Goal: Task Accomplishment & Management: Use online tool/utility

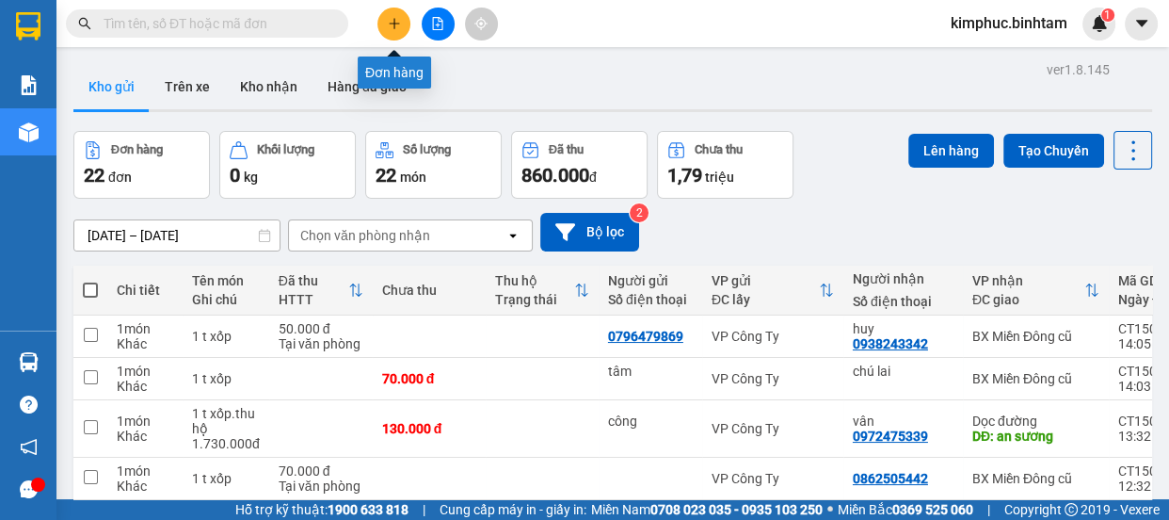
click at [388, 25] on icon "plus" at bounding box center [394, 23] width 13 height 13
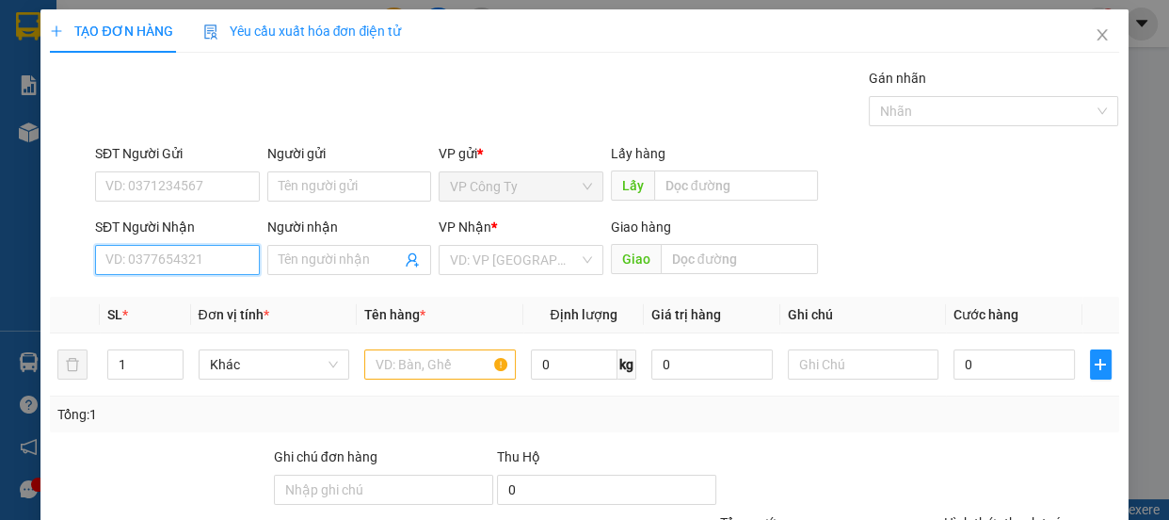
click at [184, 257] on input "SĐT Người Nhận" at bounding box center [177, 260] width 165 height 30
type input "0967926378"
click at [206, 261] on input "0967926378" at bounding box center [177, 260] width 165 height 30
click at [213, 299] on div "0967926378 - ánh" at bounding box center [175, 297] width 140 height 21
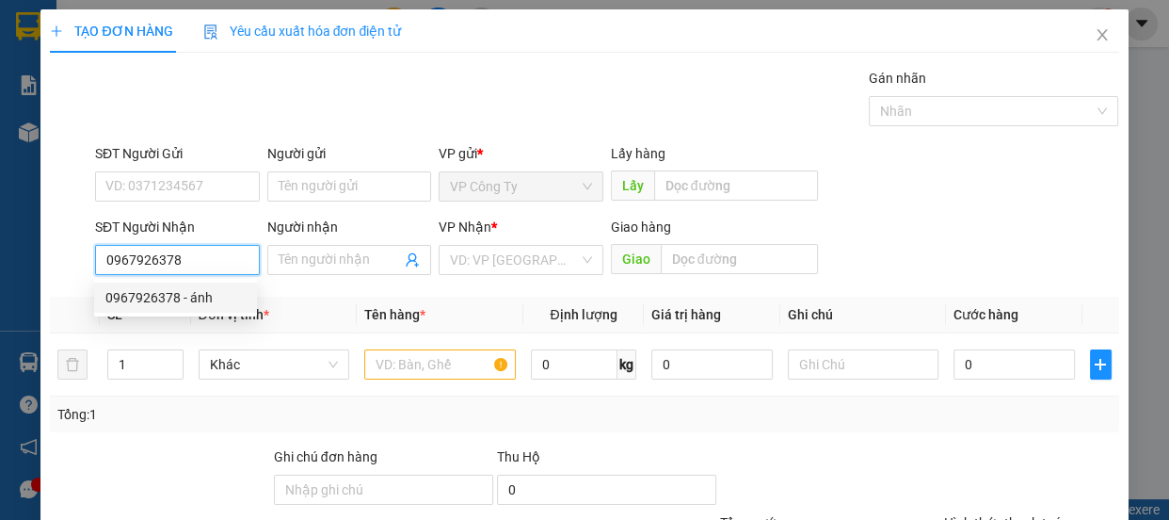
type input "ánh"
type input "200.000"
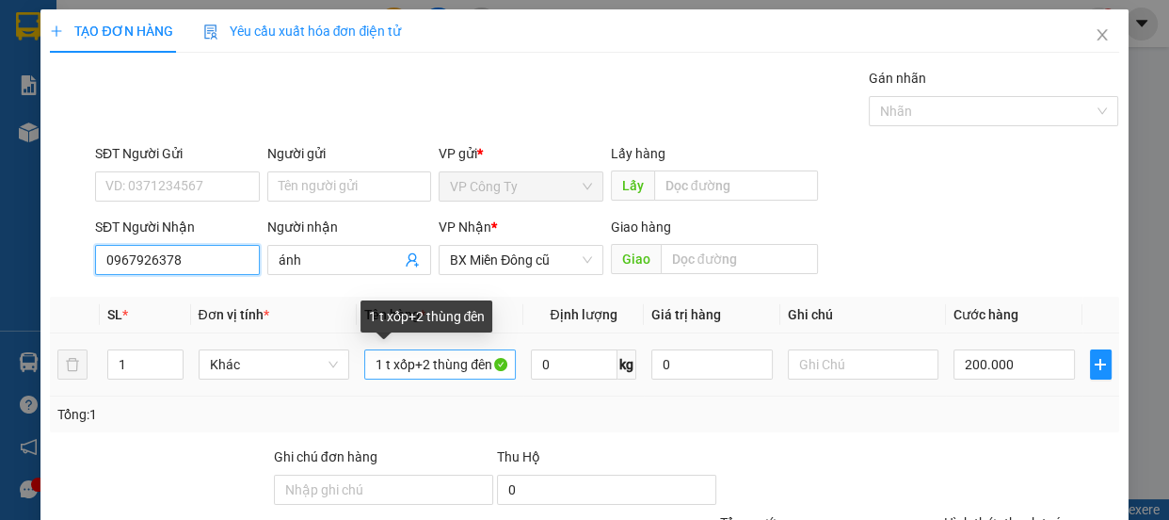
type input "0967926378"
click at [499, 369] on input "1 t xốp+2 thùng đên" at bounding box center [440, 364] width 152 height 30
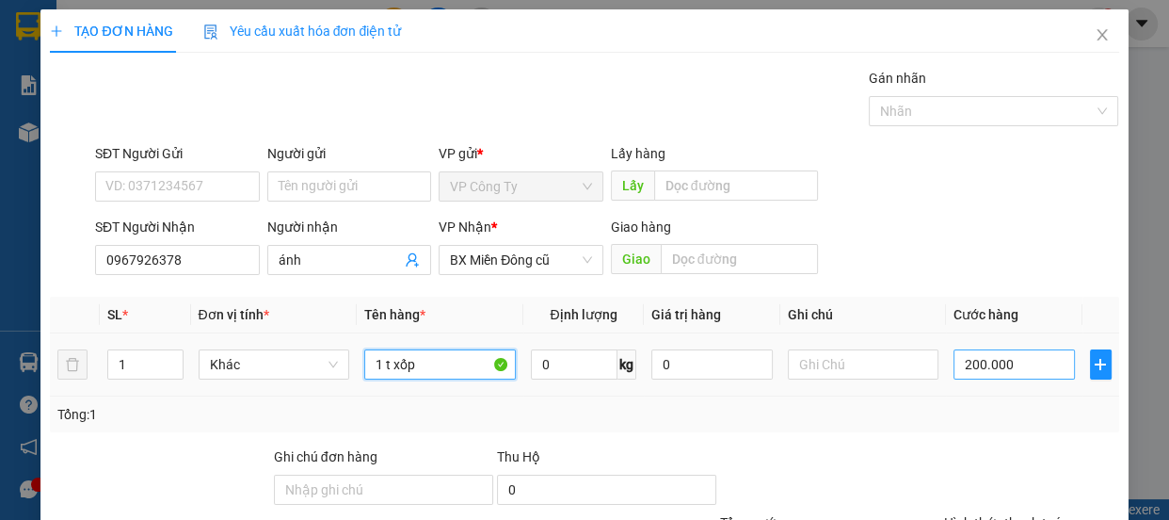
type input "1 t xốp"
click at [969, 370] on input "200.000" at bounding box center [1013, 364] width 121 height 30
type input "20.000"
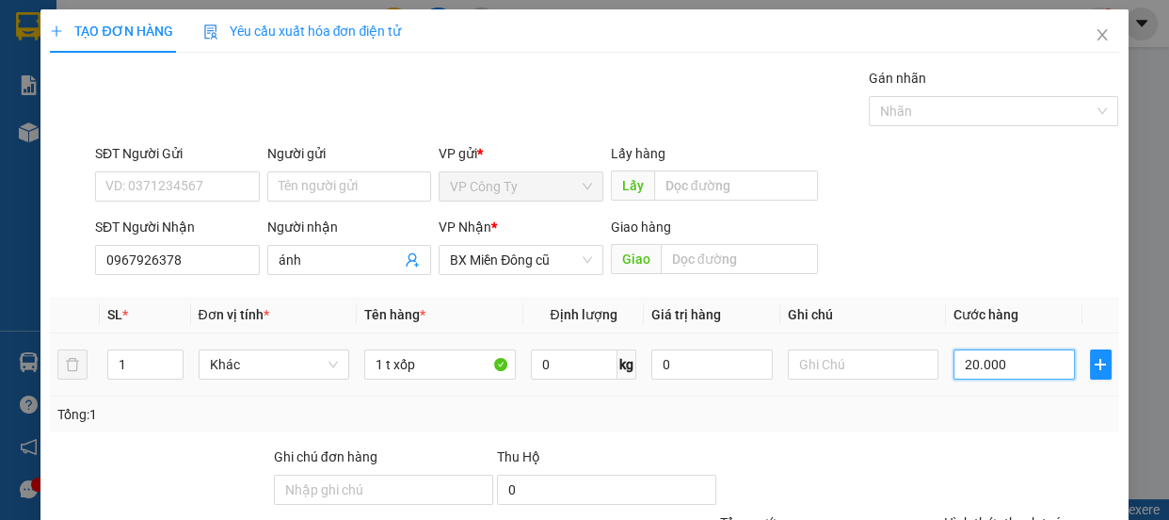
type input "0.000"
type input "0"
type input "60.000"
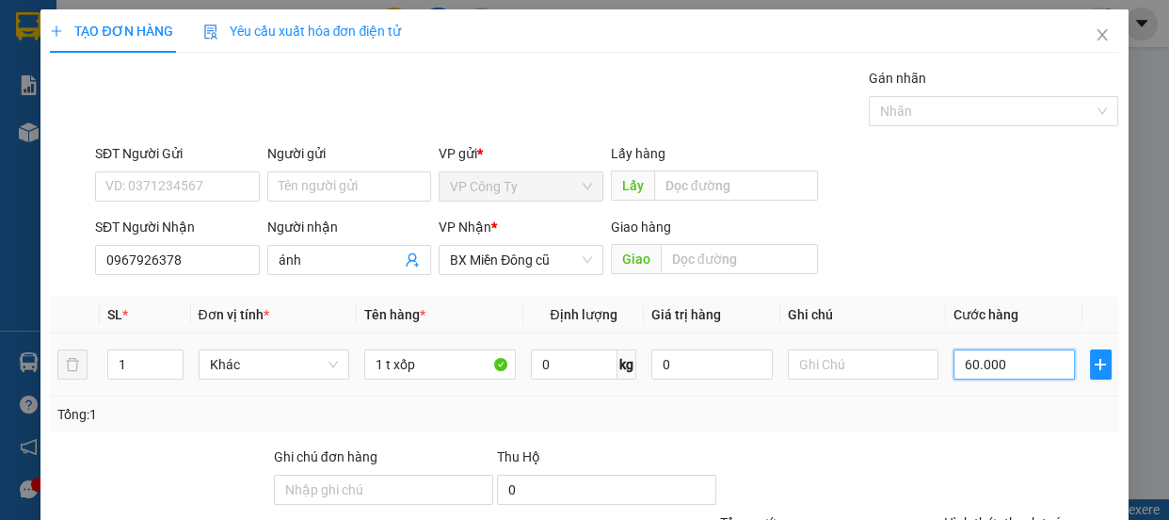
scroll to position [176, 0]
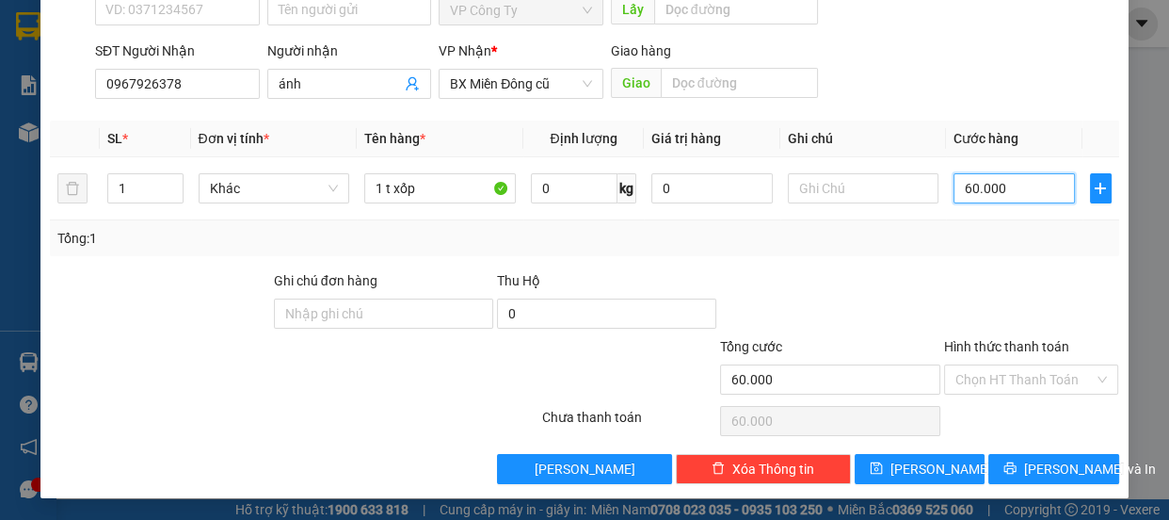
type input "60.000"
click at [980, 343] on label "Hình thức thanh toán" at bounding box center [1006, 346] width 125 height 15
click at [980, 365] on input "Hình thức thanh toán" at bounding box center [1024, 379] width 139 height 28
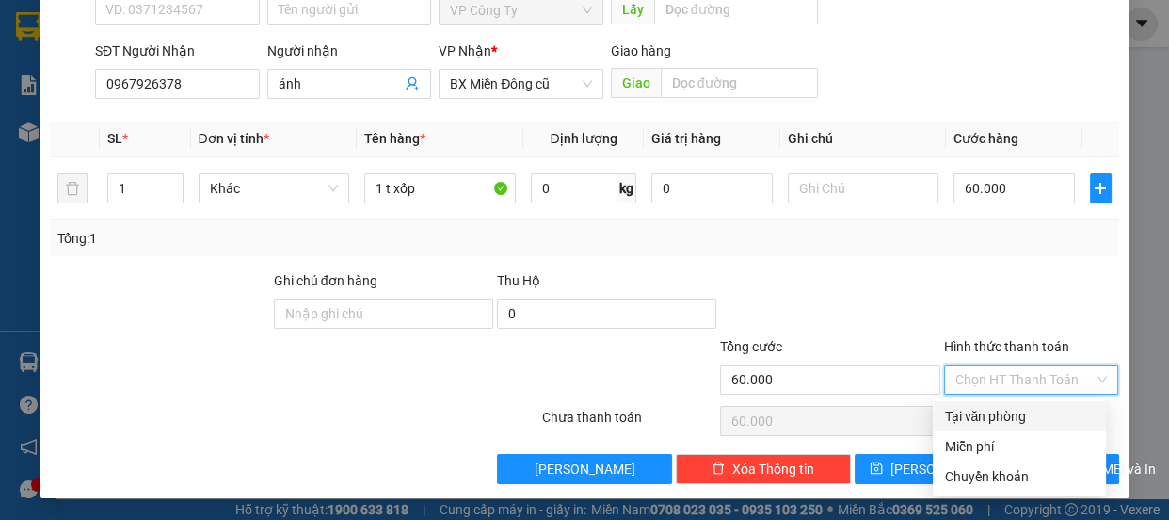
click at [988, 422] on div "Tại văn phòng" at bounding box center [1019, 416] width 151 height 21
type input "0"
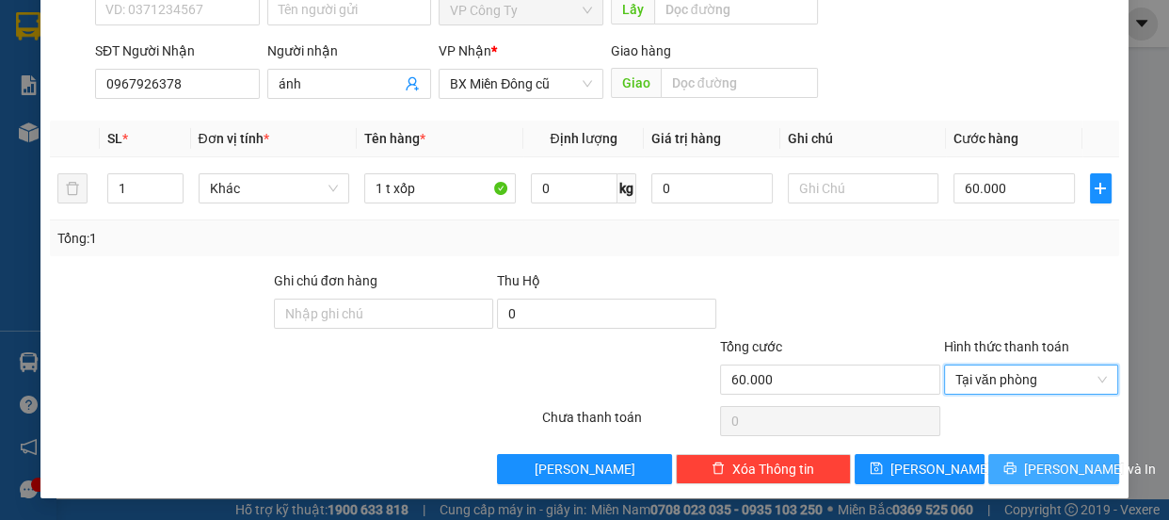
click at [1028, 460] on span "[PERSON_NAME] và In" at bounding box center [1090, 468] width 132 height 21
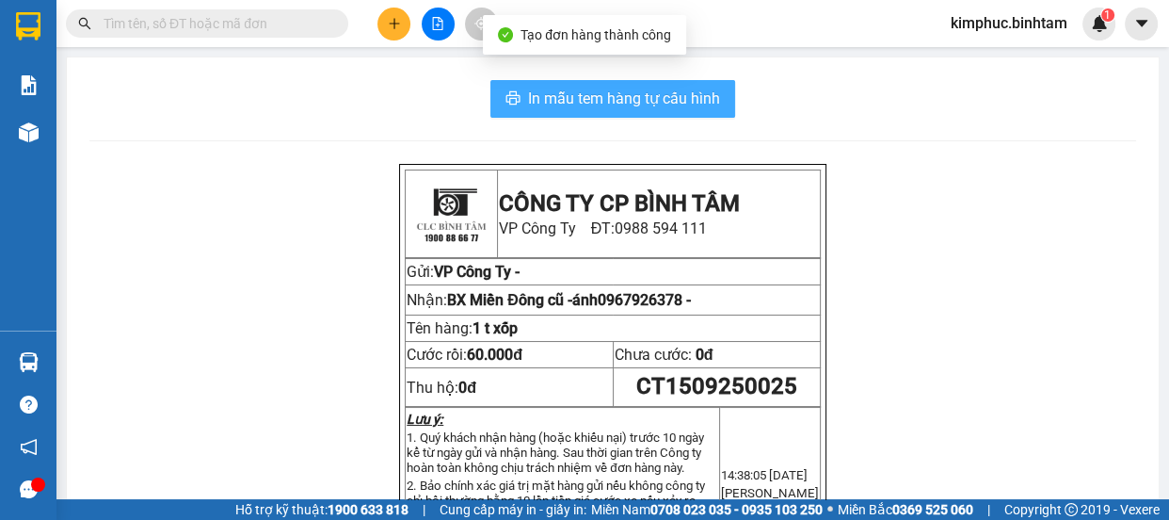
click at [667, 108] on span "In mẫu tem hàng tự cấu hình" at bounding box center [624, 99] width 192 height 24
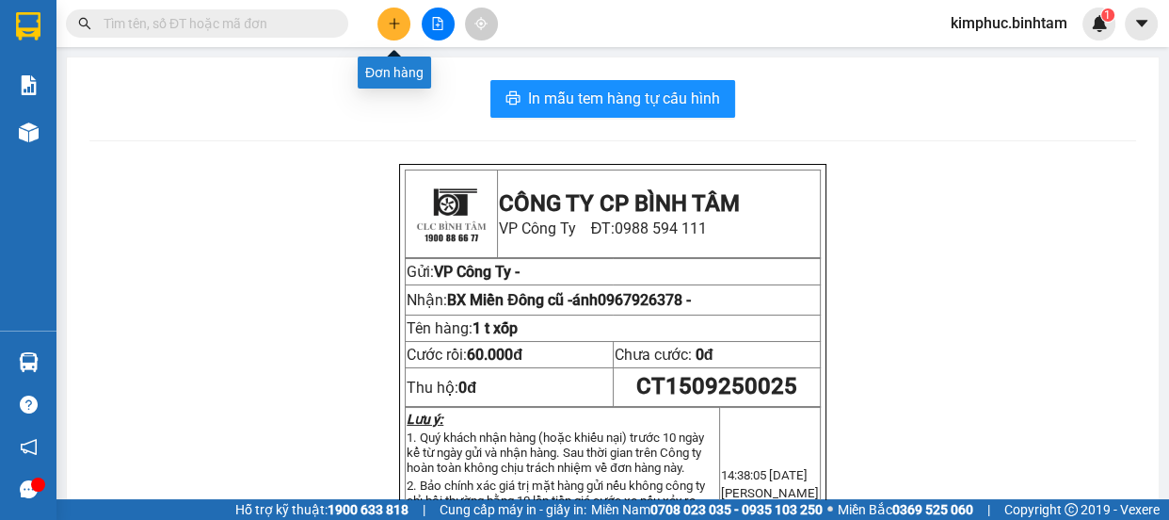
click at [395, 19] on icon "plus" at bounding box center [394, 23] width 13 height 13
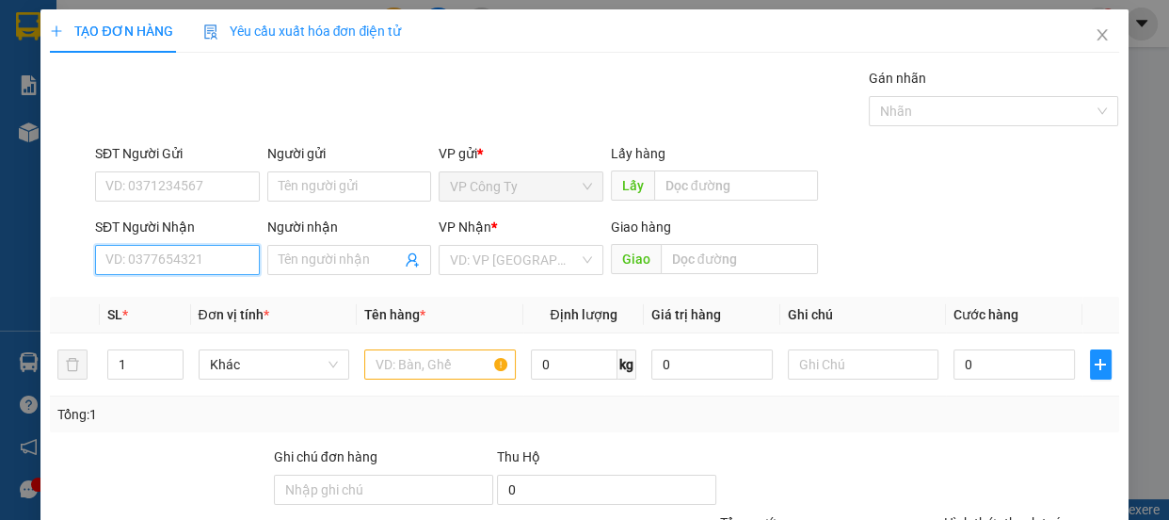
click at [158, 251] on input "SĐT Người Nhận" at bounding box center [177, 260] width 165 height 30
type input "0903336220"
click at [187, 254] on input "0903336220" at bounding box center [177, 260] width 165 height 30
click at [203, 295] on div "0903336220 - nam" at bounding box center [175, 297] width 140 height 21
type input "nam"
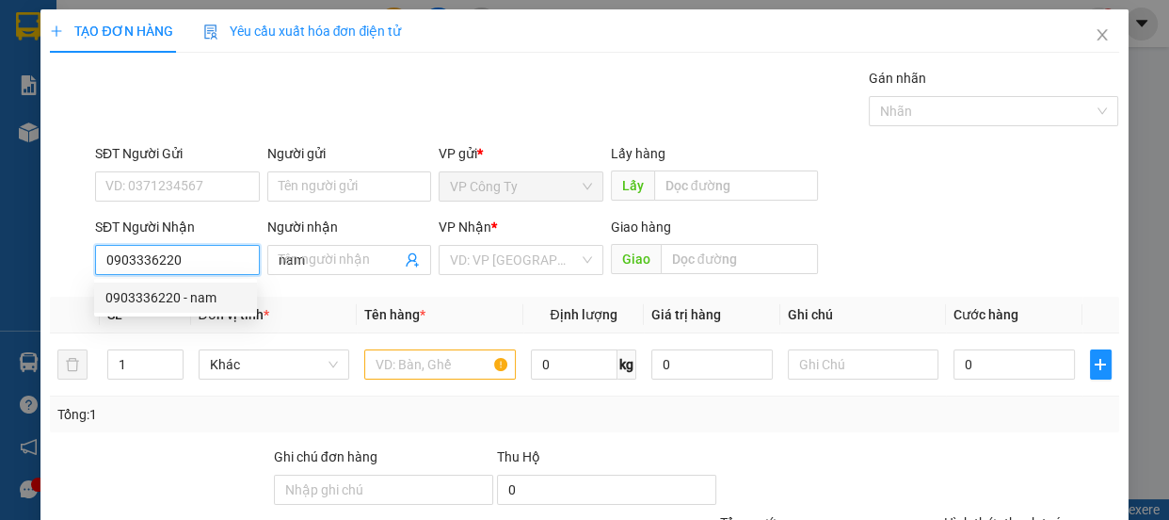
type input "50.000"
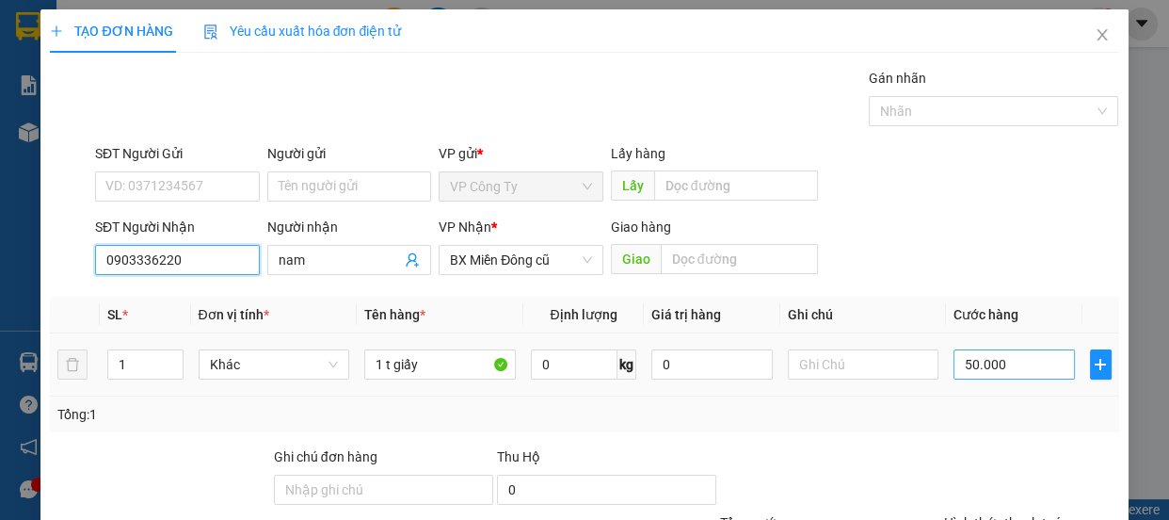
type input "0903336220"
click at [956, 365] on input "50.000" at bounding box center [1013, 364] width 121 height 30
click at [959, 365] on input "50.000" at bounding box center [1013, 364] width 121 height 30
type input "0"
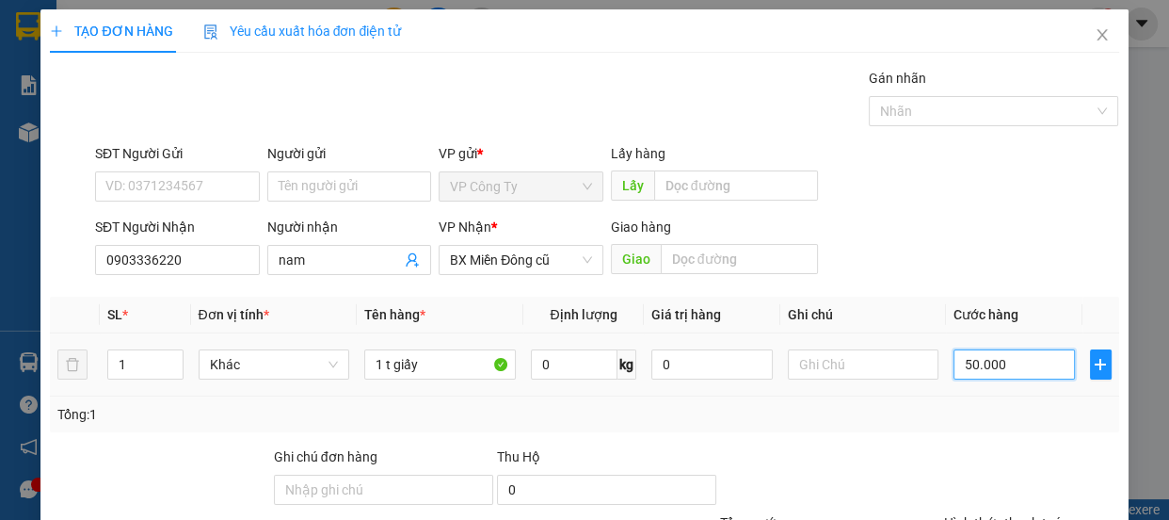
type input "0.000"
type input "70.000"
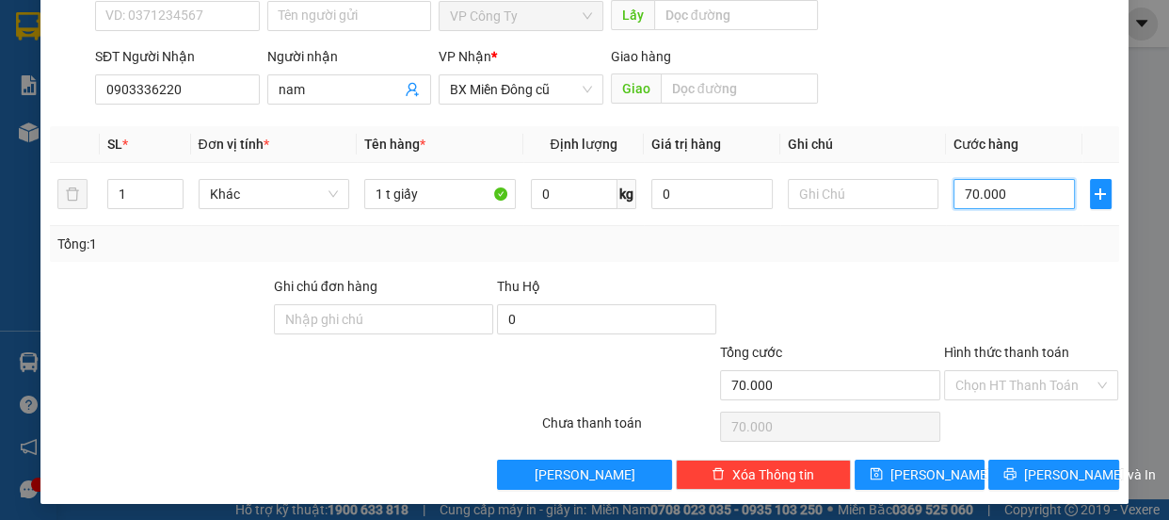
scroll to position [176, 0]
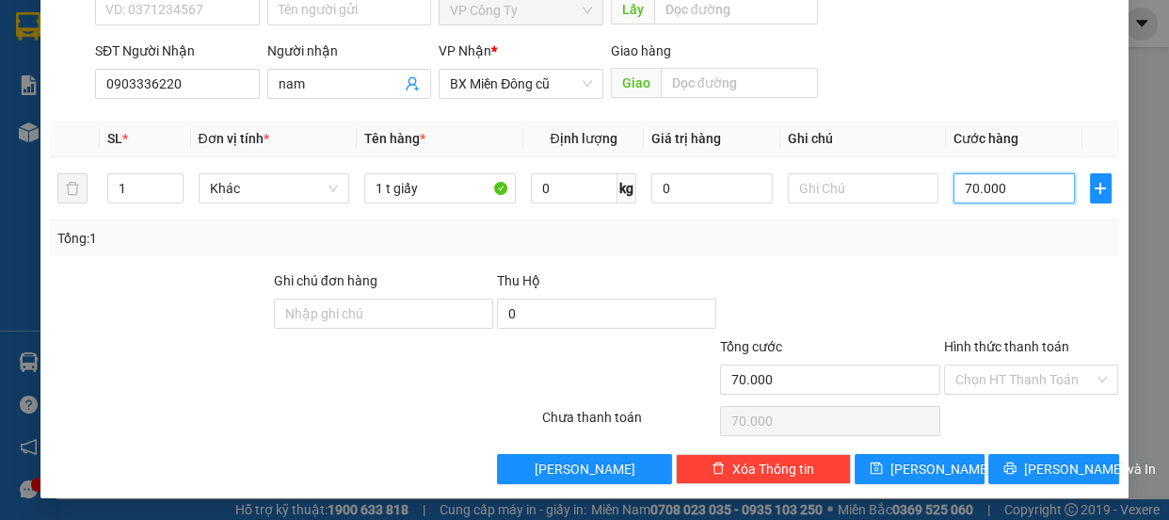
type input "70.000"
click at [1004, 348] on label "Hình thức thanh toán" at bounding box center [1006, 346] width 125 height 15
click at [1004, 365] on input "Hình thức thanh toán" at bounding box center [1024, 379] width 139 height 28
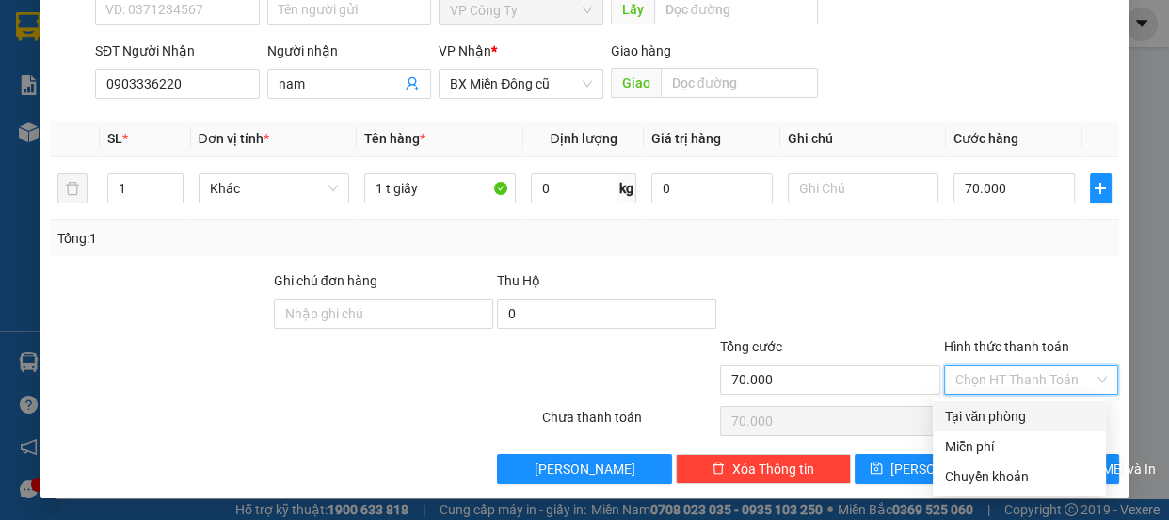
click at [968, 412] on div "Tại văn phòng" at bounding box center [1019, 416] width 151 height 21
type input "0"
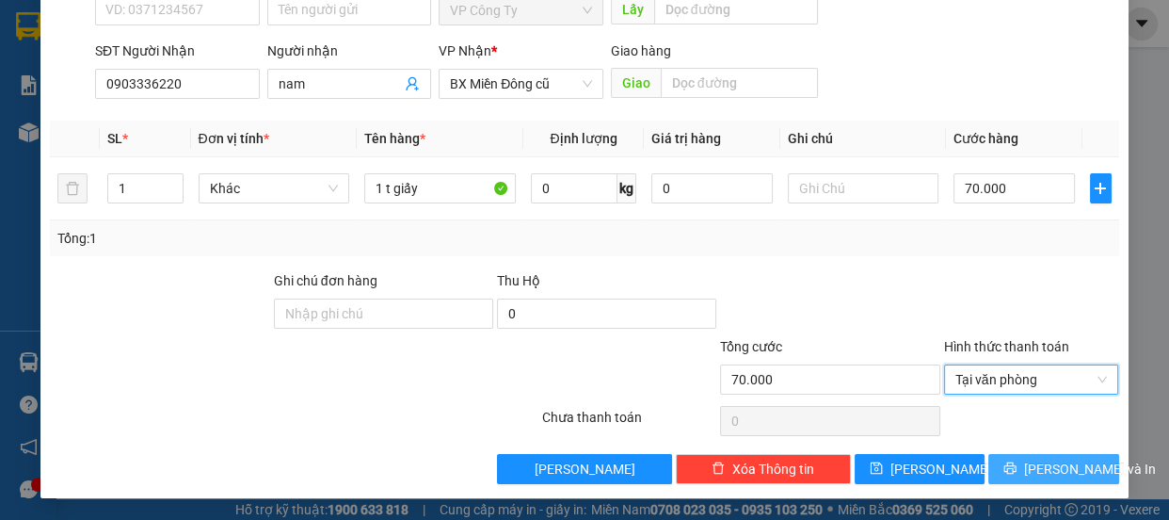
click at [1000, 456] on button "[PERSON_NAME] và In" at bounding box center [1053, 469] width 130 height 30
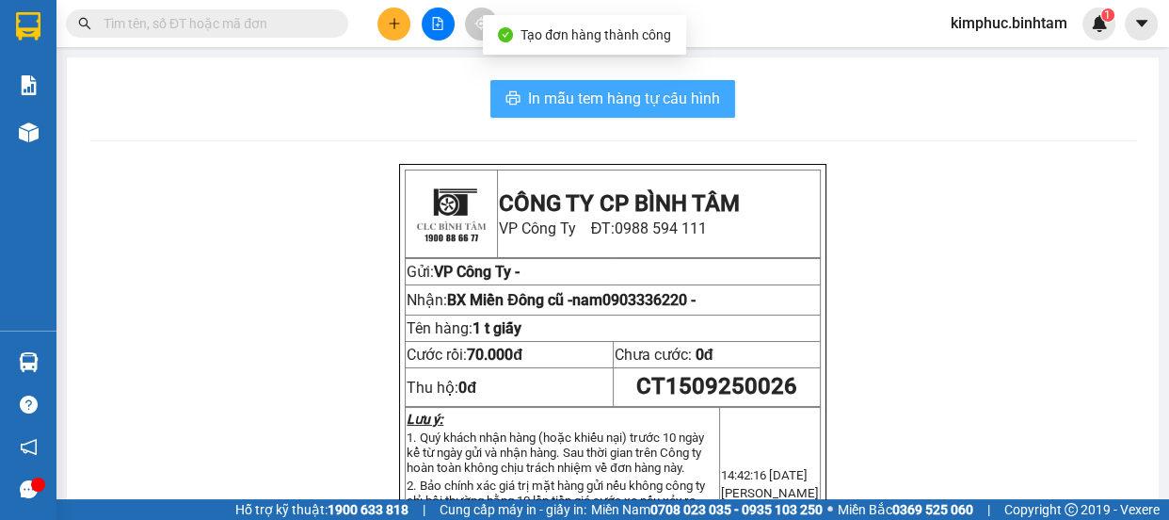
click at [694, 102] on span "In mẫu tem hàng tự cấu hình" at bounding box center [624, 99] width 192 height 24
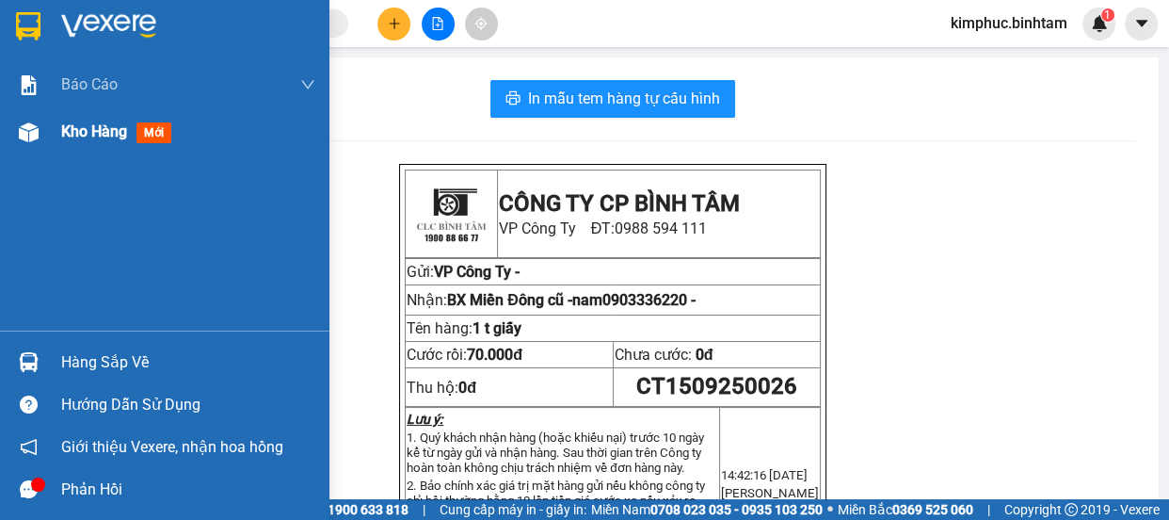
click at [79, 140] on span "Kho hàng" at bounding box center [94, 131] width 66 height 18
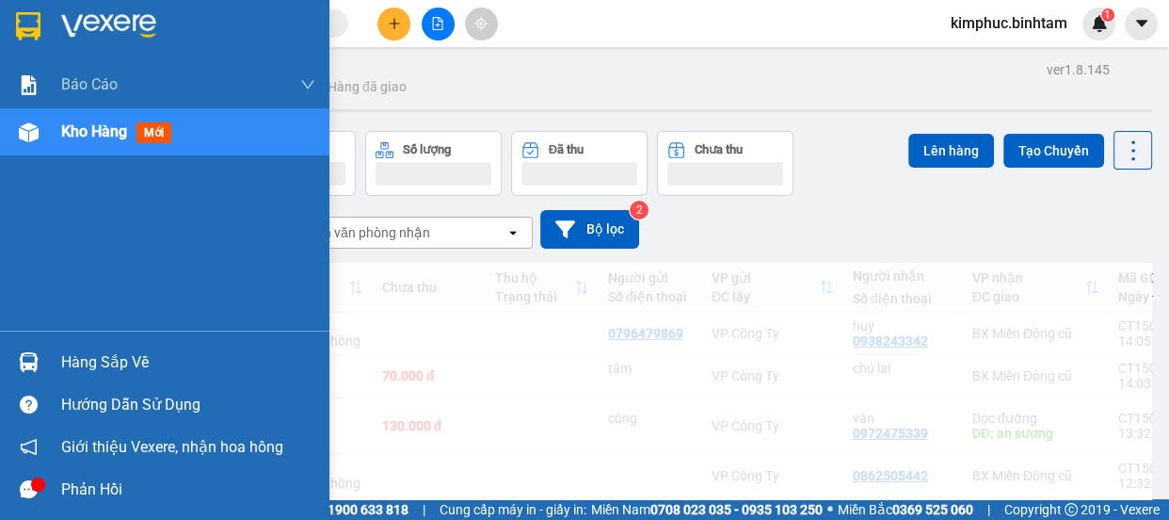
click at [79, 140] on span "Kho hàng" at bounding box center [94, 131] width 66 height 18
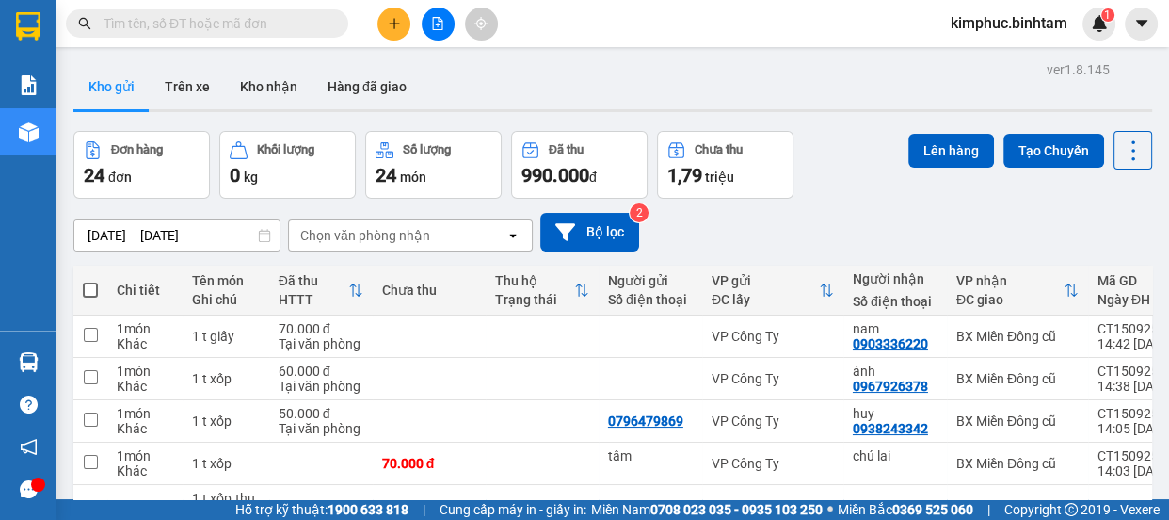
scroll to position [367, 0]
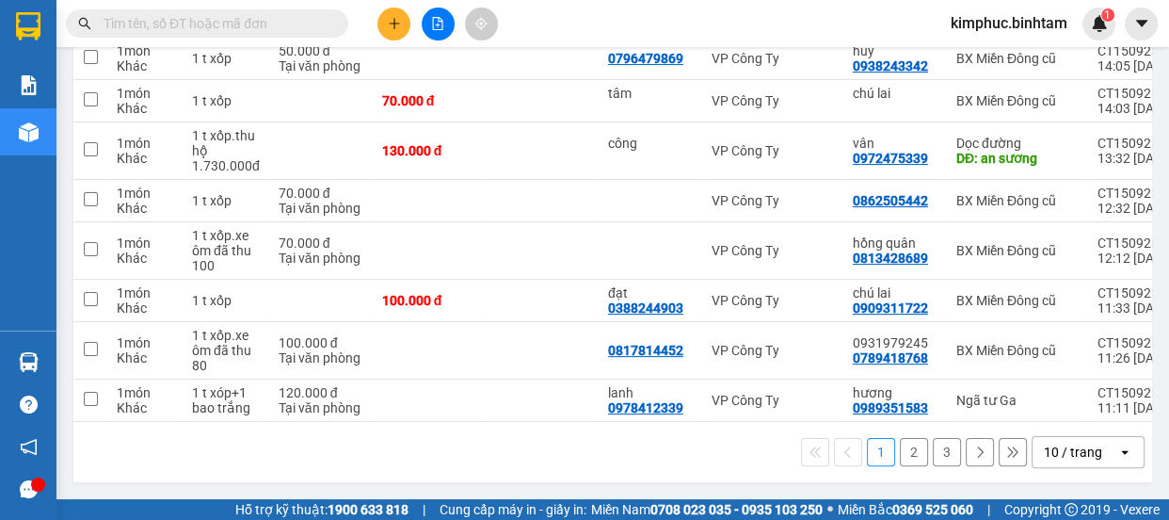
click at [903, 457] on button "2" at bounding box center [914, 452] width 28 height 28
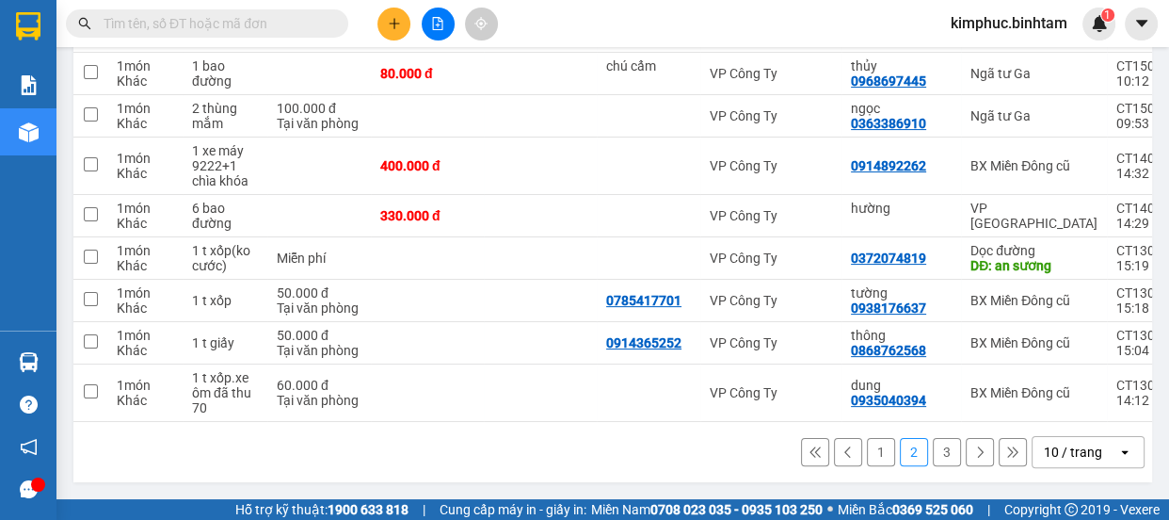
click at [933, 451] on button "3" at bounding box center [947, 452] width 28 height 28
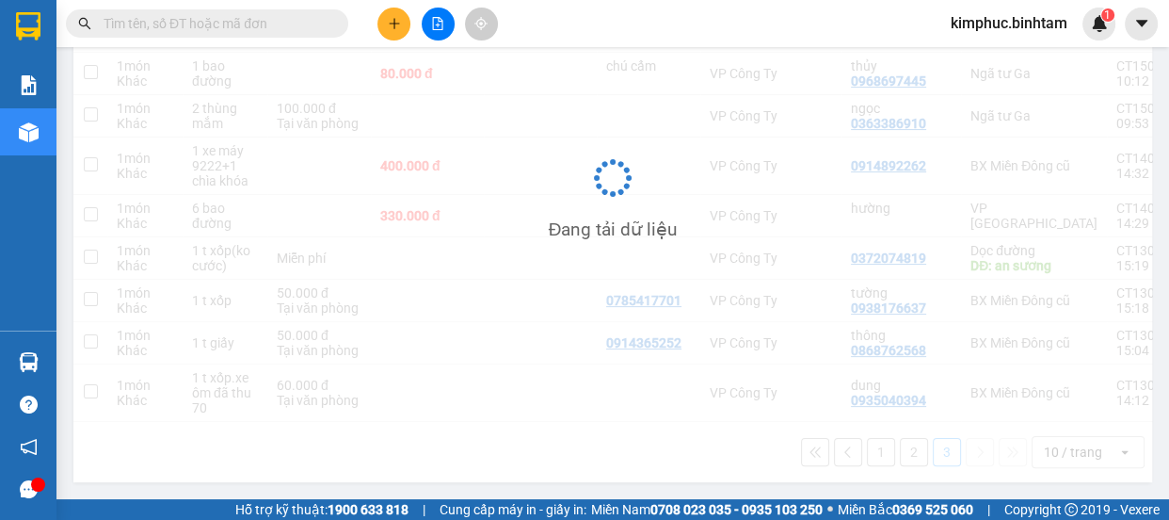
scroll to position [86, 0]
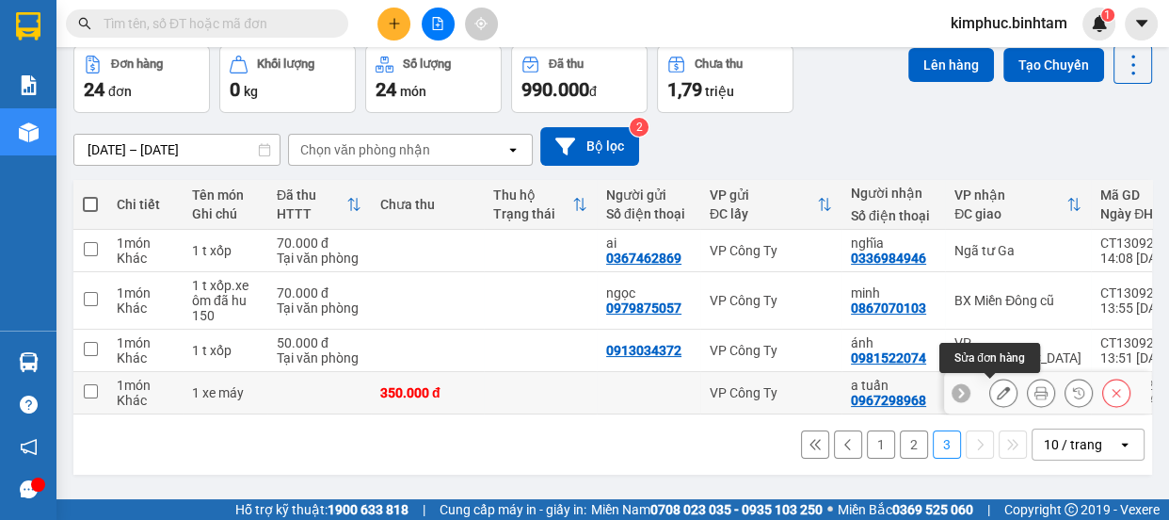
click at [997, 392] on icon at bounding box center [1003, 392] width 13 height 13
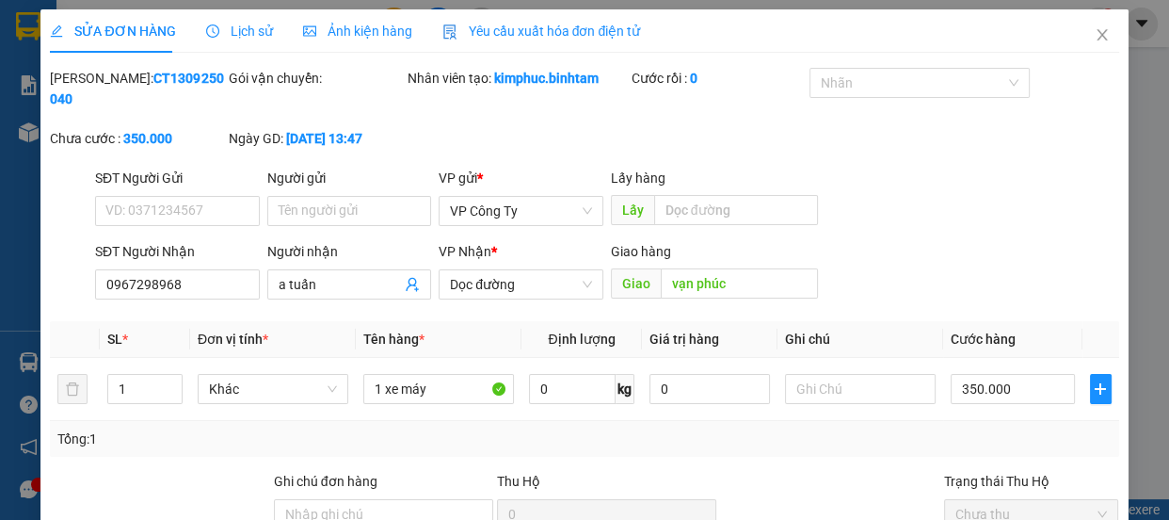
type input "0967298968"
type input "a tuấn"
type input "vạn phúc"
type input "350.000"
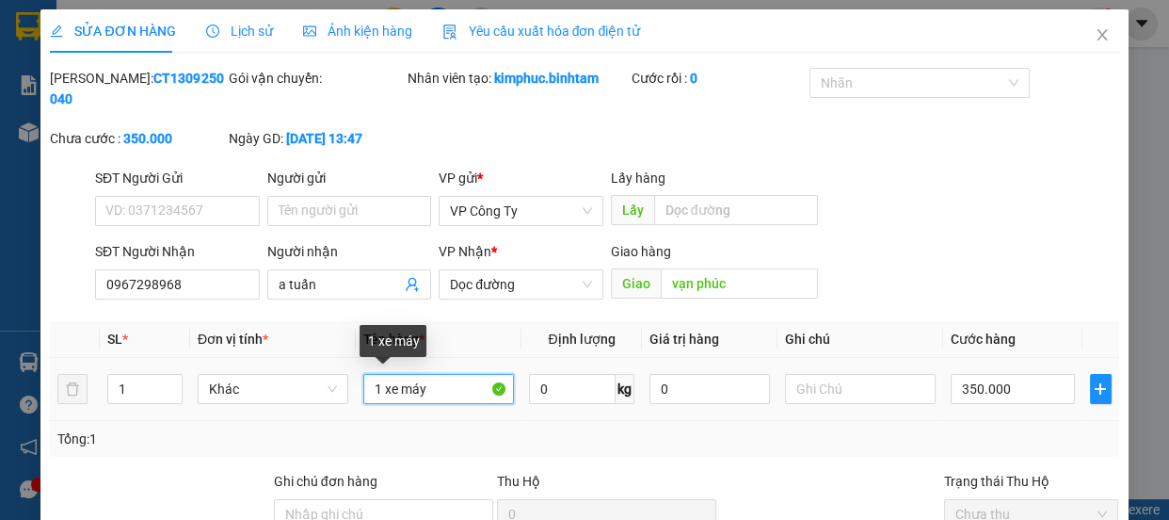
click at [377, 392] on input "1 xe máy" at bounding box center [438, 389] width 151 height 30
type input "2 xe máy"
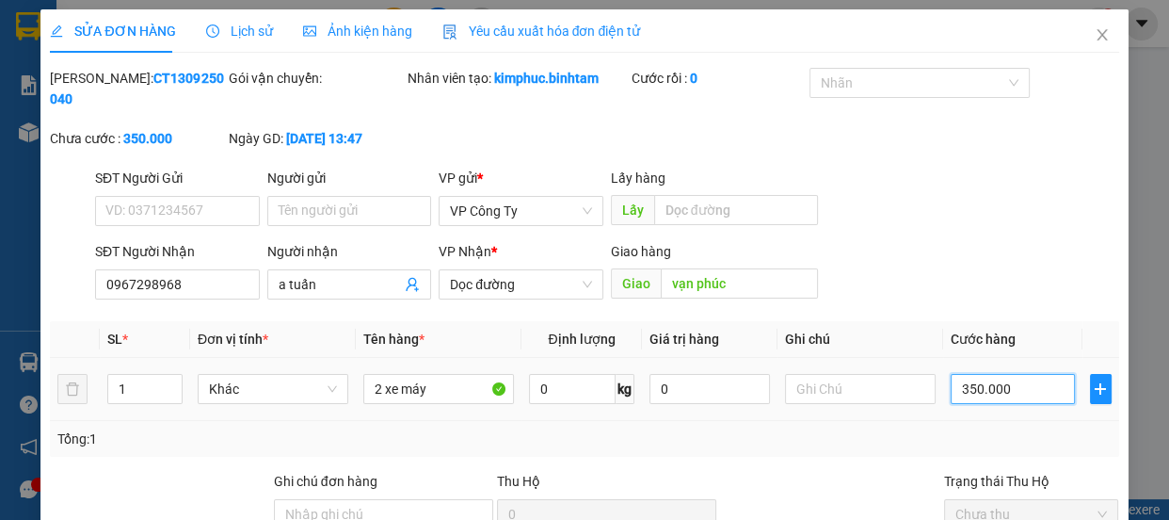
click at [966, 386] on input "350.000" at bounding box center [1013, 389] width 124 height 30
type input "30.000"
type input "0.000"
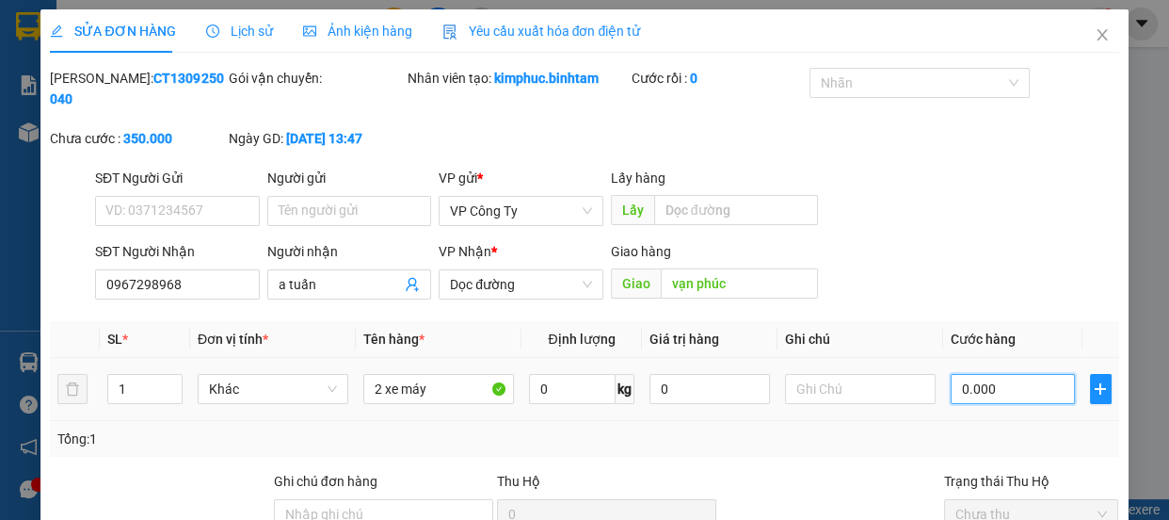
type input "0"
type input "70.000"
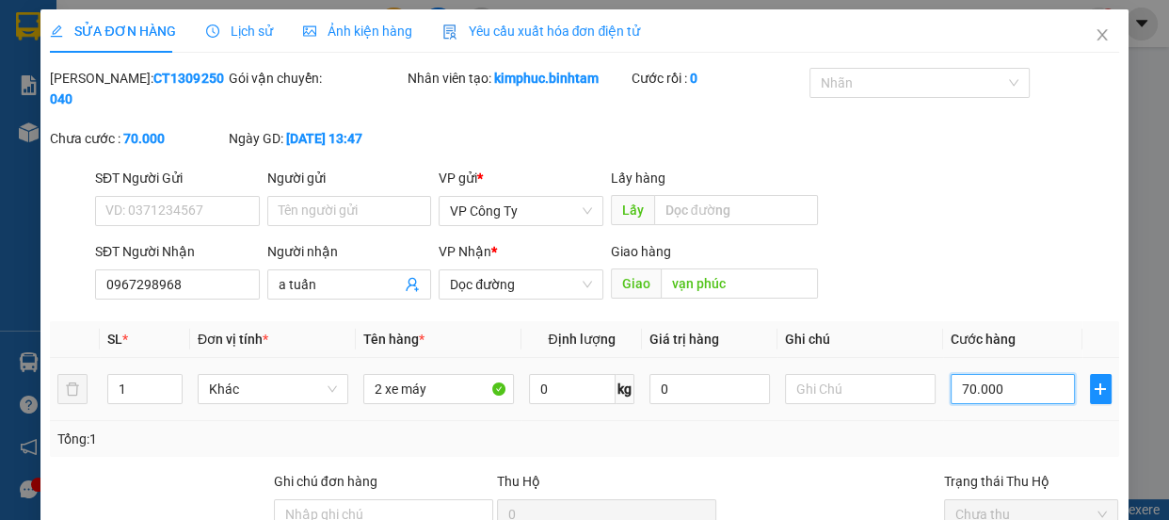
type input "700.000"
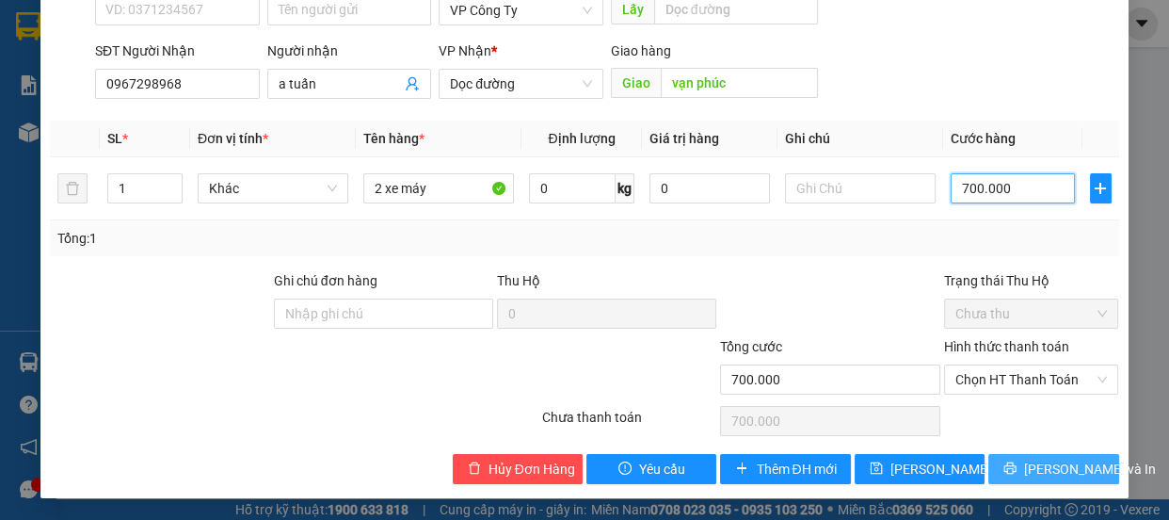
type input "700.000"
click at [1023, 461] on button "[PERSON_NAME] và In" at bounding box center [1053, 469] width 130 height 30
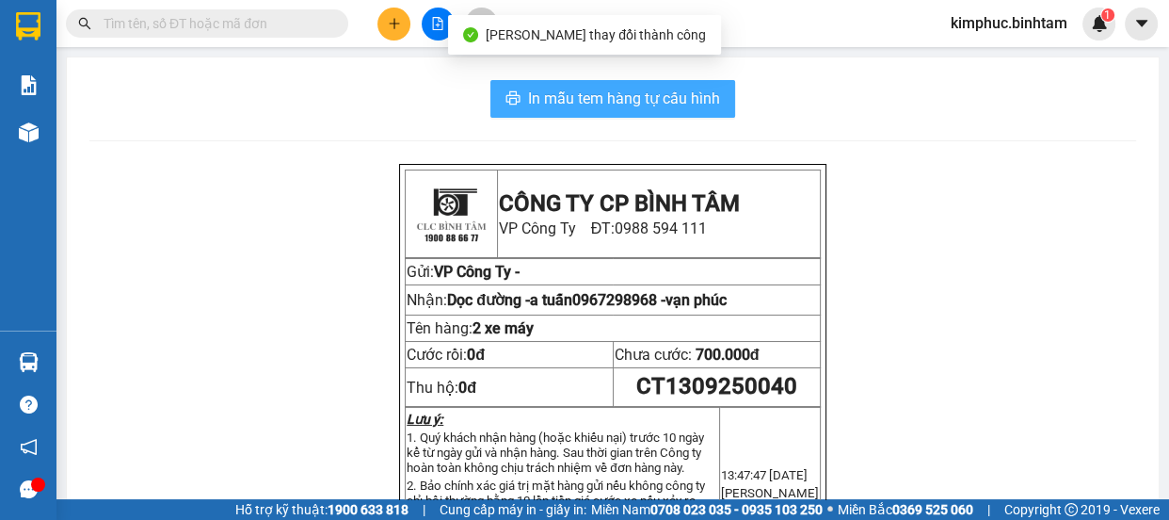
click at [594, 91] on span "In mẫu tem hàng tự cấu hình" at bounding box center [624, 99] width 192 height 24
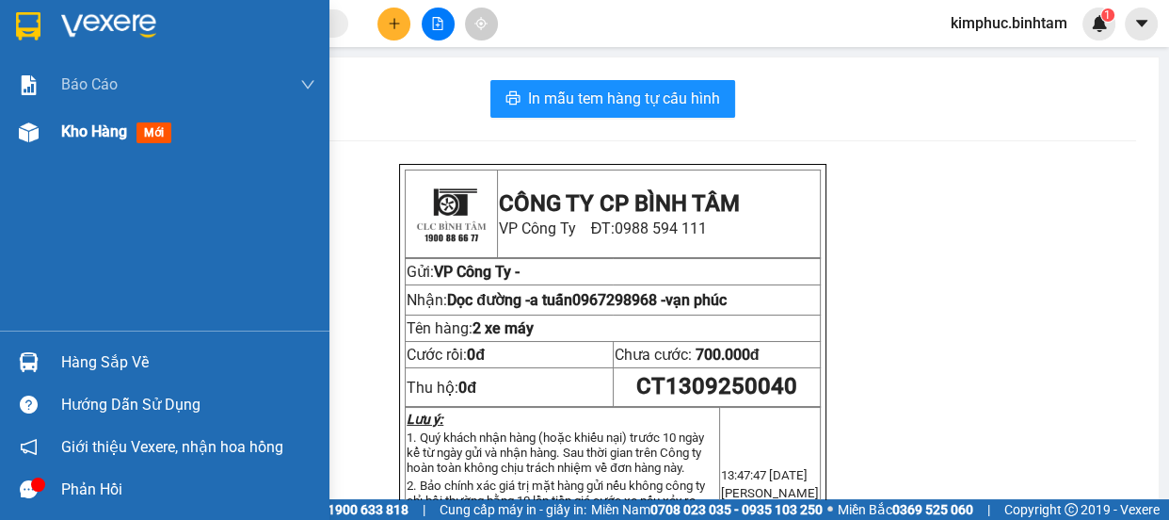
click at [88, 140] on span "Kho hàng" at bounding box center [94, 131] width 66 height 18
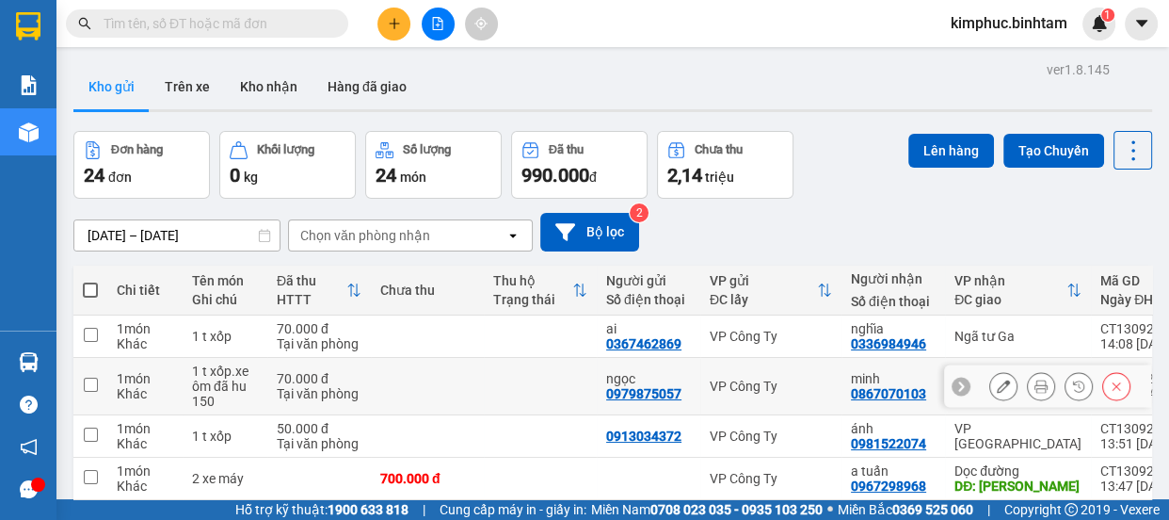
scroll to position [86, 0]
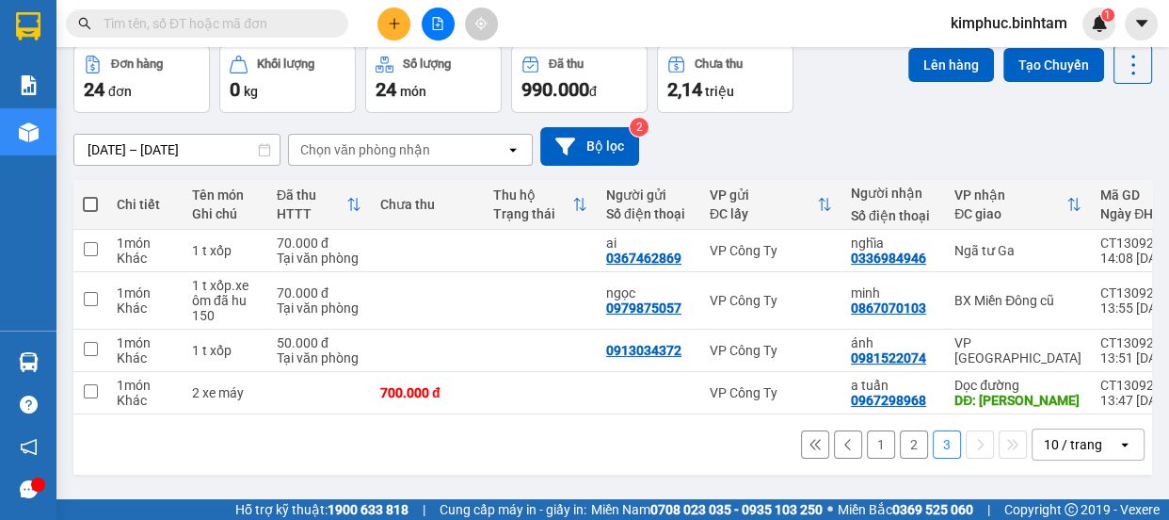
click at [900, 454] on button "2" at bounding box center [914, 444] width 28 height 28
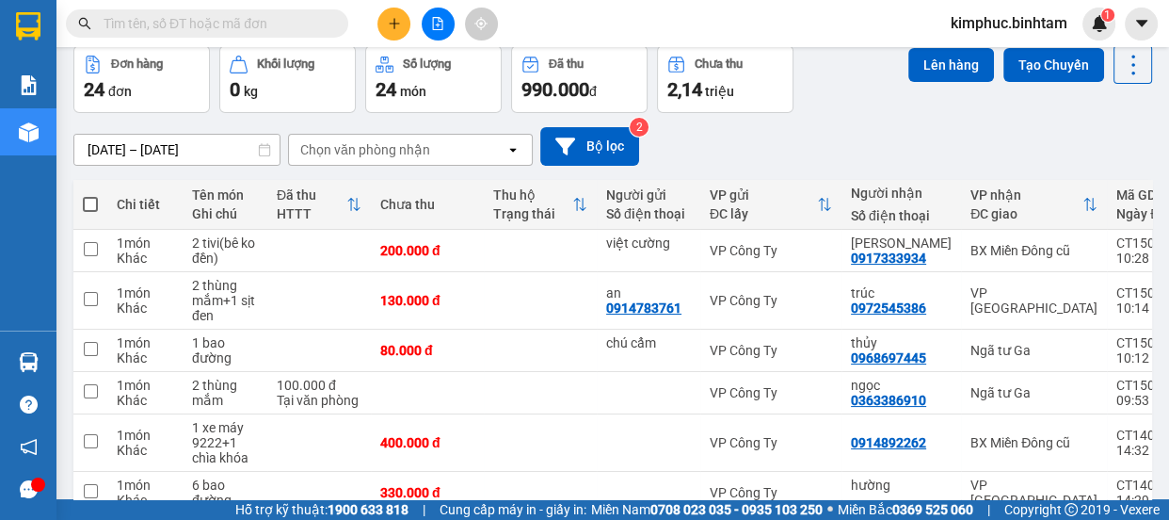
scroll to position [343, 0]
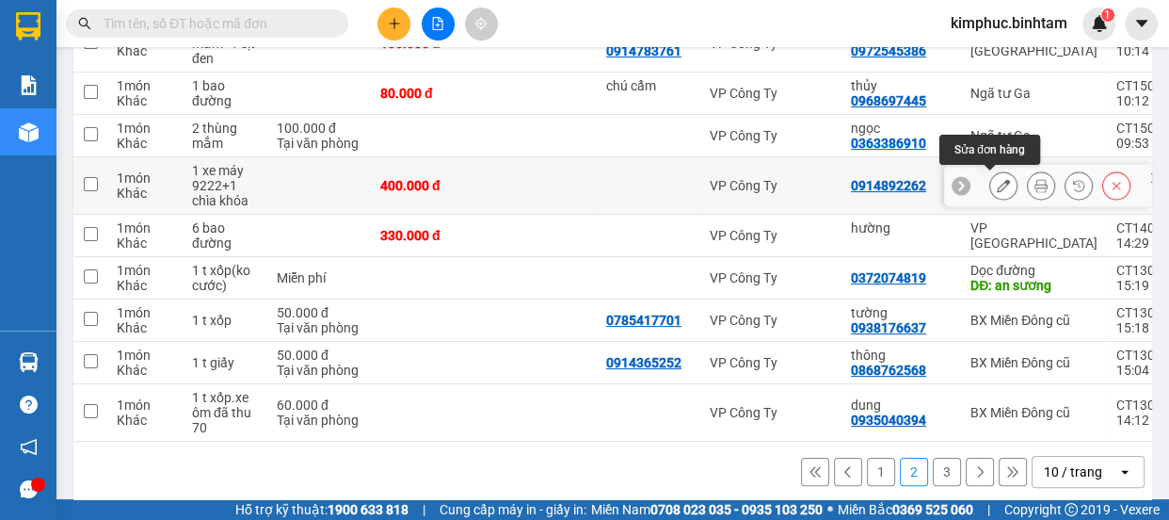
click at [997, 184] on icon at bounding box center [1003, 185] width 13 height 13
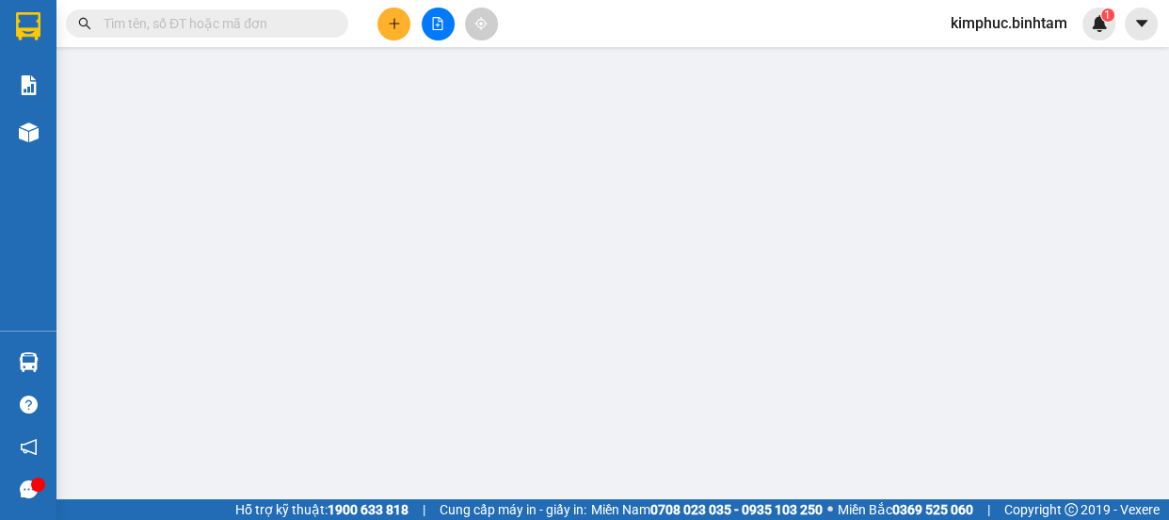
type input "0914892262"
type input "400.000"
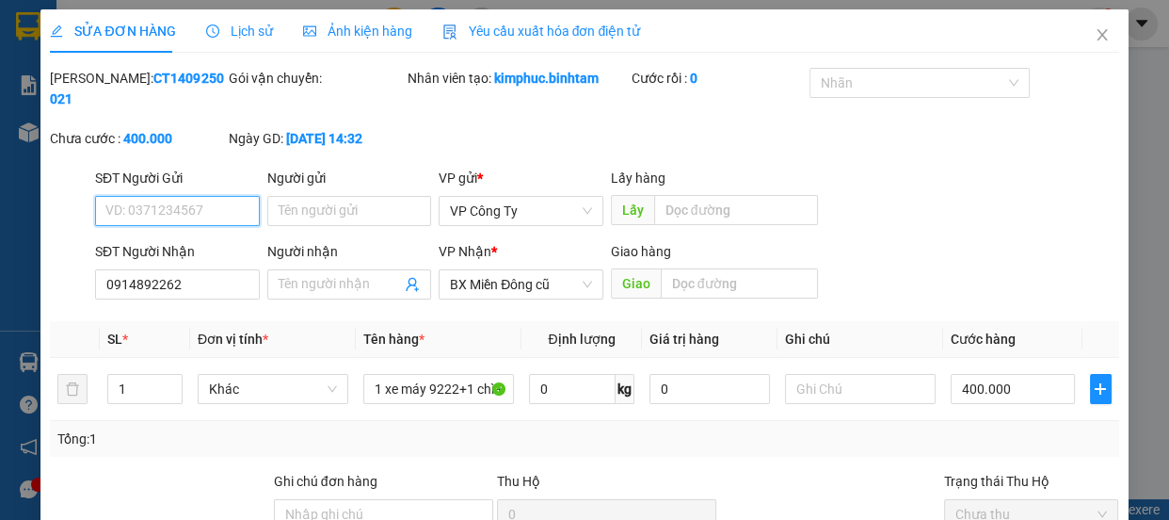
scroll to position [200, 0]
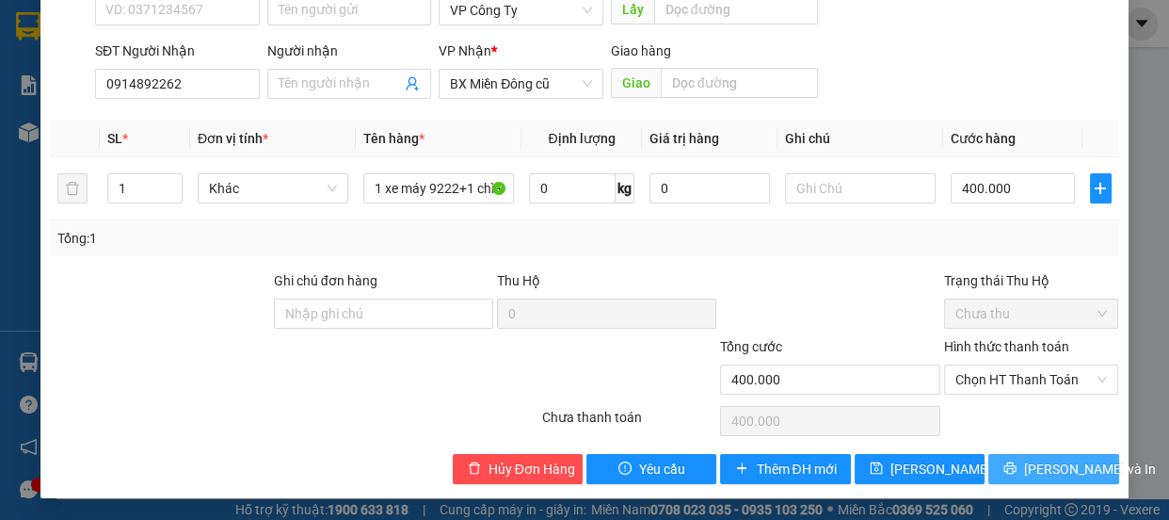
click at [1005, 462] on icon "printer" at bounding box center [1009, 467] width 13 height 13
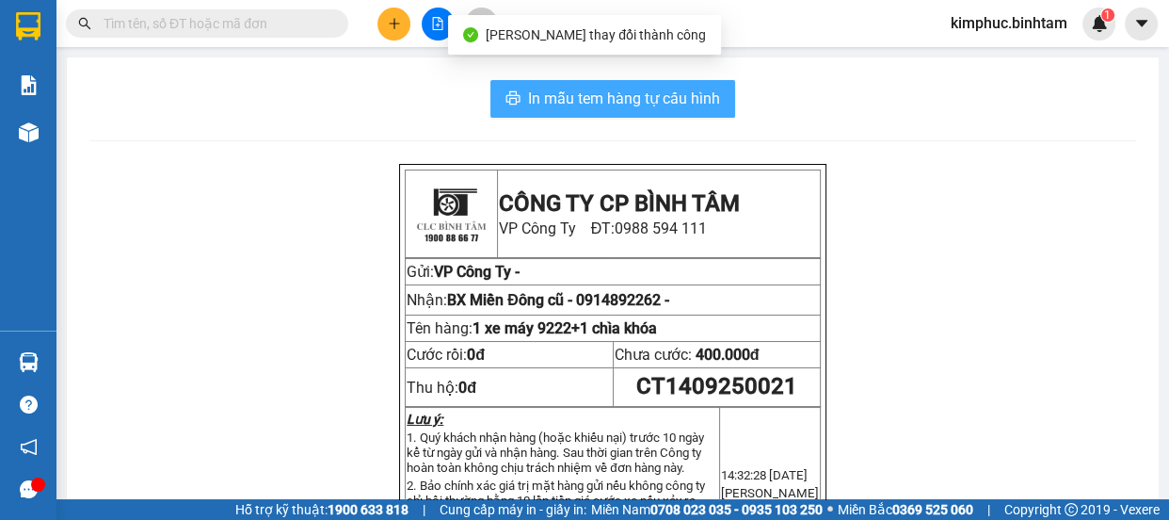
click at [639, 99] on span "In mẫu tem hàng tự cấu hình" at bounding box center [624, 99] width 192 height 24
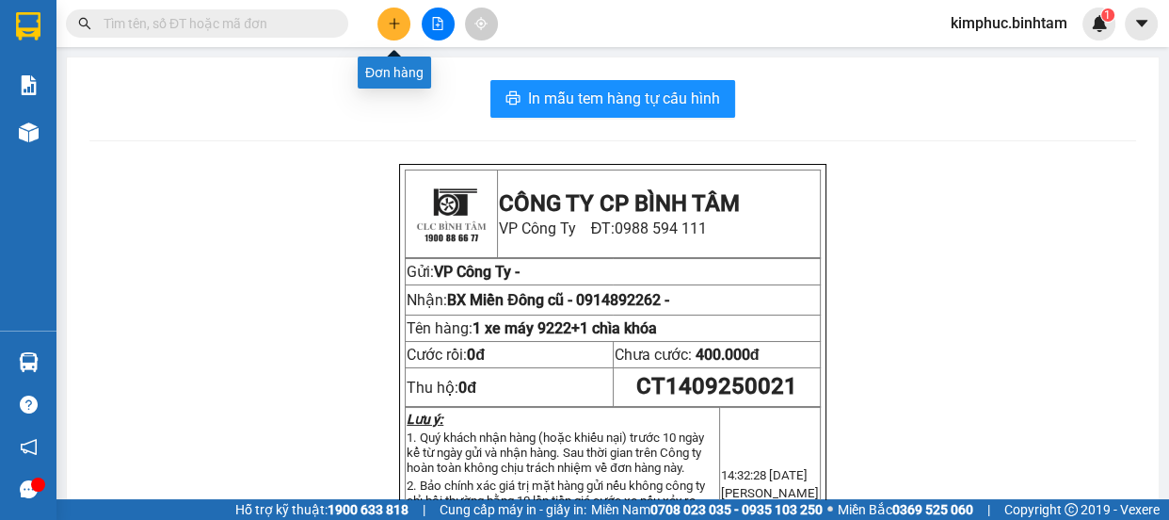
click at [395, 24] on icon "plus" at bounding box center [394, 23] width 13 height 13
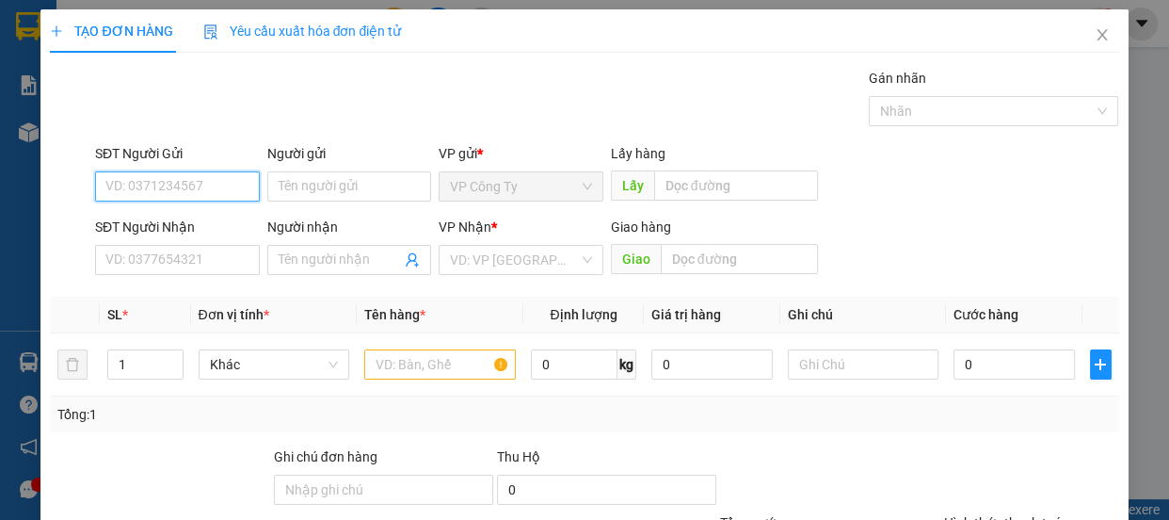
click at [181, 187] on input "SĐT Người Gửi" at bounding box center [177, 186] width 165 height 30
click at [203, 188] on input "0982222314" at bounding box center [177, 186] width 165 height 30
click at [206, 174] on input "0982222314" at bounding box center [177, 186] width 165 height 30
type input "0982222314"
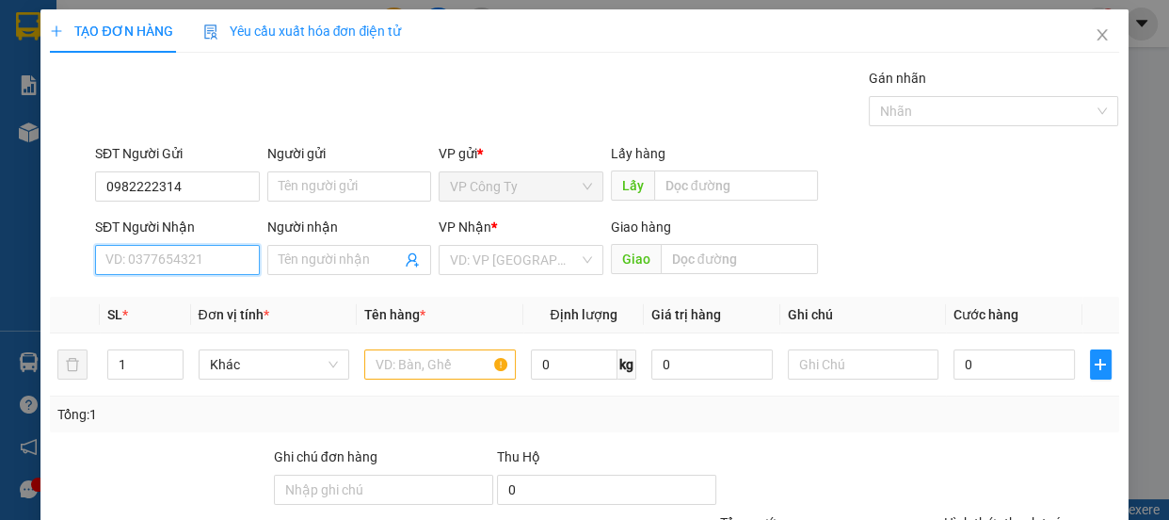
click at [155, 262] on input "SĐT Người Nhận" at bounding box center [177, 260] width 165 height 30
click at [186, 254] on input "0972729518" at bounding box center [177, 260] width 165 height 30
click at [184, 254] on input "0972729518" at bounding box center [177, 260] width 165 height 30
click at [192, 256] on input "0972729518" at bounding box center [177, 260] width 165 height 30
type input "0972729518"
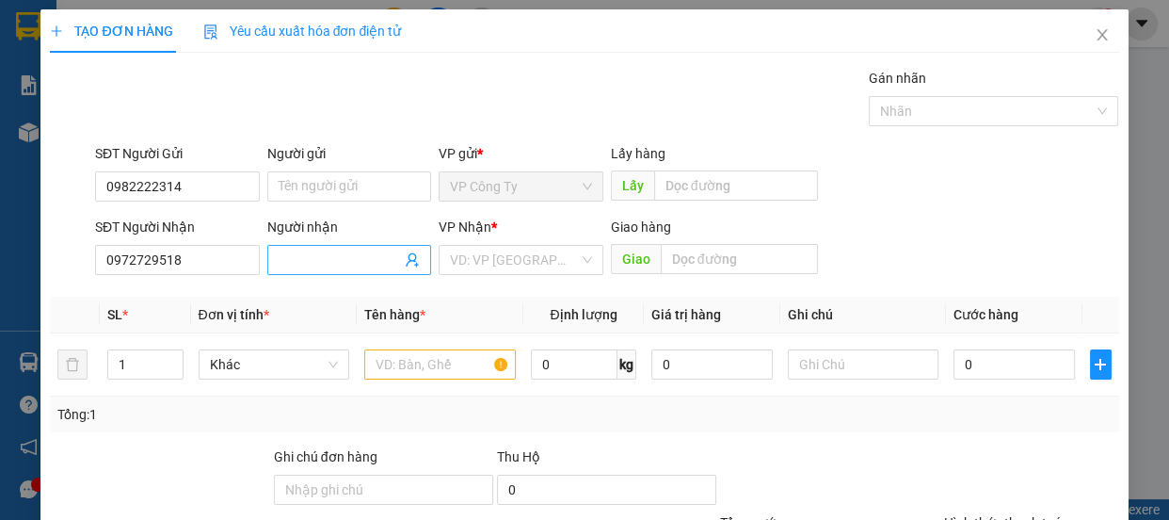
click at [338, 251] on input "Người nhận" at bounding box center [340, 259] width 123 height 21
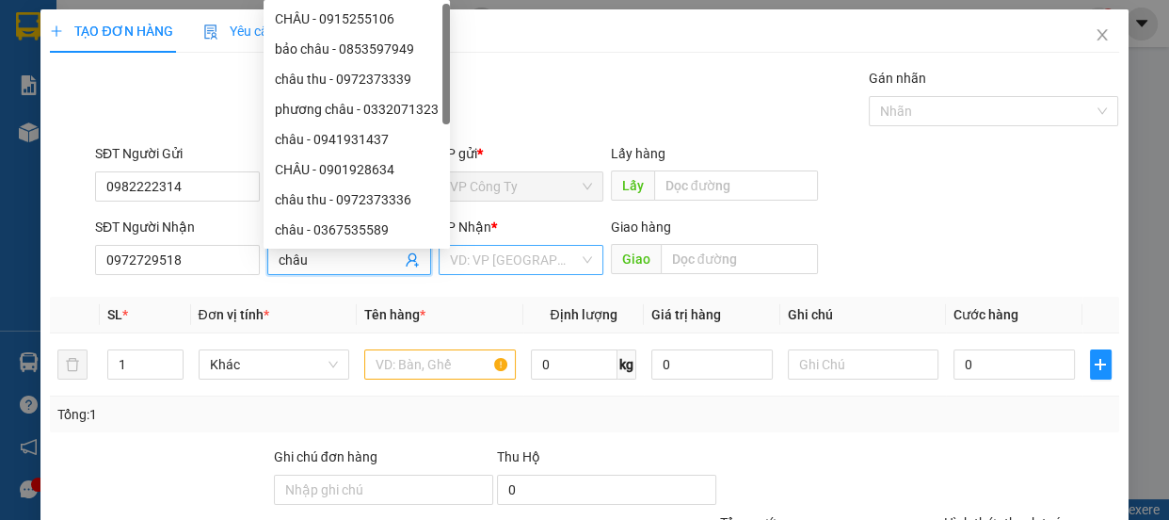
type input "châu"
click at [473, 253] on input "search" at bounding box center [514, 260] width 129 height 28
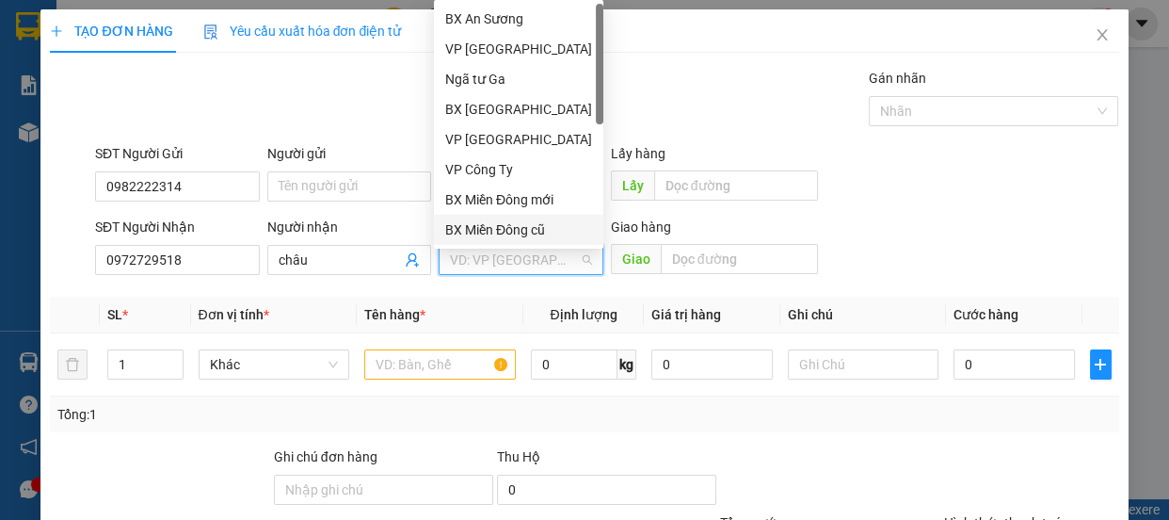
click at [496, 232] on div "BX Miền Đông cũ" at bounding box center [518, 229] width 147 height 21
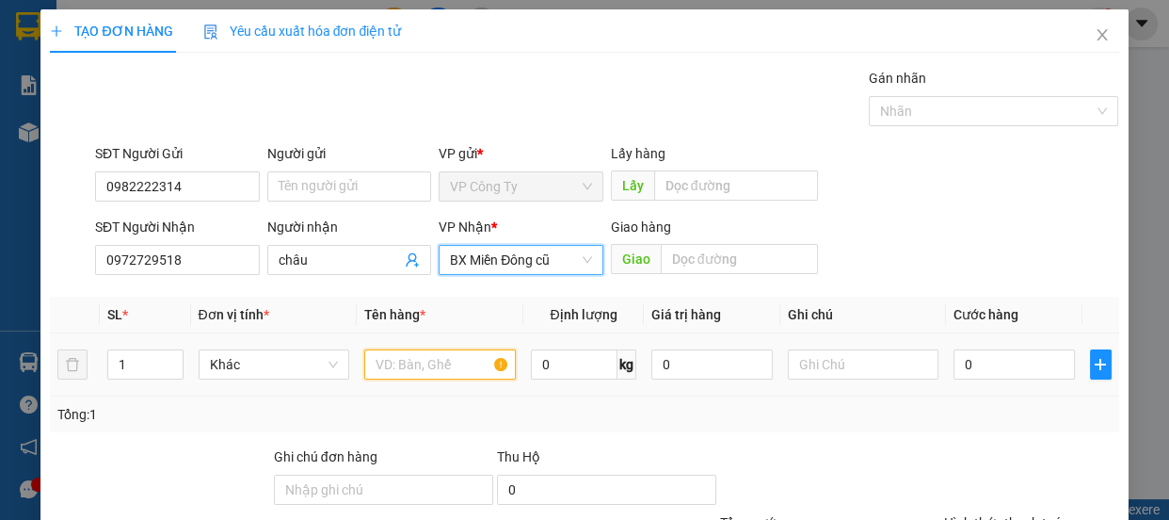
click at [434, 354] on input "text" at bounding box center [440, 364] width 152 height 30
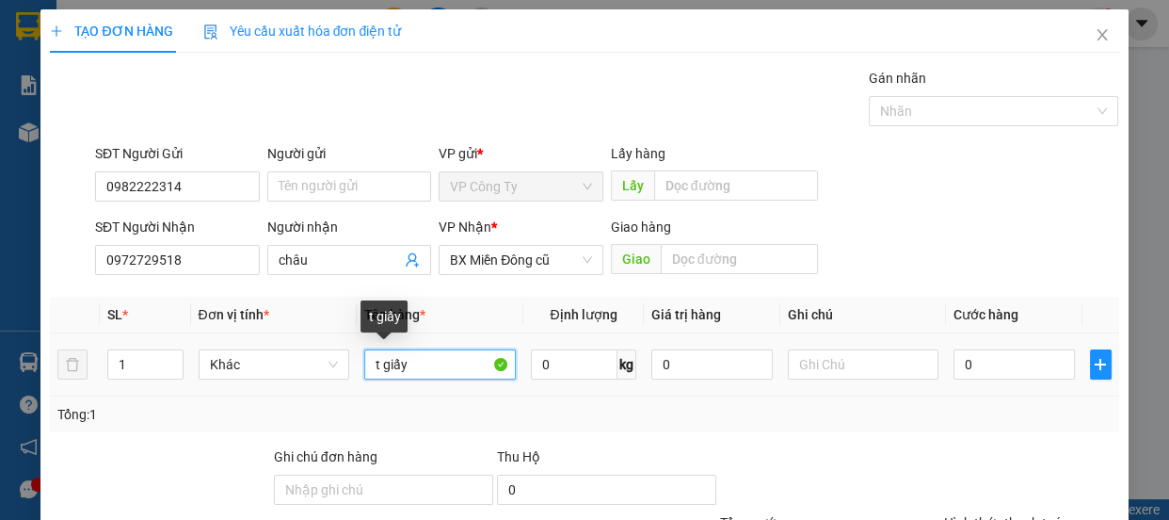
click at [364, 369] on input "t giấy" at bounding box center [440, 364] width 152 height 30
type input "1 t giấy"
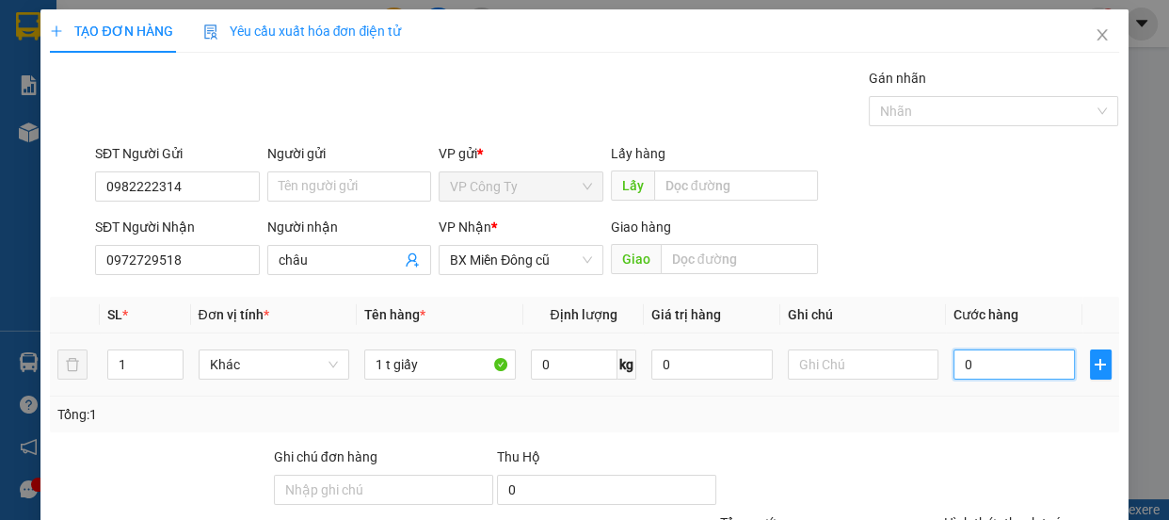
click at [953, 360] on input "0" at bounding box center [1013, 364] width 121 height 30
type input "5"
type input "50"
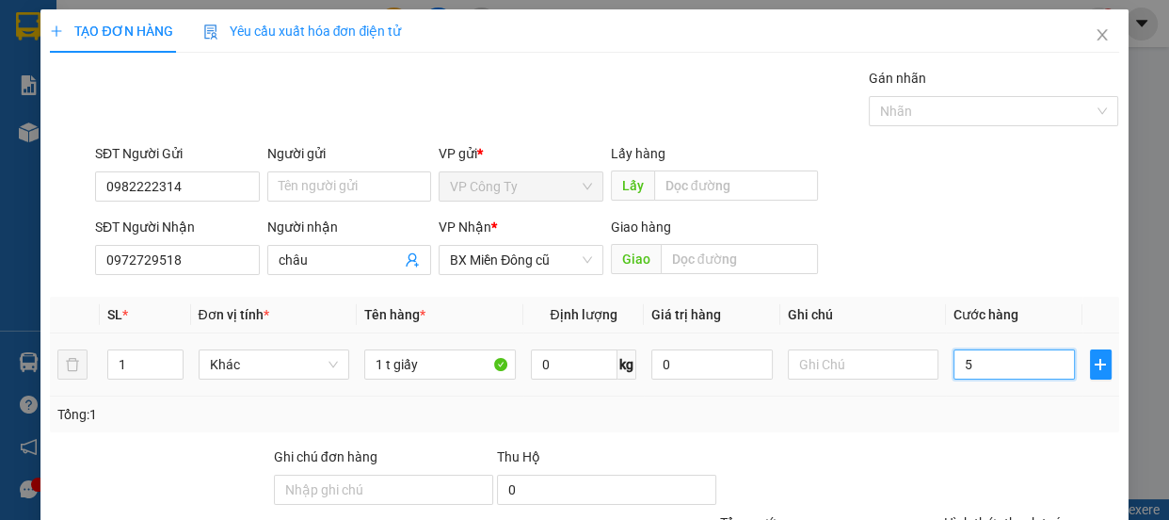
type input "50"
type input "500"
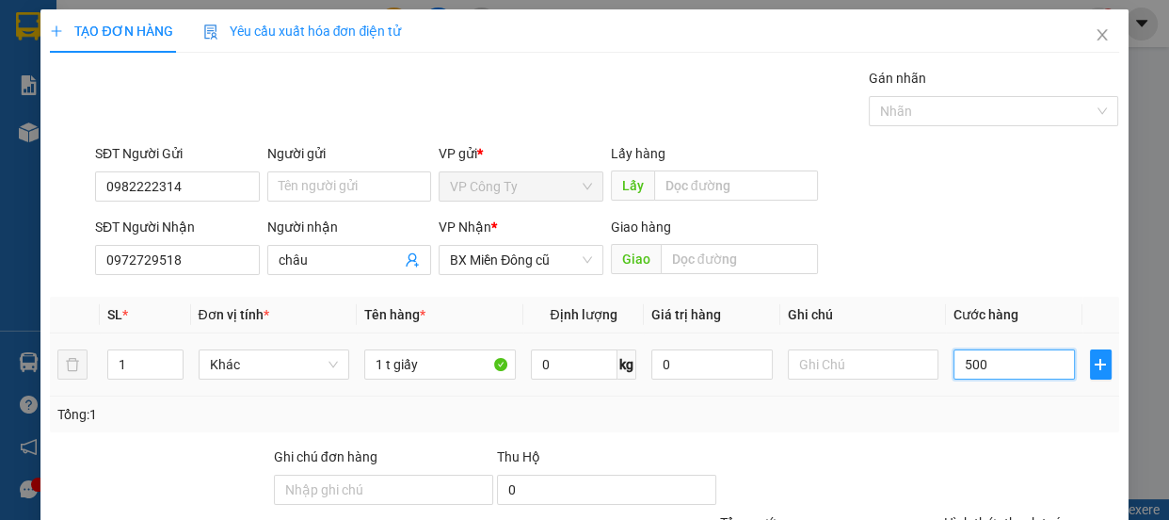
type input "5.000"
type input "50.000"
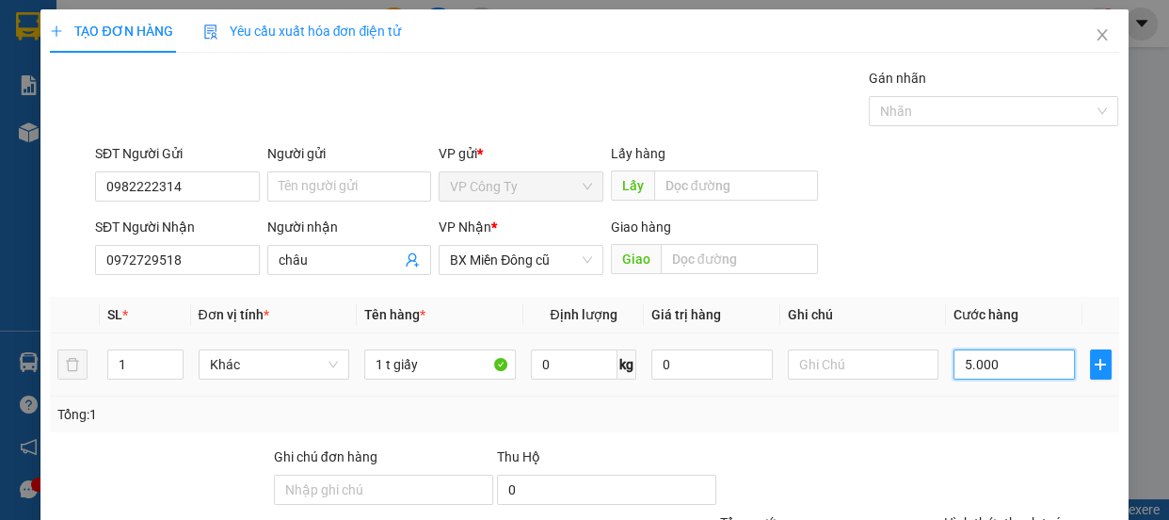
type input "50.000"
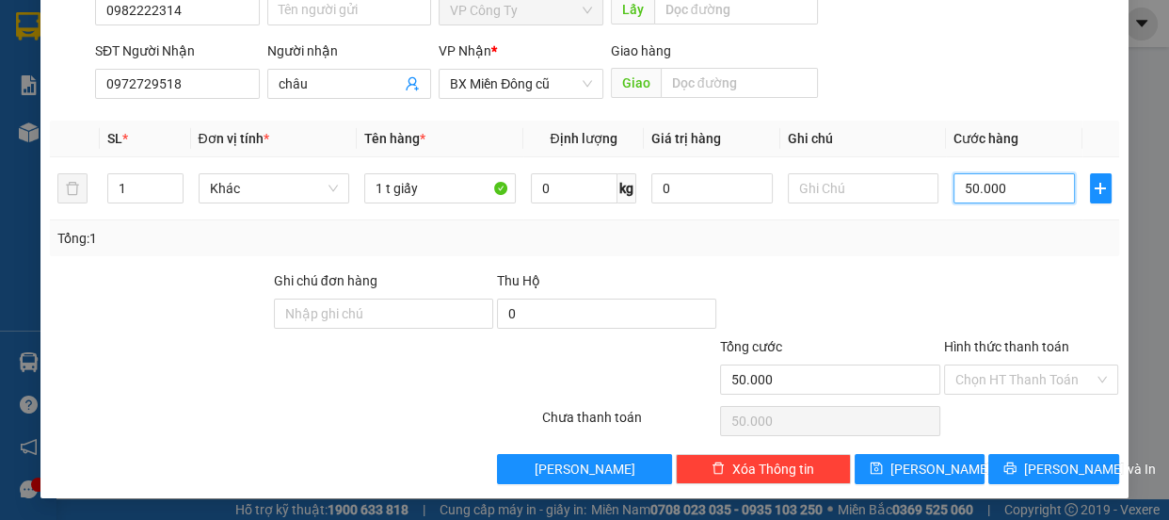
type input "50.000"
click at [1019, 352] on label "Hình thức thanh toán" at bounding box center [1006, 346] width 125 height 15
click at [1019, 365] on input "Hình thức thanh toán" at bounding box center [1024, 379] width 139 height 28
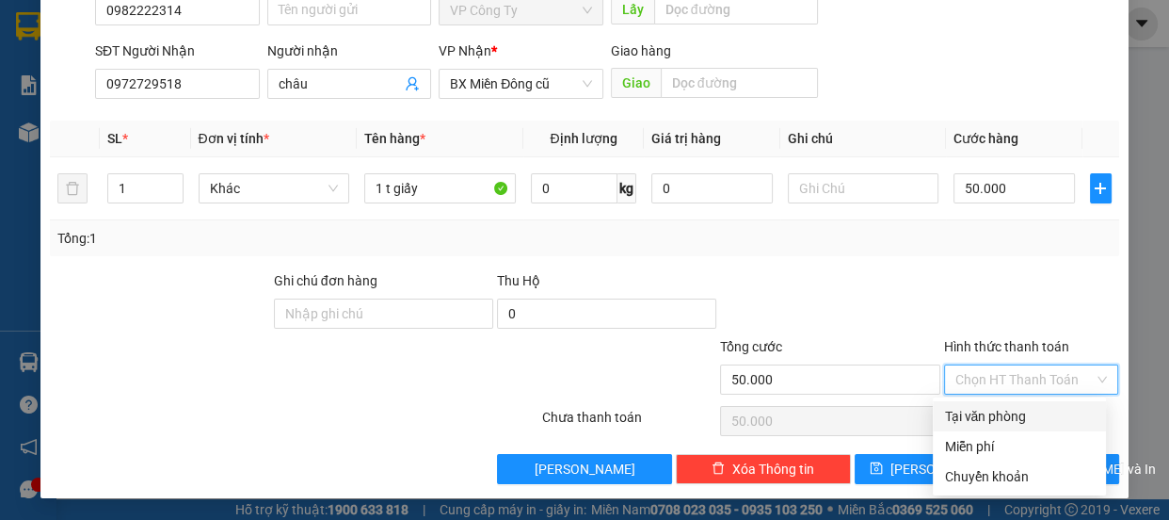
click at [1007, 417] on div "Tại văn phòng" at bounding box center [1019, 416] width 151 height 21
type input "0"
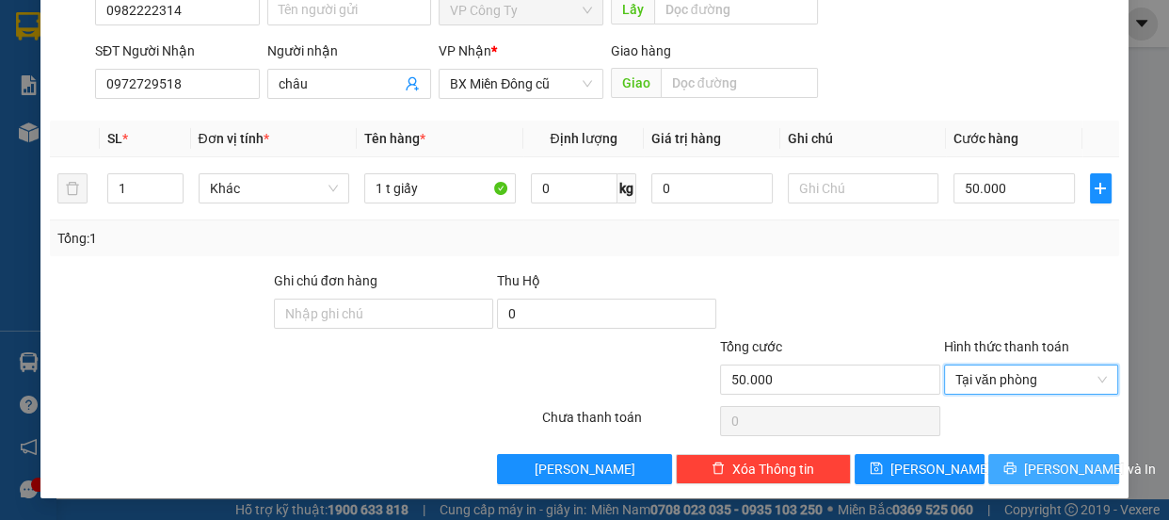
click at [1012, 463] on icon "printer" at bounding box center [1009, 467] width 13 height 13
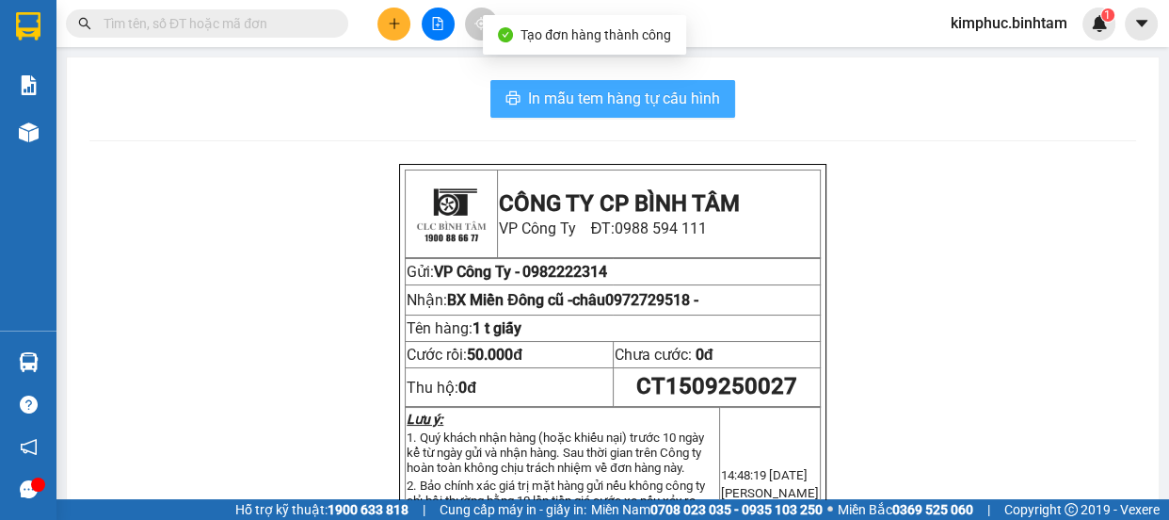
click at [601, 107] on span "In mẫu tem hàng tự cấu hình" at bounding box center [624, 99] width 192 height 24
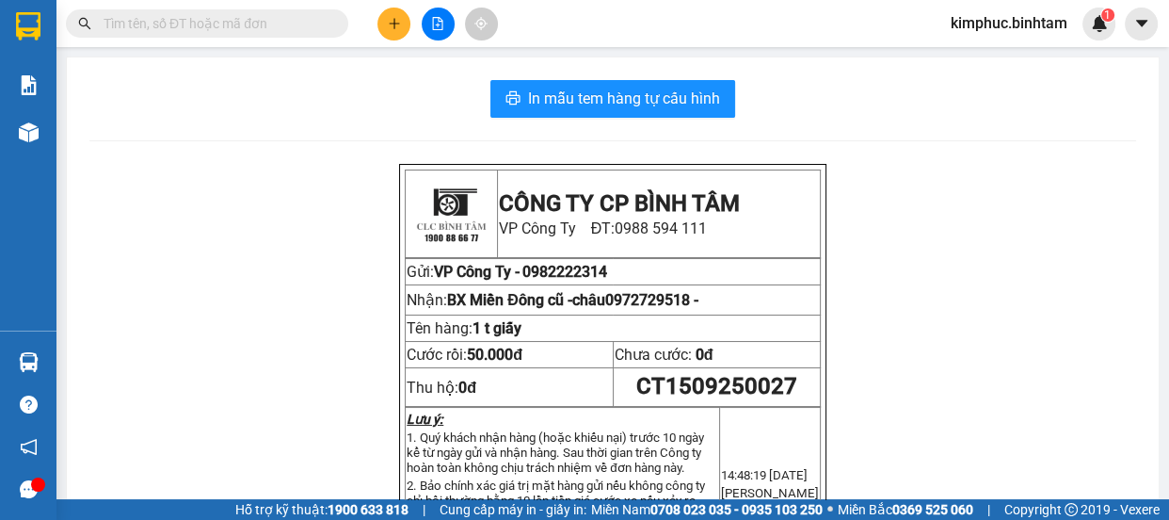
scroll to position [85, 0]
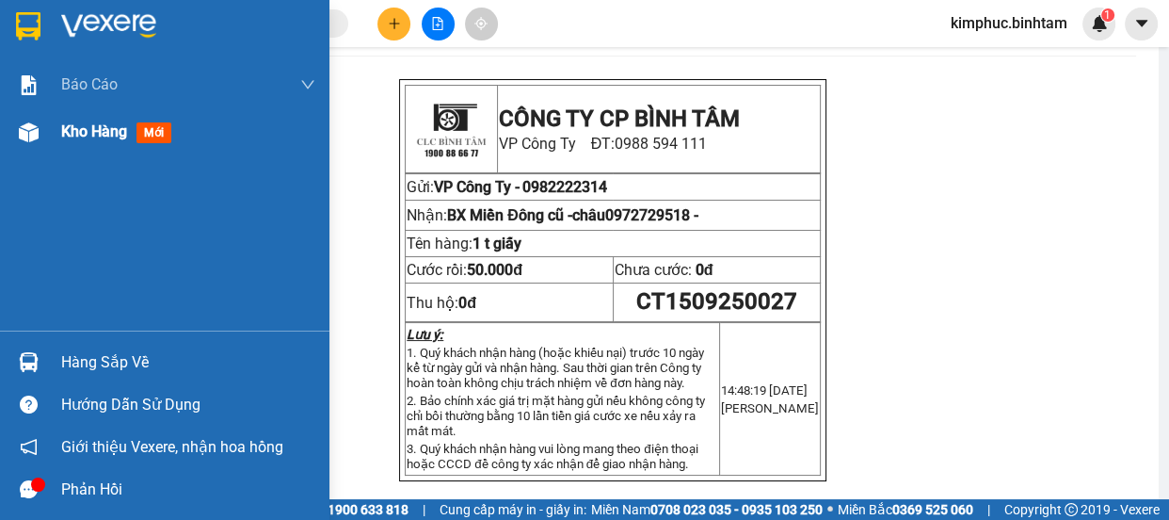
click at [92, 133] on span "Kho hàng" at bounding box center [94, 131] width 66 height 18
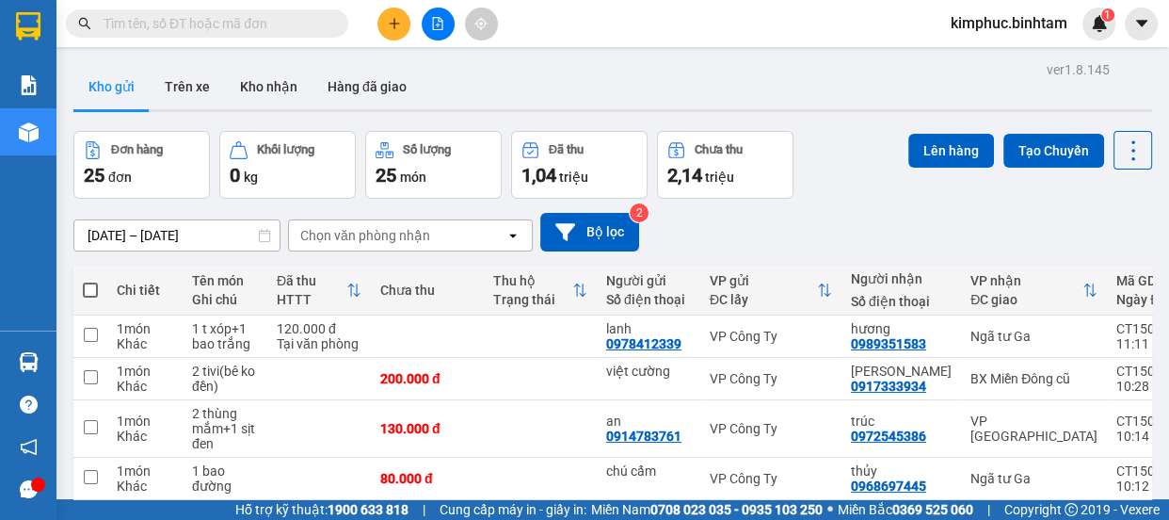
scroll to position [352, 0]
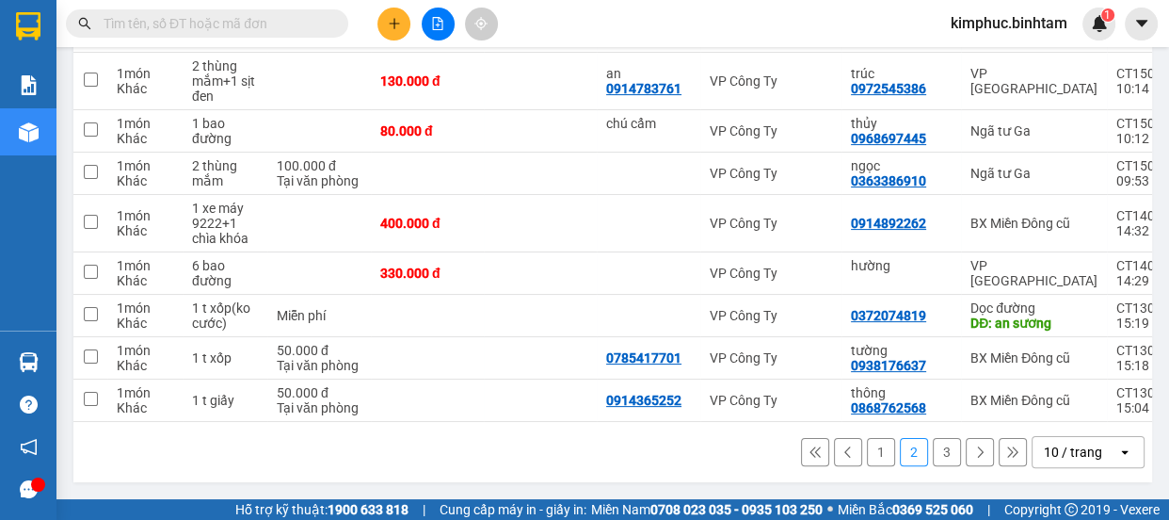
click at [867, 454] on button "1" at bounding box center [881, 452] width 28 height 28
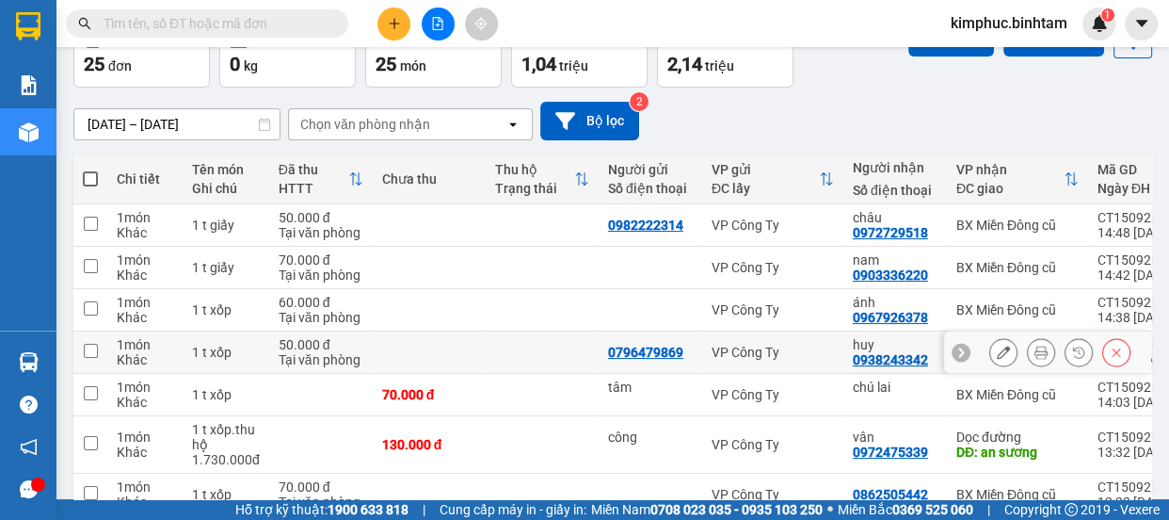
scroll to position [367, 0]
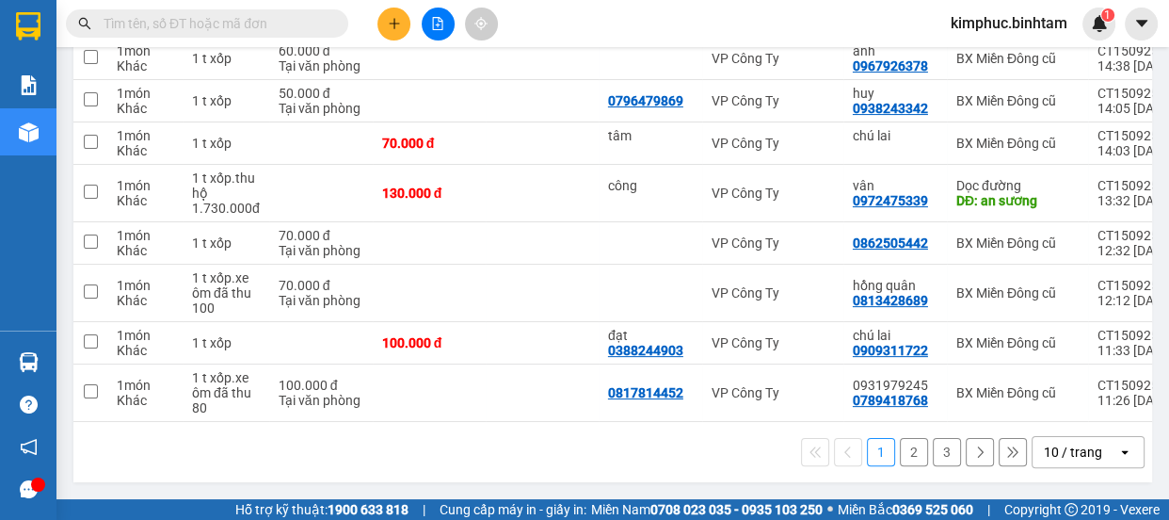
click at [936, 445] on button "3" at bounding box center [947, 452] width 28 height 28
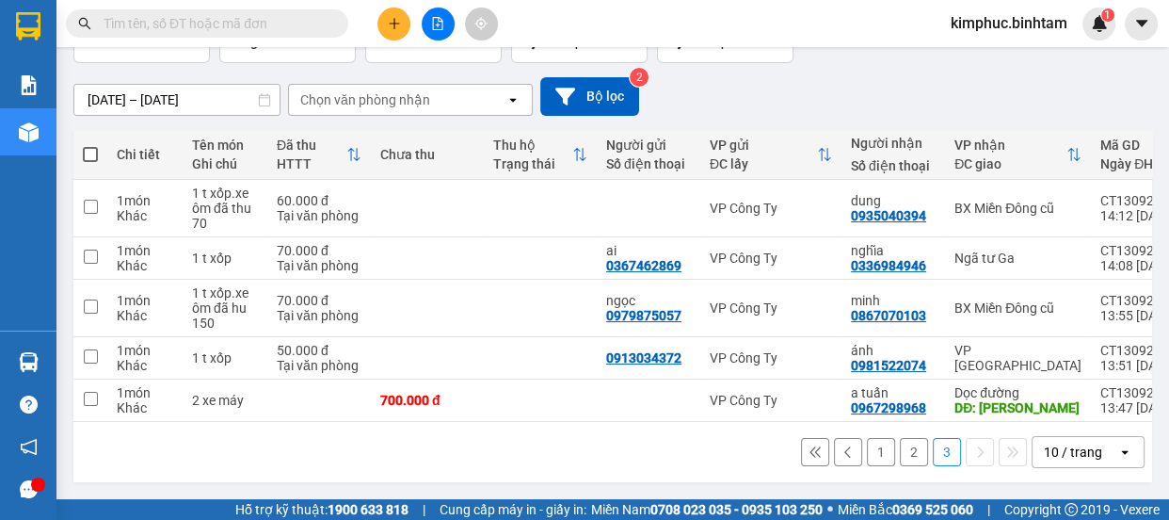
scroll to position [141, 0]
click at [94, 393] on input "checkbox" at bounding box center [91, 399] width 14 height 14
checkbox input "true"
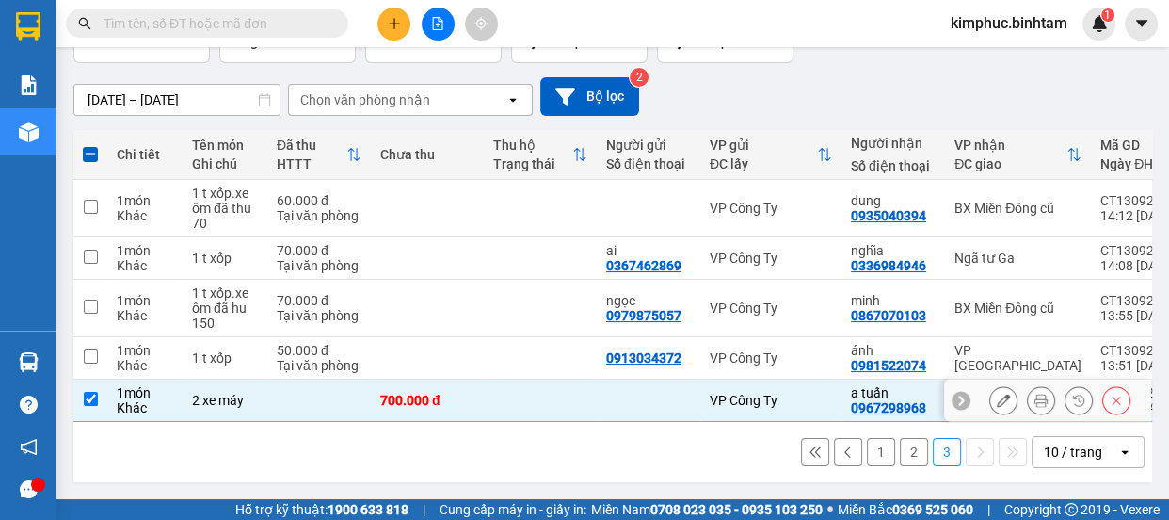
scroll to position [0, 0]
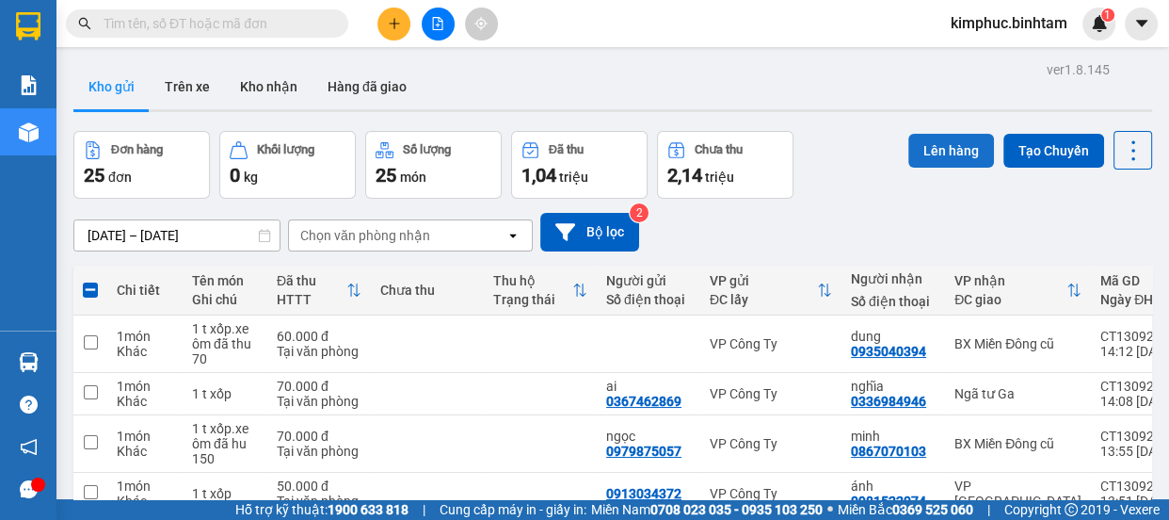
click at [929, 137] on button "Lên hàng" at bounding box center [951, 151] width 86 height 34
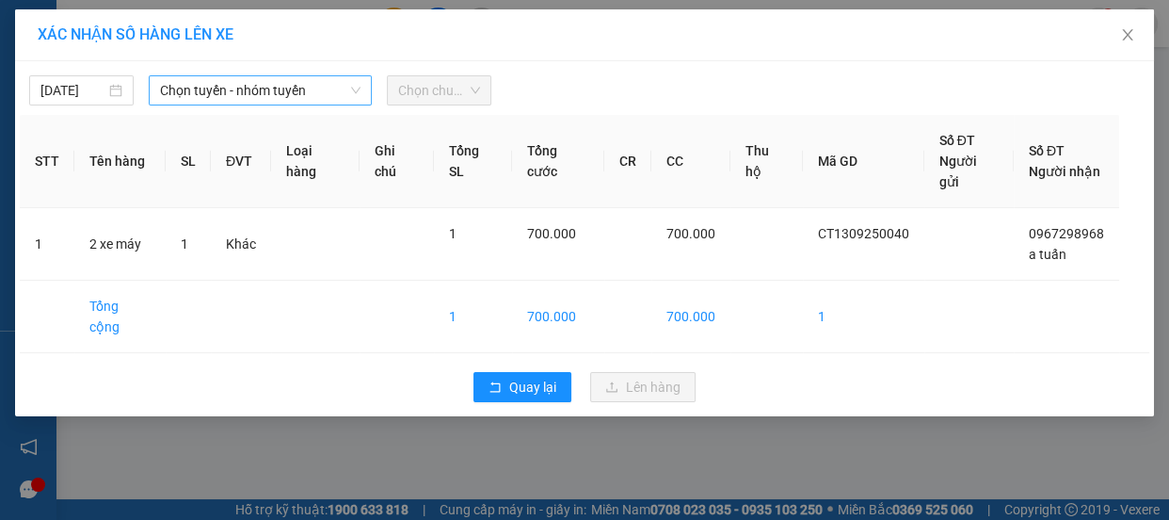
click at [279, 91] on span "Chọn tuyến - nhóm tuyến" at bounding box center [260, 90] width 200 height 28
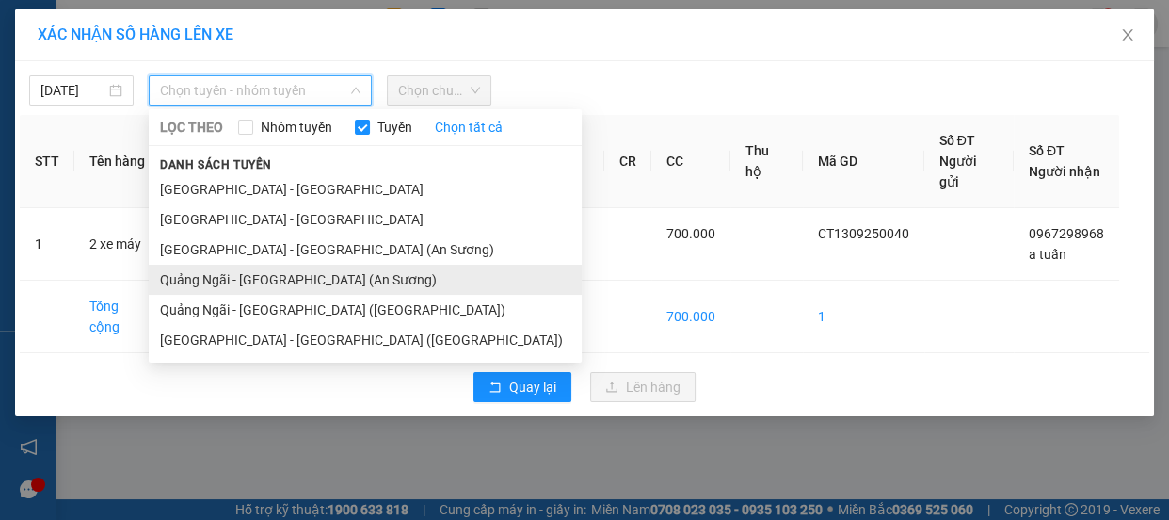
click at [246, 274] on li "Quảng Ngãi - [GEOGRAPHIC_DATA] (An Sương)" at bounding box center [365, 279] width 433 height 30
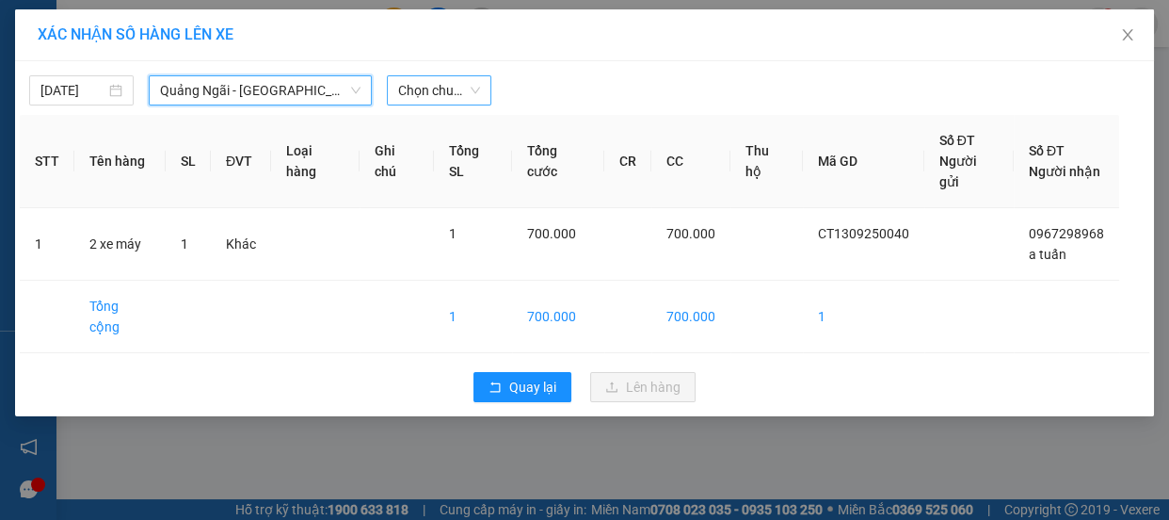
click at [442, 90] on span "Chọn chuyến" at bounding box center [439, 90] width 82 height 28
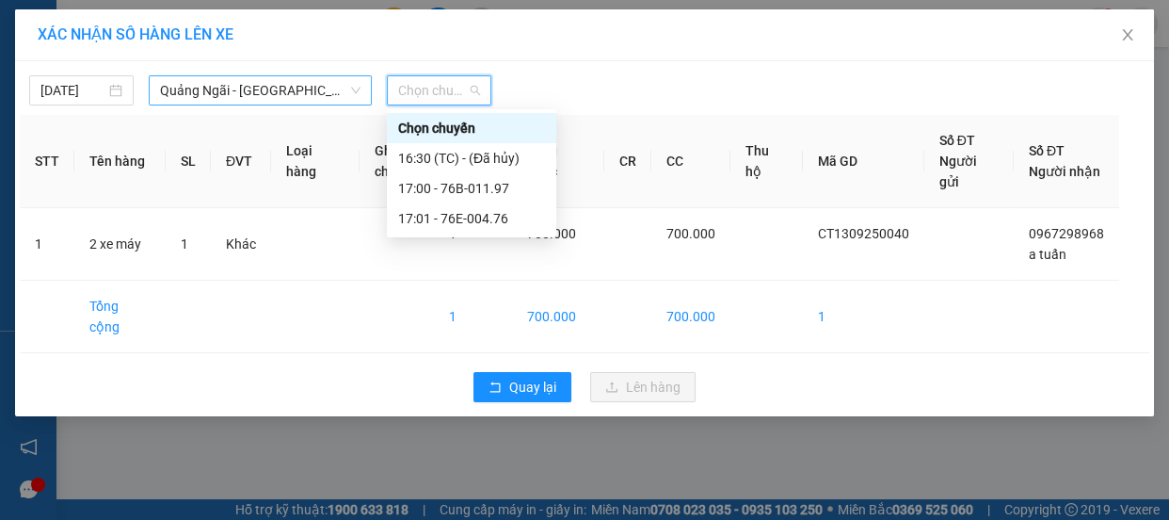
click at [306, 90] on span "Quảng Ngãi - [GEOGRAPHIC_DATA] (An Sương)" at bounding box center [260, 90] width 200 height 28
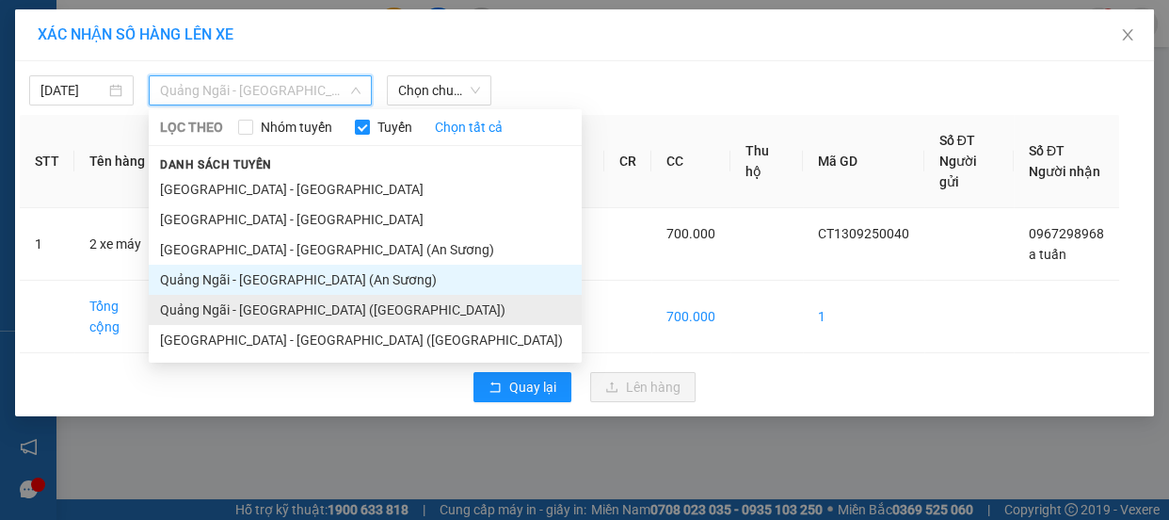
click at [312, 304] on li "Quảng Ngãi - [GEOGRAPHIC_DATA] ([GEOGRAPHIC_DATA])" at bounding box center [365, 310] width 433 height 30
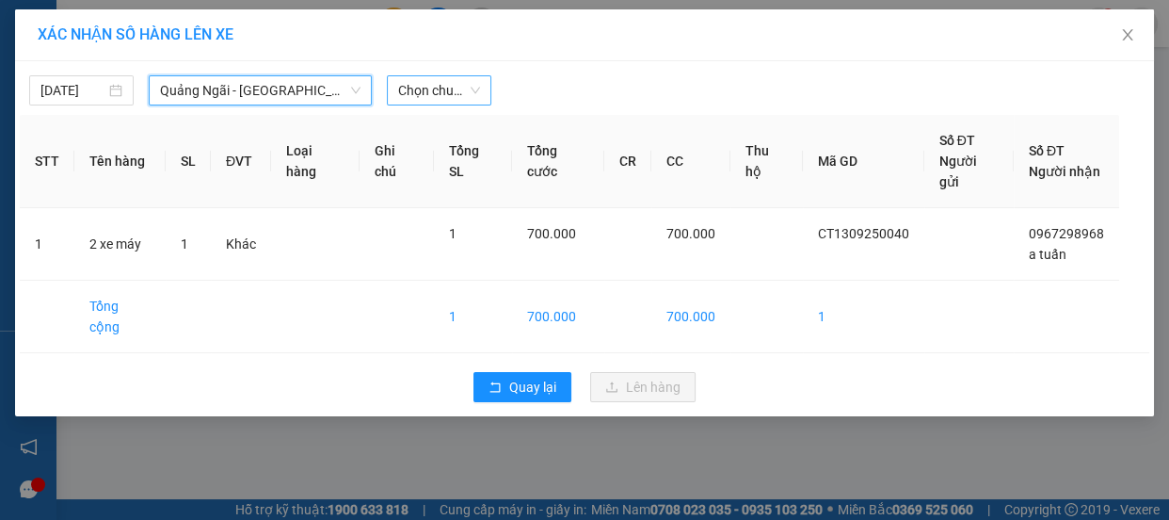
click at [436, 90] on span "Chọn chuyến" at bounding box center [439, 90] width 82 height 28
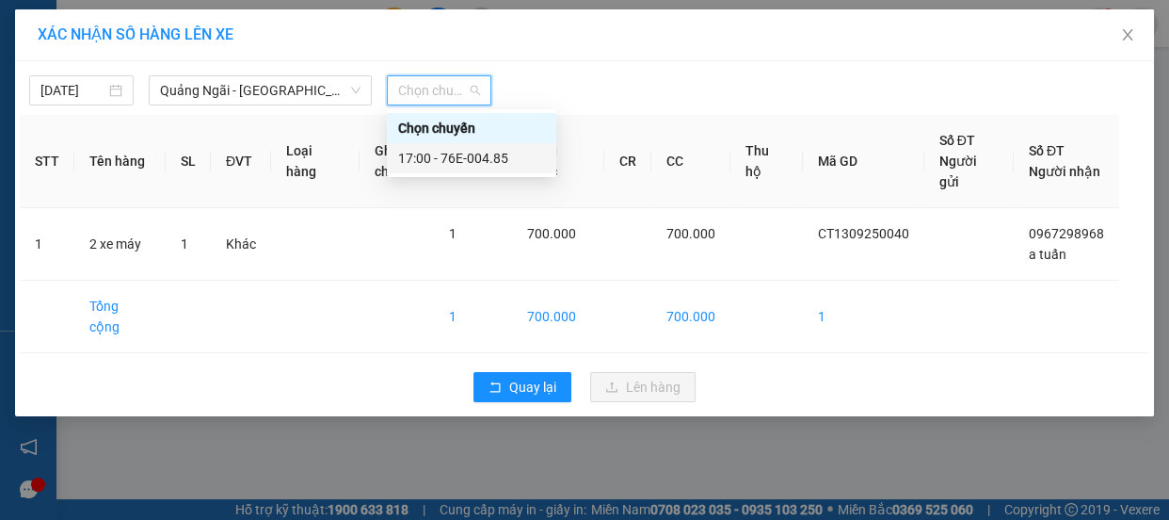
click at [446, 152] on div "17:00 - 76E-004.85" at bounding box center [471, 158] width 147 height 21
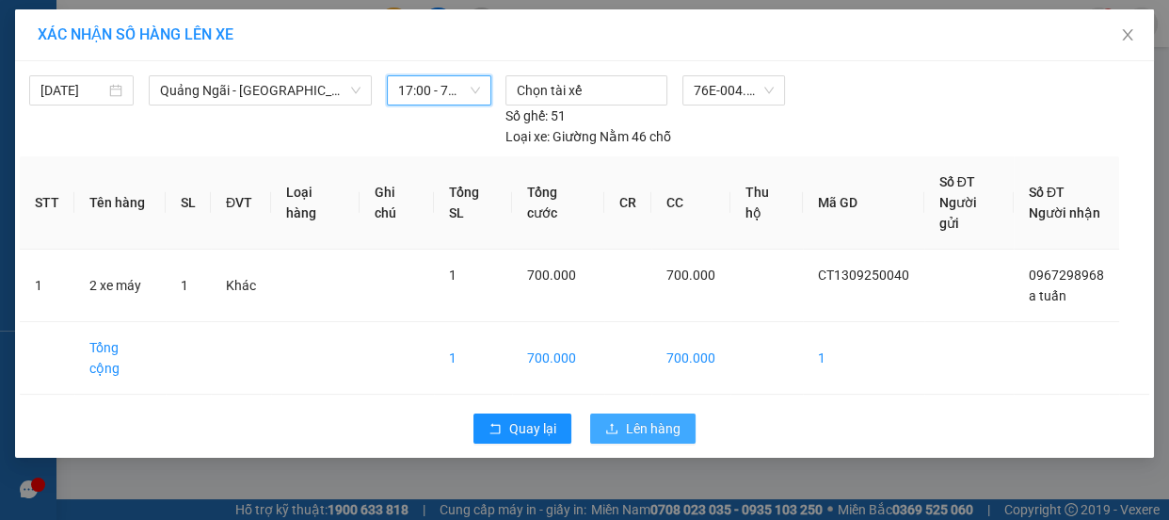
click at [659, 418] on span "Lên hàng" at bounding box center [653, 428] width 55 height 21
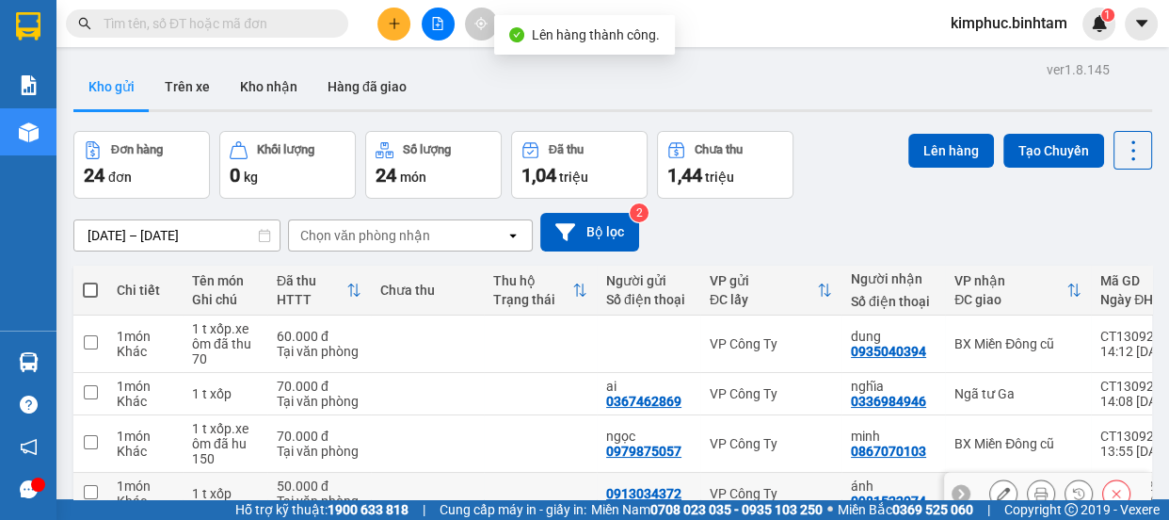
scroll to position [99, 0]
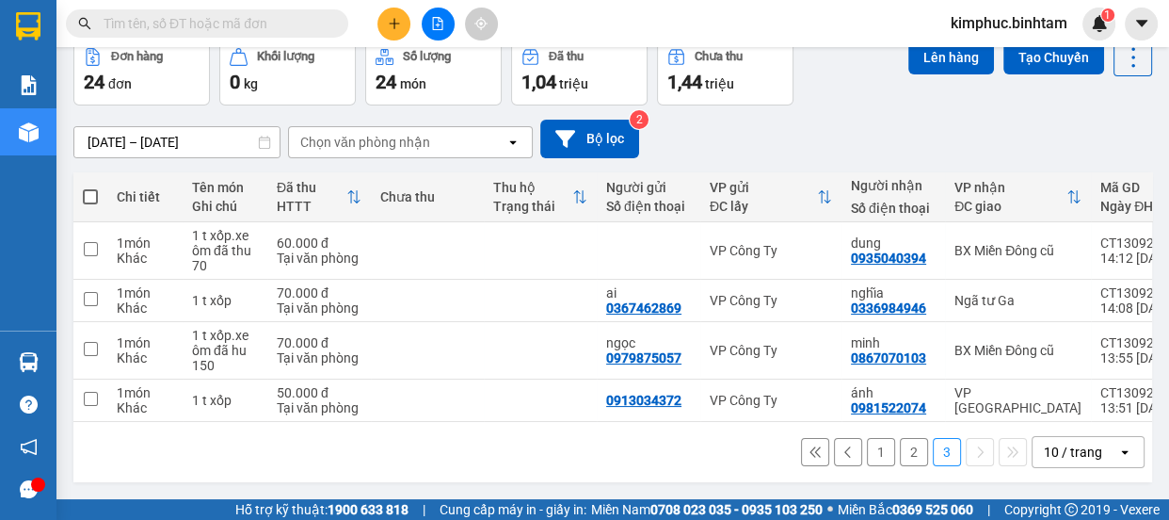
click at [910, 451] on button "2" at bounding box center [914, 452] width 28 height 28
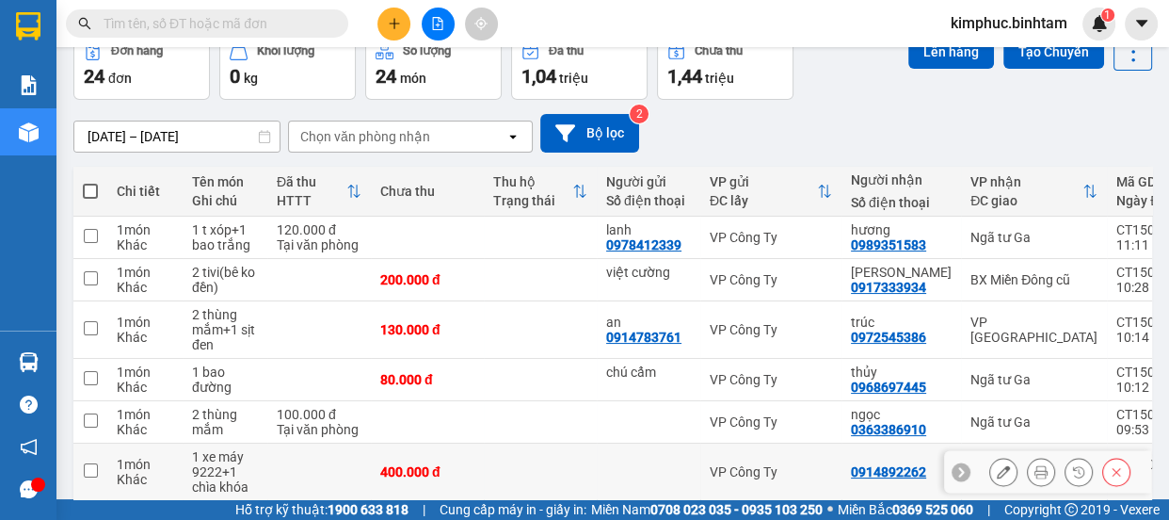
scroll to position [352, 0]
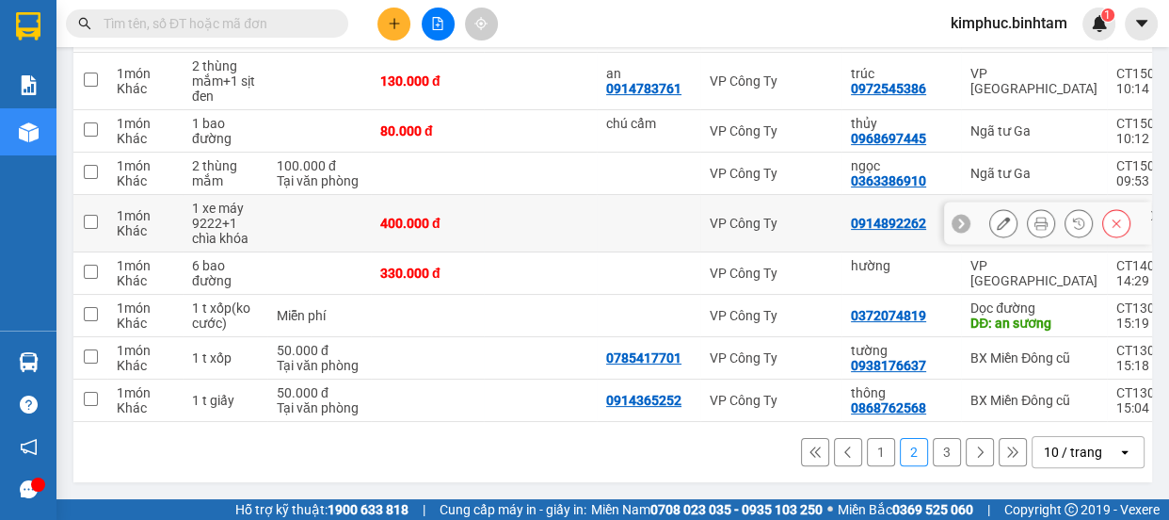
click at [94, 215] on input "checkbox" at bounding box center [91, 222] width 14 height 14
checkbox input "true"
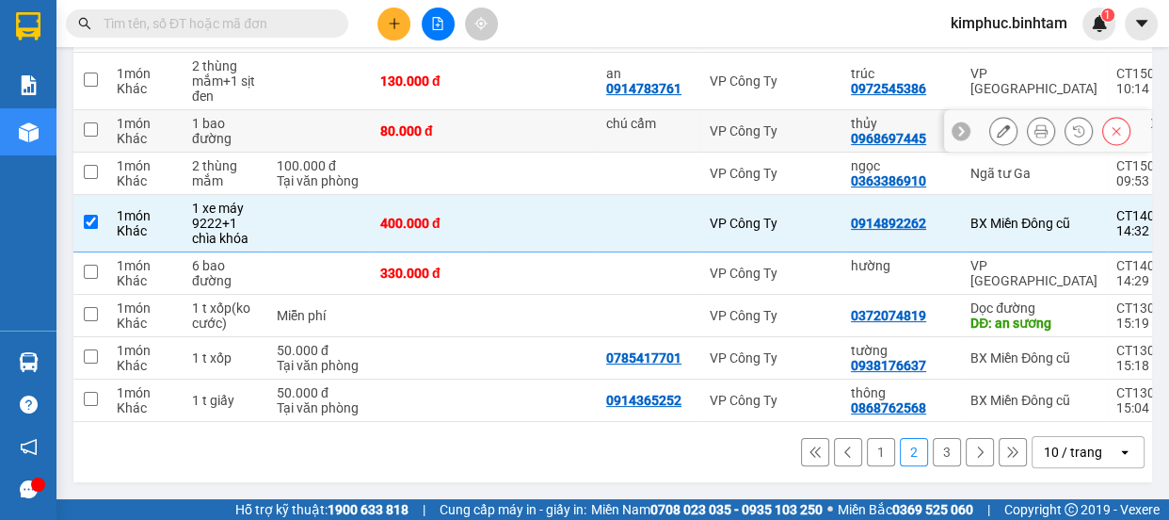
scroll to position [266, 0]
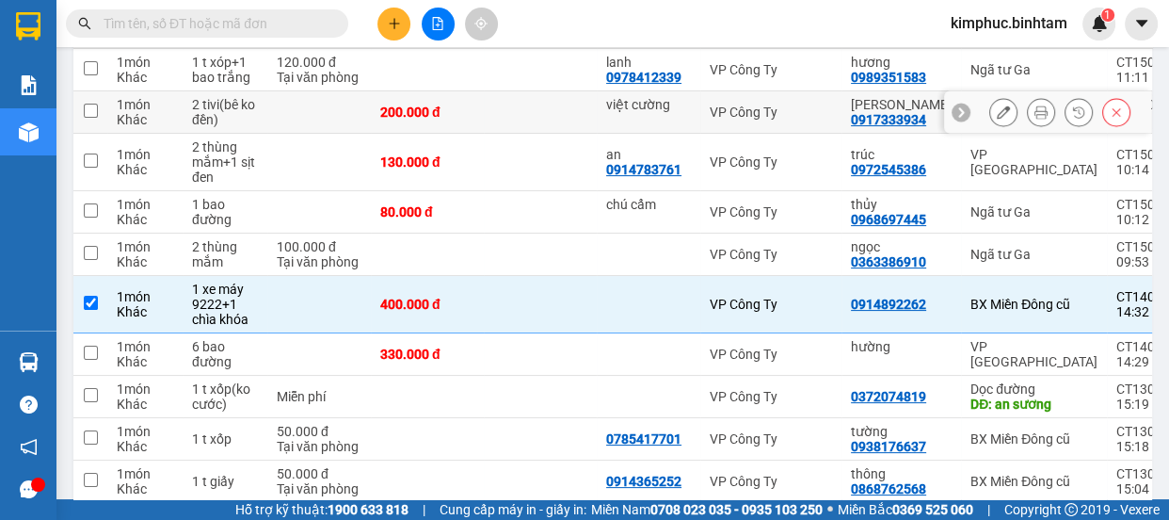
click at [95, 106] on input "checkbox" at bounding box center [91, 111] width 14 height 14
checkbox input "true"
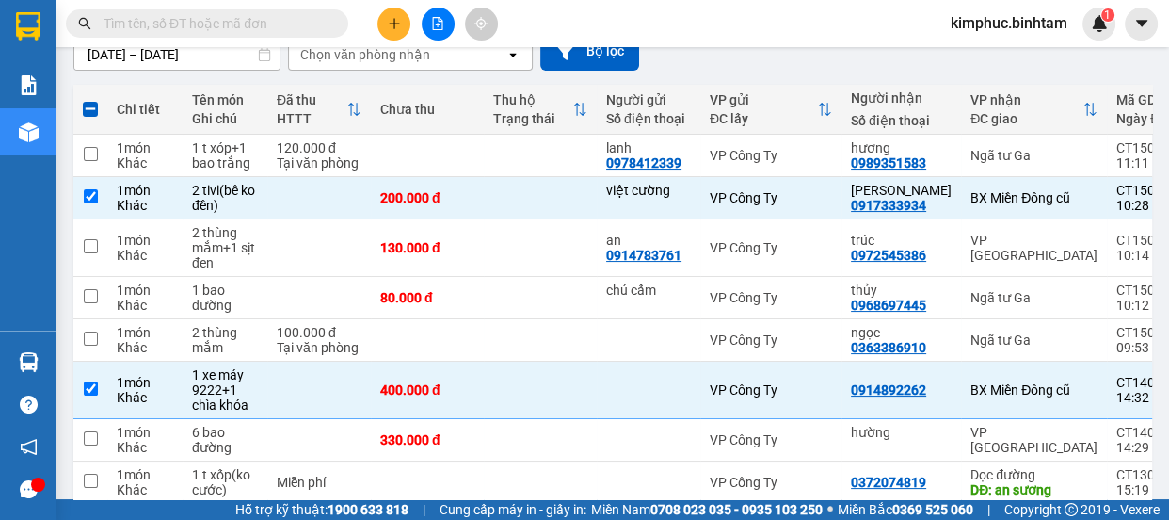
scroll to position [0, 0]
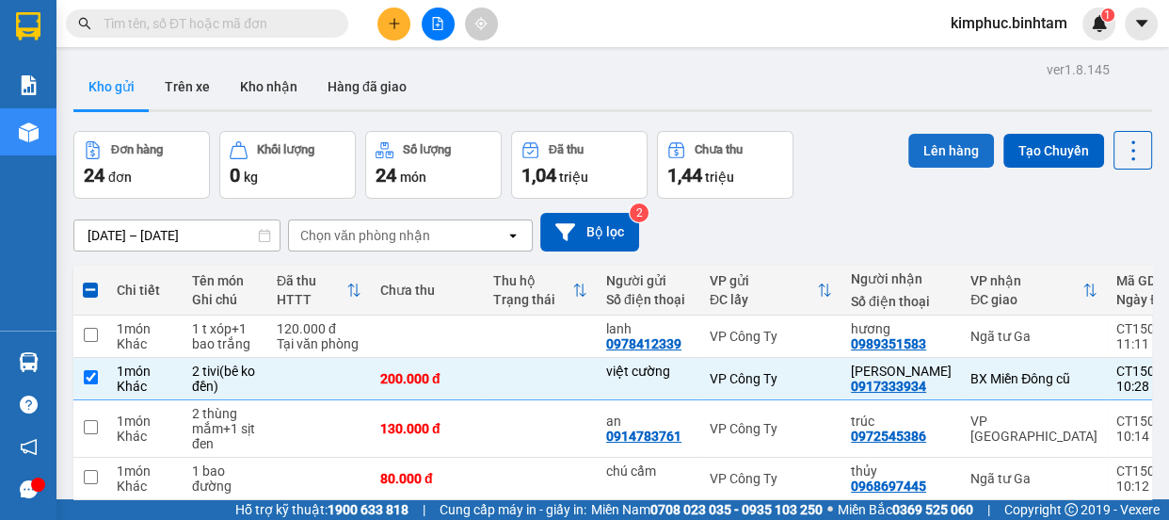
click at [944, 145] on button "Lên hàng" at bounding box center [951, 151] width 86 height 34
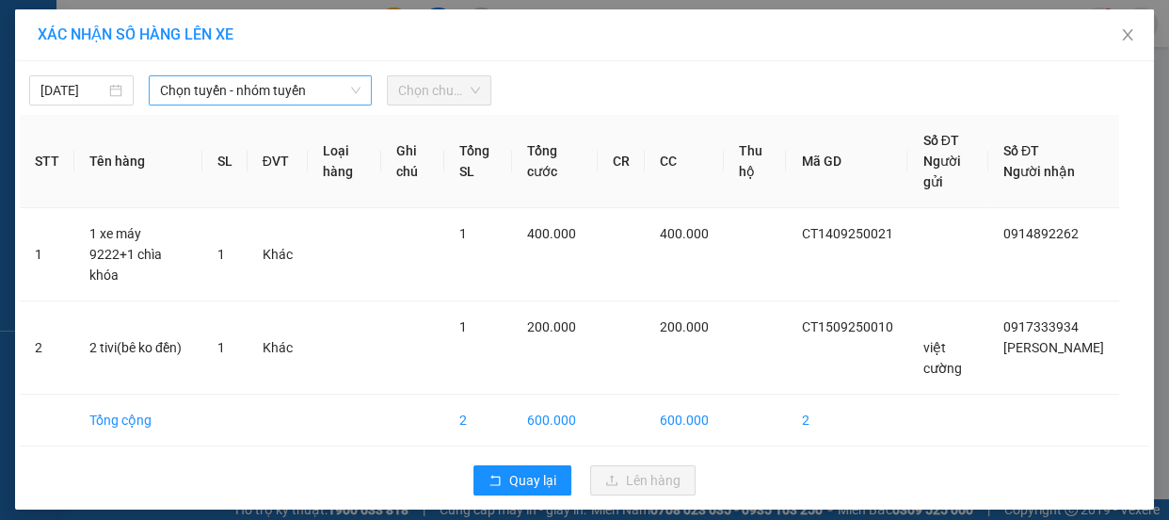
click at [212, 94] on span "Chọn tuyến - nhóm tuyến" at bounding box center [260, 90] width 200 height 28
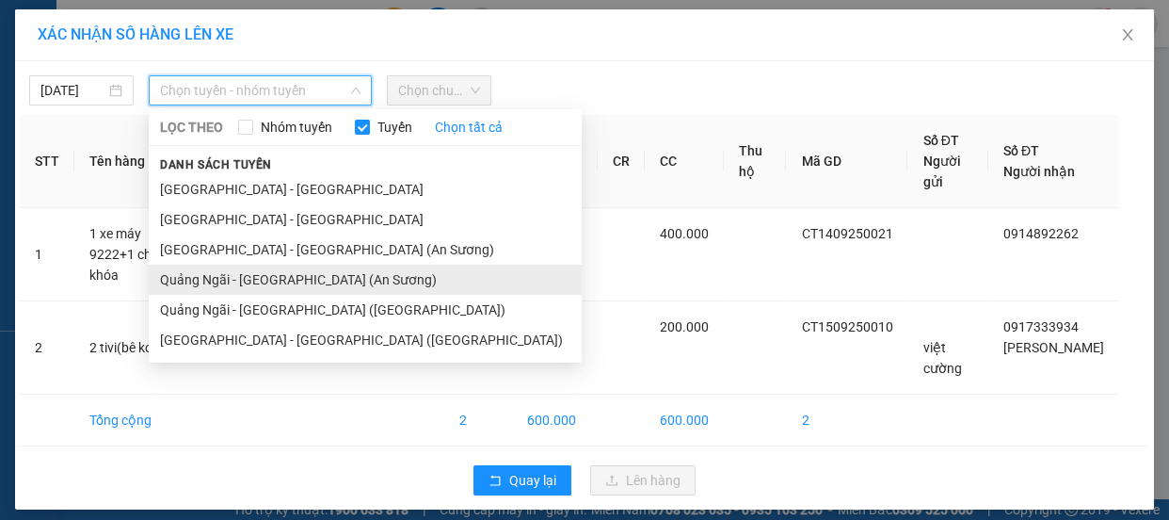
click at [245, 282] on li "Quảng Ngãi - [GEOGRAPHIC_DATA] (An Sương)" at bounding box center [365, 279] width 433 height 30
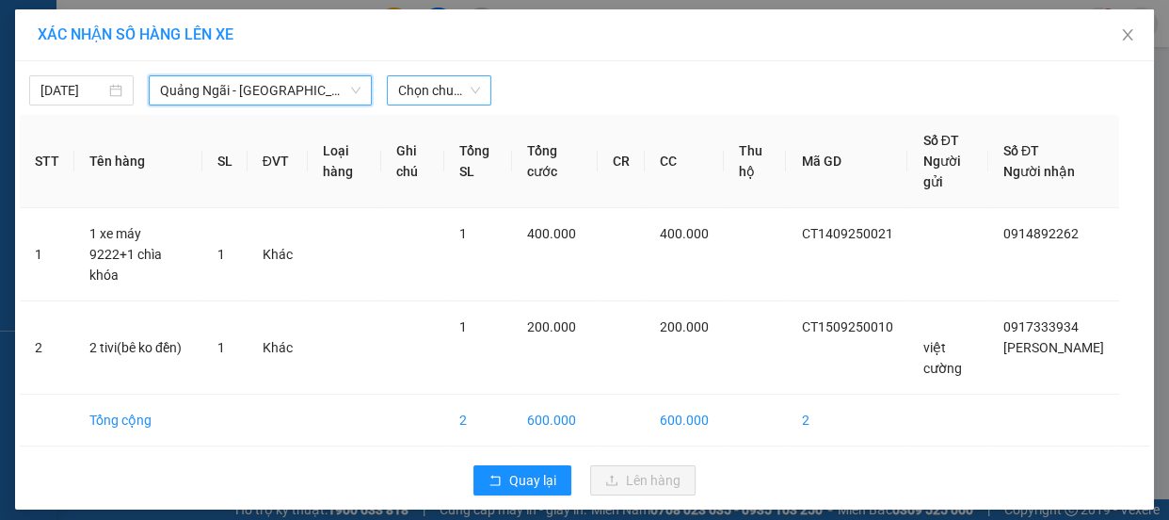
click at [432, 90] on span "Chọn chuyến" at bounding box center [439, 90] width 82 height 28
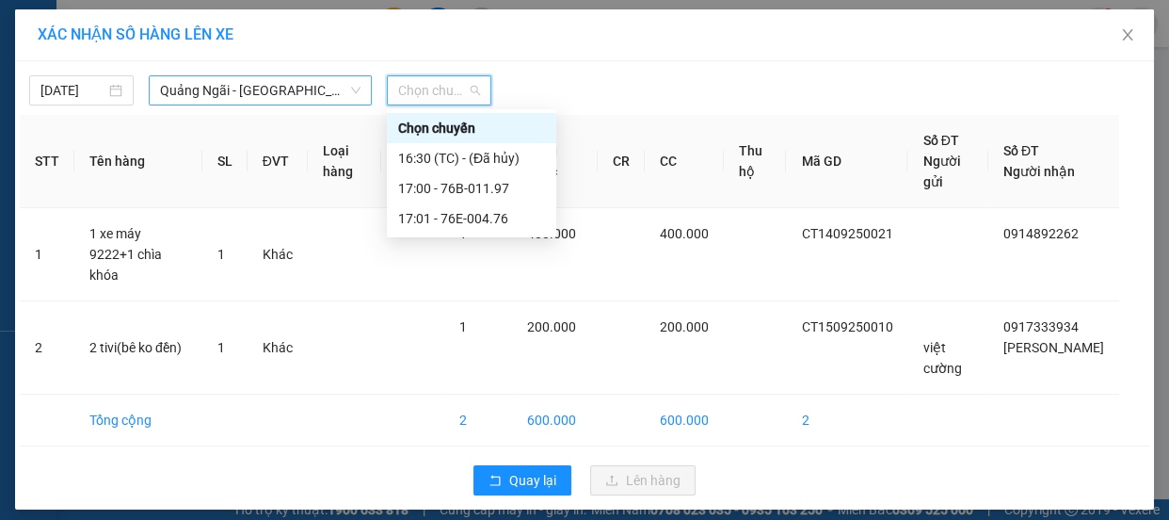
click at [281, 94] on span "Quảng Ngãi - [GEOGRAPHIC_DATA] (An Sương)" at bounding box center [260, 90] width 200 height 28
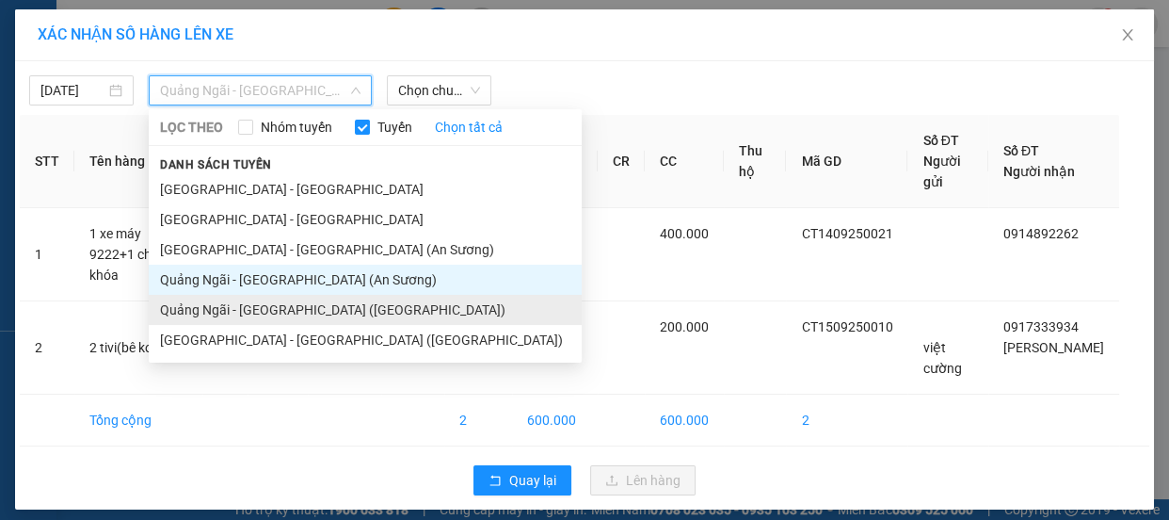
click at [280, 311] on li "Quảng Ngãi - [GEOGRAPHIC_DATA] ([GEOGRAPHIC_DATA])" at bounding box center [365, 310] width 433 height 30
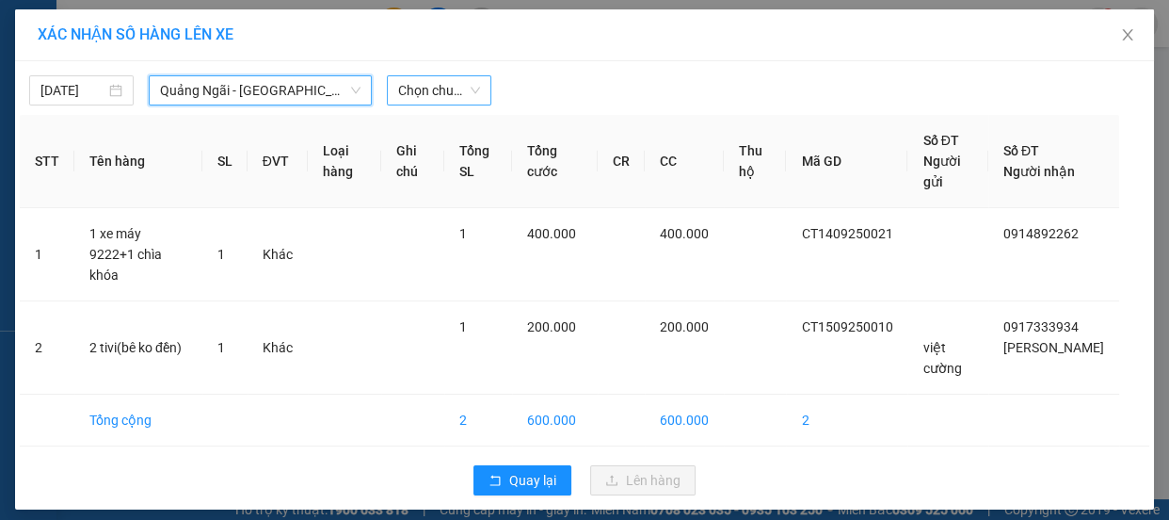
click at [443, 93] on span "Chọn chuyến" at bounding box center [439, 90] width 82 height 28
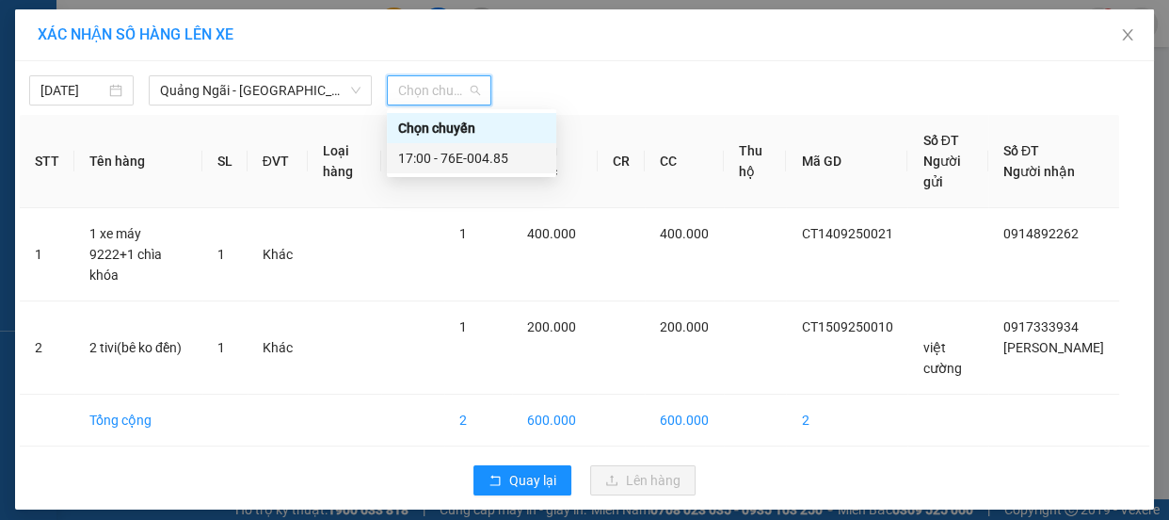
click at [456, 159] on div "17:00 - 76E-004.85" at bounding box center [471, 158] width 147 height 21
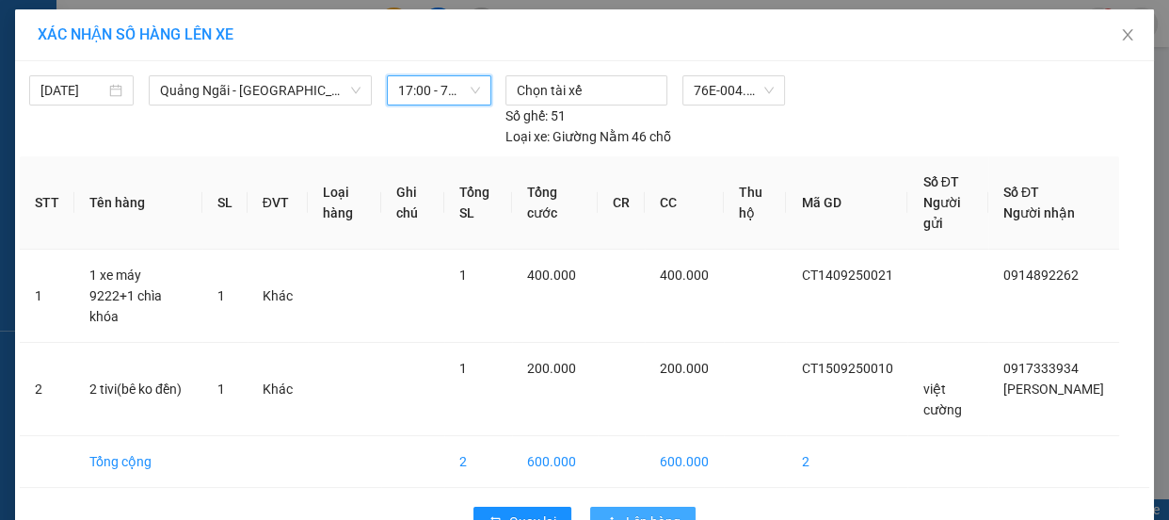
click at [608, 515] on icon "upload" at bounding box center [611, 521] width 13 height 13
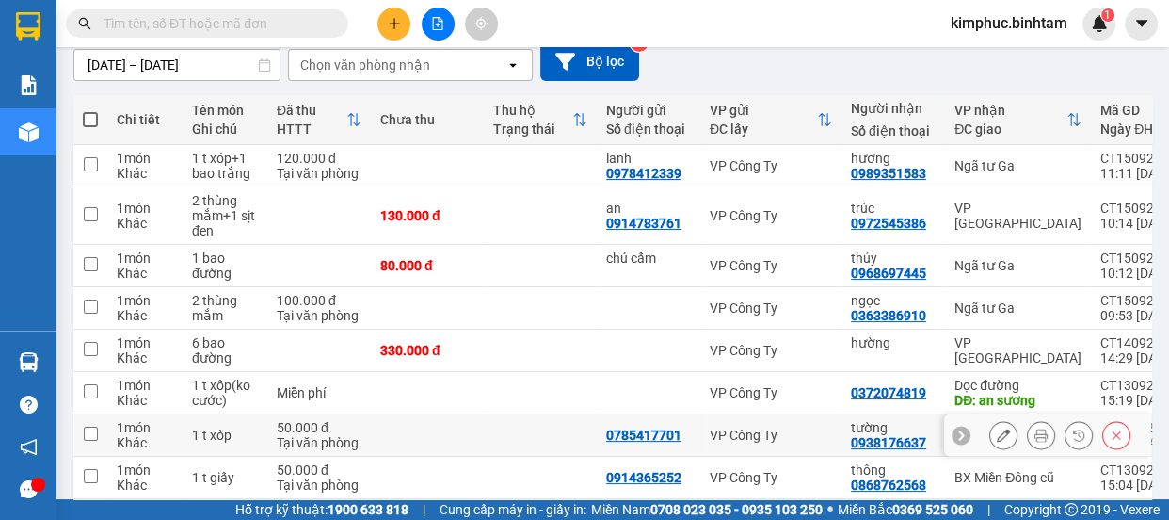
scroll to position [352, 0]
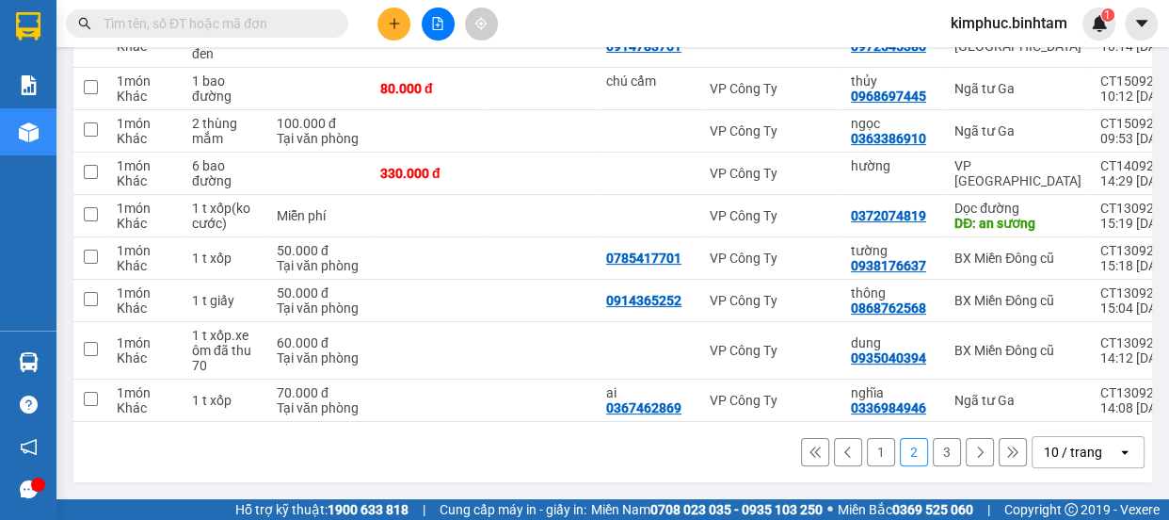
click at [867, 455] on button "1" at bounding box center [881, 452] width 28 height 28
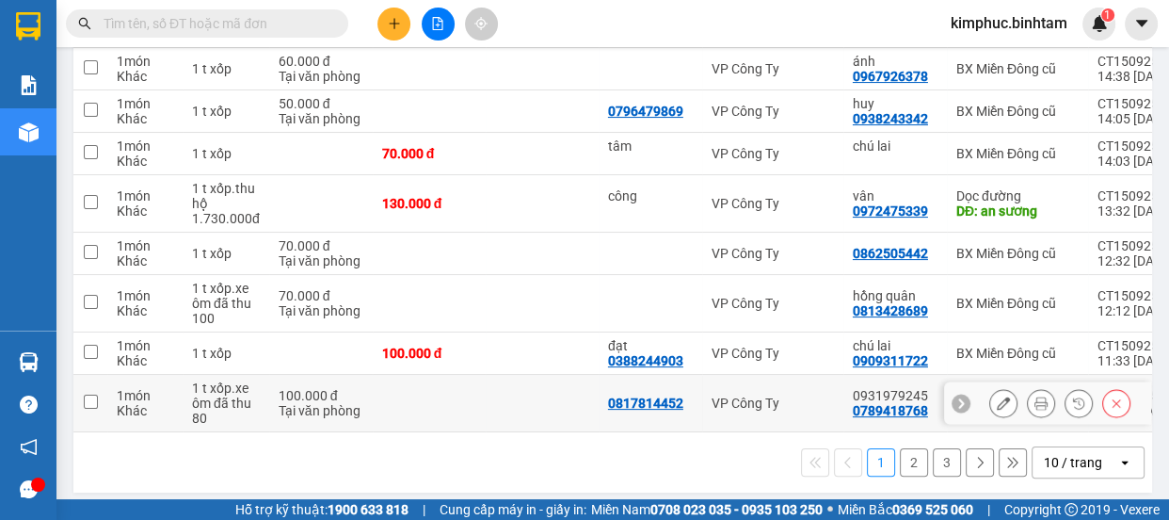
click at [85, 404] on input "checkbox" at bounding box center [91, 401] width 14 height 14
checkbox input "true"
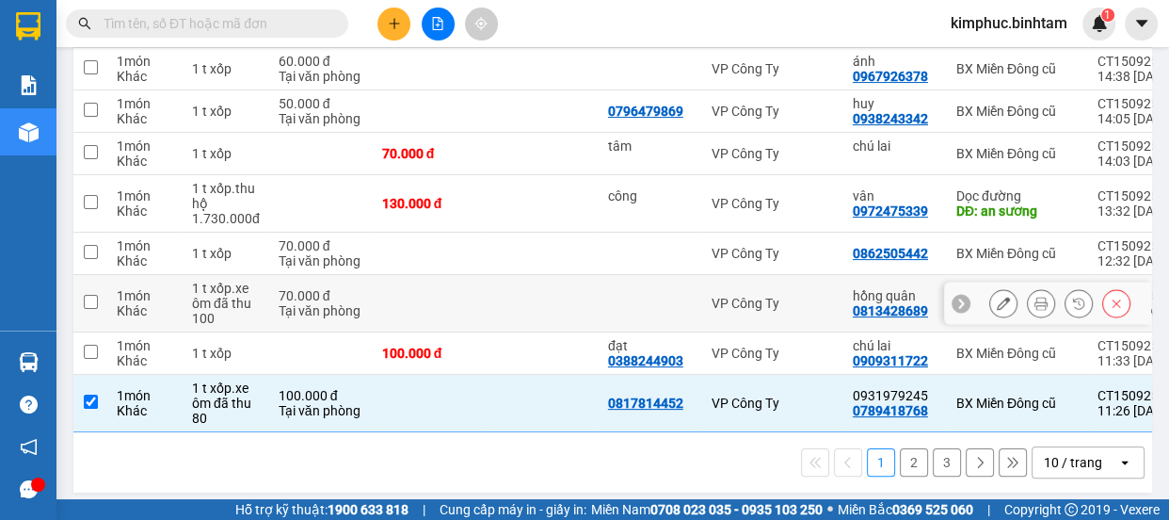
click at [98, 300] on td at bounding box center [90, 303] width 34 height 57
checkbox input "true"
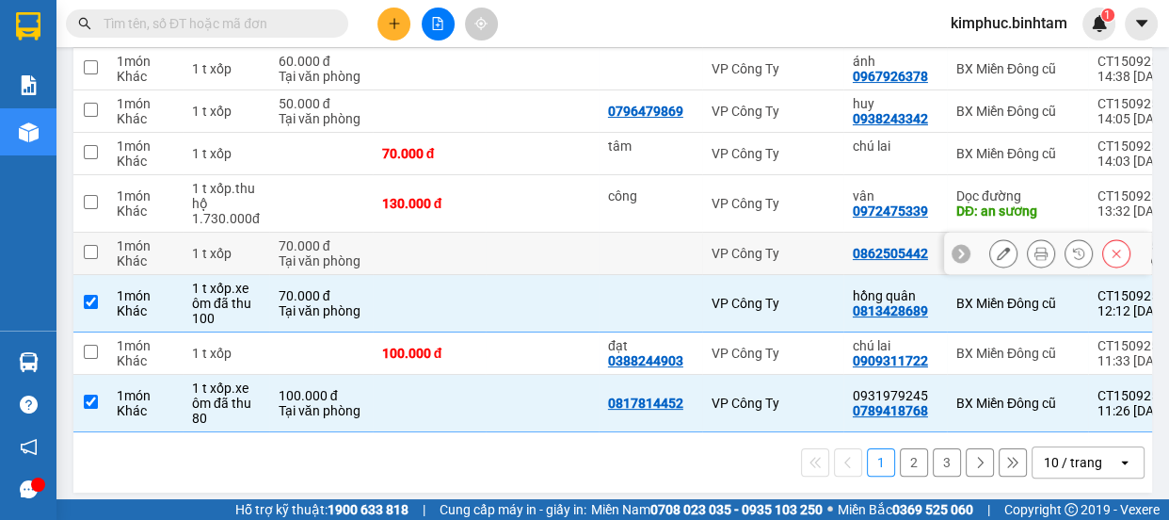
click at [97, 255] on td at bounding box center [90, 253] width 34 height 42
checkbox input "true"
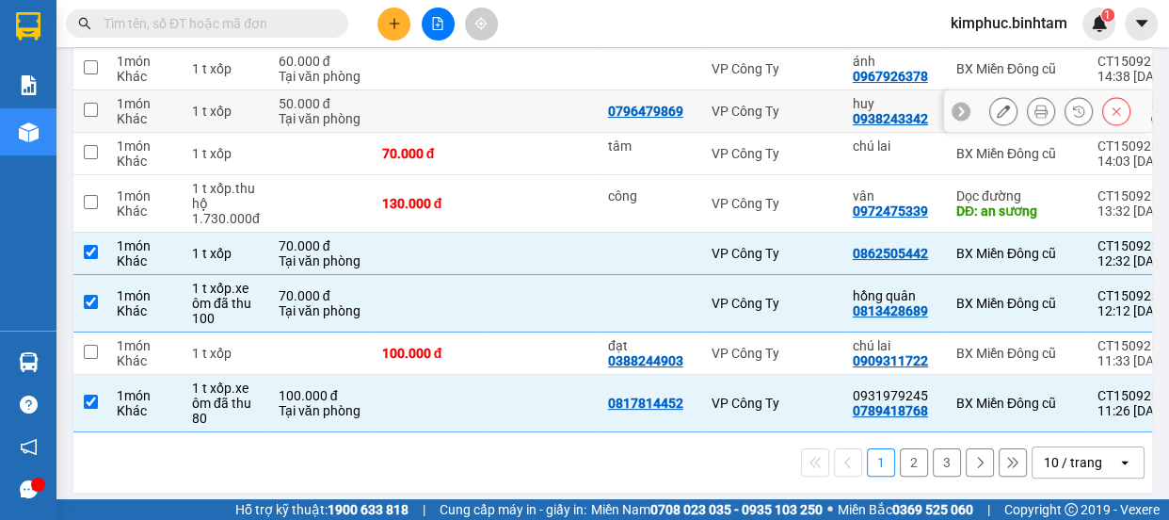
click at [91, 110] on input "checkbox" at bounding box center [91, 110] width 14 height 14
checkbox input "true"
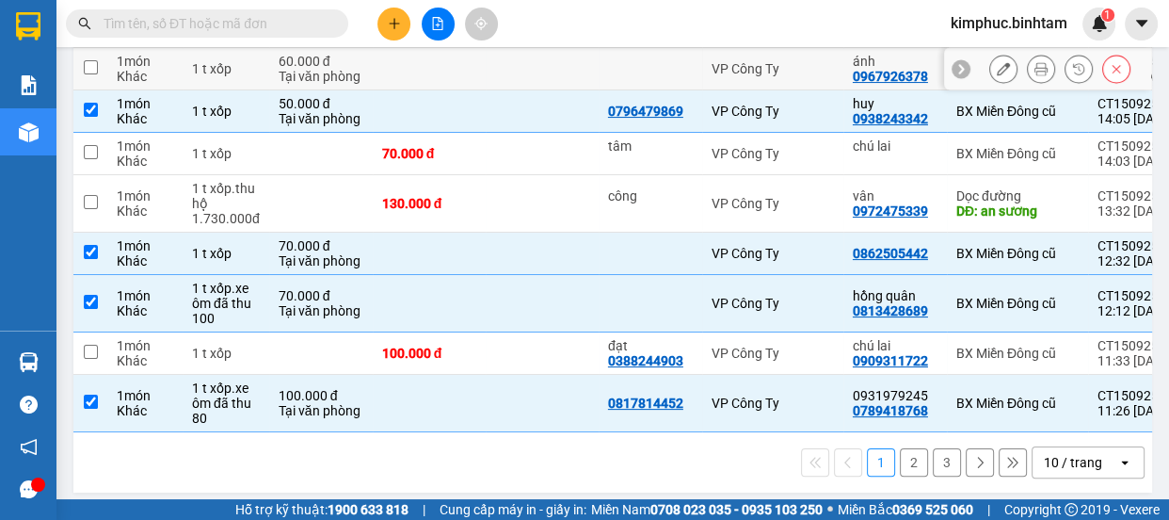
scroll to position [181, 0]
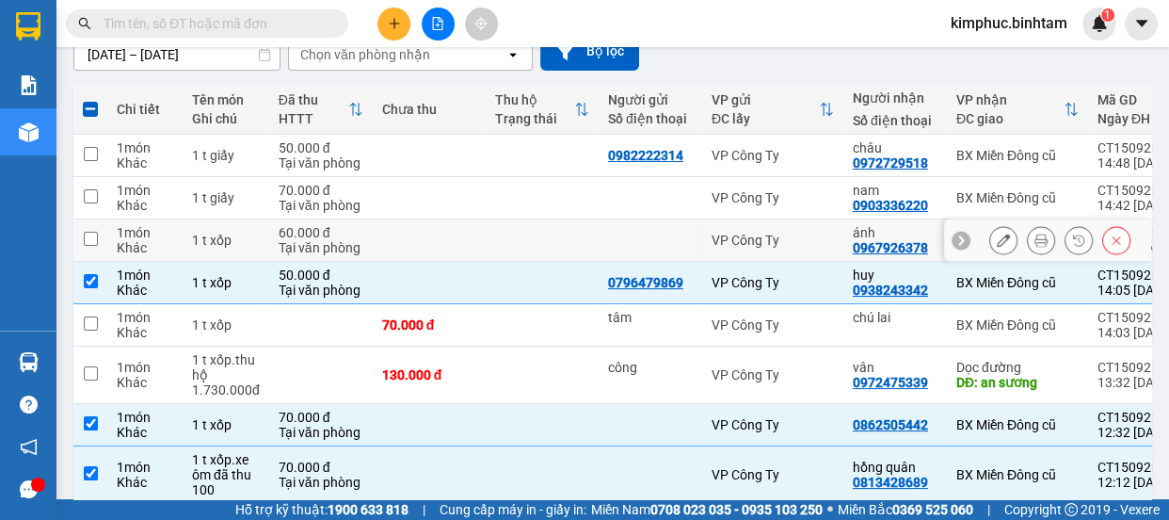
click at [99, 235] on td at bounding box center [90, 240] width 34 height 42
checkbox input "true"
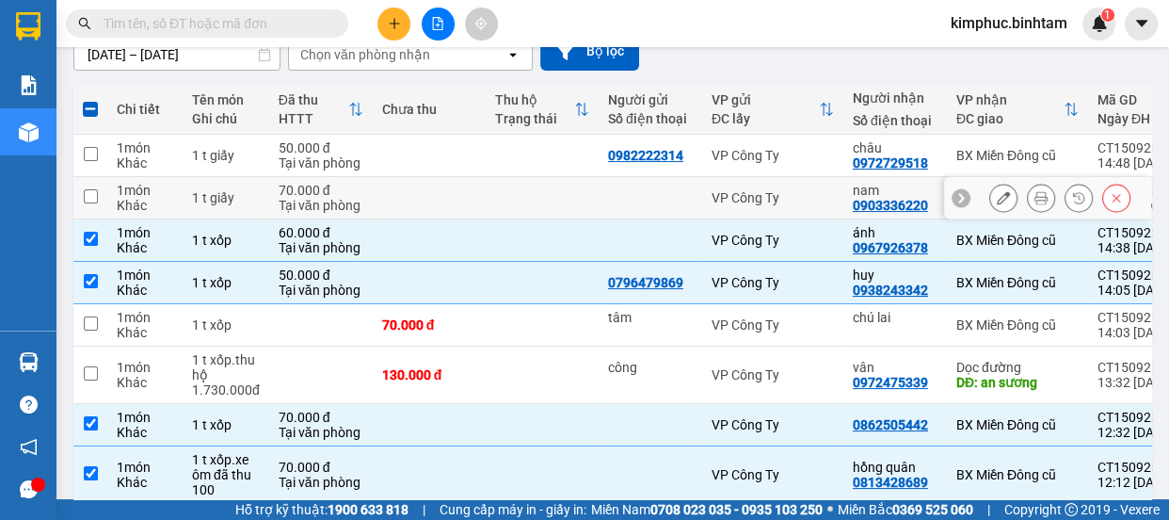
click at [88, 198] on input "checkbox" at bounding box center [91, 196] width 14 height 14
checkbox input "true"
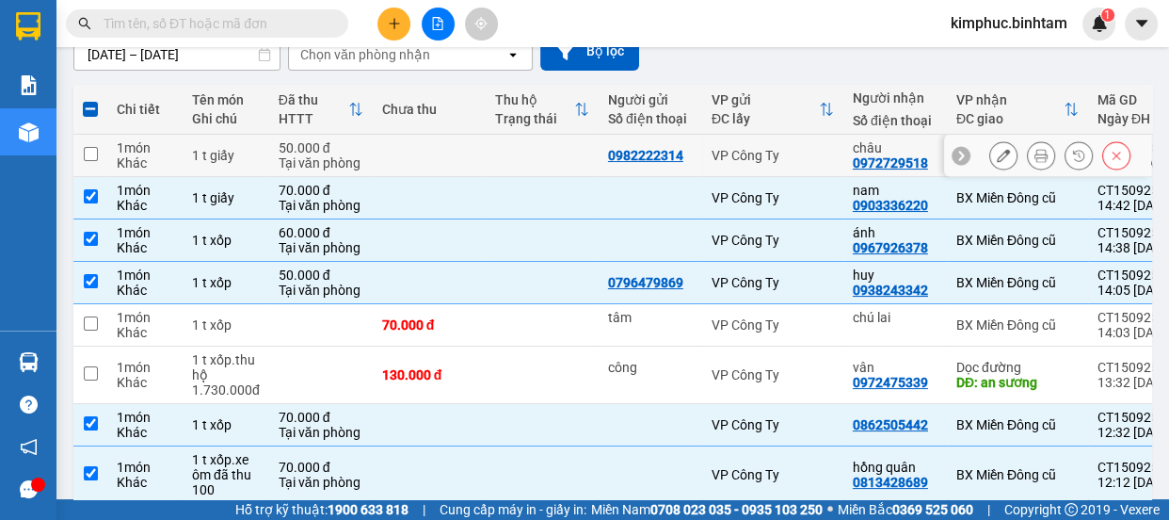
click at [89, 154] on input "checkbox" at bounding box center [91, 154] width 14 height 14
checkbox input "true"
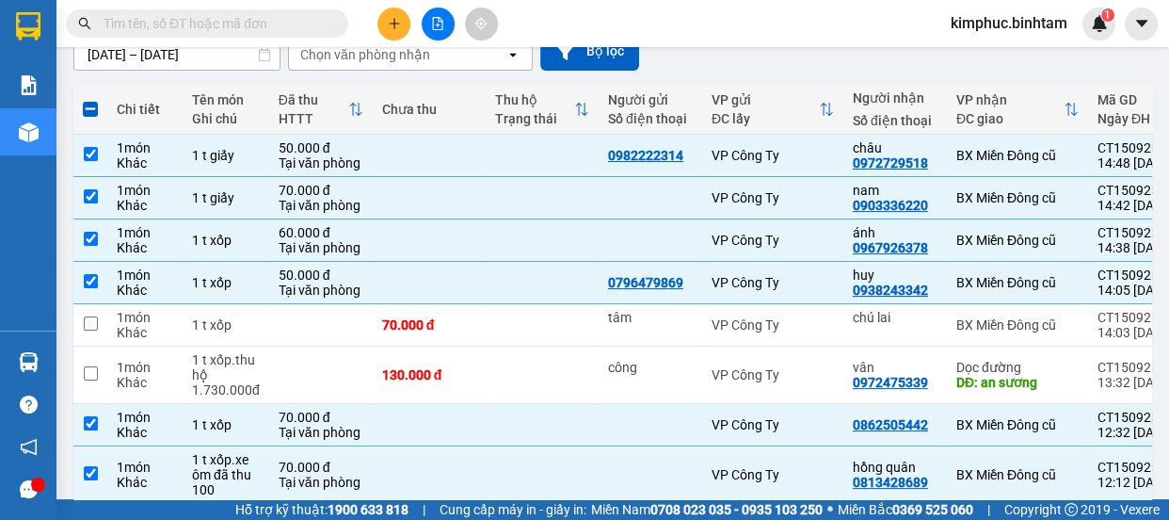
scroll to position [0, 0]
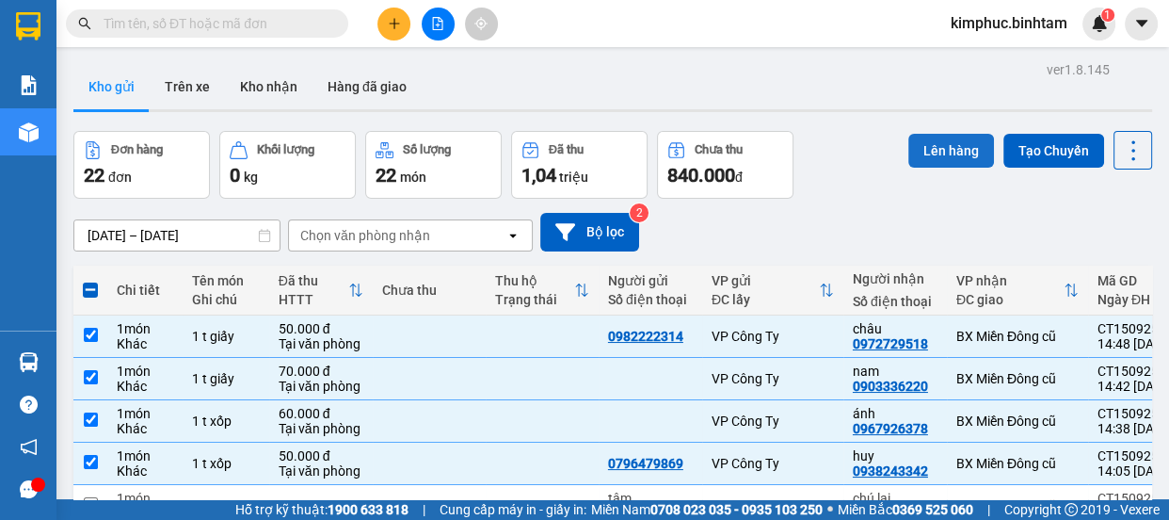
click at [968, 154] on button "Lên hàng" at bounding box center [951, 151] width 86 height 34
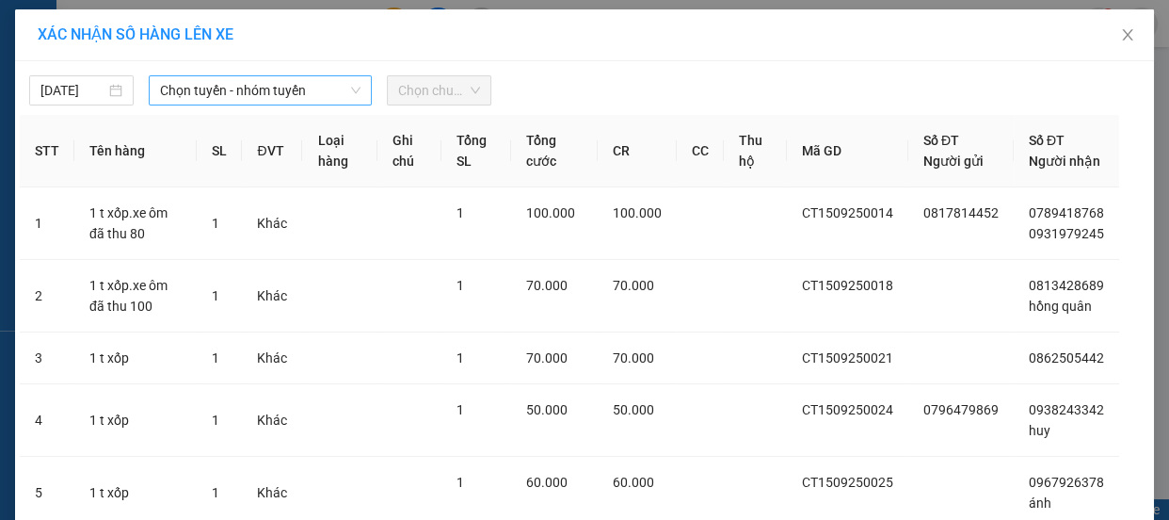
click at [252, 92] on span "Chọn tuyến - nhóm tuyến" at bounding box center [260, 90] width 200 height 28
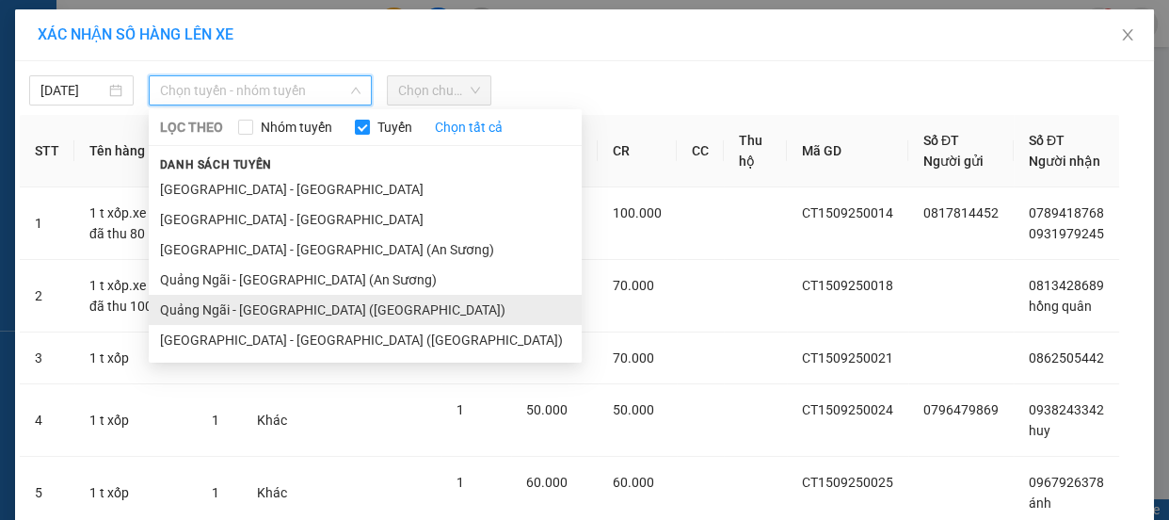
click at [212, 313] on li "Quảng Ngãi - [GEOGRAPHIC_DATA] ([GEOGRAPHIC_DATA])" at bounding box center [365, 310] width 433 height 30
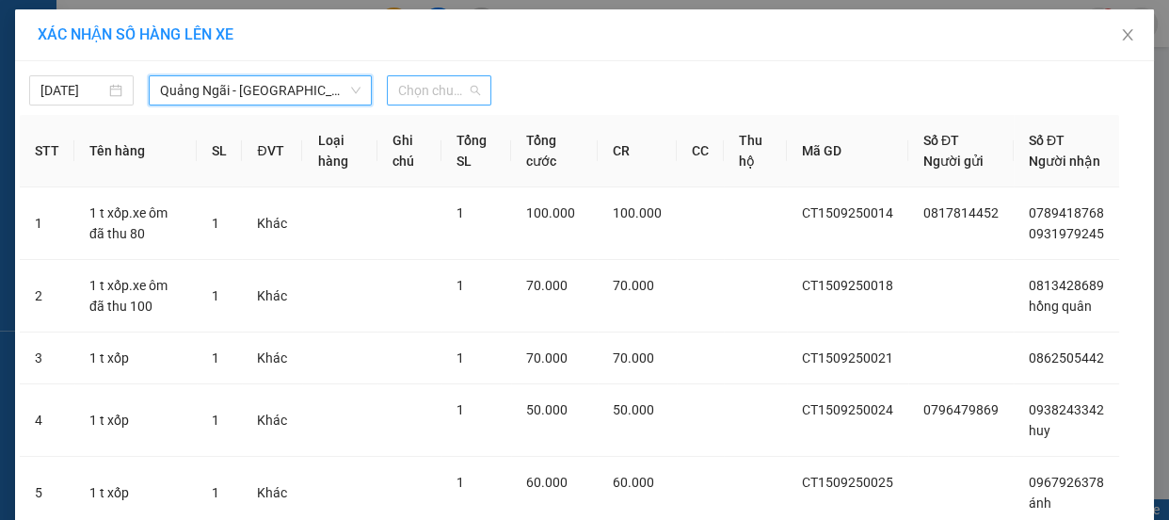
click at [441, 89] on span "Chọn chuyến" at bounding box center [439, 90] width 82 height 28
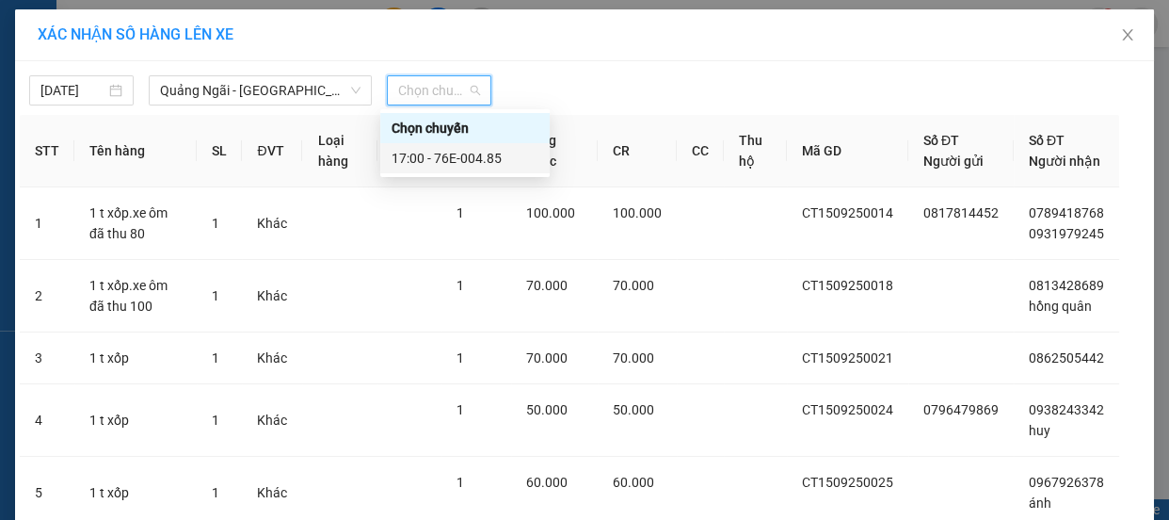
click at [458, 153] on div "17:00 - 76E-004.85" at bounding box center [465, 158] width 147 height 21
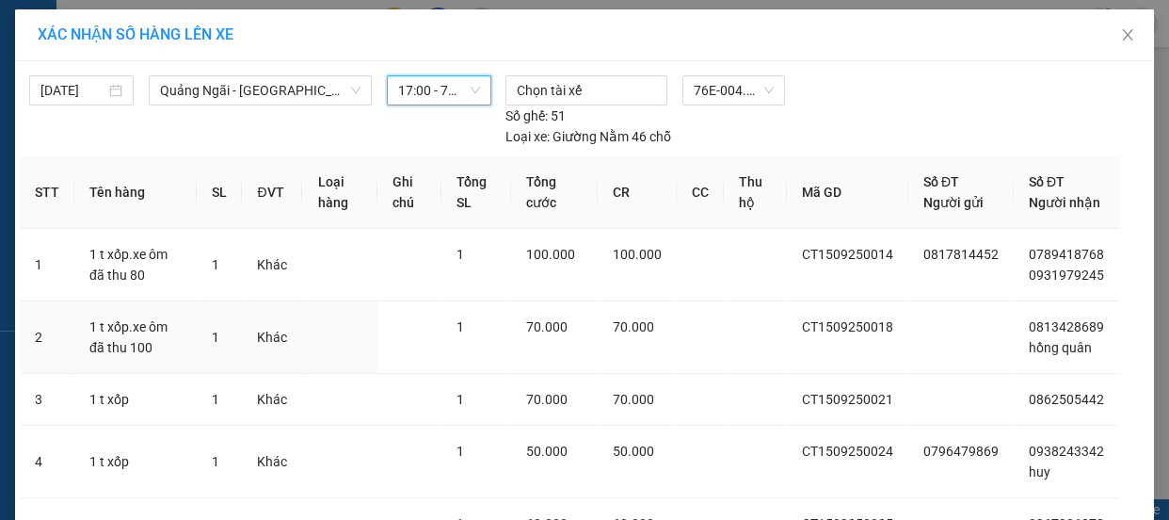
scroll to position [353, 0]
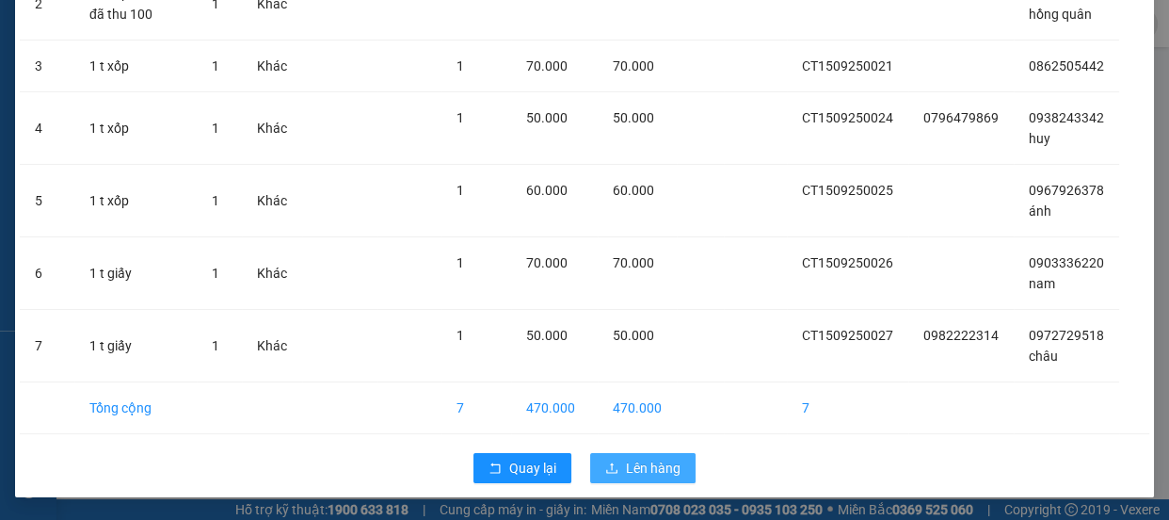
click at [659, 454] on button "Lên hàng" at bounding box center [642, 468] width 105 height 30
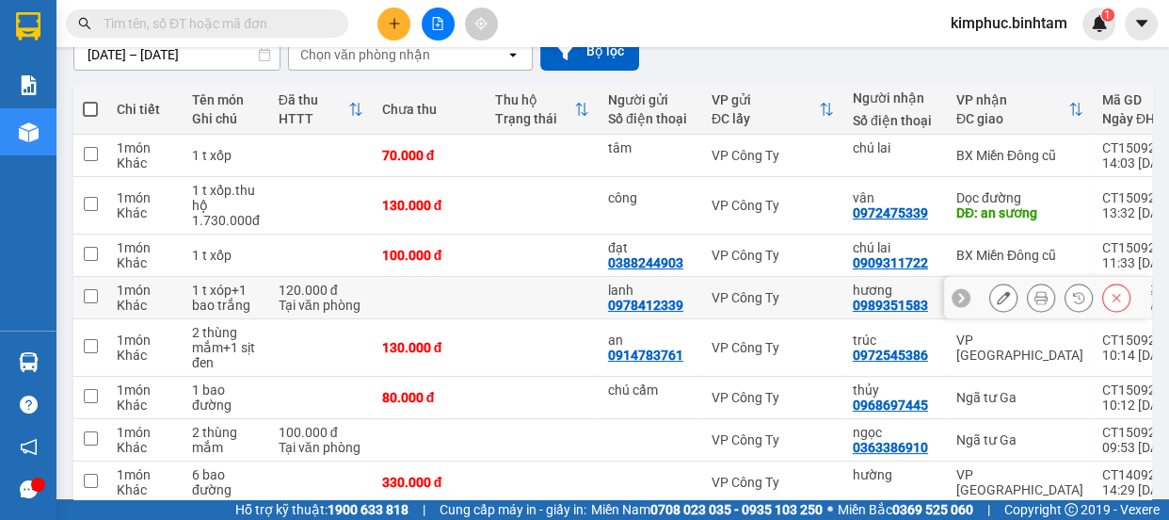
scroll to position [95, 0]
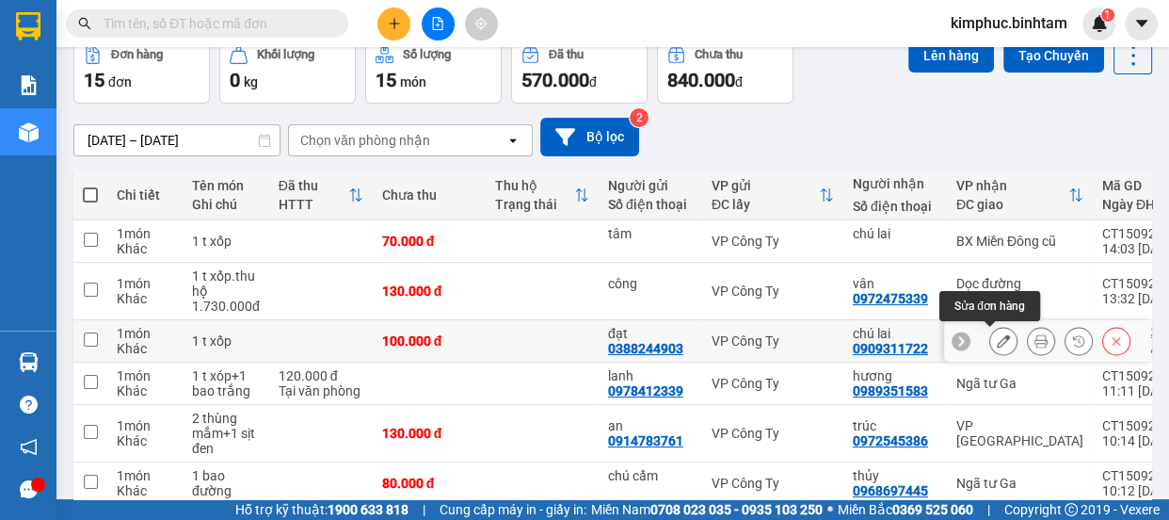
click at [990, 344] on button at bounding box center [1003, 341] width 26 height 33
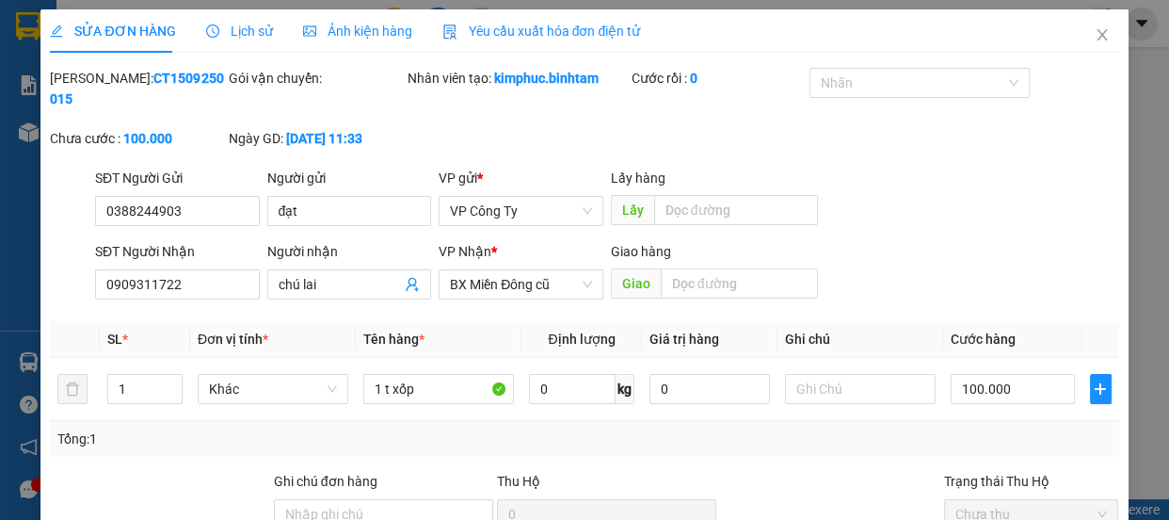
type input "0388244903"
type input "đạt"
type input "0909311722"
type input "chú lai"
type input "100.000"
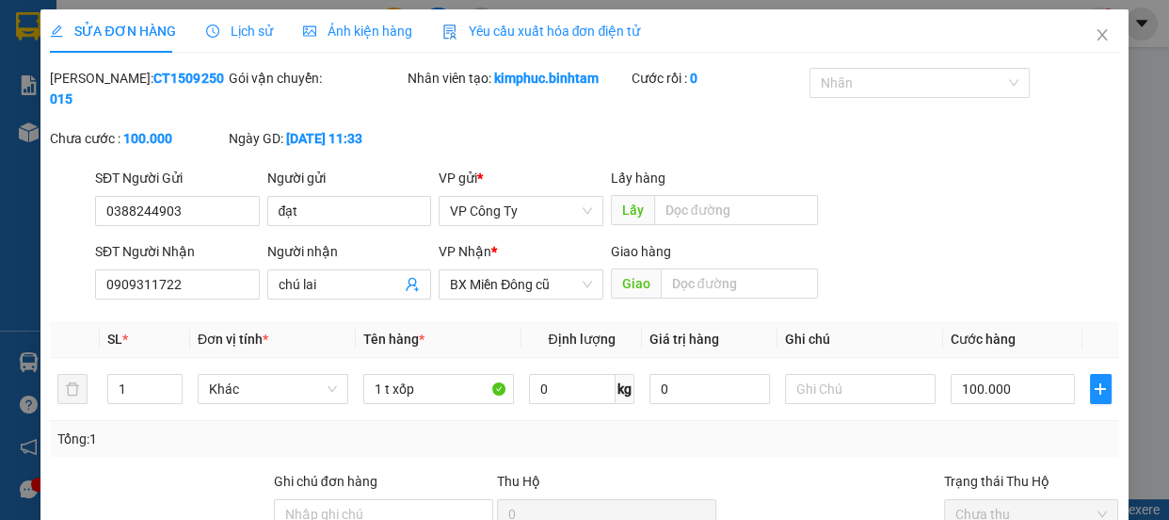
type input "100.000"
click at [362, 212] on input "đạt" at bounding box center [349, 211] width 165 height 30
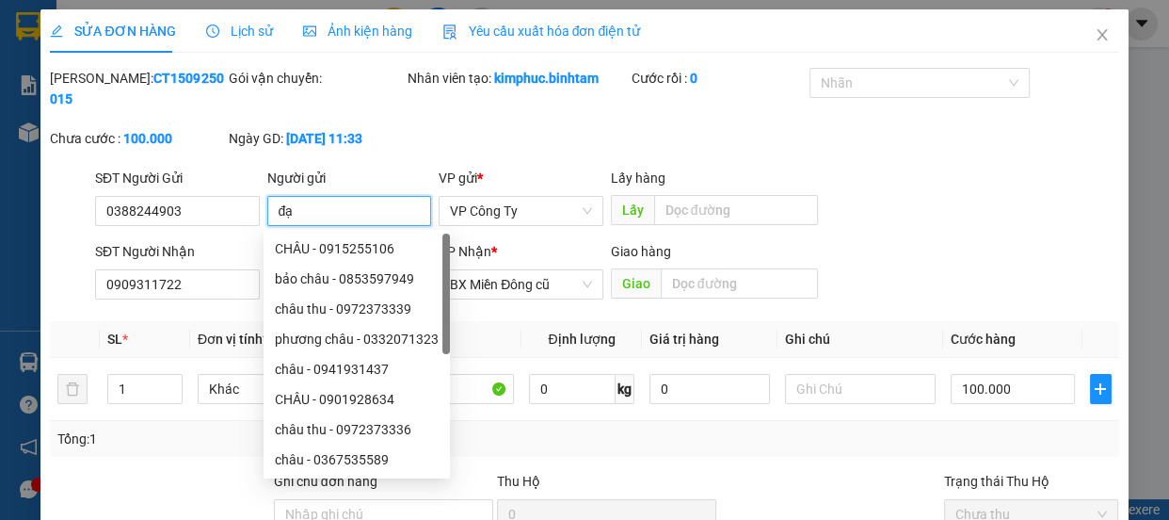
type input "đ"
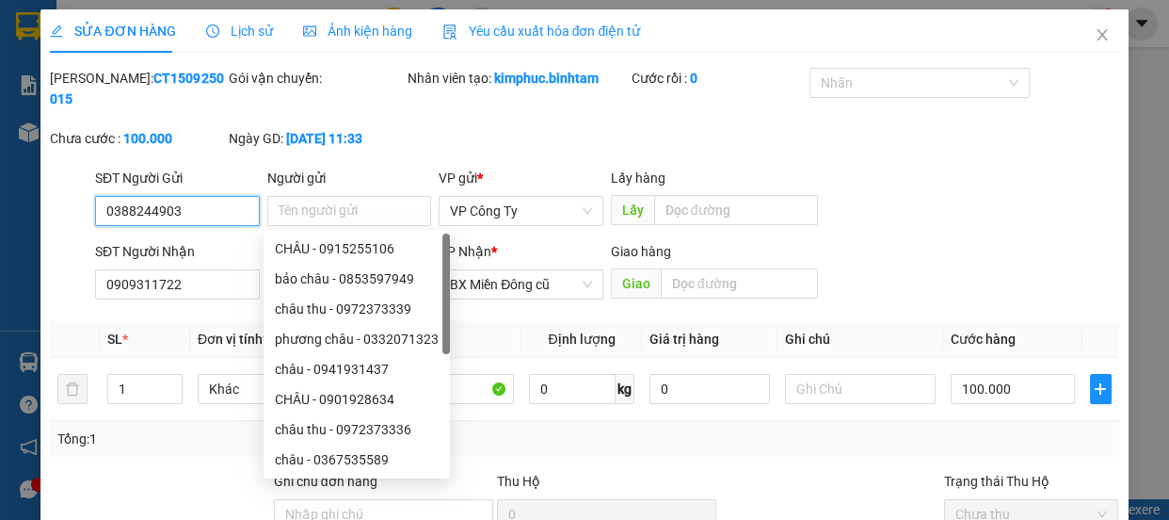
click at [241, 204] on input "0388244903" at bounding box center [177, 211] width 165 height 30
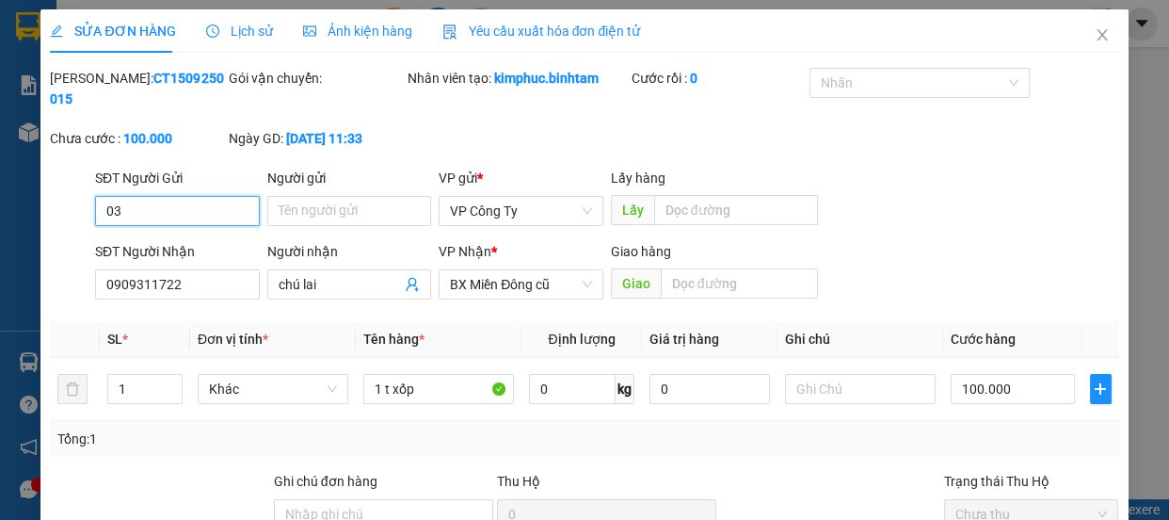
type input "0"
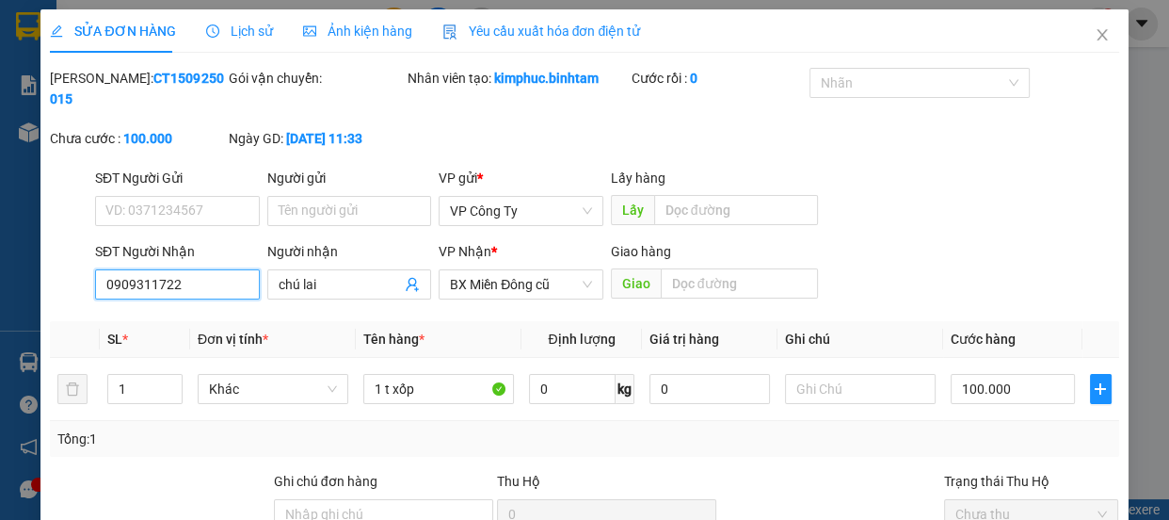
click at [198, 281] on input "0909311722" at bounding box center [177, 284] width 165 height 30
type input "0"
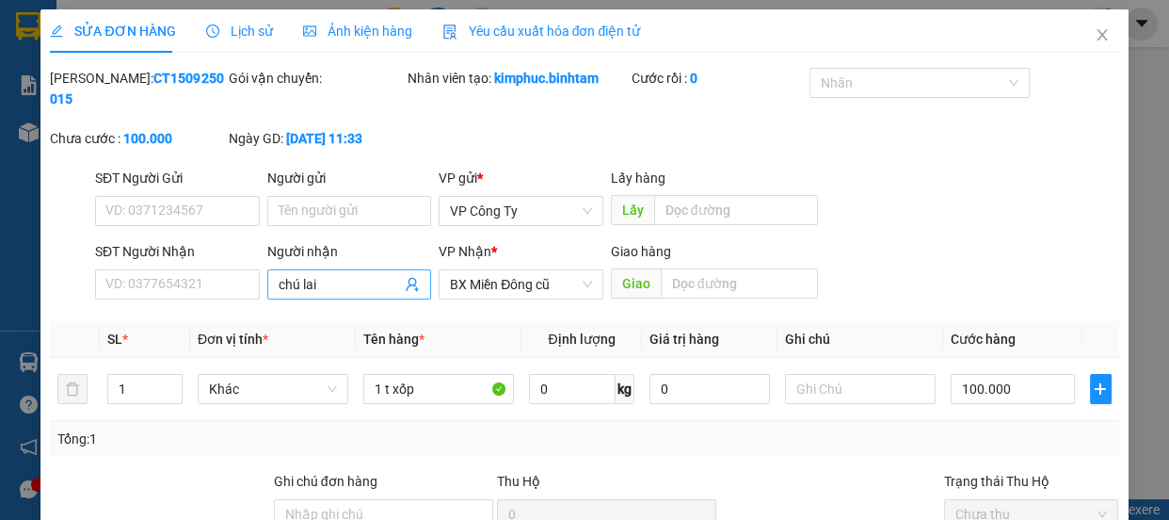
click at [338, 288] on input "chú lai" at bounding box center [340, 284] width 123 height 21
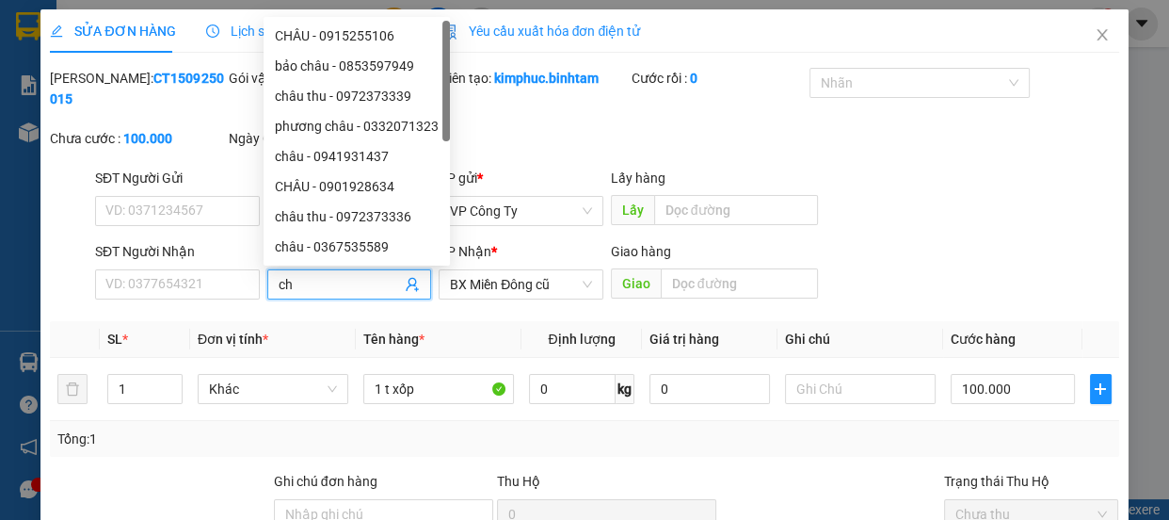
type input "c"
click at [985, 166] on div "Mã ĐH: CT1509250015 Gói vận chuyển: Nhân viên tạo: kimphuc.binhtam Cước rồi : 0…" at bounding box center [584, 118] width 1072 height 100
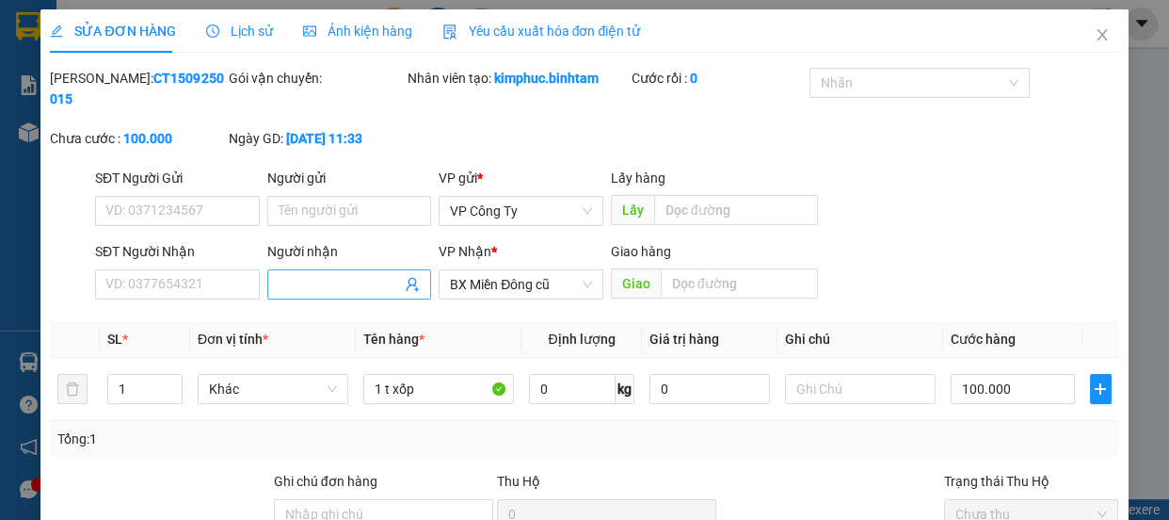
click at [357, 280] on input "Người nhận" at bounding box center [340, 284] width 123 height 21
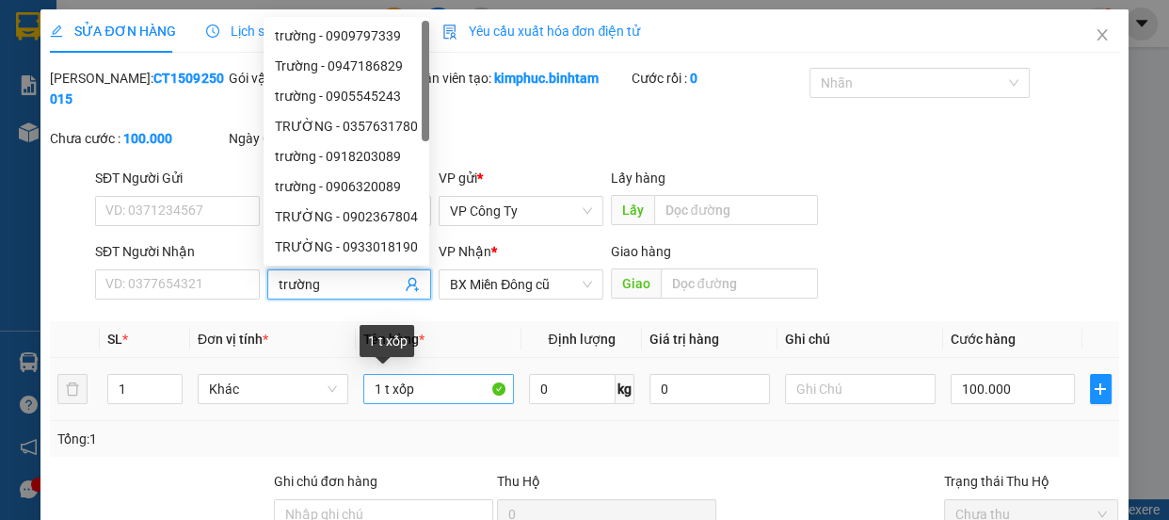
type input "trường"
click at [422, 386] on input "1 t xốp" at bounding box center [438, 389] width 151 height 30
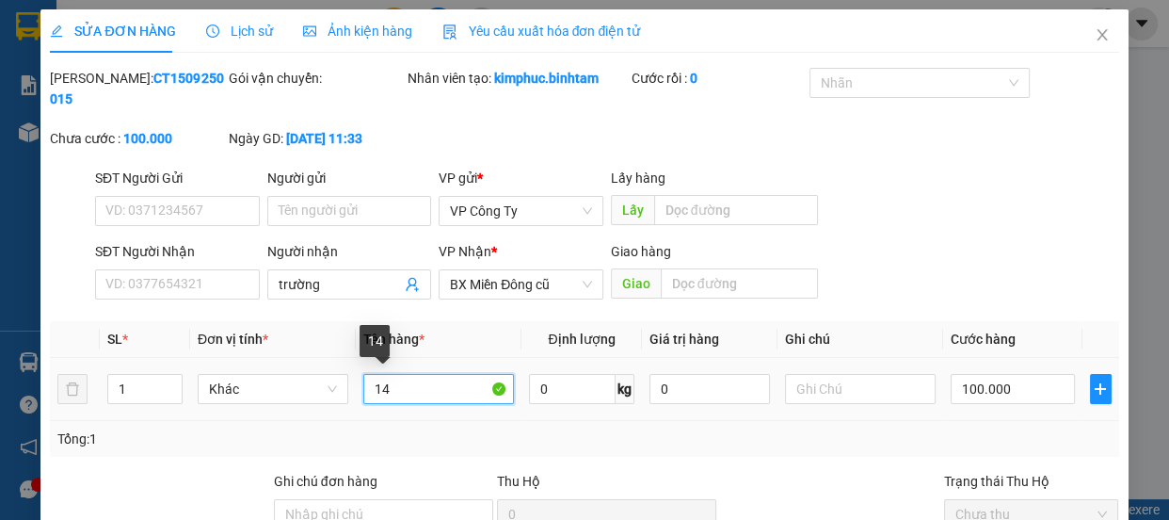
type input "1"
type input "4 bao đường"
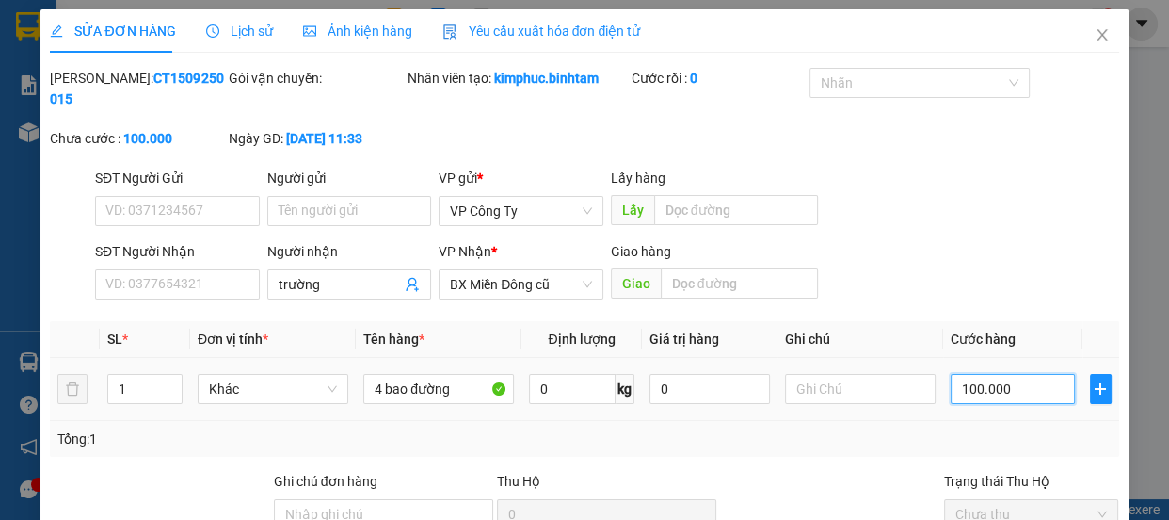
click at [960, 386] on input "100.000" at bounding box center [1013, 389] width 124 height 30
click at [960, 388] on input "100.000" at bounding box center [1013, 389] width 124 height 30
type input "10.000"
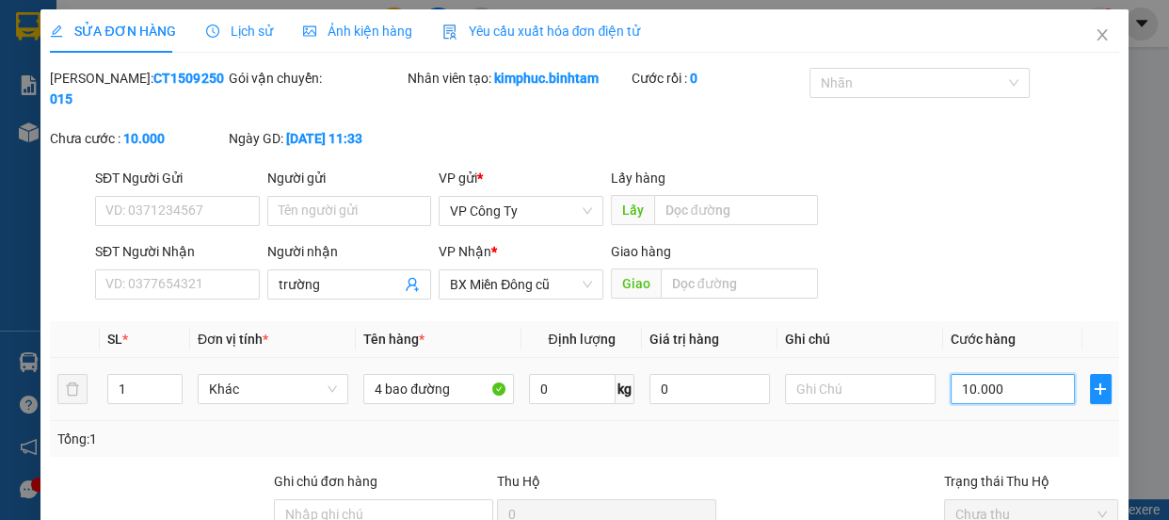
type input "0"
type input "0.000"
type input "20.000"
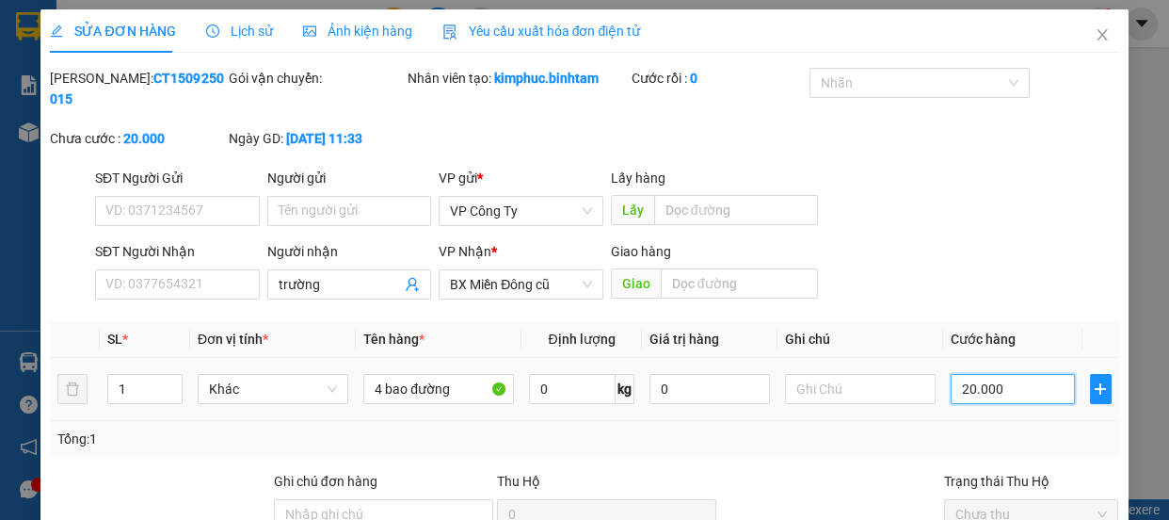
type input "280.000"
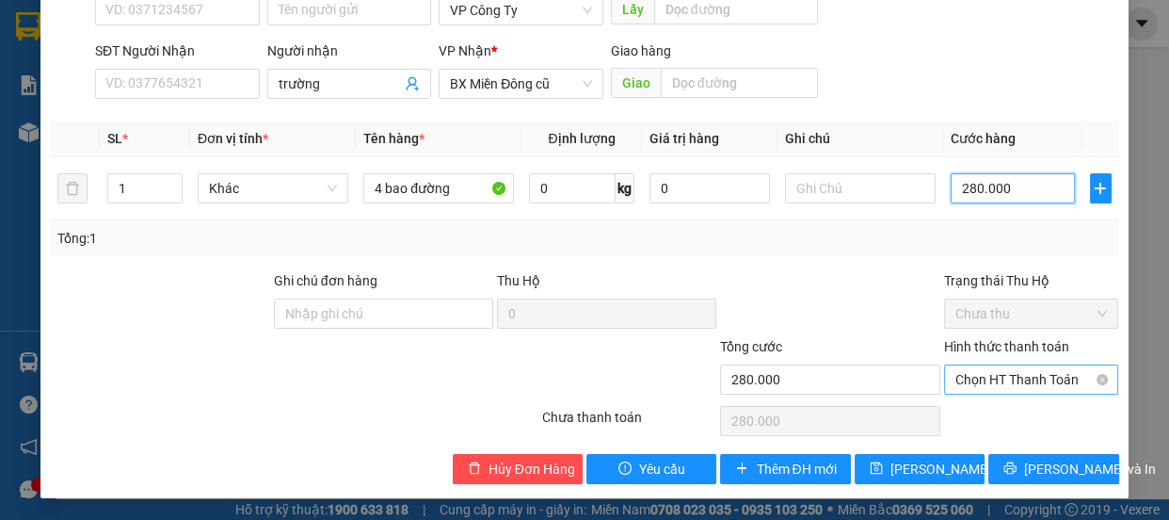
click at [969, 381] on span "Chọn HT Thanh Toán" at bounding box center [1031, 379] width 152 height 28
type input "280.000"
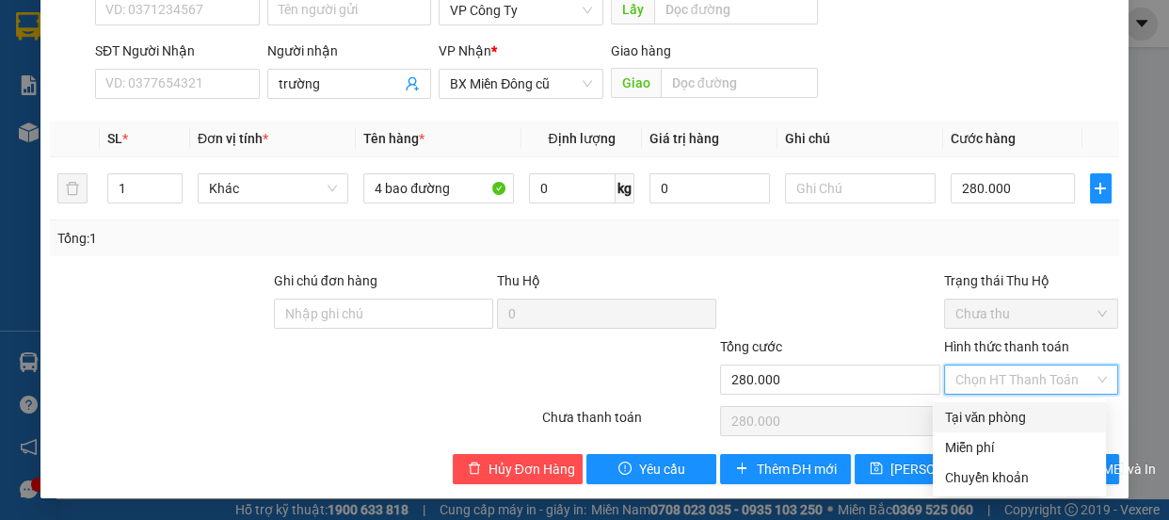
click at [965, 414] on div "Tại văn phòng" at bounding box center [1019, 417] width 151 height 21
type input "0"
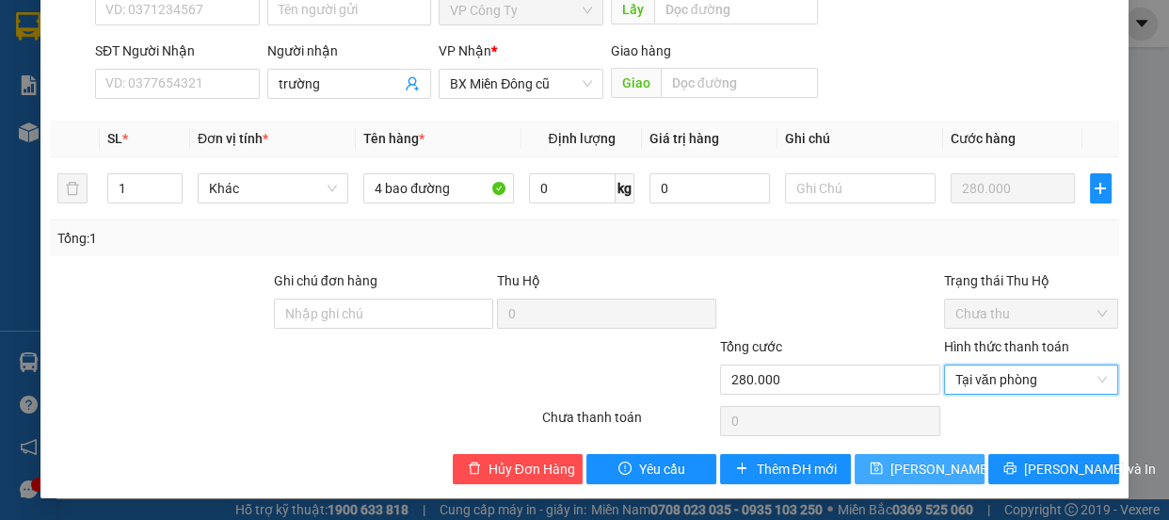
click at [937, 468] on span "[PERSON_NAME] thay đổi" at bounding box center [965, 468] width 151 height 21
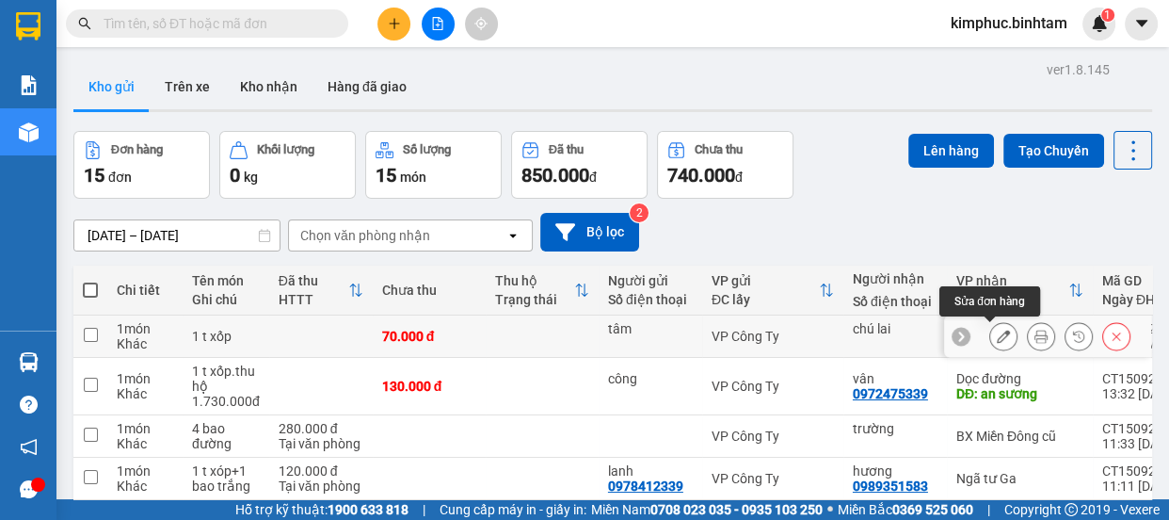
click at [997, 339] on icon at bounding box center [1003, 335] width 13 height 13
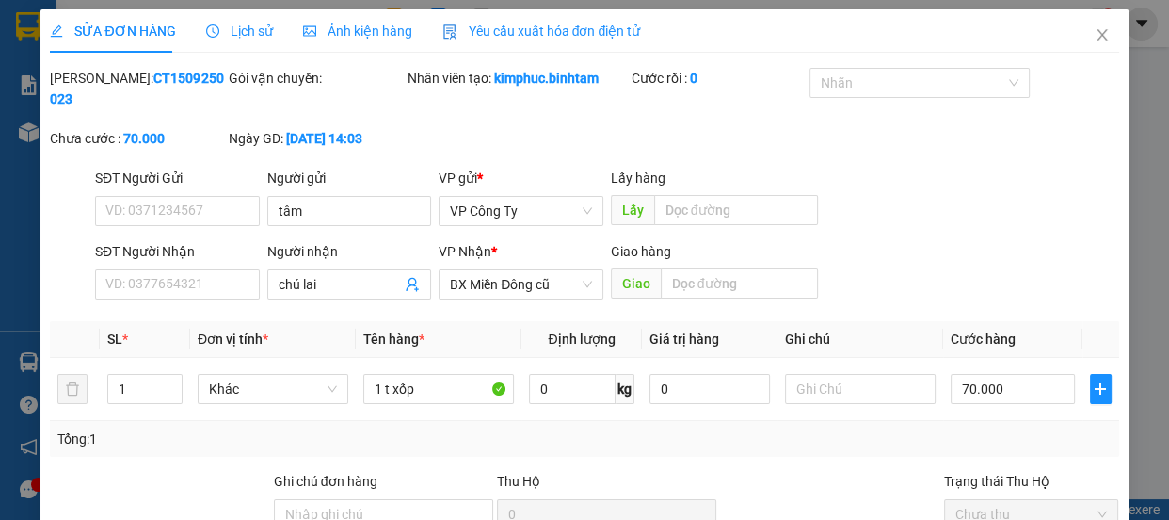
type input "tâm"
type input "chú lai"
type input "70.000"
click at [353, 206] on input "tâm" at bounding box center [349, 211] width 165 height 30
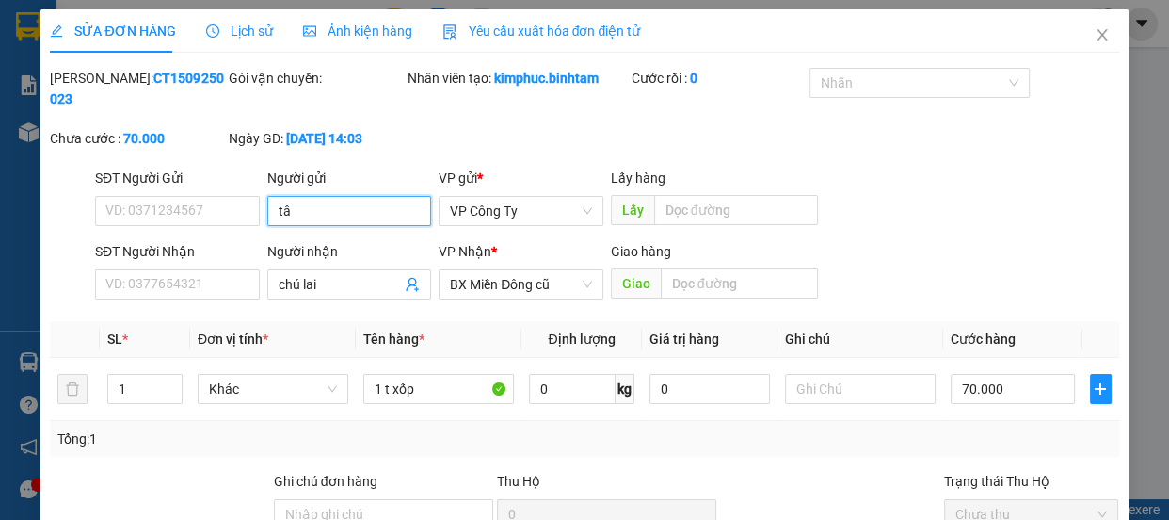
type input "t"
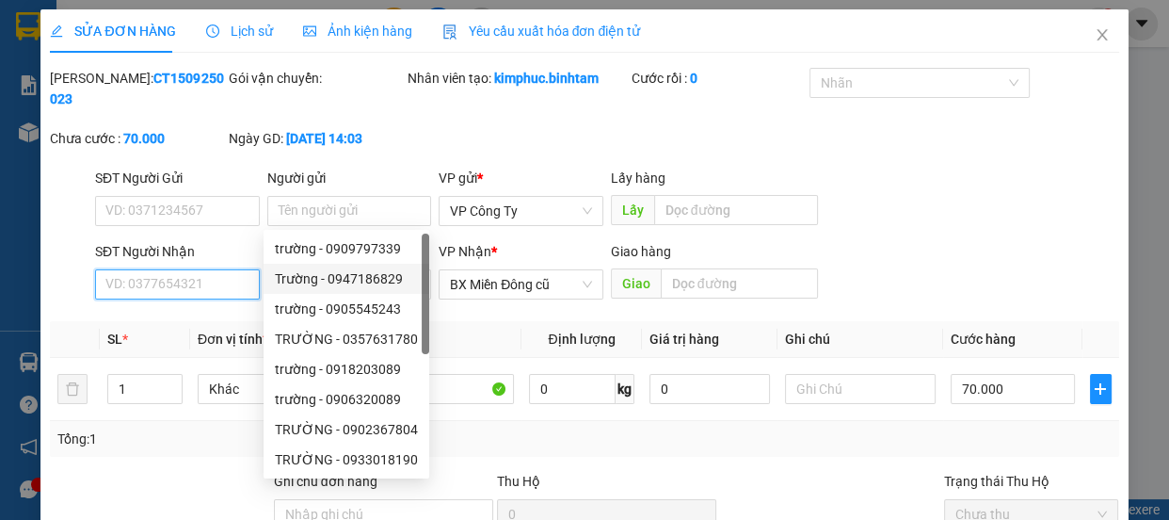
click at [221, 288] on input "SĐT Người Nhận" at bounding box center [177, 284] width 165 height 30
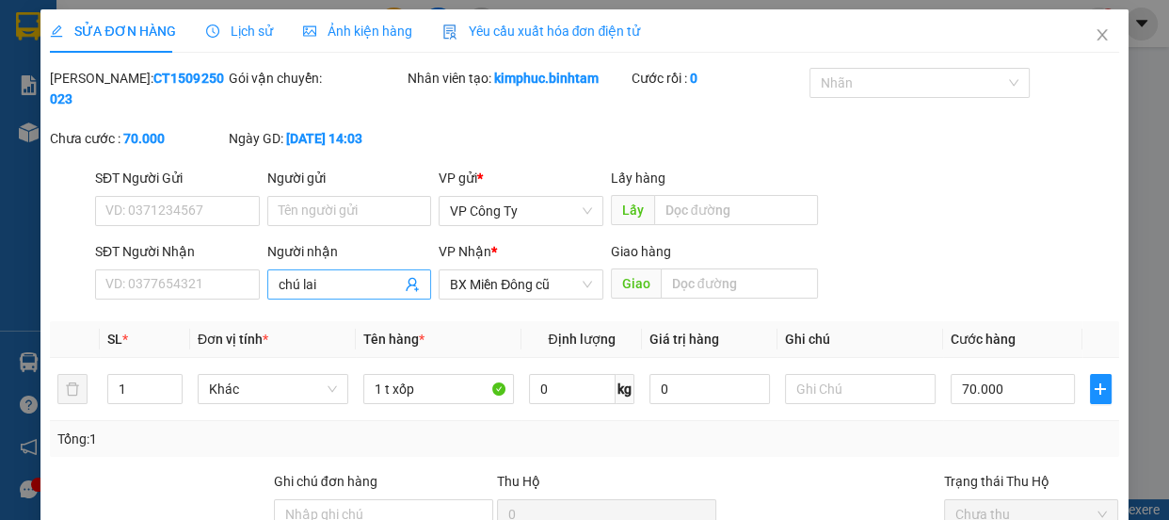
click at [348, 282] on input "chú lai" at bounding box center [340, 284] width 123 height 21
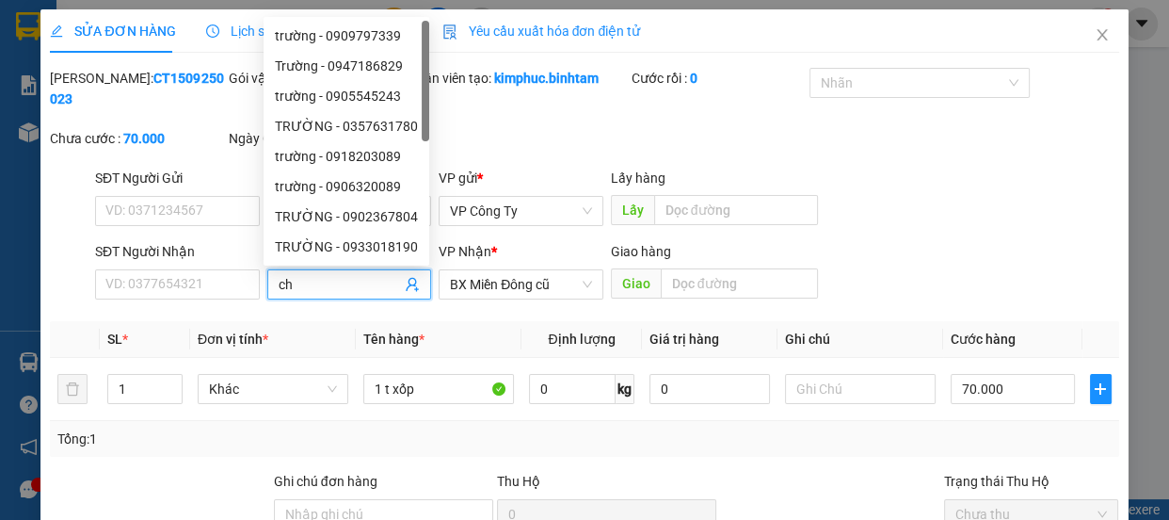
type input "c"
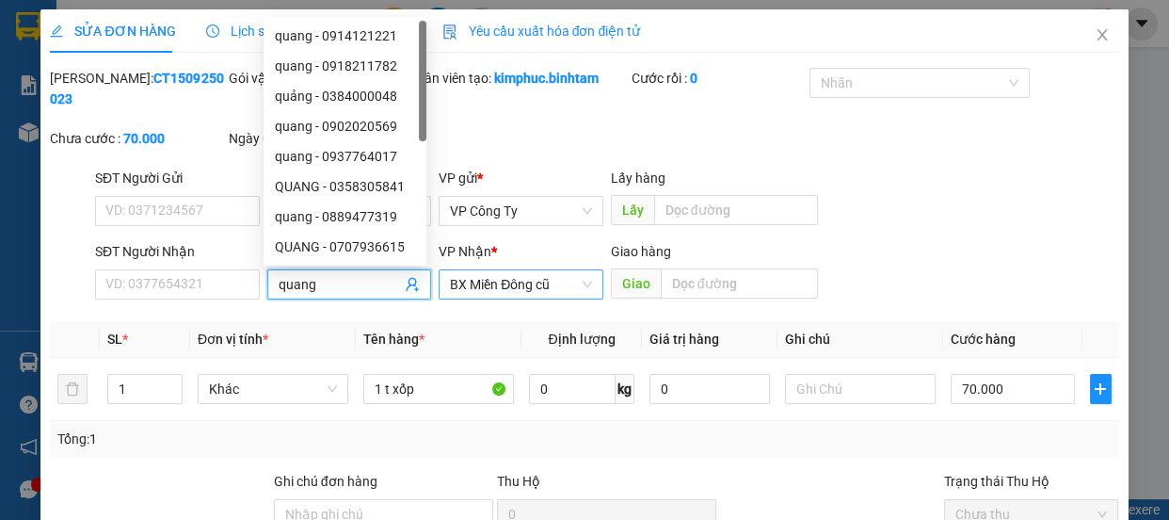
click at [519, 292] on span "BX Miền Đông cũ" at bounding box center [521, 284] width 142 height 28
type input "quang"
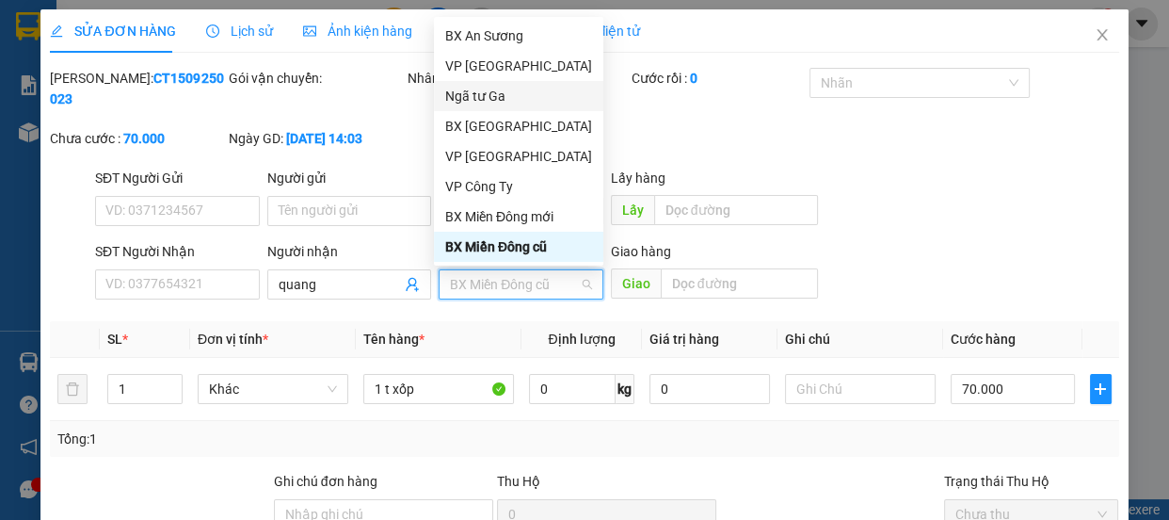
click at [494, 99] on div "Ngã tư Ga" at bounding box center [518, 96] width 147 height 21
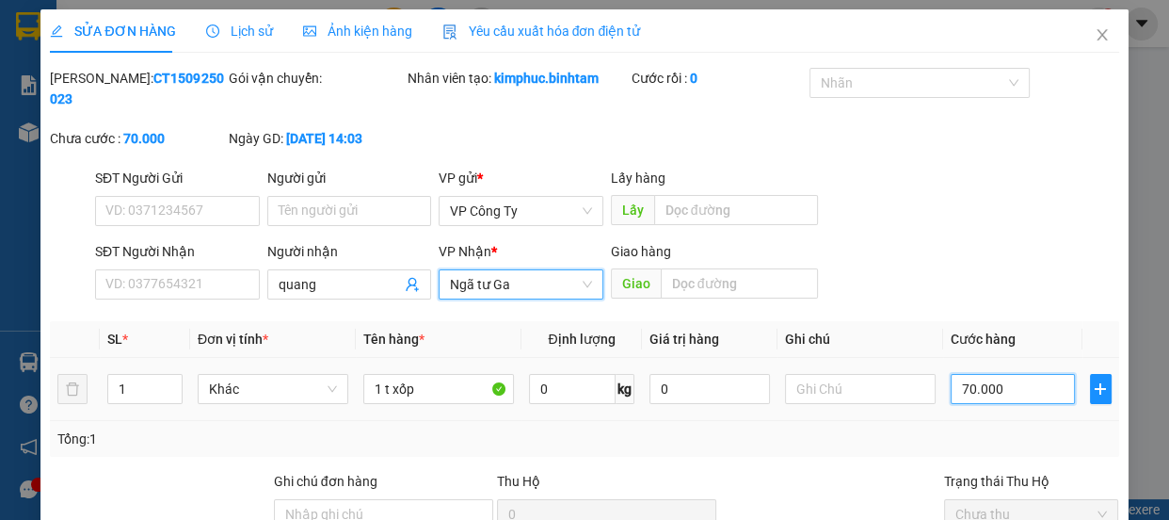
click at [961, 389] on input "70.000" at bounding box center [1013, 389] width 124 height 30
click at [958, 386] on input "70.000" at bounding box center [1013, 389] width 124 height 30
type input "0"
type input "0.000"
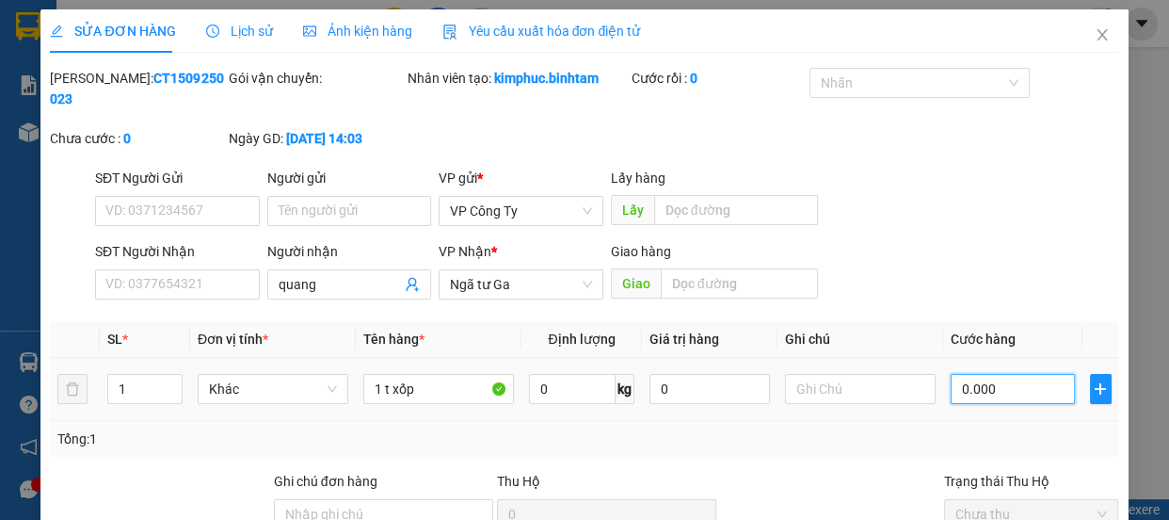
type input "10.000"
type input "150.000"
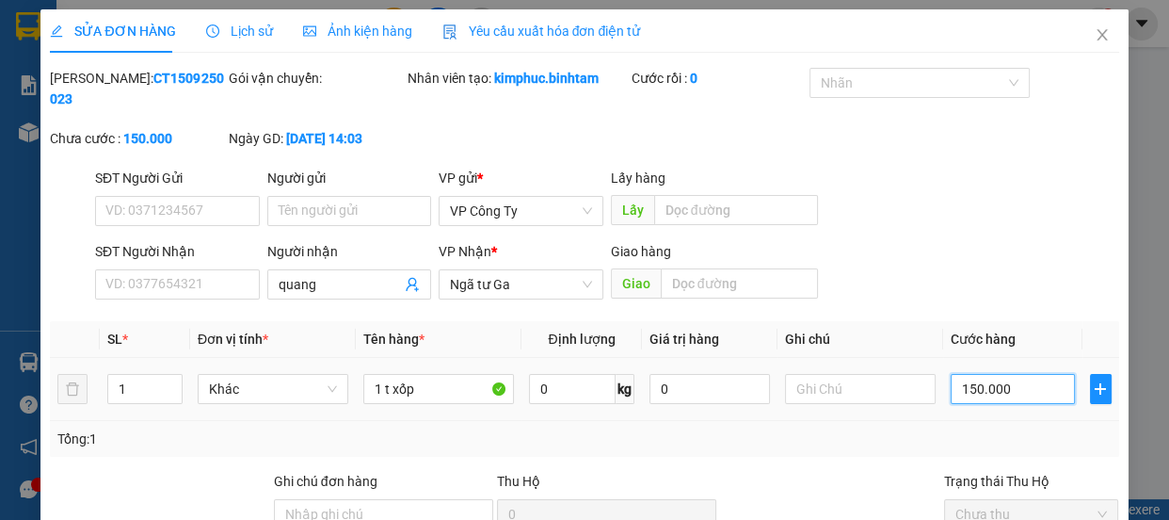
scroll to position [200, 0]
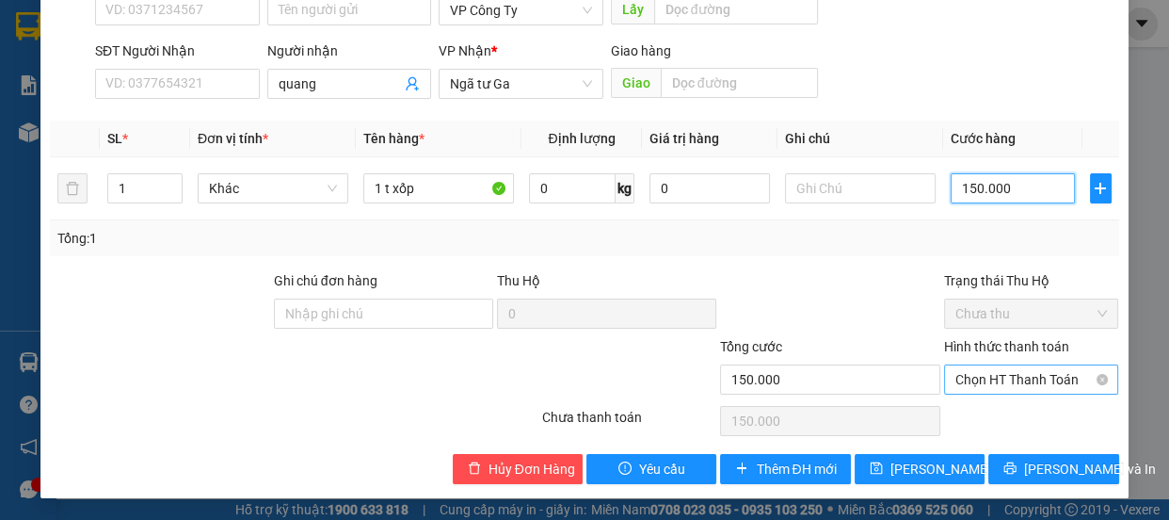
click at [979, 374] on span "Chọn HT Thanh Toán" at bounding box center [1031, 379] width 152 height 28
type input "150.000"
click at [979, 374] on span "Chọn HT Thanh Toán" at bounding box center [1031, 379] width 152 height 28
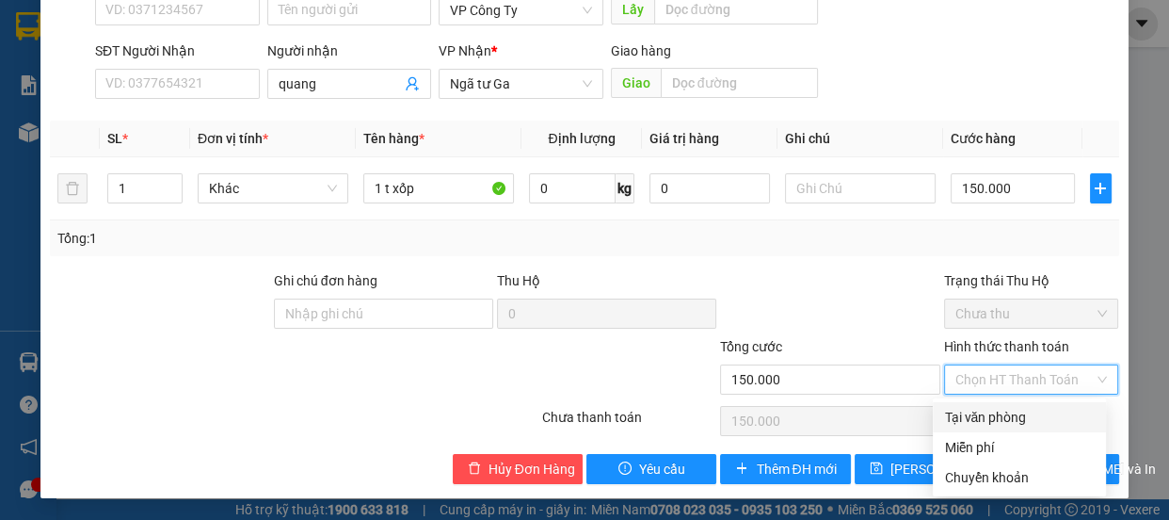
click at [982, 411] on div "Tại văn phòng" at bounding box center [1019, 417] width 151 height 21
type input "0"
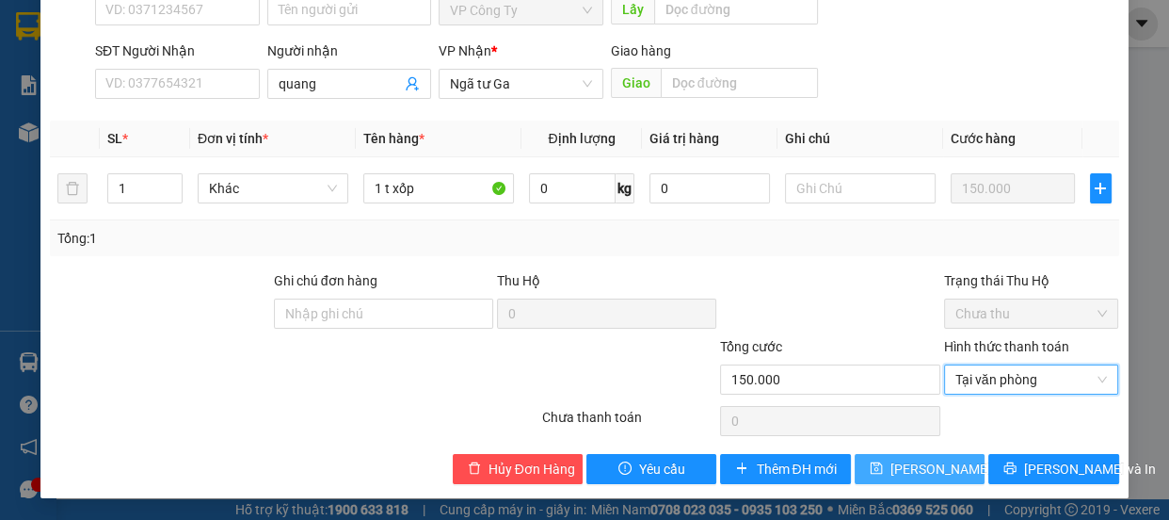
click at [916, 468] on span "[PERSON_NAME] thay đổi" at bounding box center [965, 468] width 151 height 21
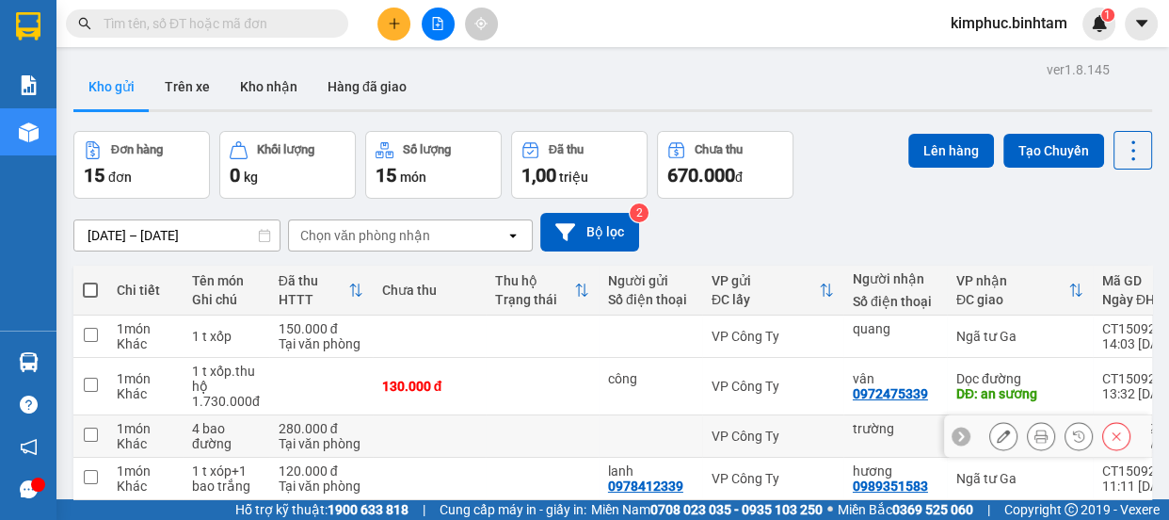
click at [94, 435] on input "checkbox" at bounding box center [91, 434] width 14 height 14
checkbox input "true"
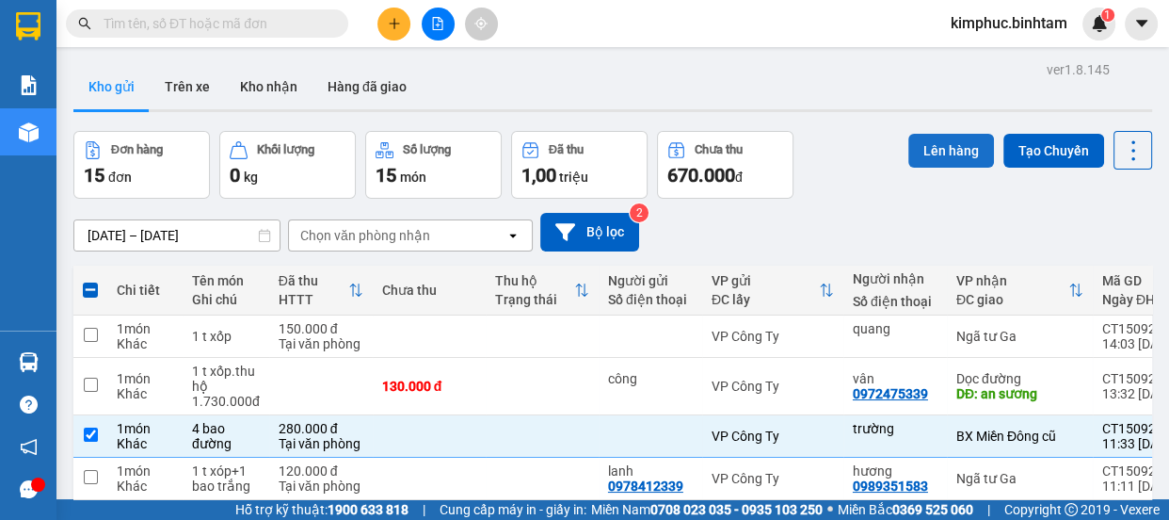
click at [950, 151] on button "Lên hàng" at bounding box center [951, 151] width 86 height 34
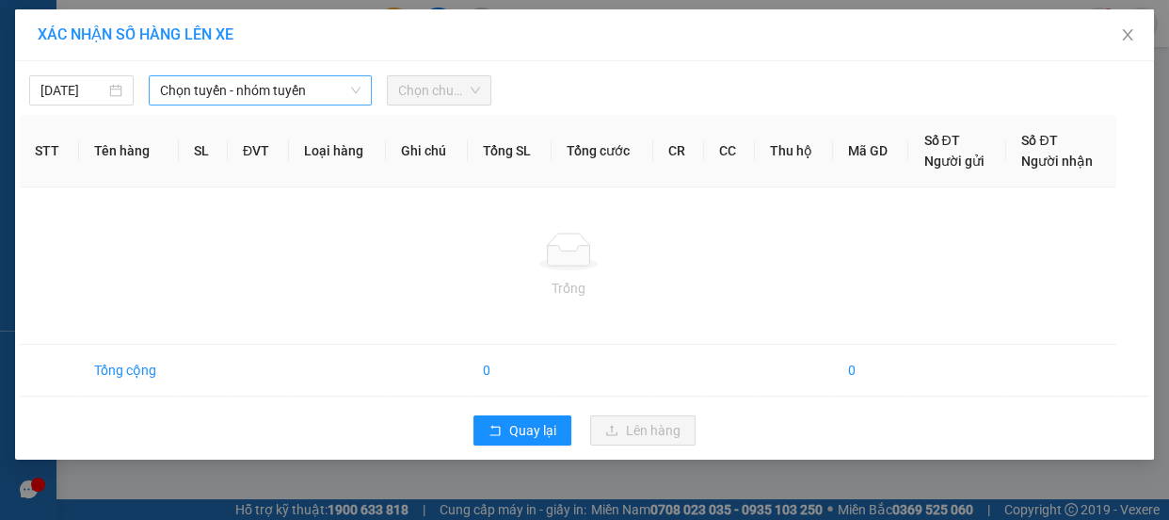
click at [225, 85] on span "Chọn tuyến - nhóm tuyến" at bounding box center [260, 90] width 200 height 28
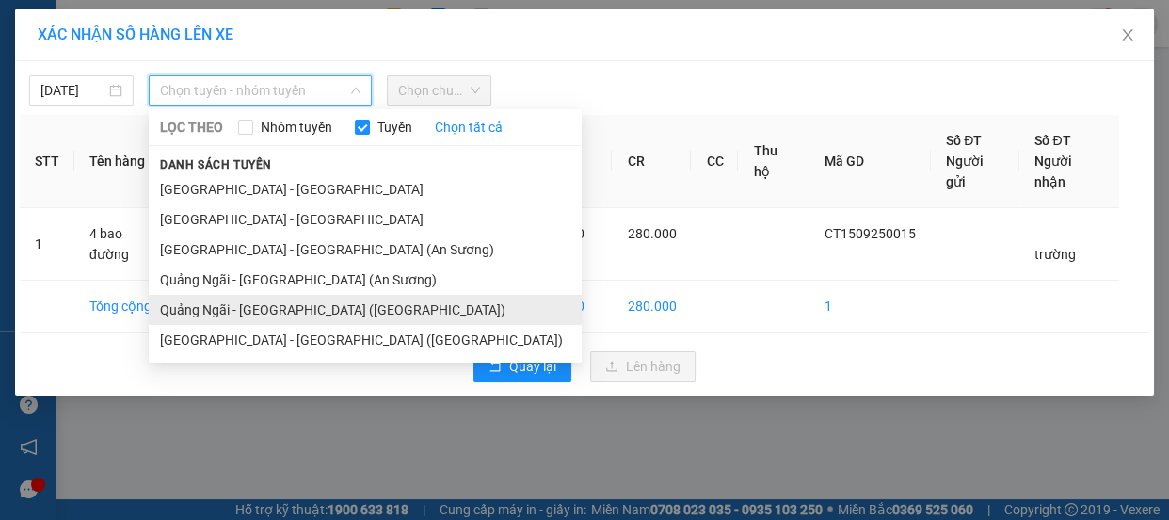
click at [261, 303] on li "Quảng Ngãi - [GEOGRAPHIC_DATA] ([GEOGRAPHIC_DATA])" at bounding box center [365, 310] width 433 height 30
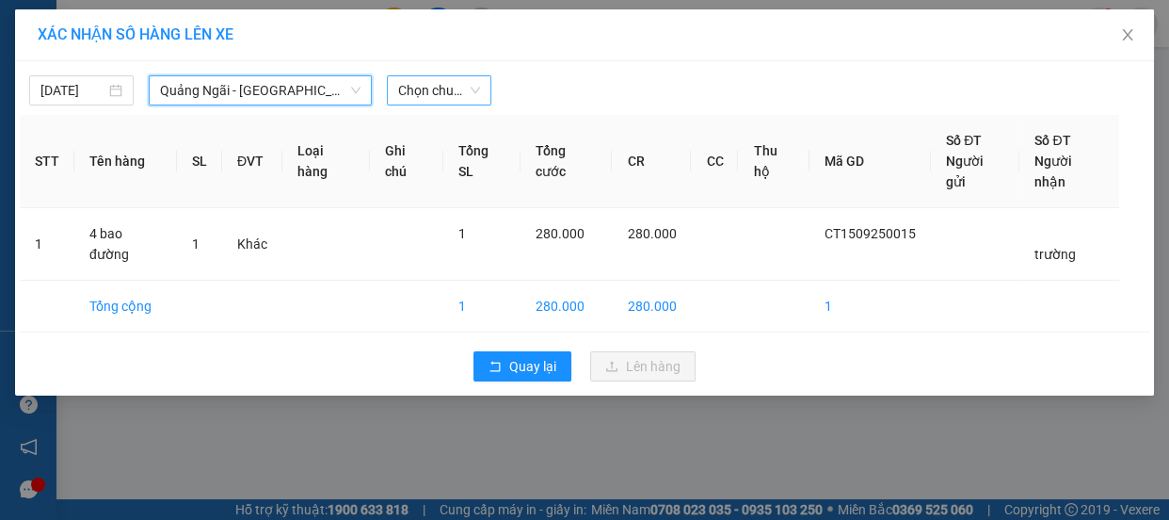
click at [450, 84] on span "Chọn chuyến" at bounding box center [439, 90] width 82 height 28
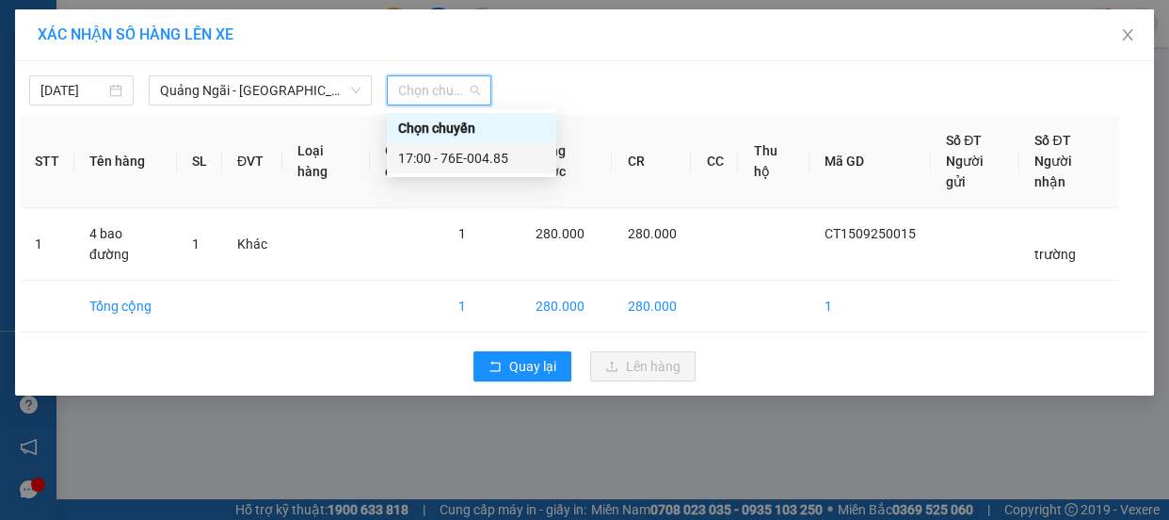
click at [462, 158] on div "17:00 - 76E-004.85" at bounding box center [471, 158] width 147 height 21
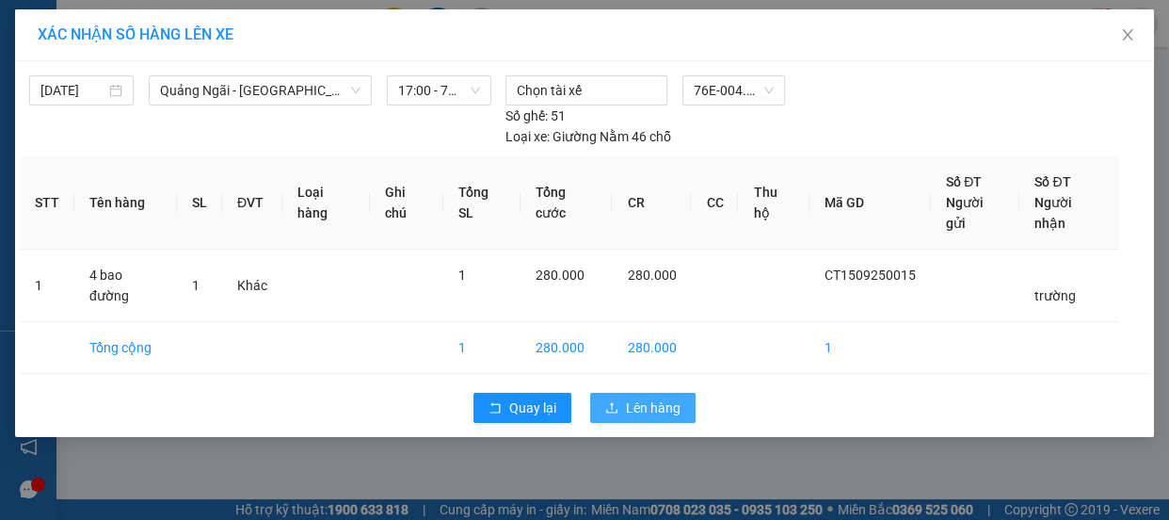
click at [651, 400] on button "Lên hàng" at bounding box center [642, 407] width 105 height 30
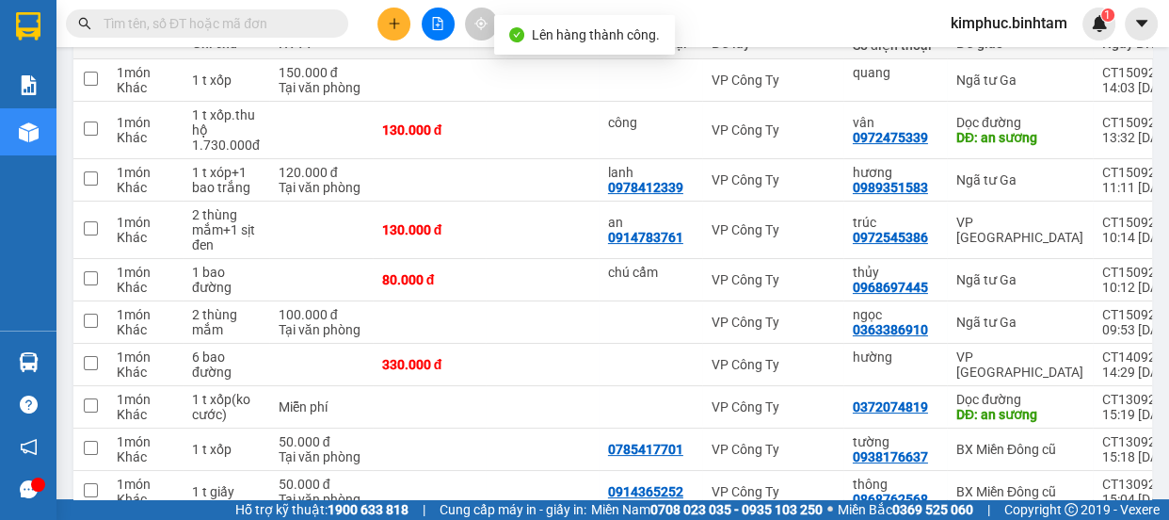
scroll to position [352, 0]
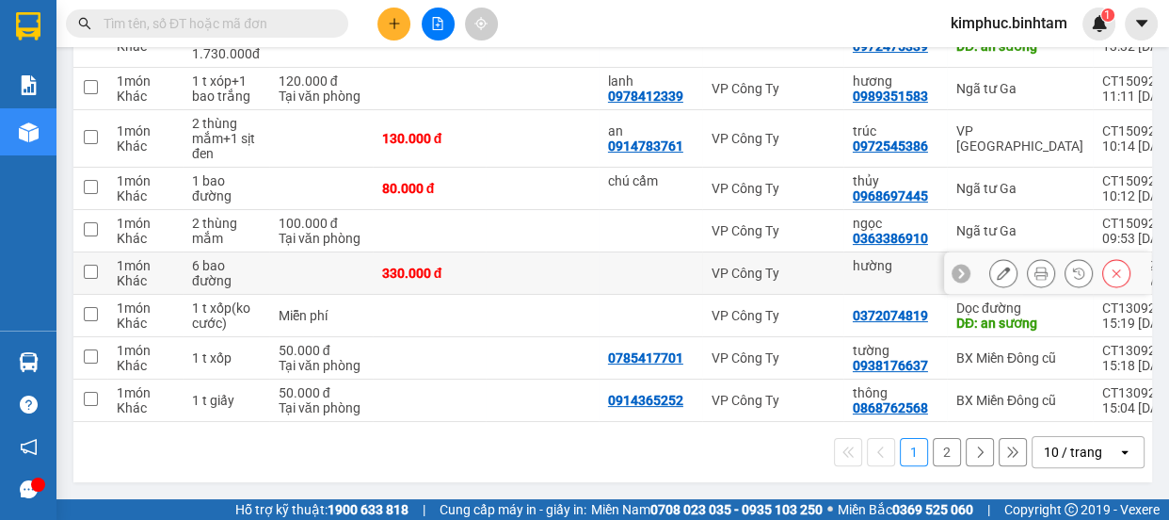
click at [97, 268] on td at bounding box center [90, 273] width 34 height 42
checkbox input "true"
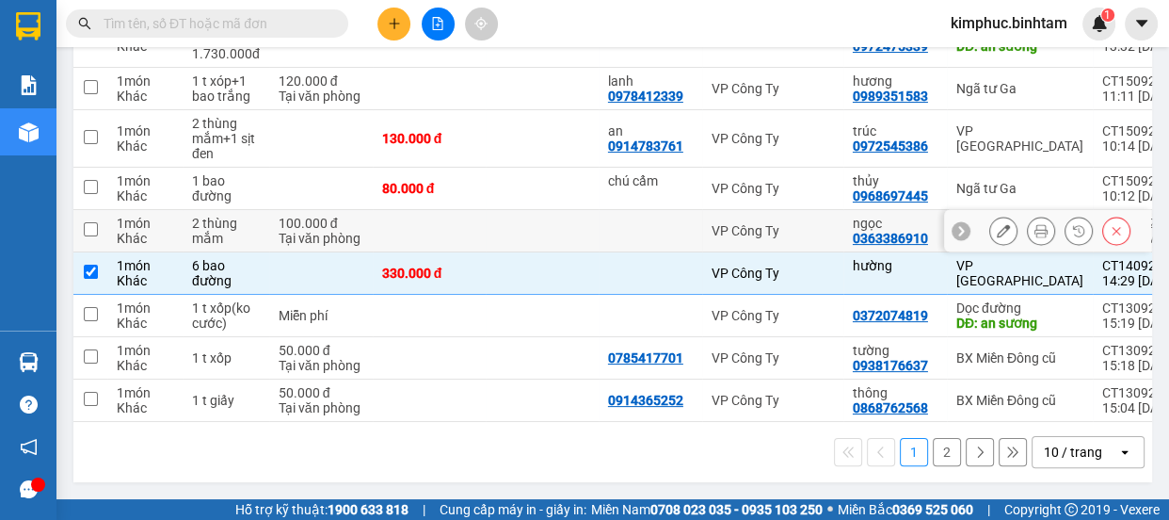
click at [98, 223] on td at bounding box center [90, 231] width 34 height 42
checkbox input "true"
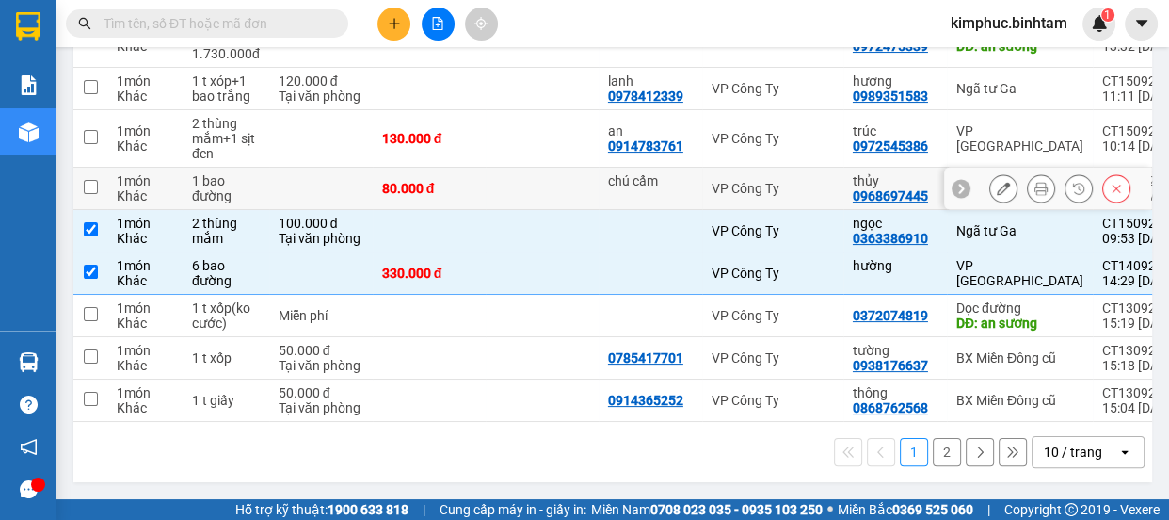
click at [99, 185] on td at bounding box center [90, 189] width 34 height 42
checkbox input "true"
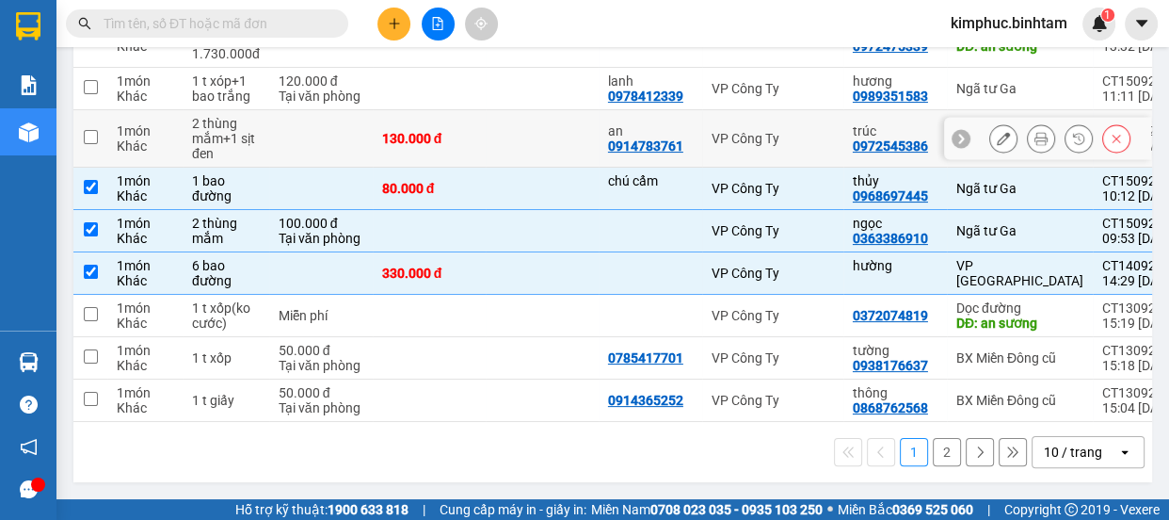
click at [96, 132] on input "checkbox" at bounding box center [91, 137] width 14 height 14
checkbox input "true"
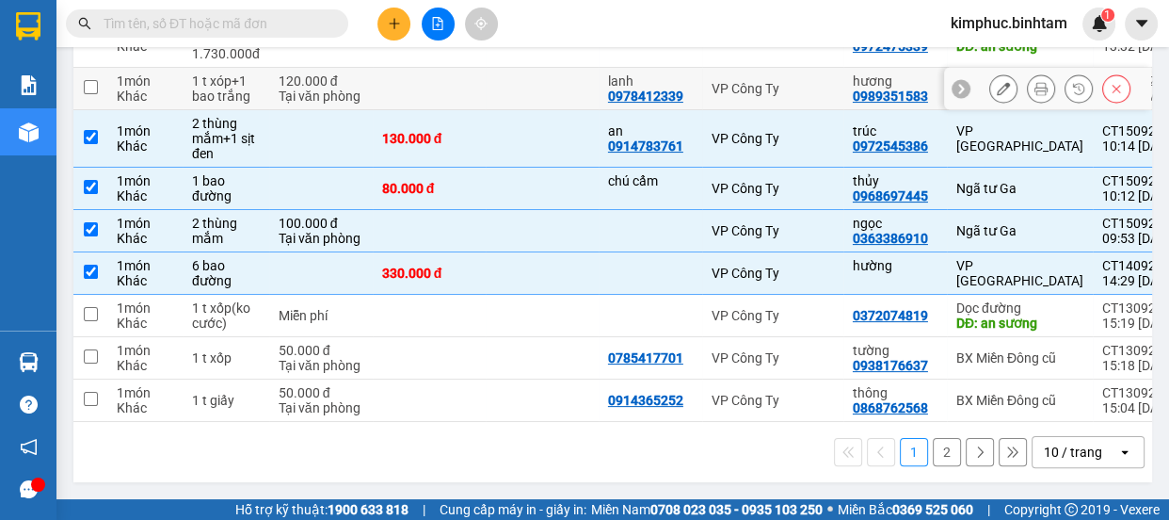
click at [96, 83] on input "checkbox" at bounding box center [91, 87] width 14 height 14
checkbox input "true"
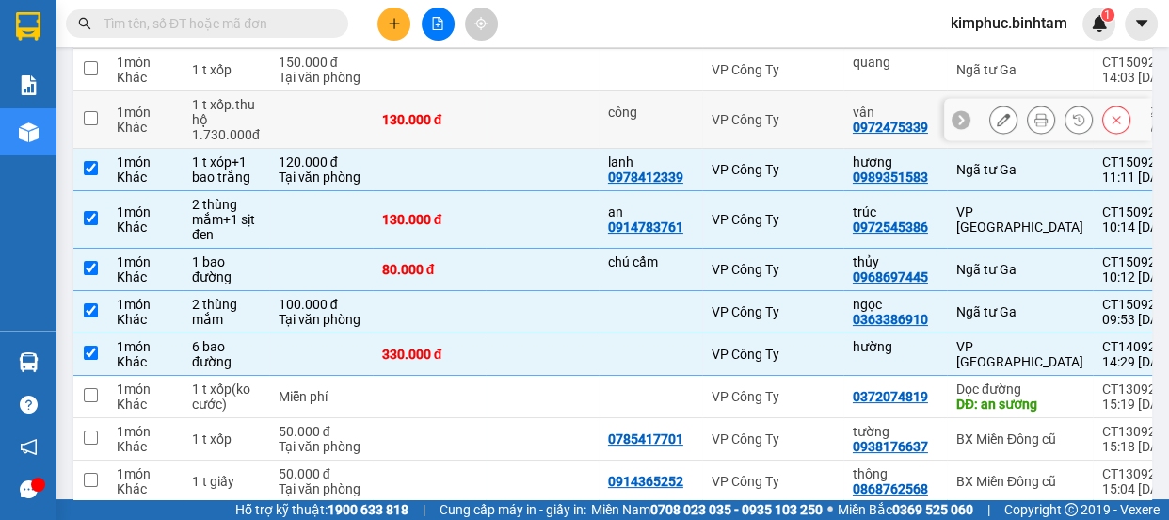
scroll to position [181, 0]
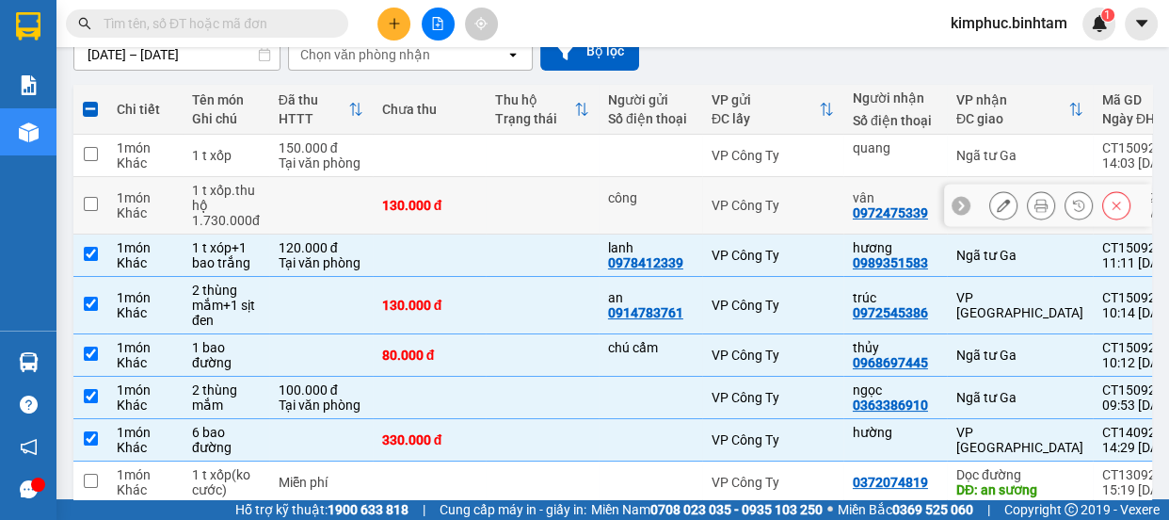
click at [90, 209] on input "checkbox" at bounding box center [91, 204] width 14 height 14
checkbox input "true"
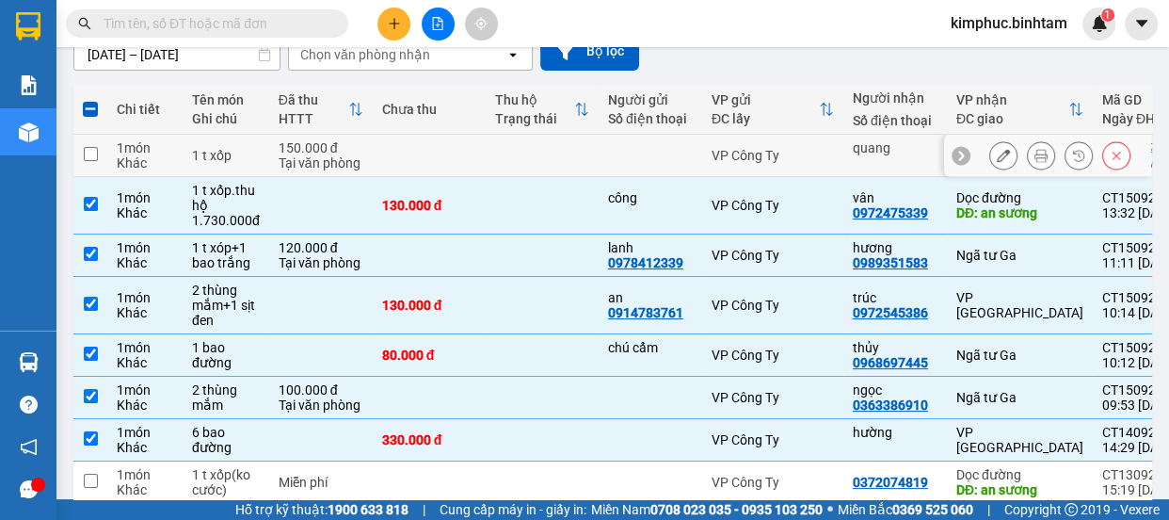
click at [94, 159] on input "checkbox" at bounding box center [91, 154] width 14 height 14
checkbox input "true"
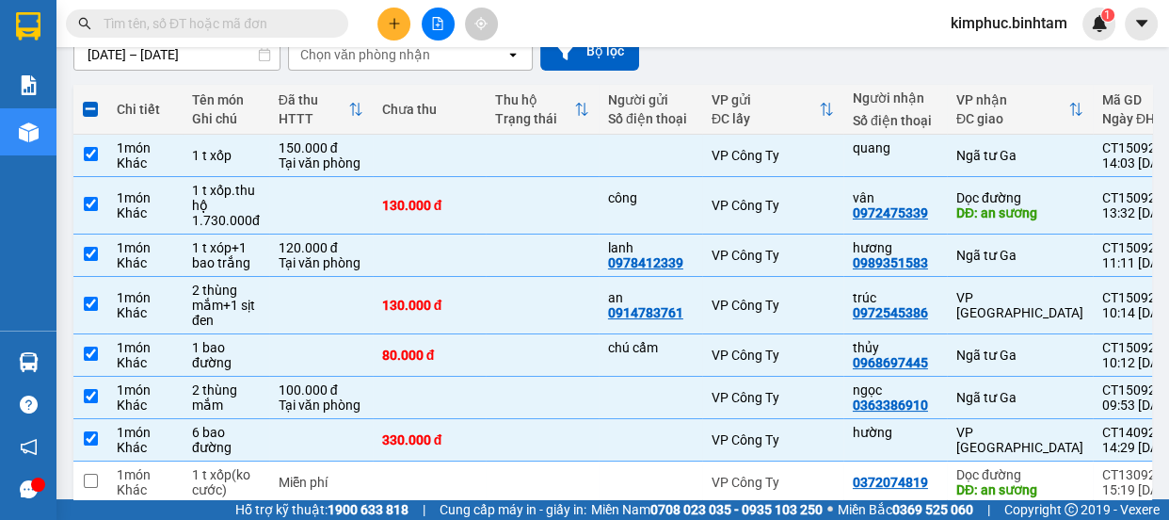
scroll to position [0, 0]
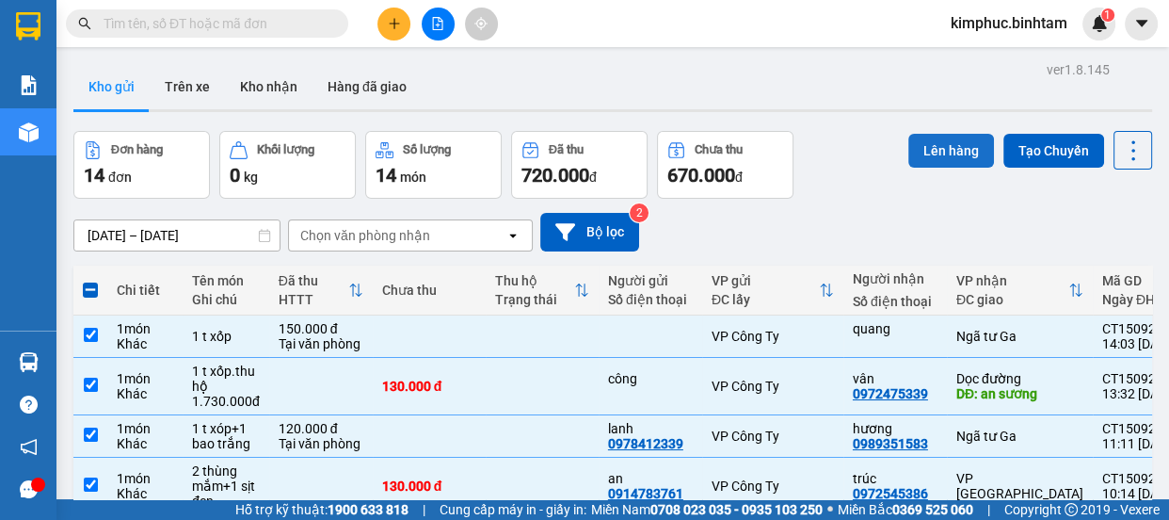
click at [924, 158] on button "Lên hàng" at bounding box center [951, 151] width 86 height 34
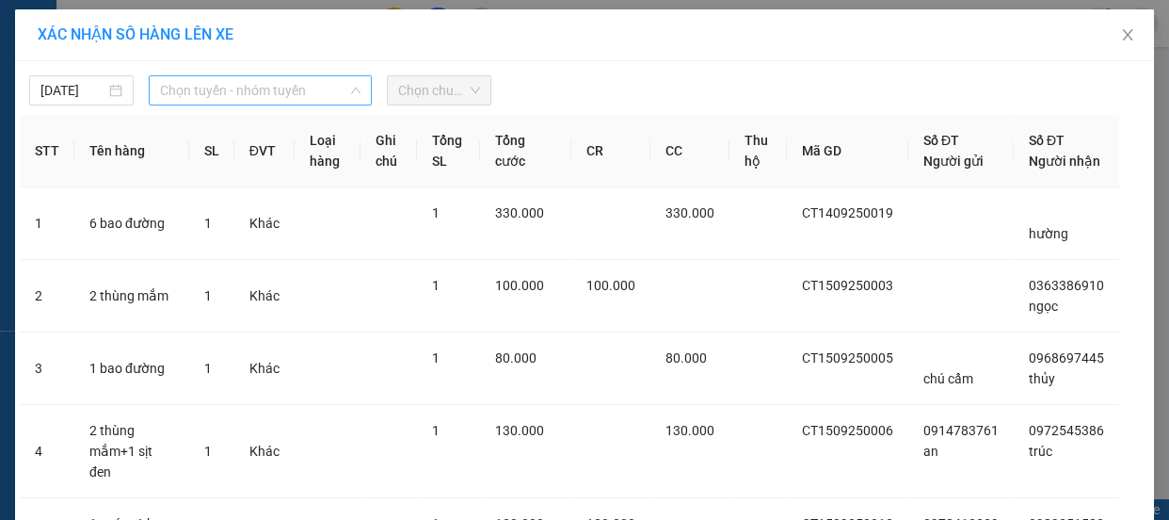
click at [164, 88] on span "Chọn tuyến - nhóm tuyến" at bounding box center [260, 90] width 200 height 28
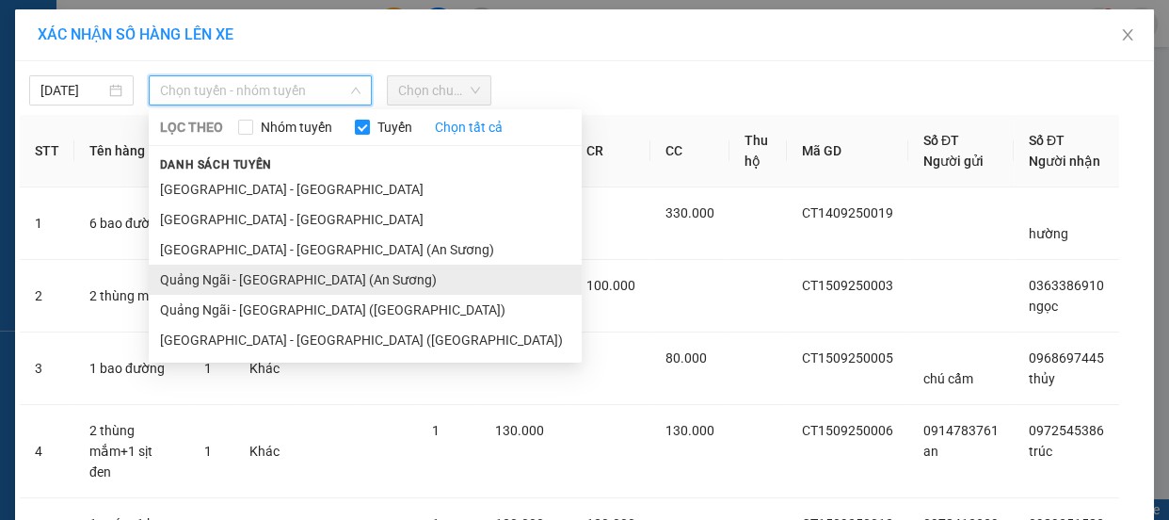
click at [234, 284] on li "Quảng Ngãi - [GEOGRAPHIC_DATA] (An Sương)" at bounding box center [365, 279] width 433 height 30
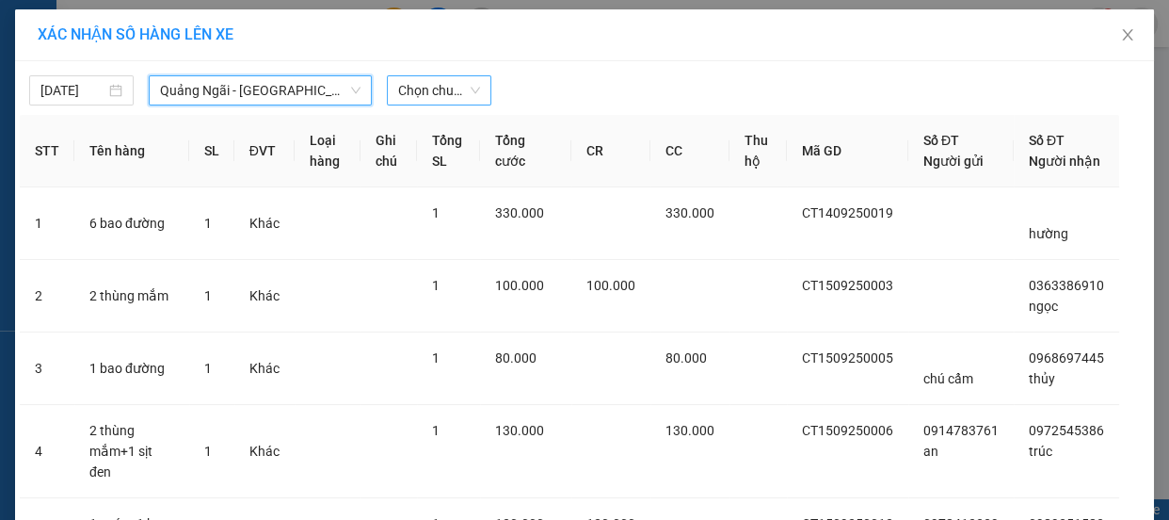
click at [433, 89] on span "Chọn chuyến" at bounding box center [439, 90] width 82 height 28
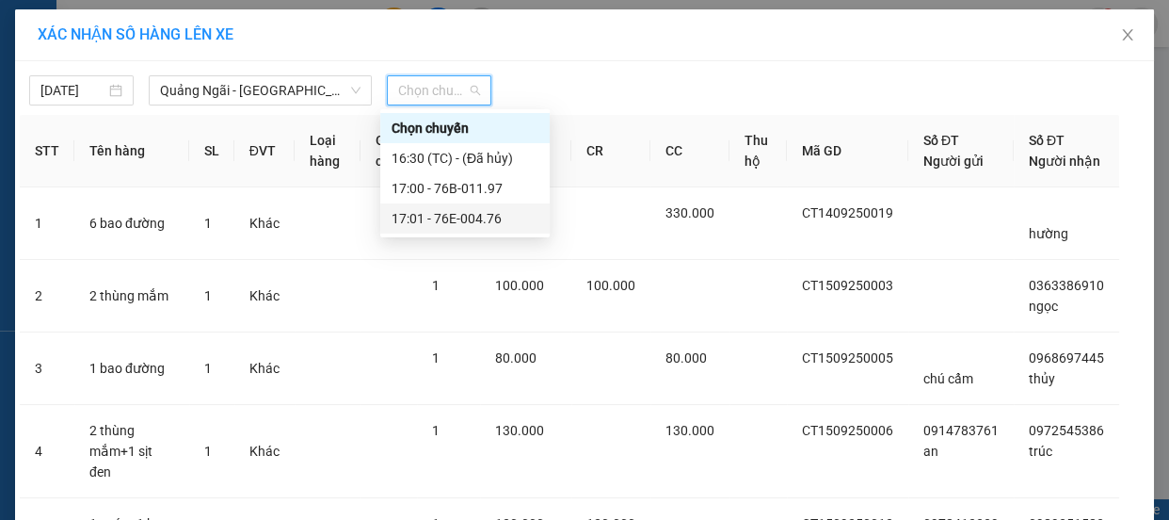
click at [460, 211] on div "17:01 - 76E-004.76" at bounding box center [465, 218] width 147 height 21
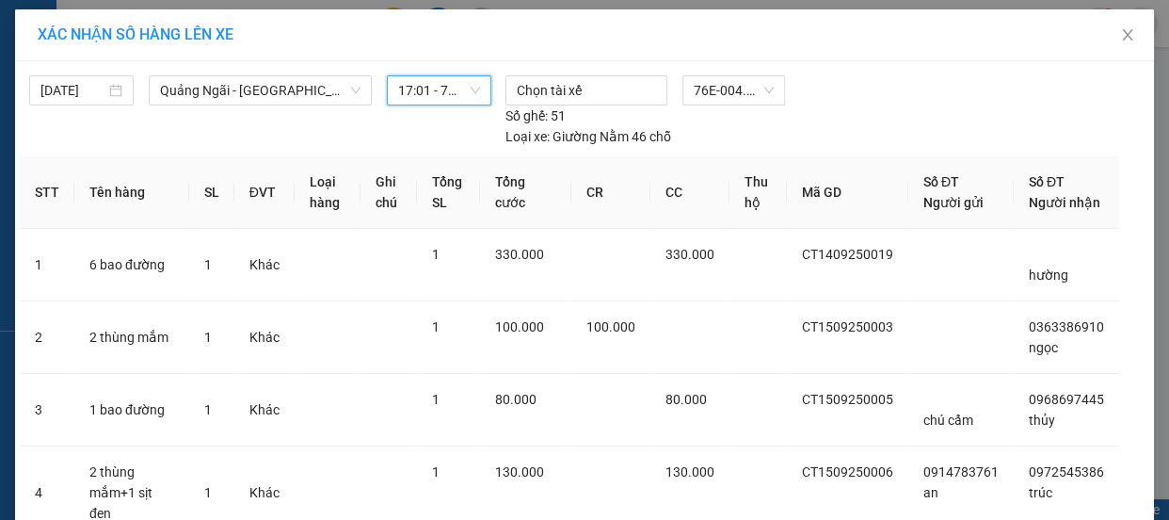
scroll to position [374, 0]
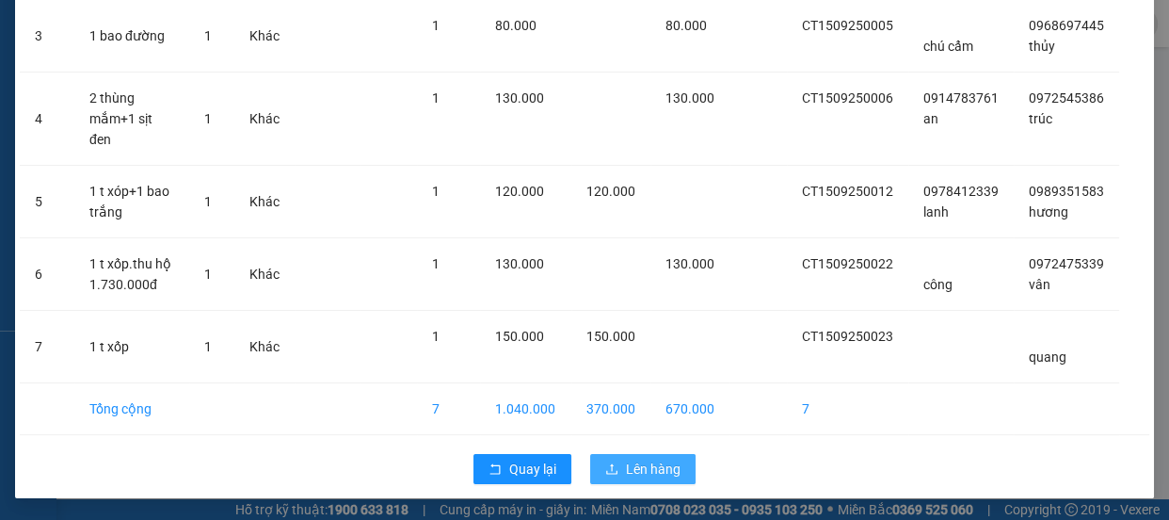
click at [634, 468] on span "Lên hàng" at bounding box center [653, 468] width 55 height 21
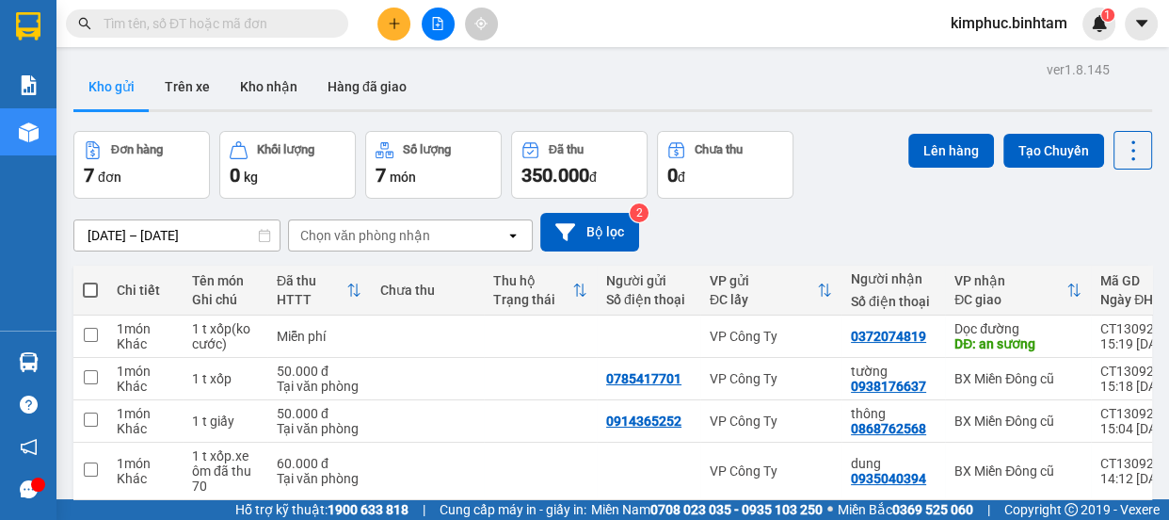
click at [152, 230] on div "ver 1.8.145 Kho gửi Trên xe Kho nhận Hàng đã giao Đơn hàng 7 đơn Khối lượng 0 k…" at bounding box center [613, 382] width 1094 height 653
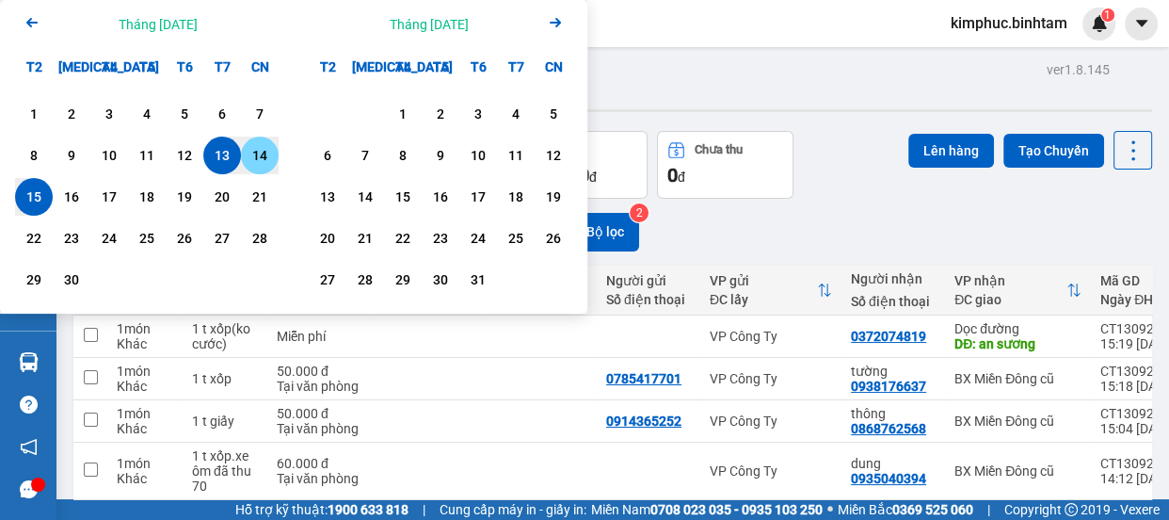
click at [257, 156] on div "14" at bounding box center [260, 155] width 26 height 23
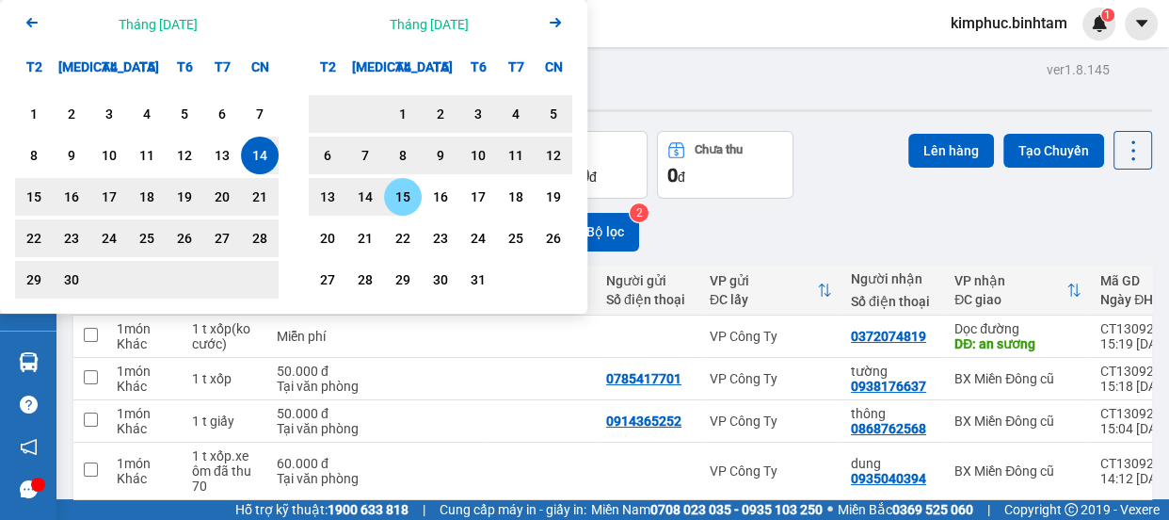
click at [408, 195] on div "15" at bounding box center [403, 196] width 26 height 23
type input "[DATE] – [DATE]"
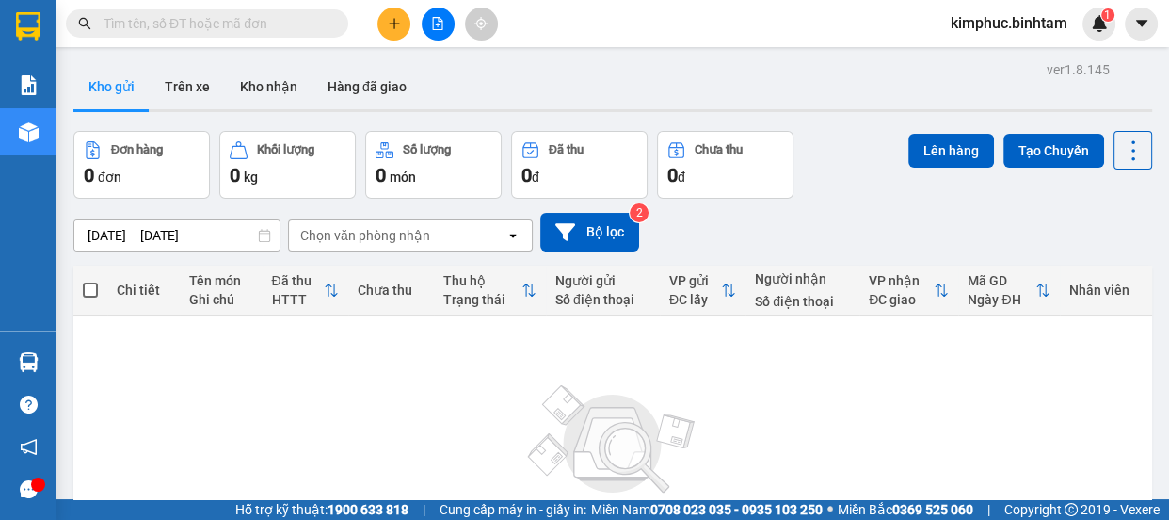
scroll to position [188, 0]
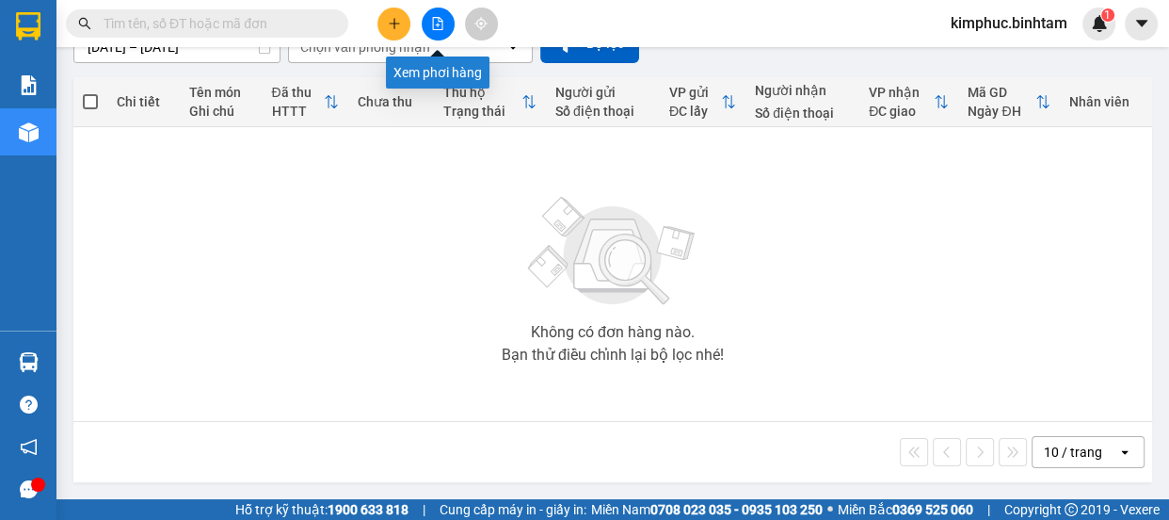
click at [431, 20] on icon "file-add" at bounding box center [437, 23] width 13 height 13
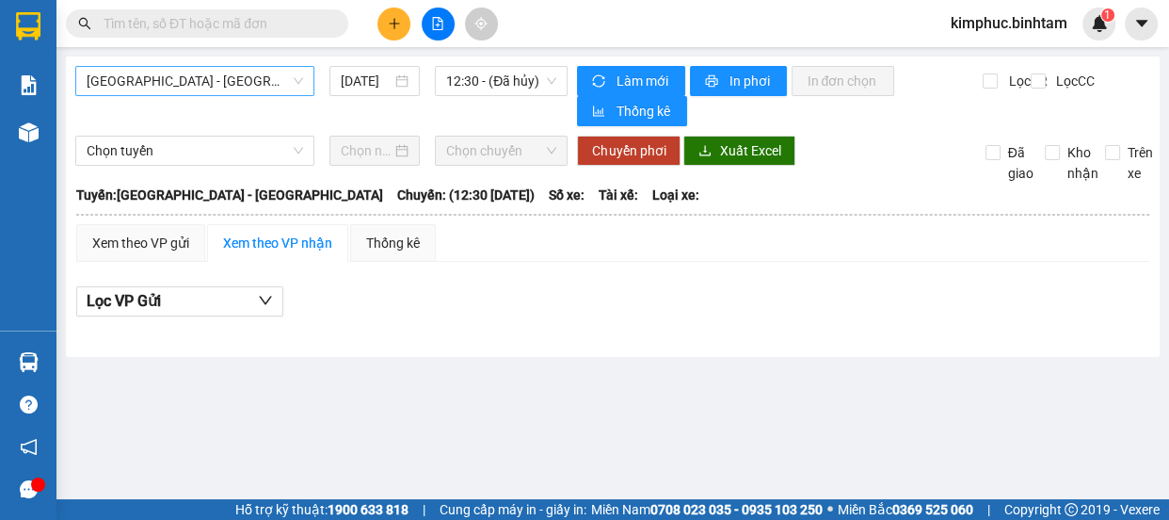
click at [248, 82] on span "[GEOGRAPHIC_DATA] - [GEOGRAPHIC_DATA]" at bounding box center [195, 81] width 216 height 28
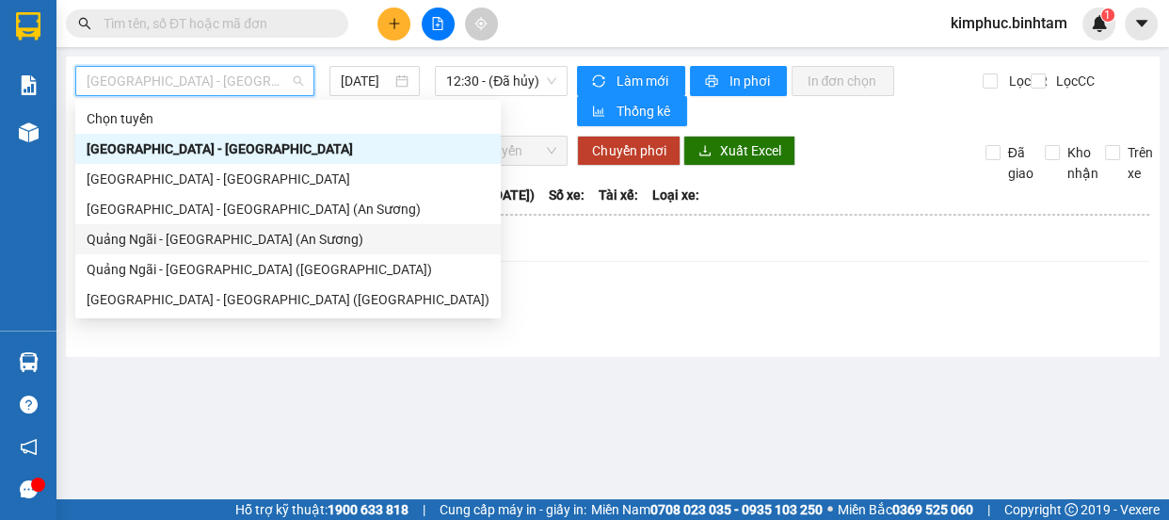
click at [209, 238] on div "Quảng Ngãi - [GEOGRAPHIC_DATA] (An Sương)" at bounding box center [288, 239] width 403 height 21
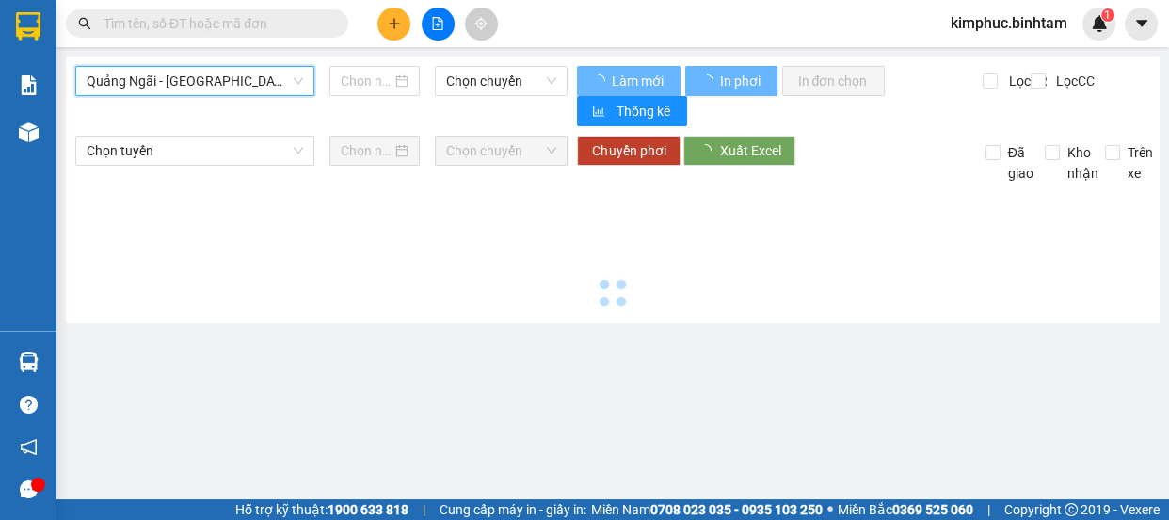
type input "[DATE]"
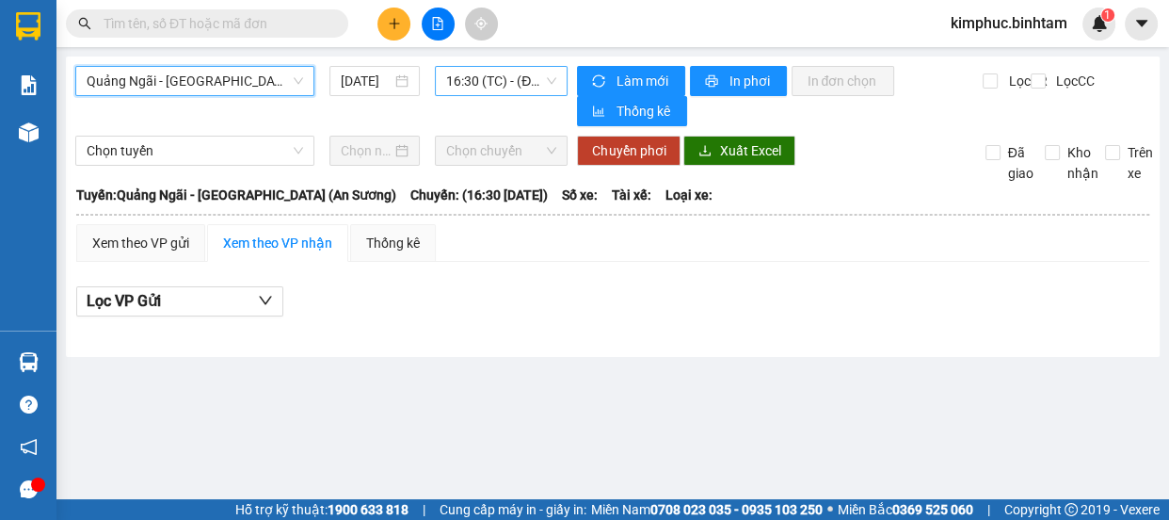
click at [501, 85] on span "16:30 (TC) - (Đã hủy)" at bounding box center [501, 81] width 110 height 28
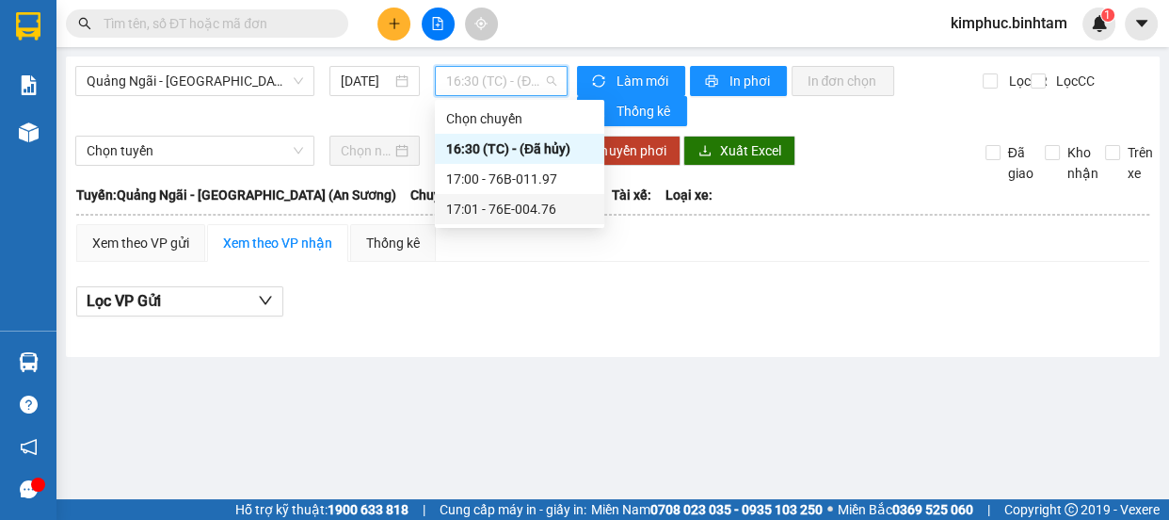
click at [518, 203] on div "17:01 - 76E-004.76" at bounding box center [519, 209] width 147 height 21
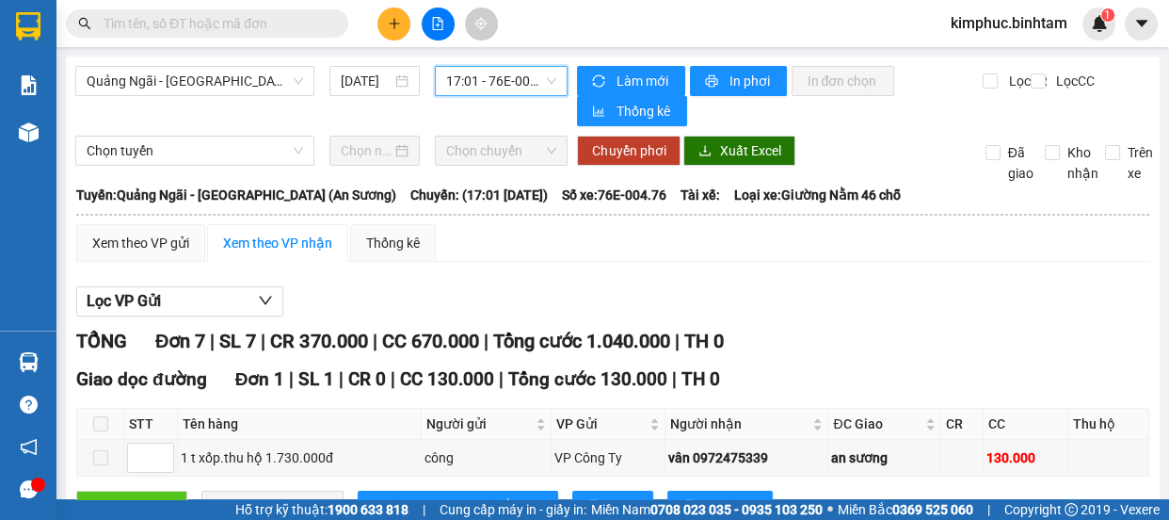
click at [398, 26] on icon "plus" at bounding box center [394, 23] width 13 height 13
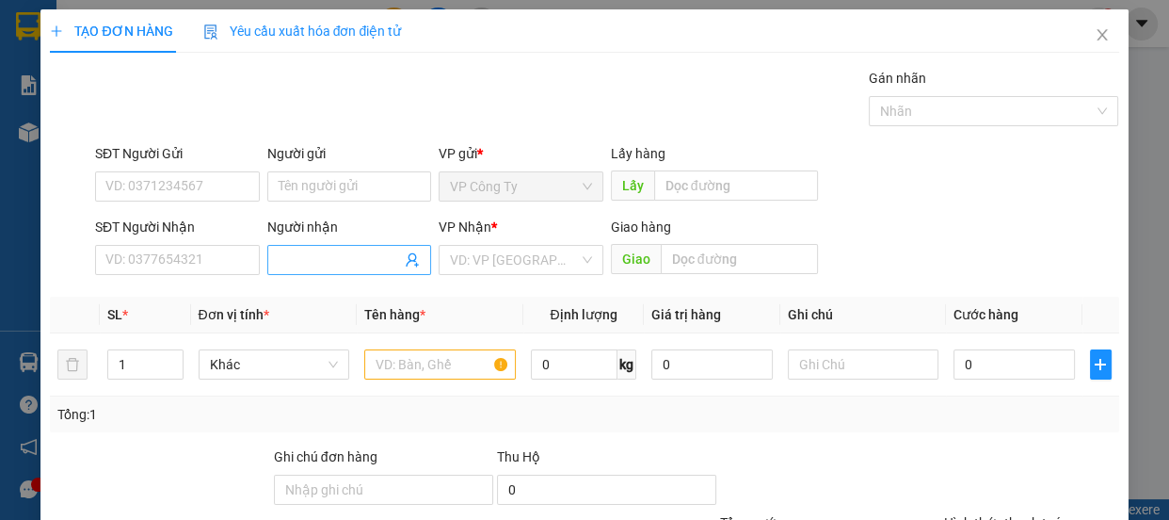
click at [301, 267] on input "Người nhận" at bounding box center [340, 259] width 123 height 21
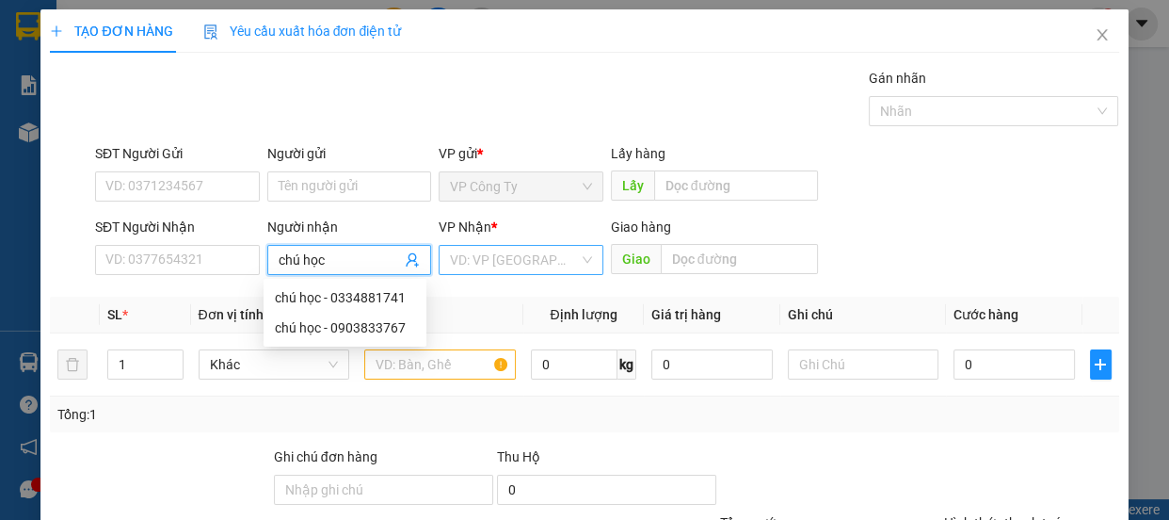
type input "chú học"
click at [479, 267] on input "search" at bounding box center [514, 260] width 129 height 28
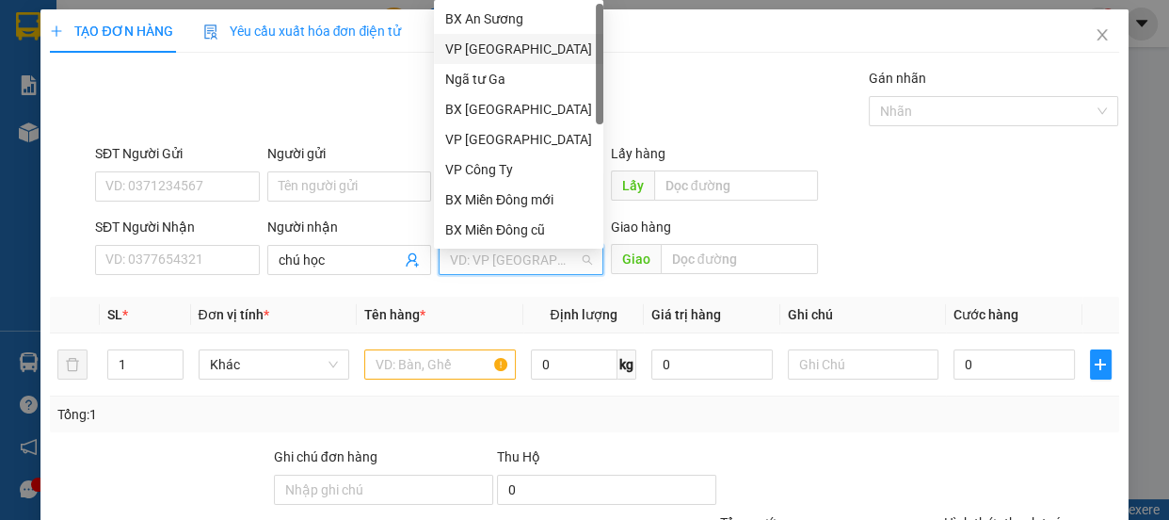
click at [512, 47] on div "VP [GEOGRAPHIC_DATA]" at bounding box center [518, 49] width 147 height 21
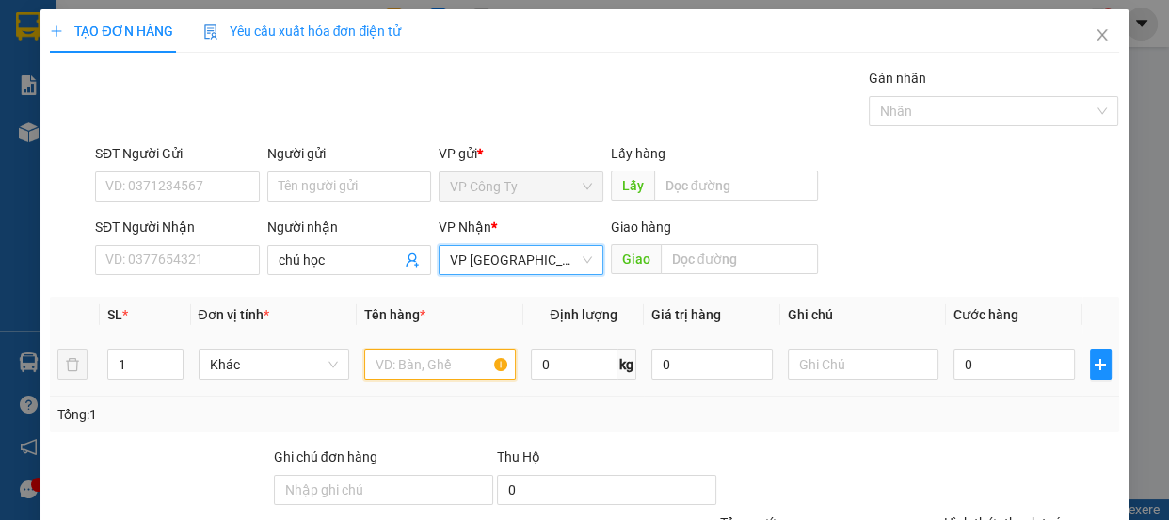
click at [404, 364] on input "text" at bounding box center [440, 364] width 152 height 30
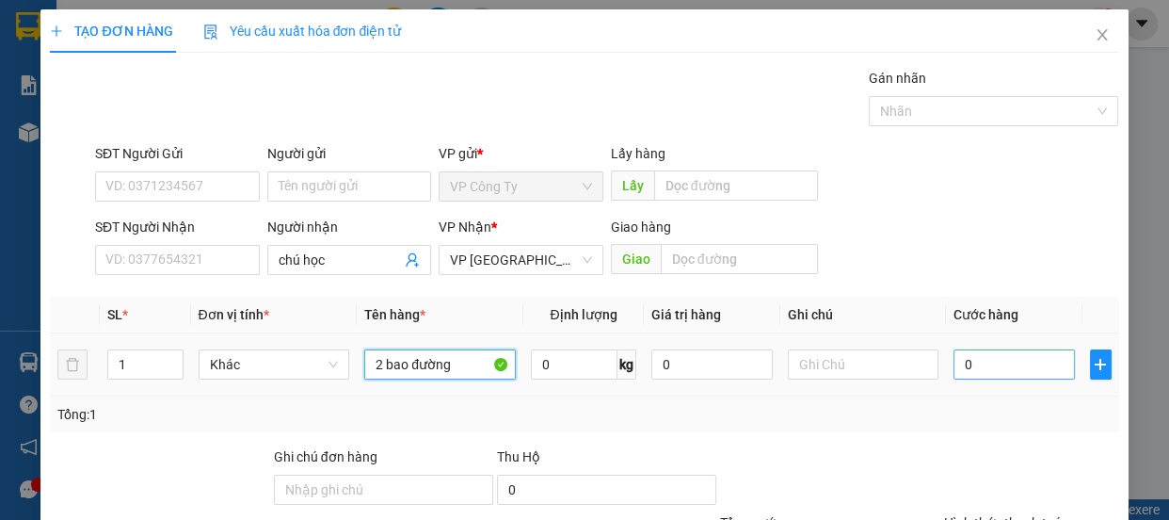
type input "2 bao đường"
click at [953, 357] on input "0" at bounding box center [1013, 364] width 121 height 30
click at [953, 359] on input "0" at bounding box center [1013, 364] width 121 height 30
type input "10"
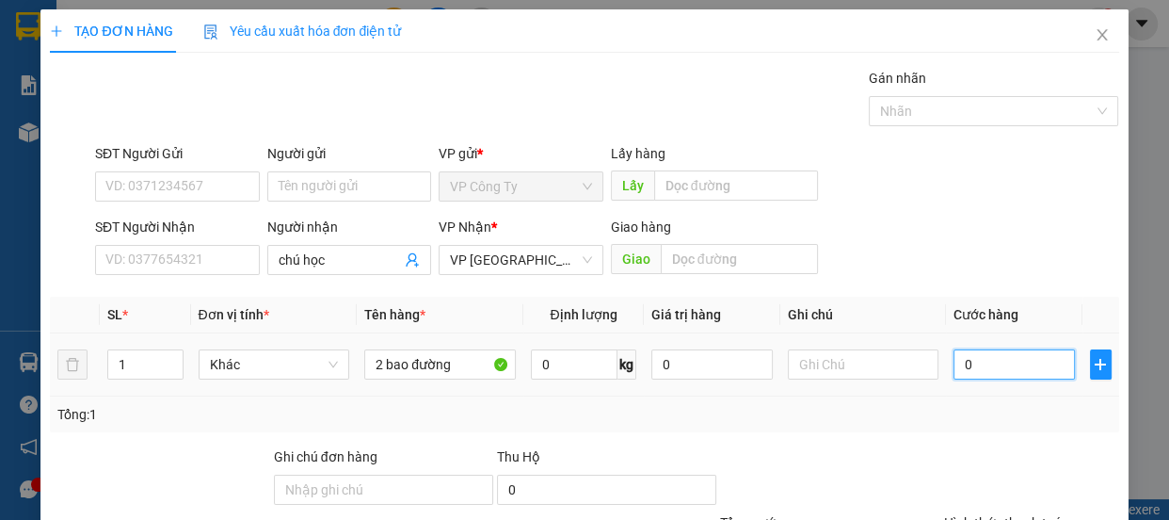
type input "10"
type input "140"
type input "1.400"
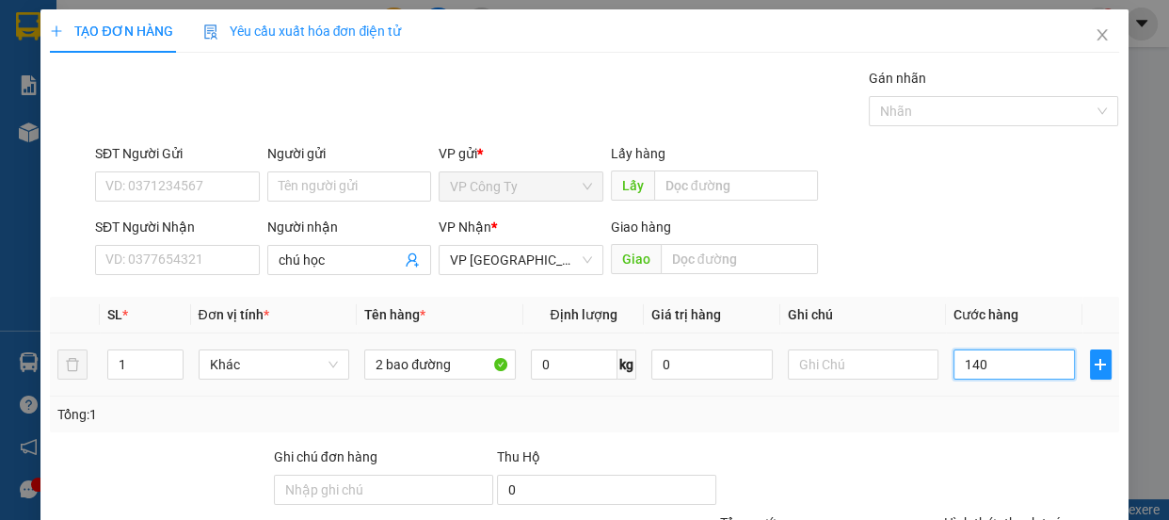
type input "1.400"
type input "14.000"
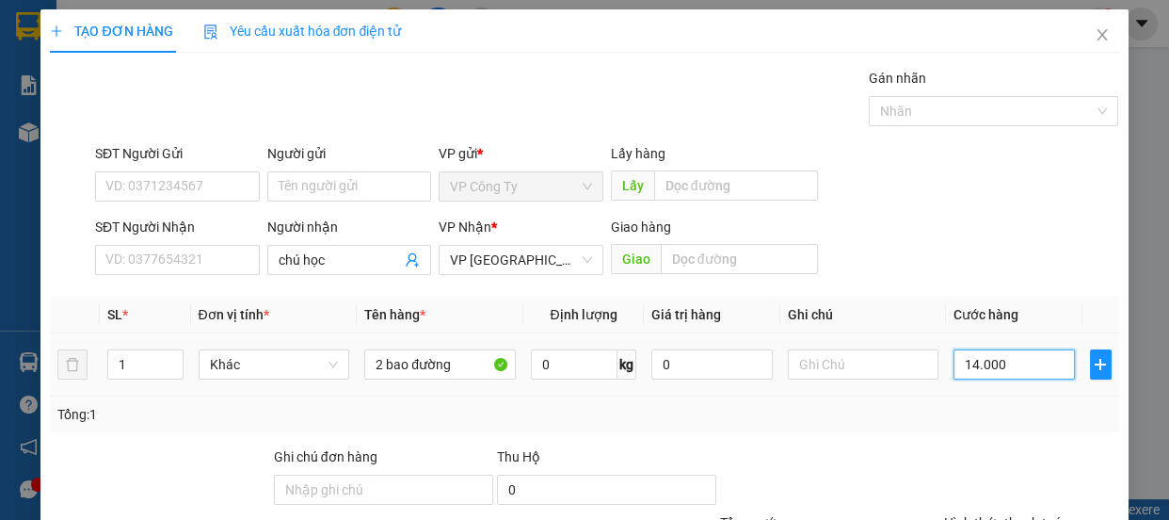
type input "140.000"
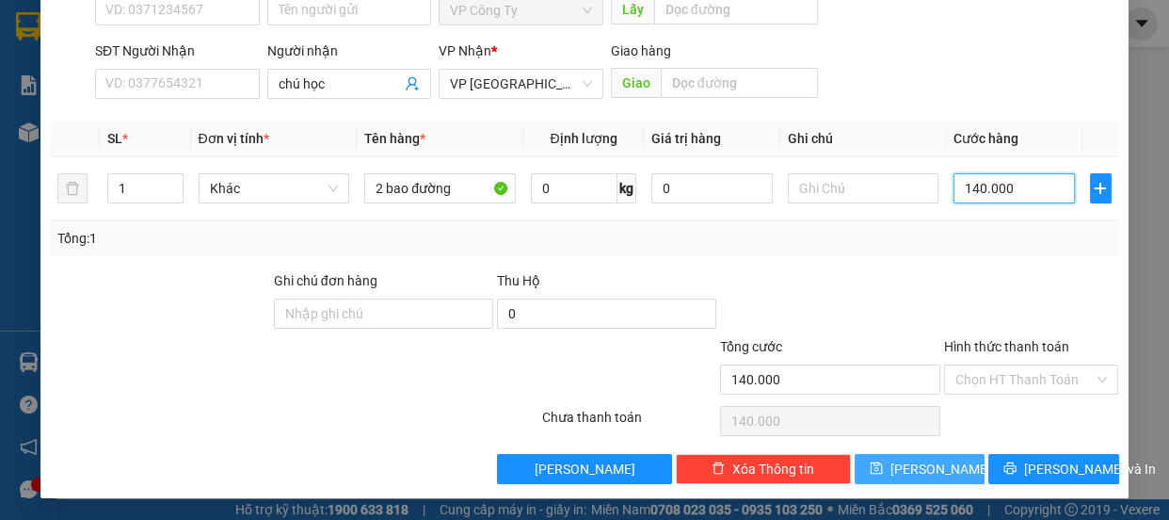
type input "140.000"
click at [905, 464] on button "[PERSON_NAME]" at bounding box center [920, 469] width 130 height 30
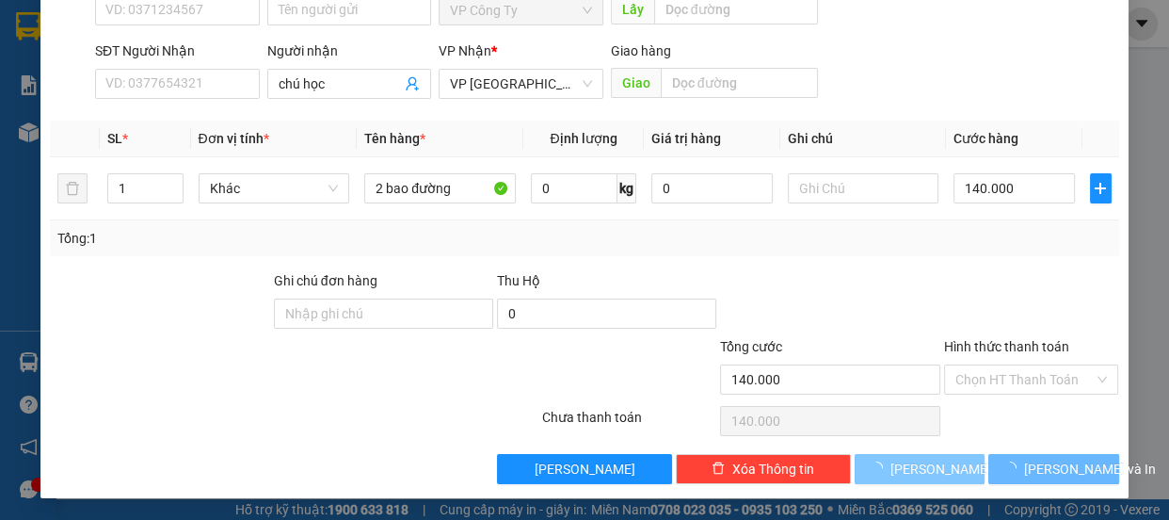
type input "0"
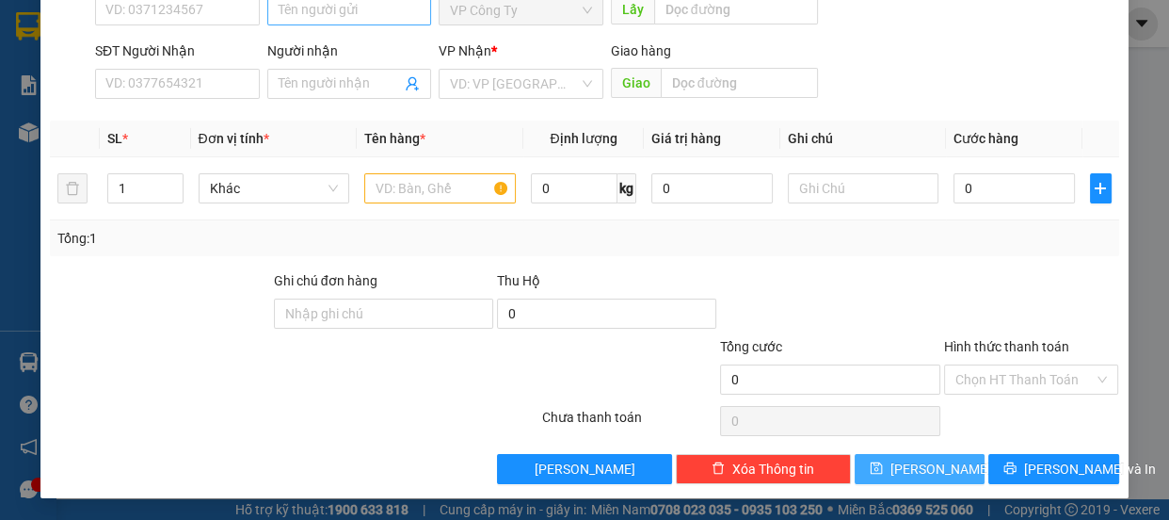
scroll to position [0, 0]
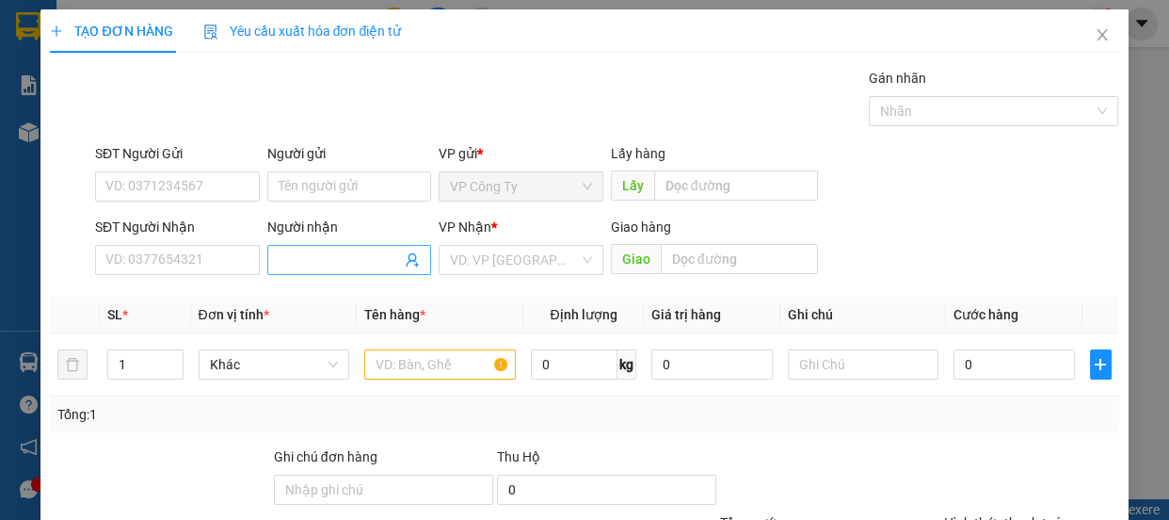
click at [315, 256] on input "Người nhận" at bounding box center [340, 259] width 123 height 21
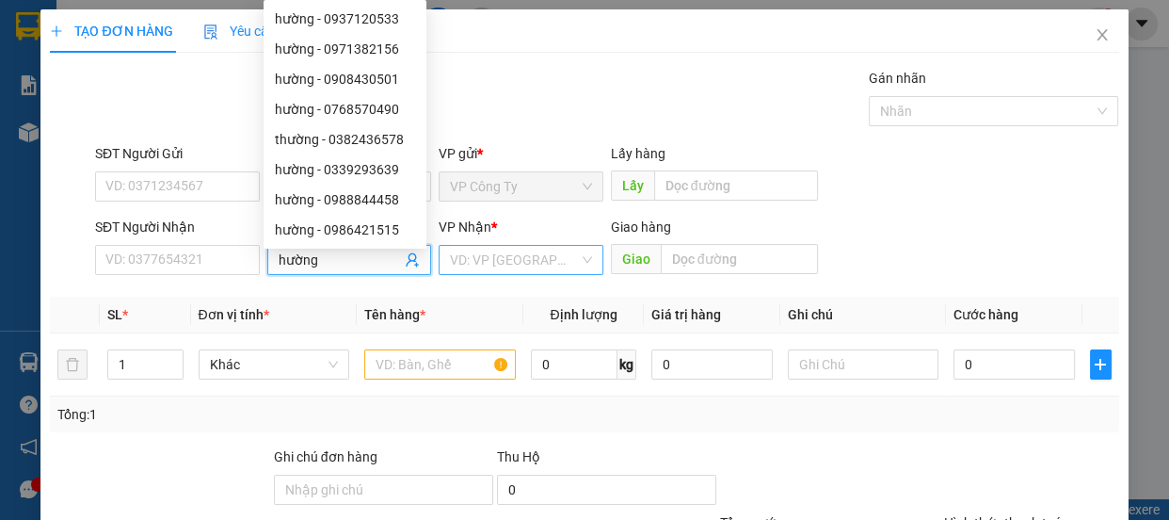
type input "hường"
click at [490, 266] on input "search" at bounding box center [514, 260] width 129 height 28
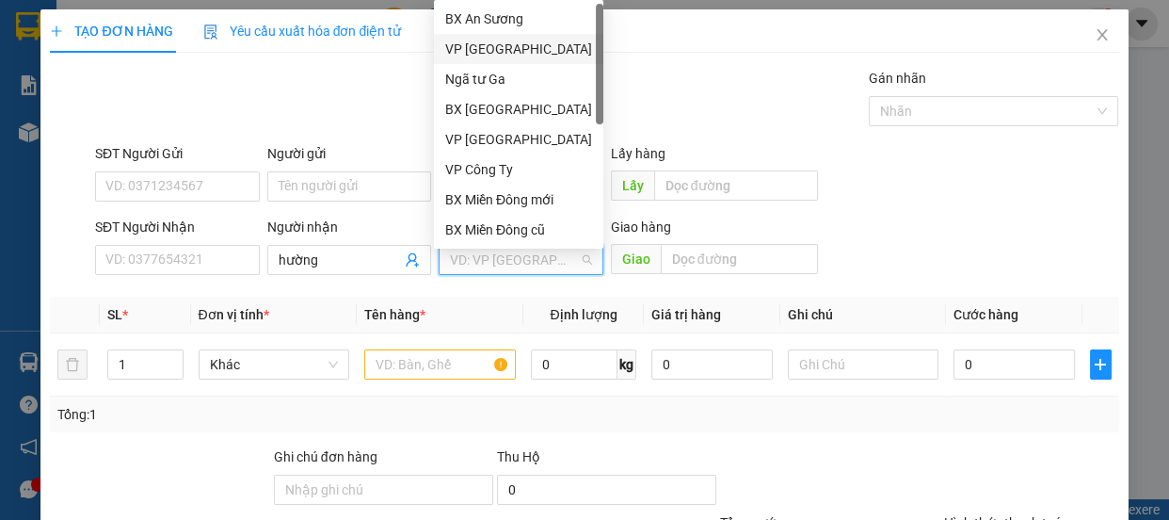
click at [506, 54] on div "VP [GEOGRAPHIC_DATA]" at bounding box center [518, 49] width 147 height 21
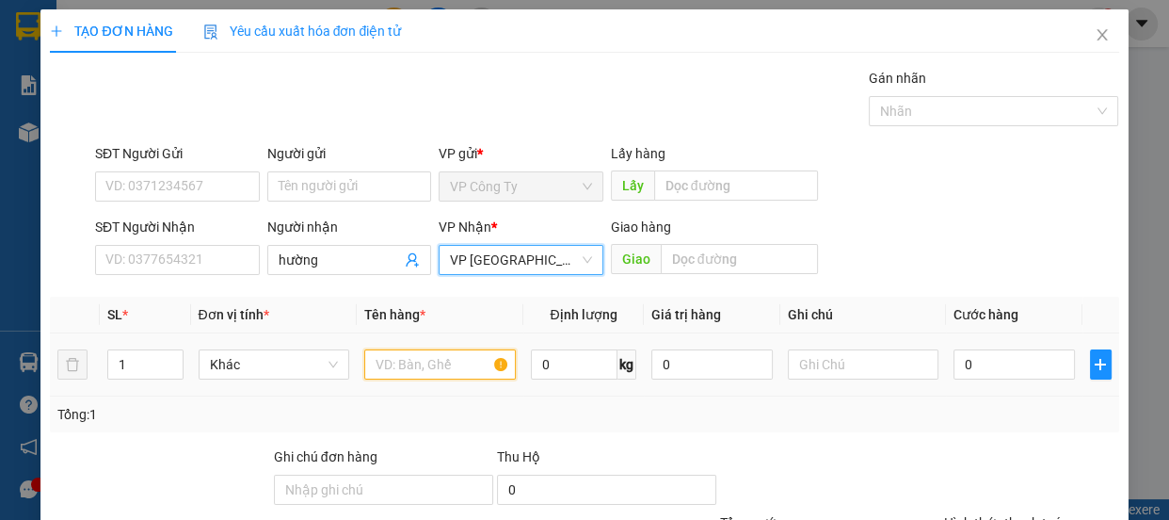
click at [402, 365] on input "text" at bounding box center [440, 364] width 152 height 30
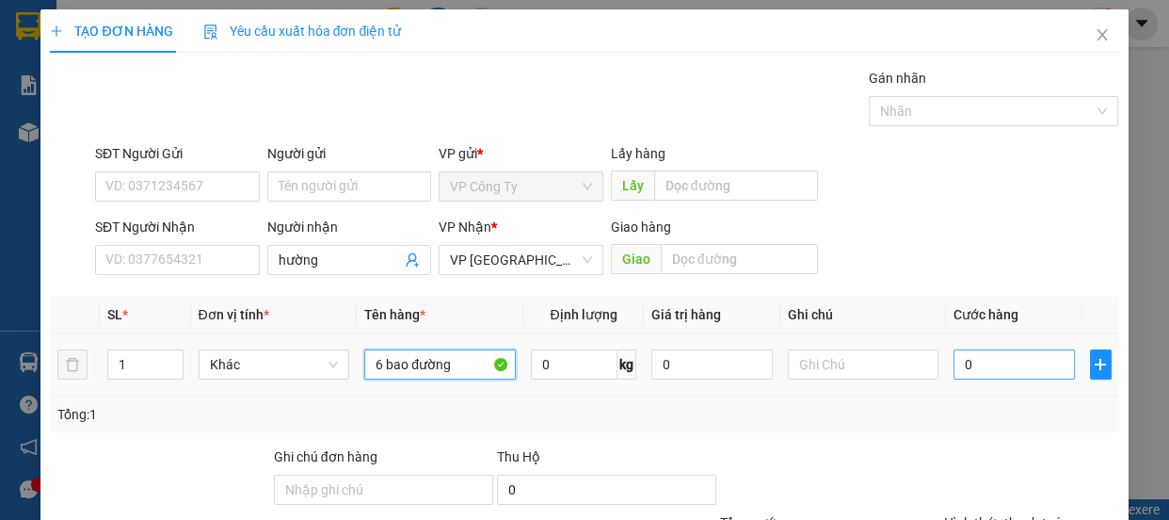
type input "6 bao đường"
click at [954, 356] on input "0" at bounding box center [1013, 364] width 121 height 30
click at [955, 356] on input "0" at bounding box center [1013, 364] width 121 height 30
type input "40"
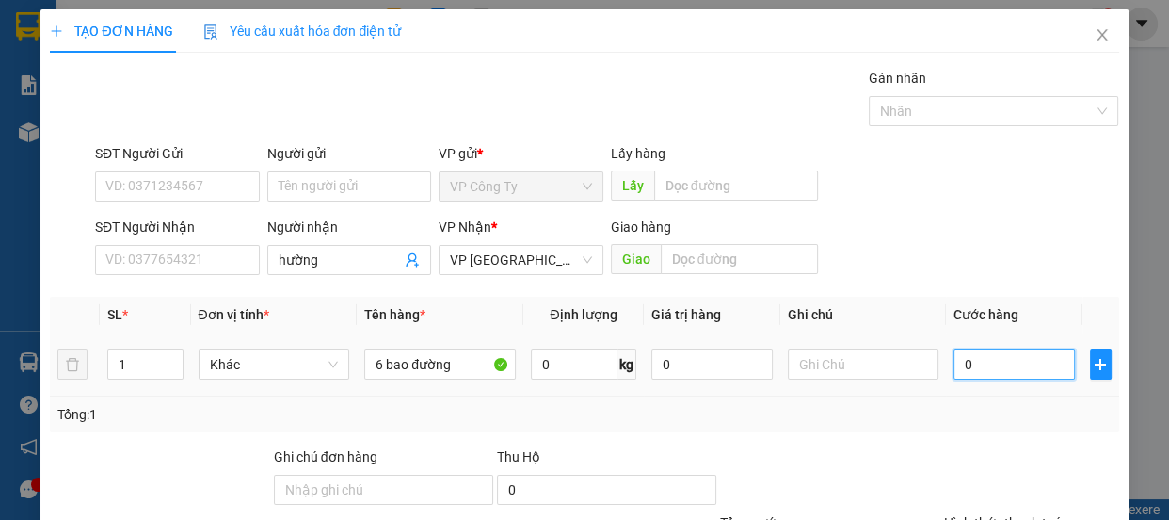
type input "40"
type input "420"
type input "4.200"
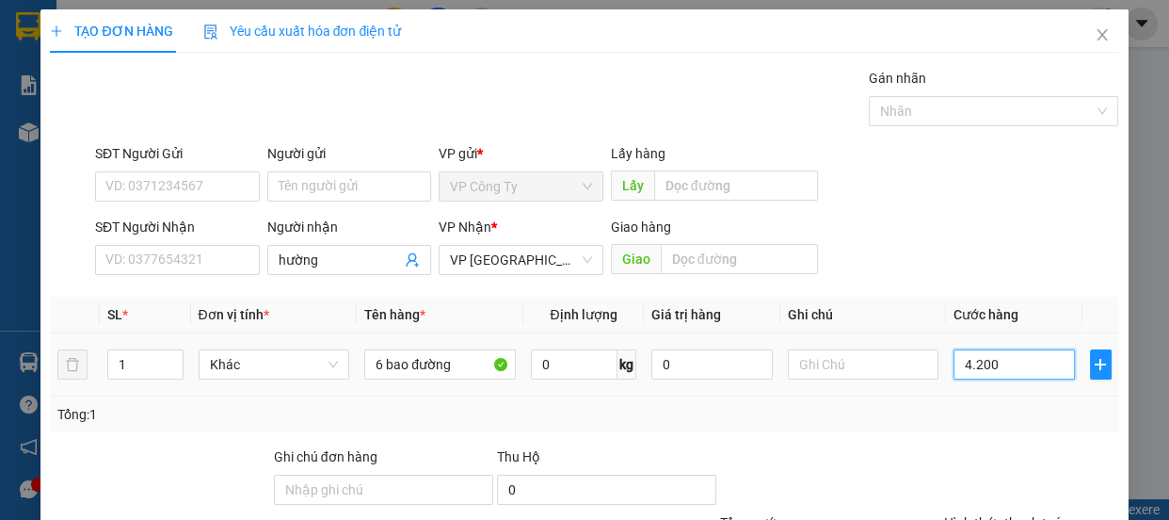
type input "4.200"
type input "42.000"
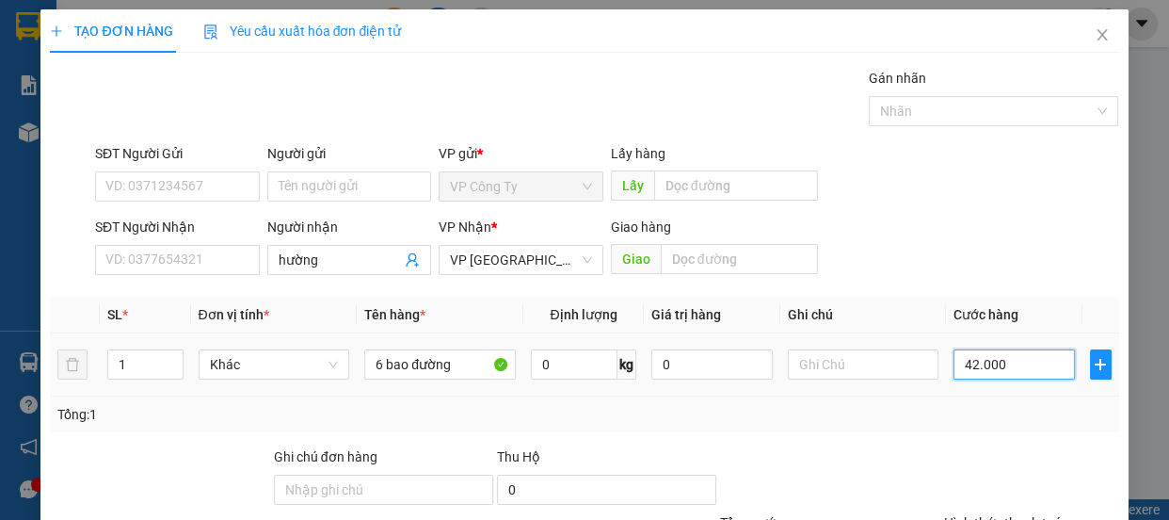
type input "420.000"
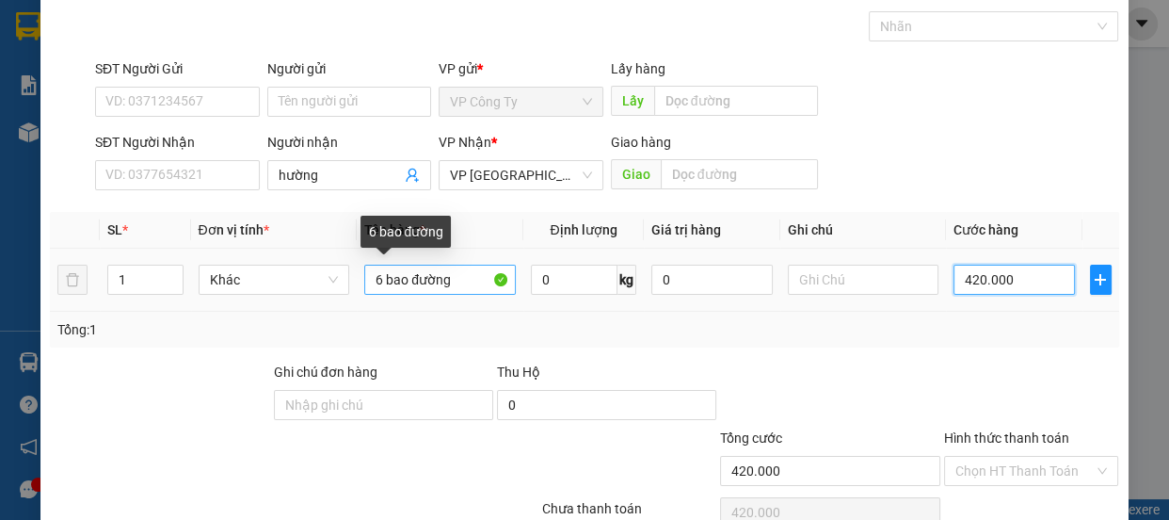
type input "420.000"
click at [450, 280] on input "6 bao đường" at bounding box center [440, 279] width 152 height 30
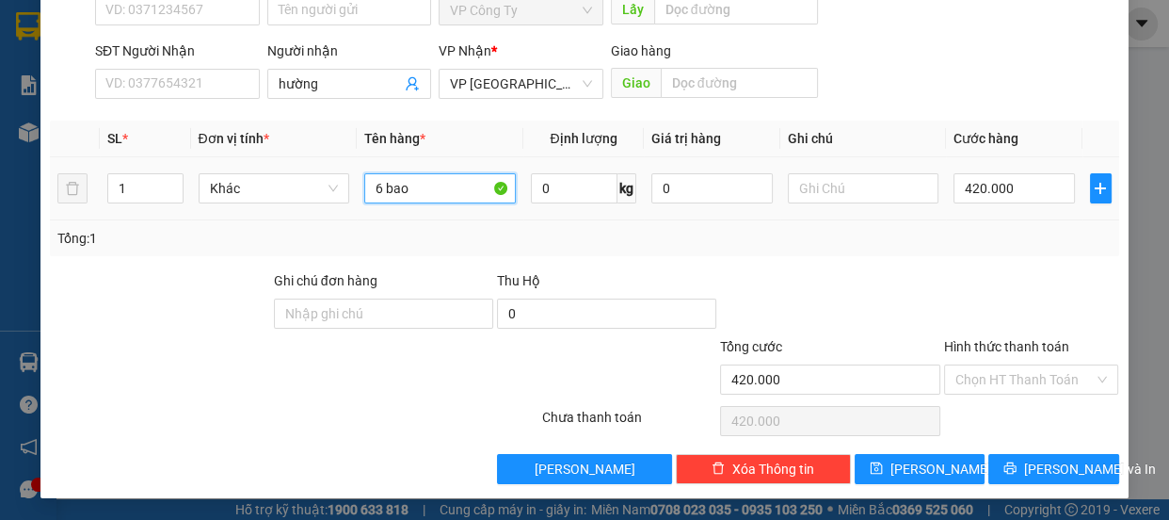
scroll to position [90, 0]
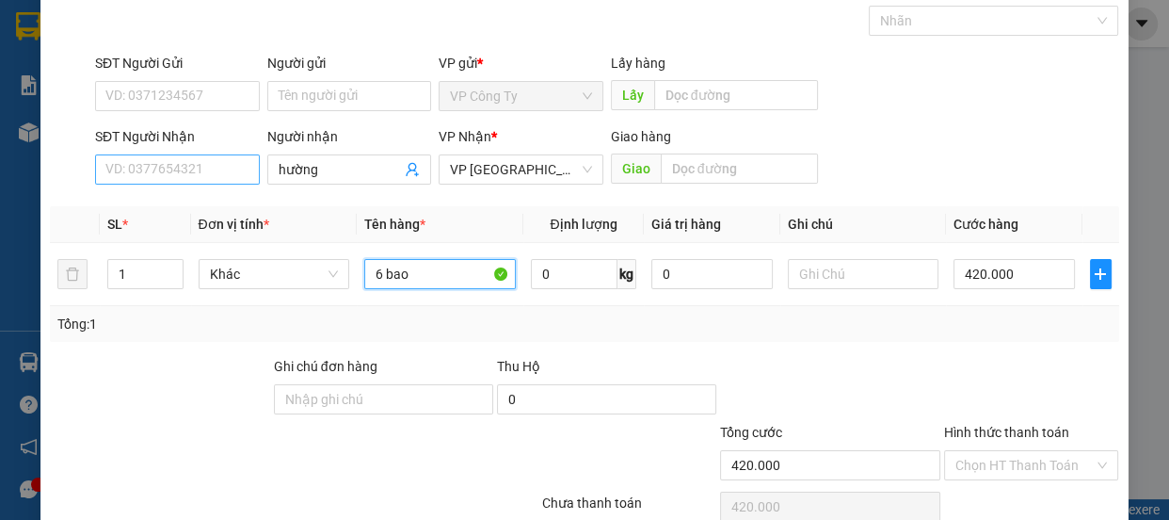
type input "6 bao"
click at [143, 169] on input "SĐT Người Nhận" at bounding box center [177, 169] width 165 height 30
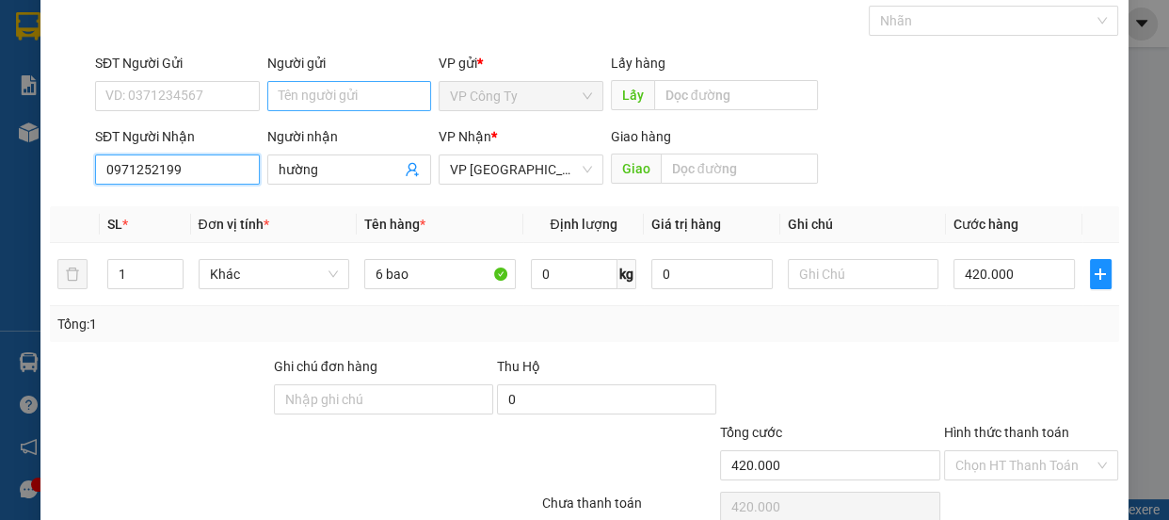
type input "0971252199"
click at [312, 81] on input "Người gửi" at bounding box center [349, 96] width 165 height 30
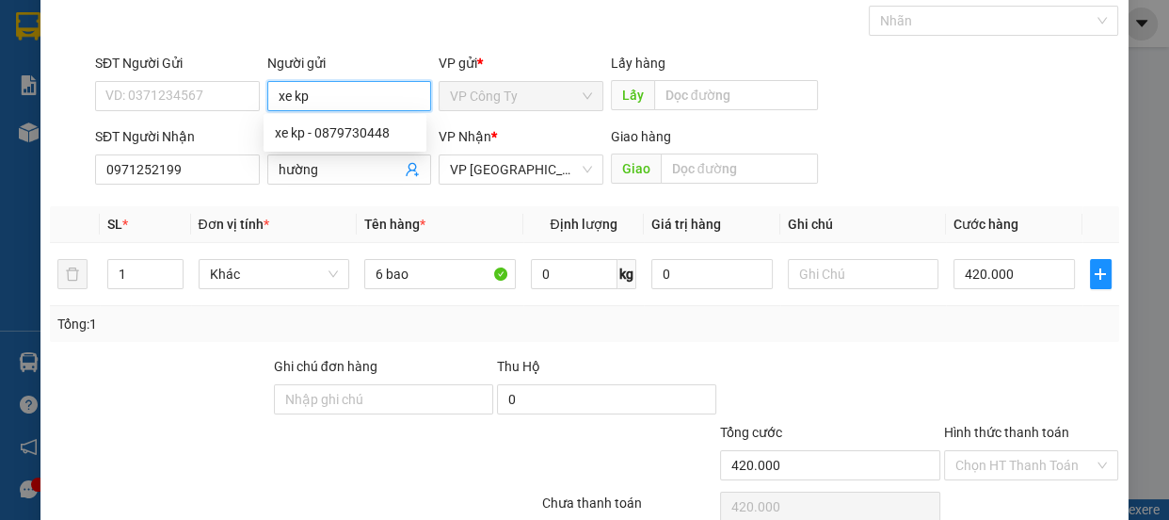
scroll to position [176, 0]
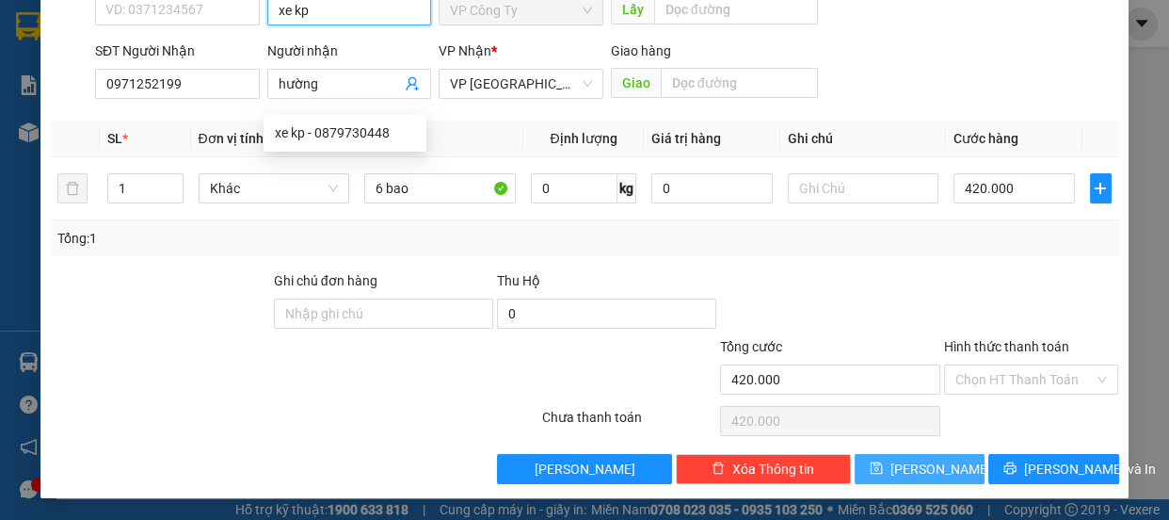
type input "xe kp"
click at [950, 457] on button "[PERSON_NAME]" at bounding box center [920, 469] width 130 height 30
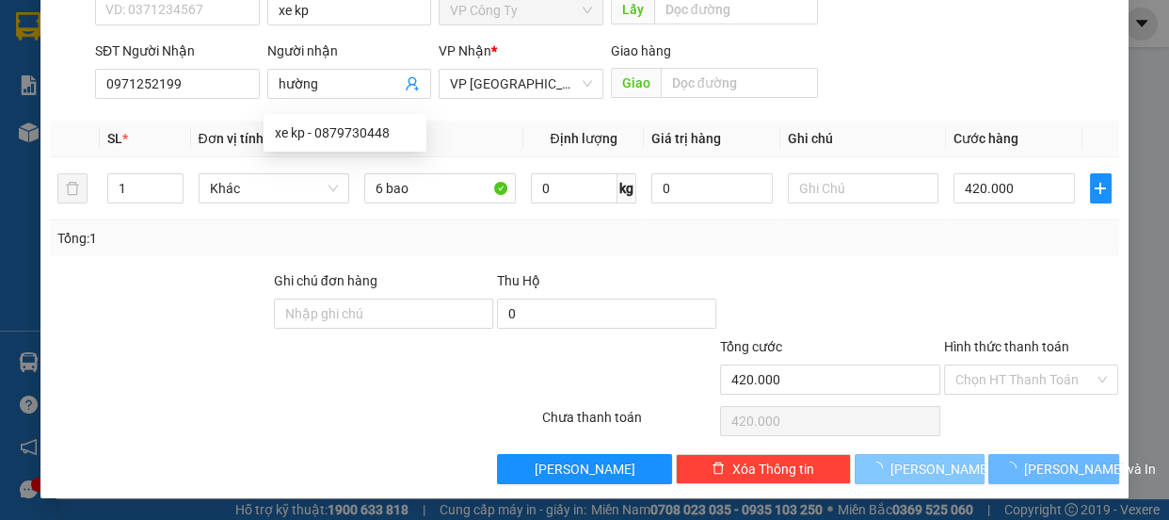
type input "0"
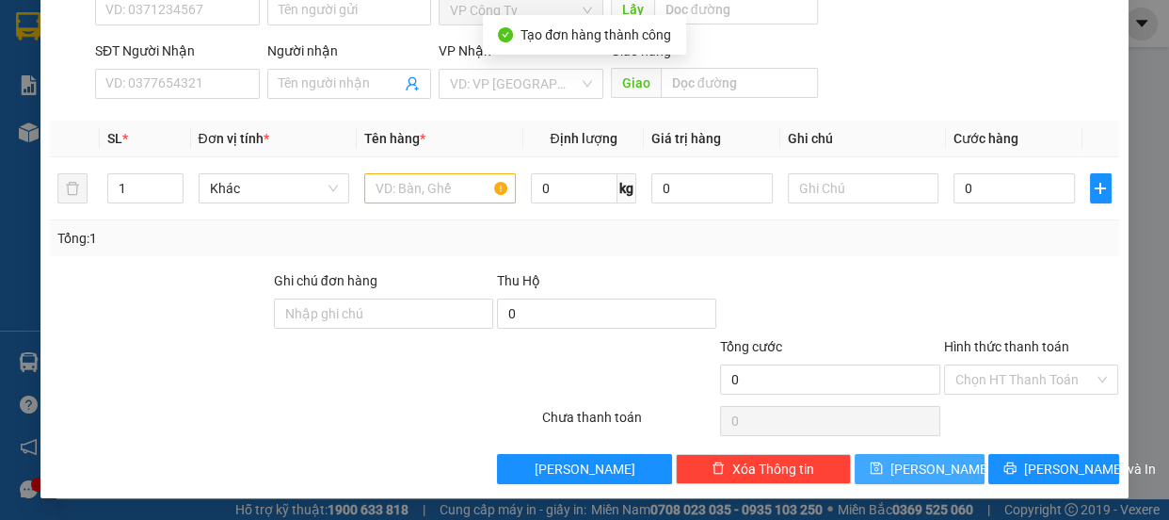
scroll to position [0, 0]
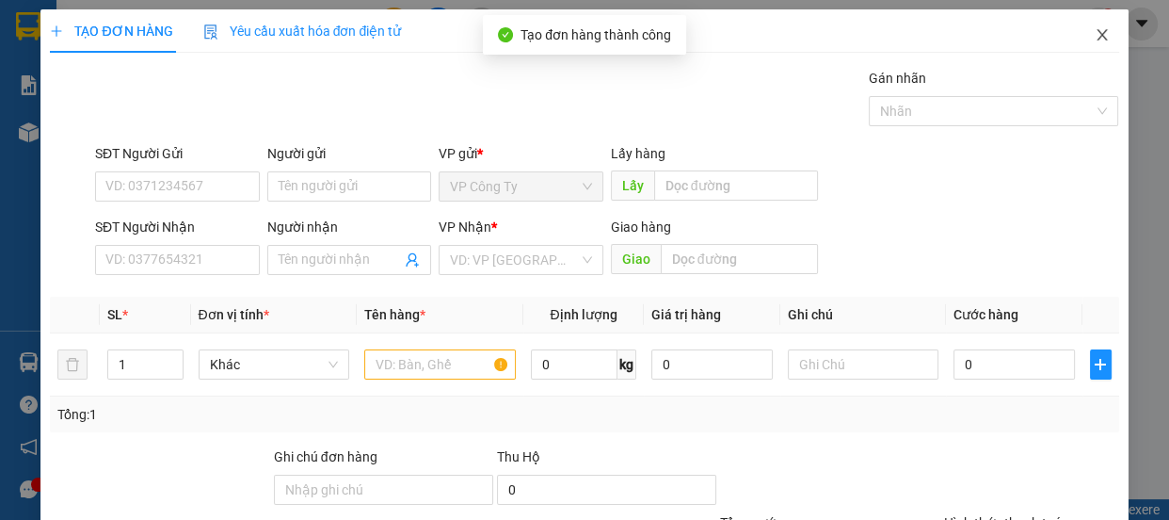
click at [1097, 36] on icon "close" at bounding box center [1102, 34] width 10 height 11
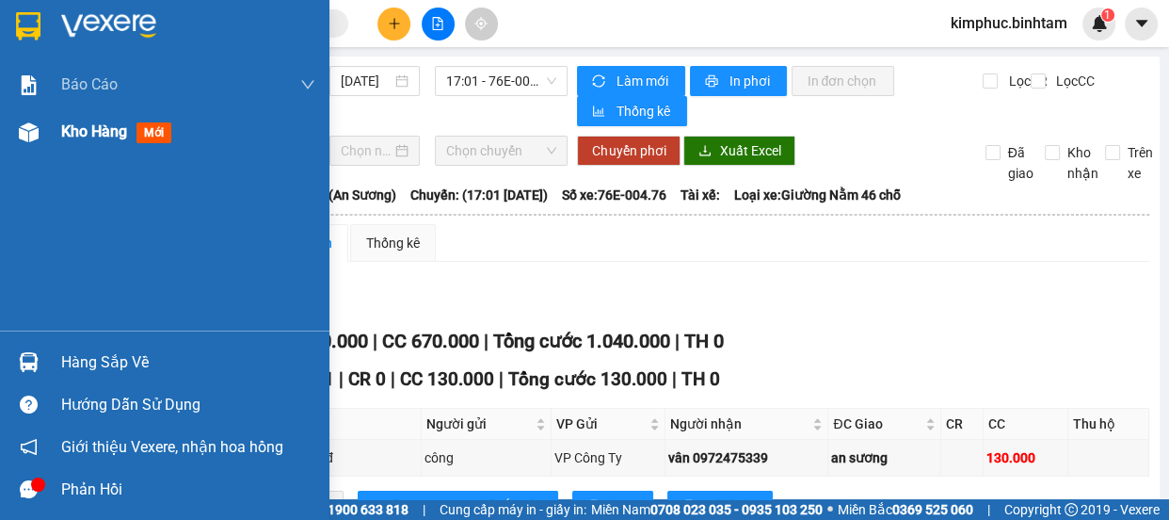
click at [85, 136] on span "Kho hàng" at bounding box center [94, 131] width 66 height 18
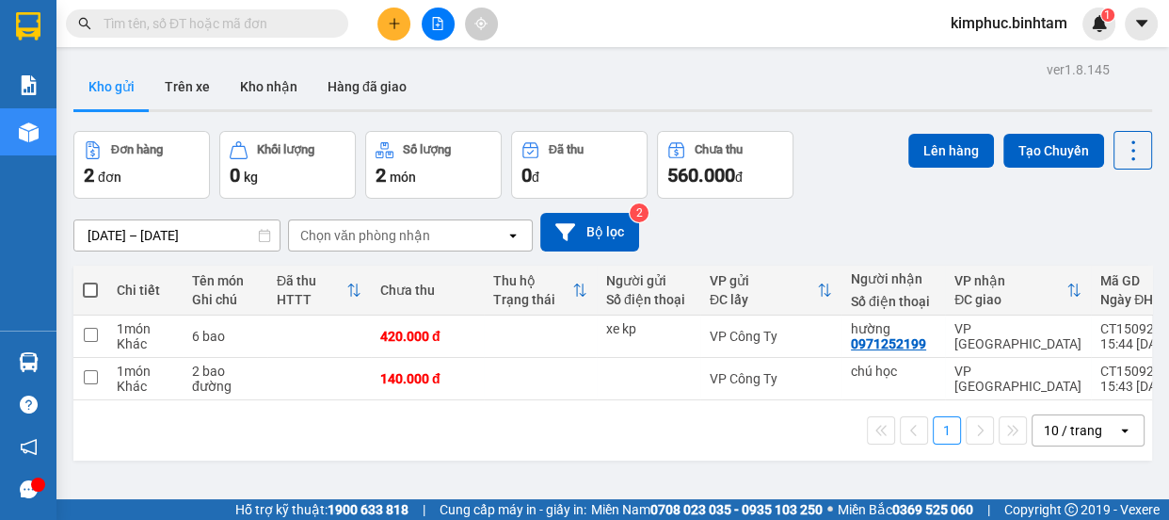
click at [98, 285] on th at bounding box center [90, 290] width 34 height 50
click at [93, 284] on span at bounding box center [90, 289] width 15 height 15
click at [90, 280] on input "checkbox" at bounding box center [90, 280] width 0 height 0
checkbox input "true"
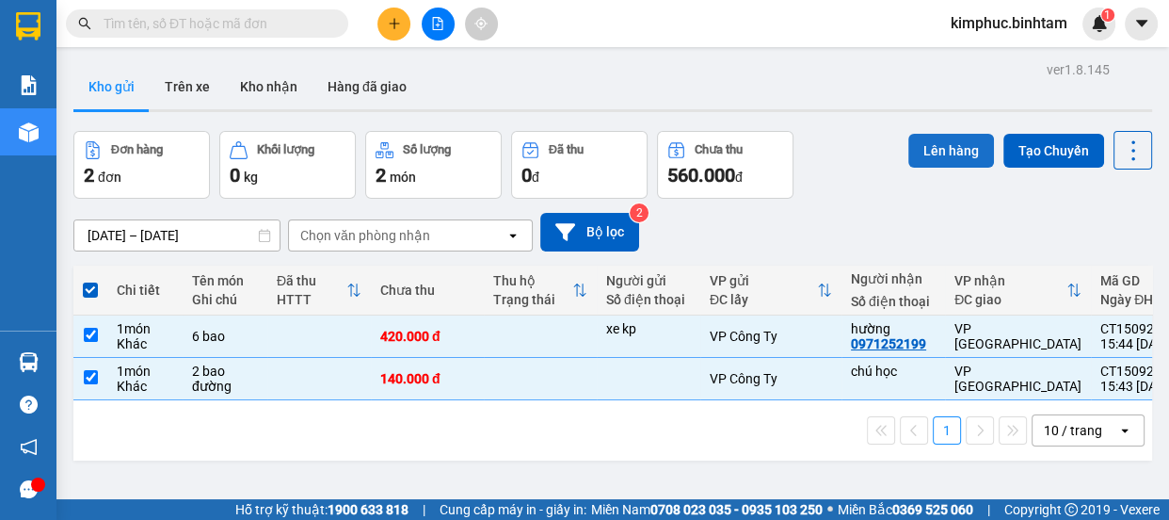
click at [950, 138] on button "Lên hàng" at bounding box center [951, 151] width 86 height 34
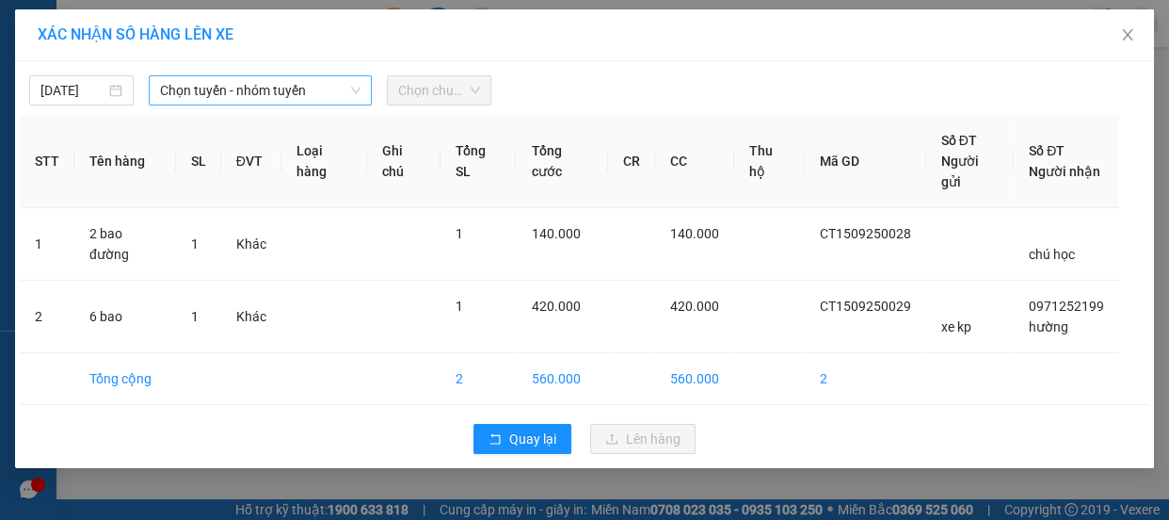
click at [268, 96] on span "Chọn tuyến - nhóm tuyến" at bounding box center [260, 90] width 200 height 28
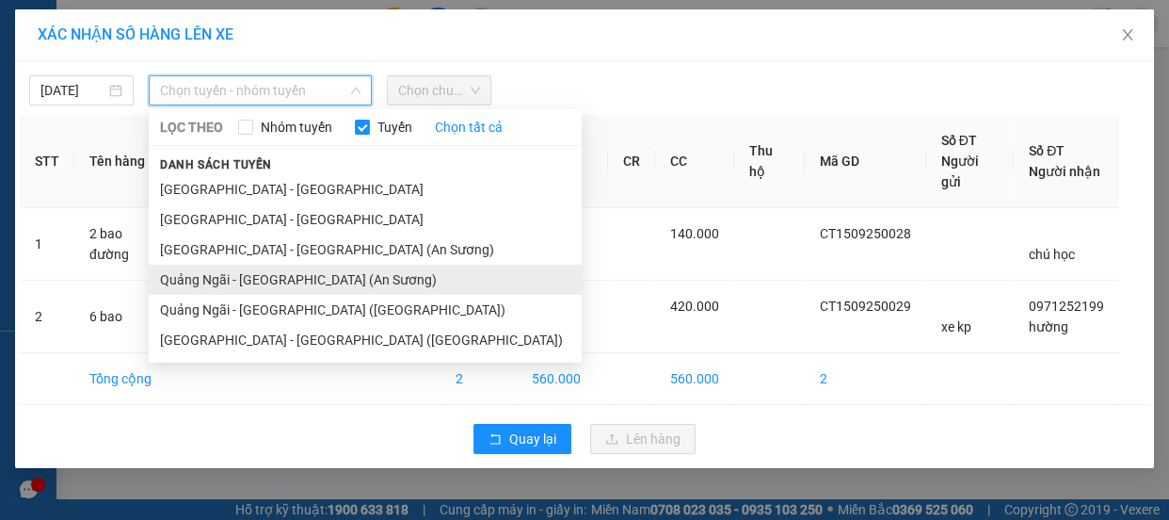
click at [232, 273] on li "Quảng Ngãi - [GEOGRAPHIC_DATA] (An Sương)" at bounding box center [365, 279] width 433 height 30
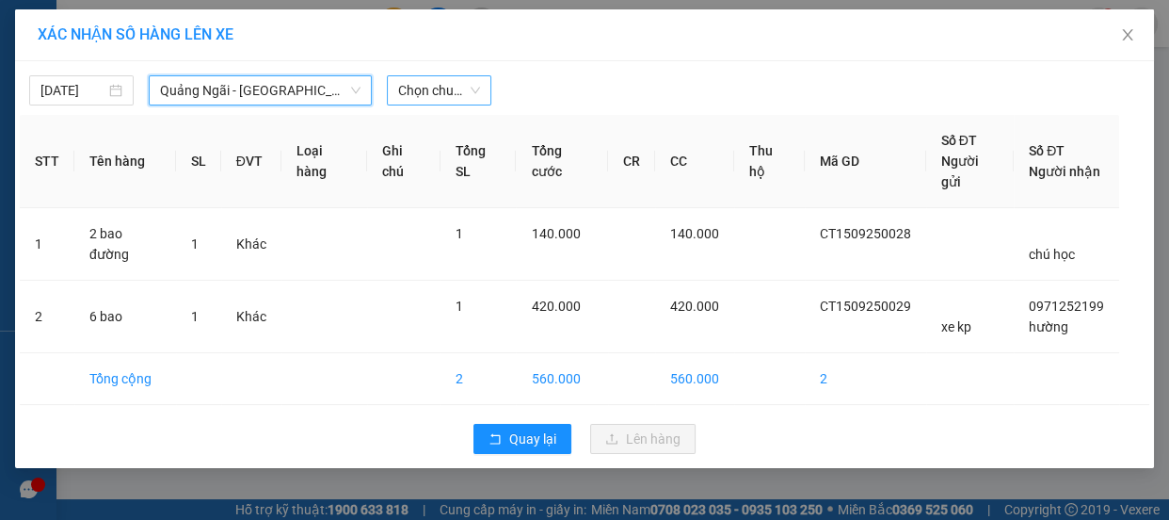
click at [437, 84] on span "Chọn chuyến" at bounding box center [439, 90] width 82 height 28
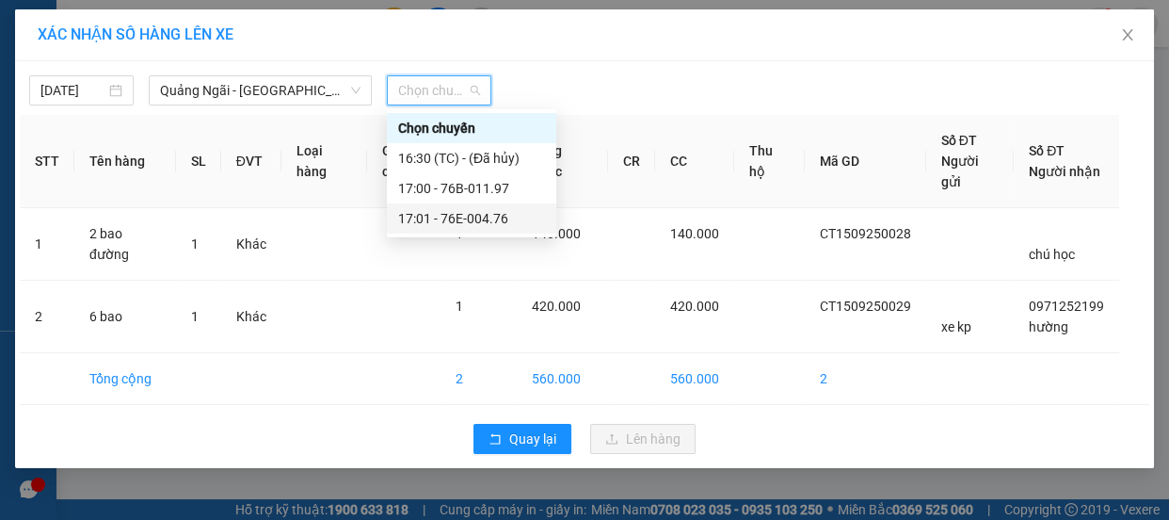
click at [479, 221] on div "17:01 - 76E-004.76" at bounding box center [471, 218] width 147 height 21
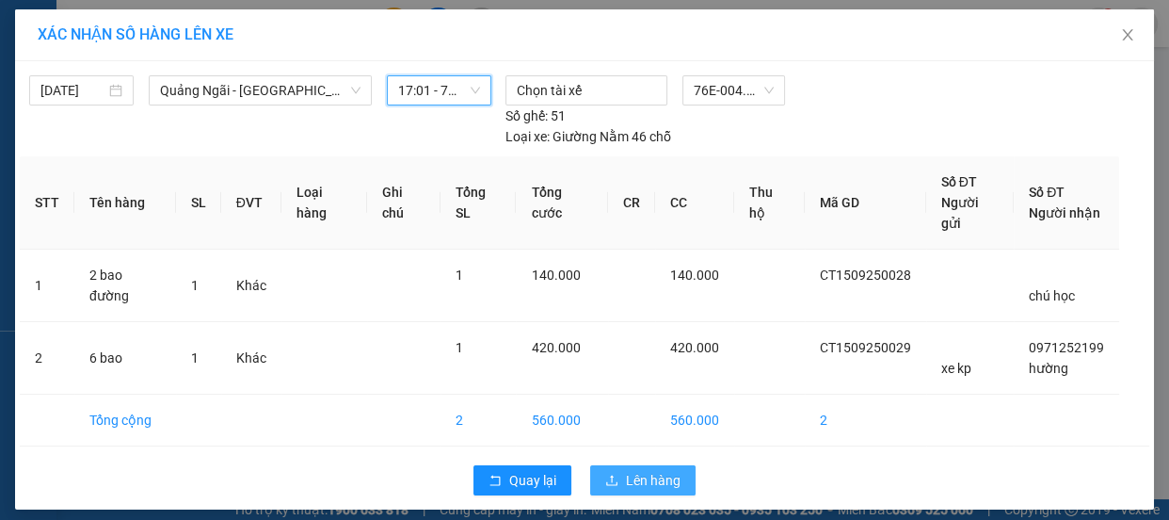
click at [645, 470] on span "Lên hàng" at bounding box center [653, 480] width 55 height 21
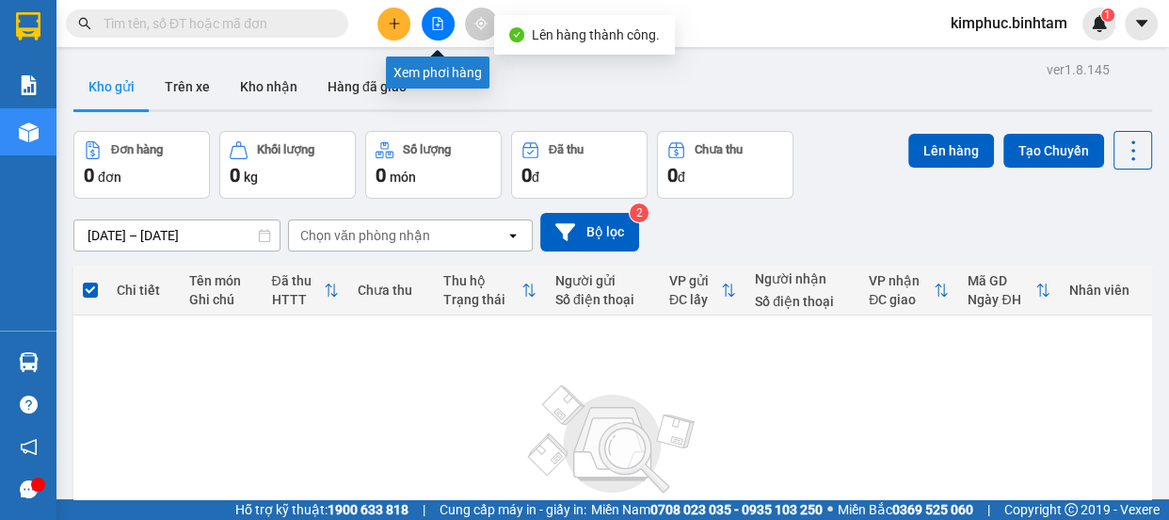
click at [441, 18] on icon "file-add" at bounding box center [437, 23] width 13 height 13
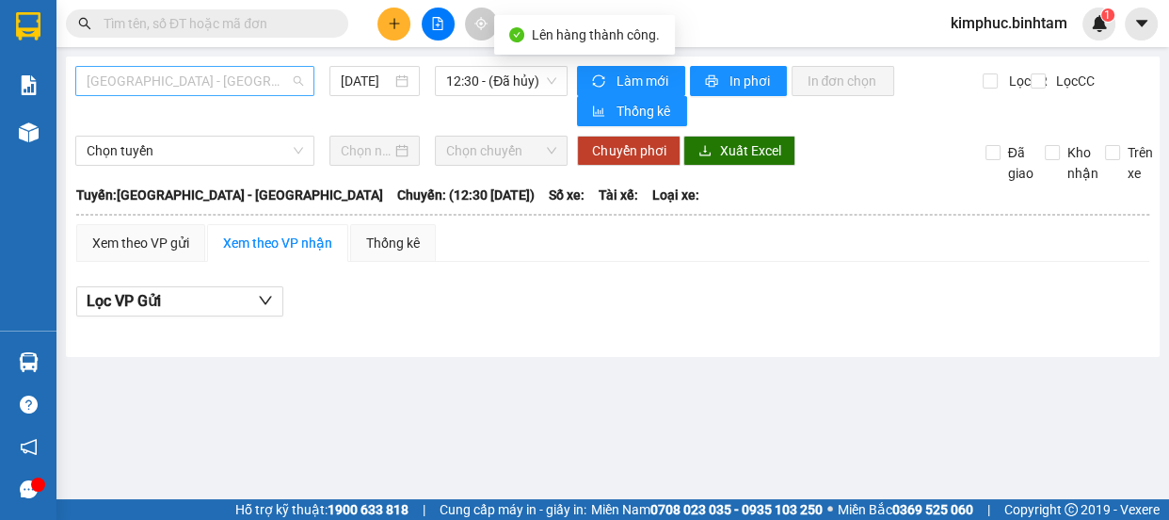
click at [224, 82] on span "[GEOGRAPHIC_DATA] - [GEOGRAPHIC_DATA]" at bounding box center [195, 81] width 216 height 28
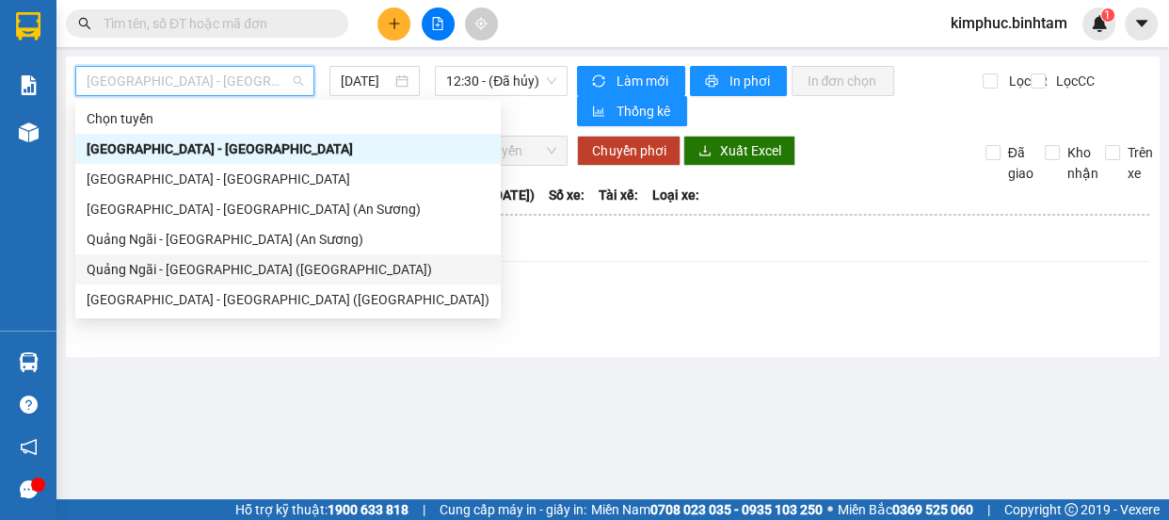
click at [200, 275] on div "Quảng Ngãi - [GEOGRAPHIC_DATA] ([GEOGRAPHIC_DATA])" at bounding box center [288, 269] width 403 height 21
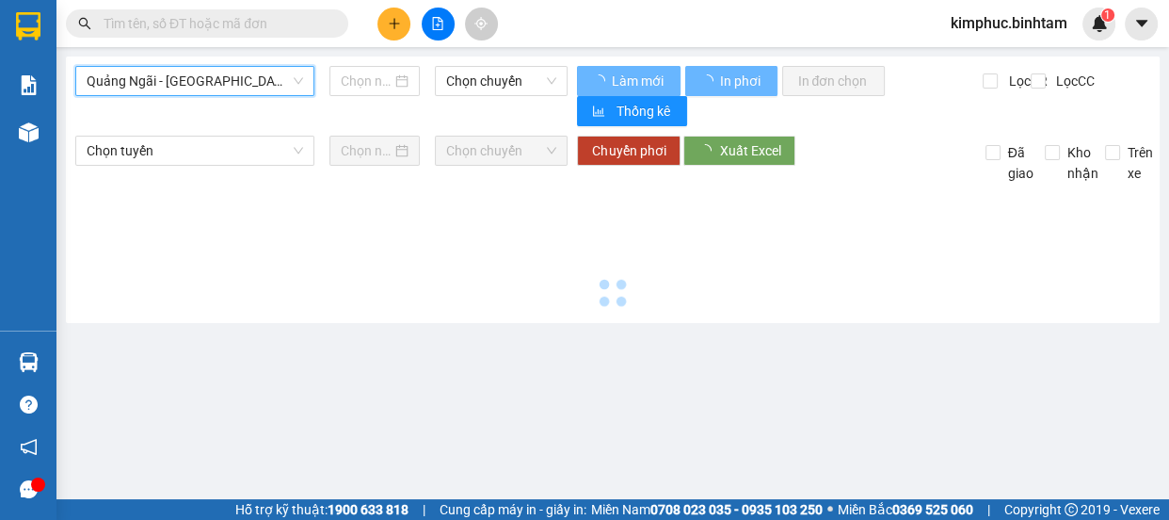
type input "[DATE]"
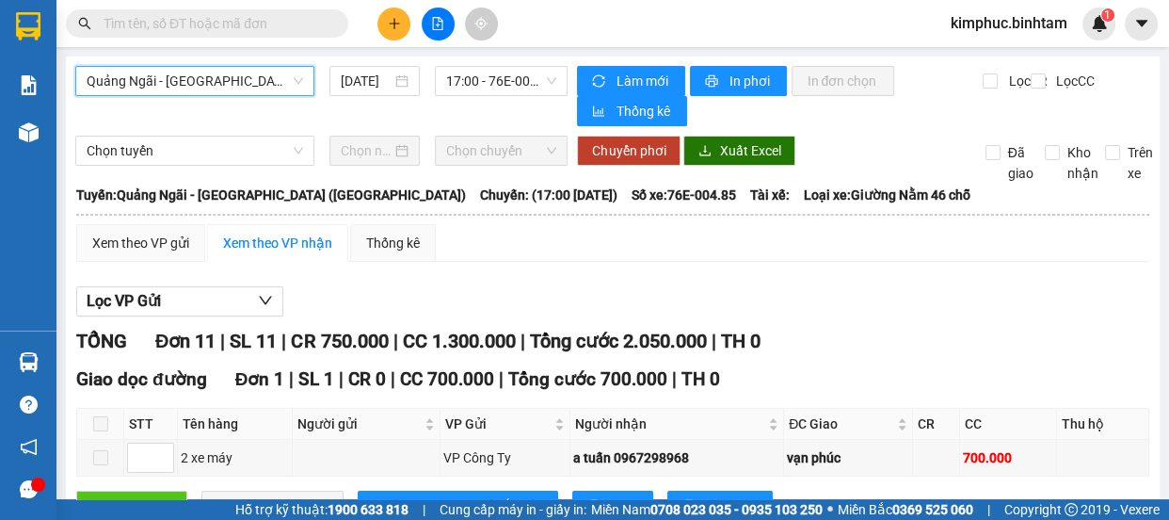
click at [272, 77] on span "Quảng Ngãi - [GEOGRAPHIC_DATA] ([GEOGRAPHIC_DATA])" at bounding box center [195, 81] width 216 height 28
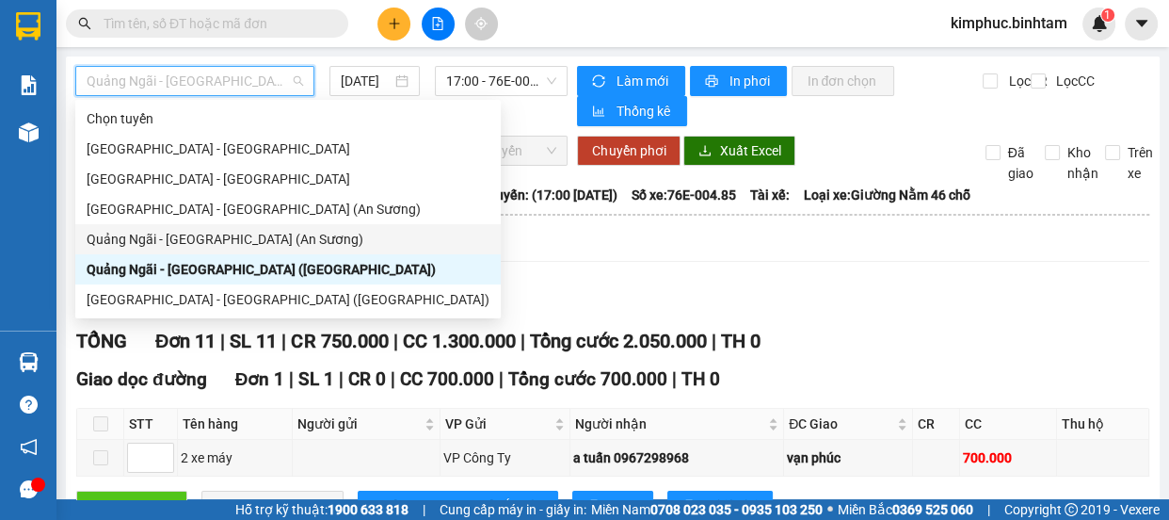
click at [210, 234] on div "Quảng Ngãi - [GEOGRAPHIC_DATA] (An Sương)" at bounding box center [288, 239] width 403 height 21
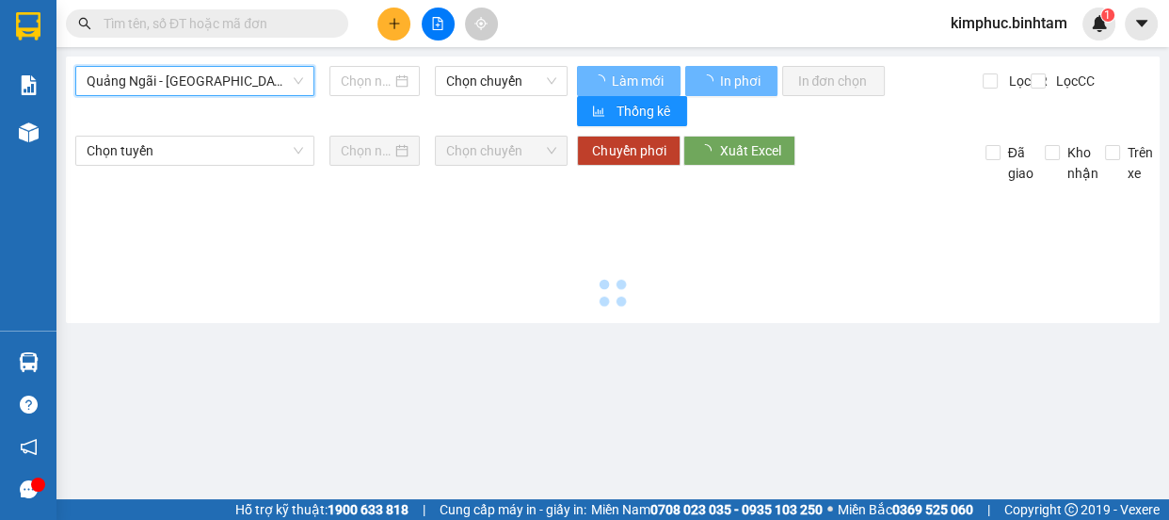
type input "[DATE]"
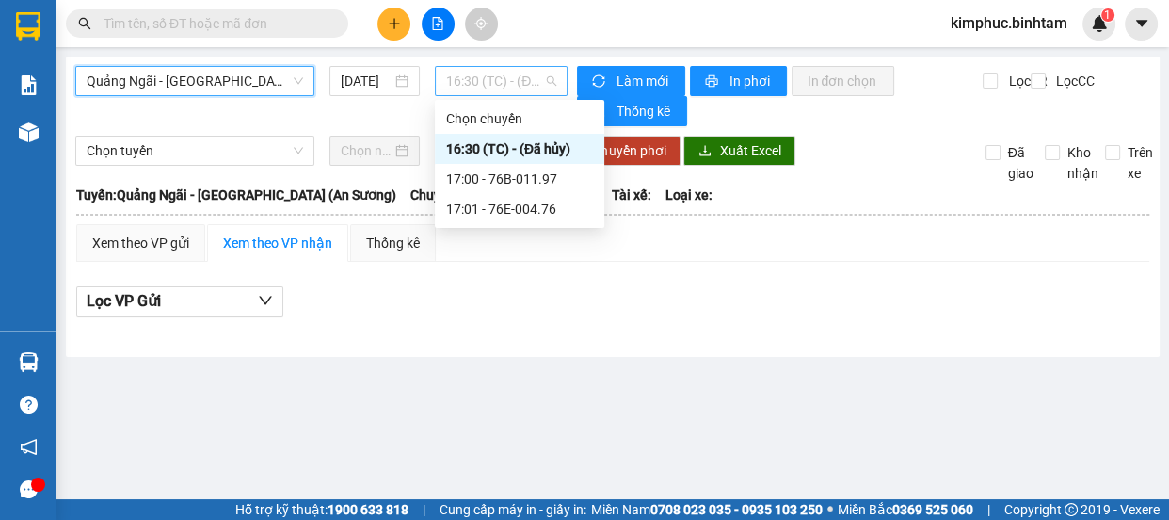
click at [507, 77] on span "16:30 (TC) - (Đã hủy)" at bounding box center [501, 81] width 110 height 28
click at [511, 203] on div "17:01 - 76E-004.76" at bounding box center [519, 209] width 147 height 21
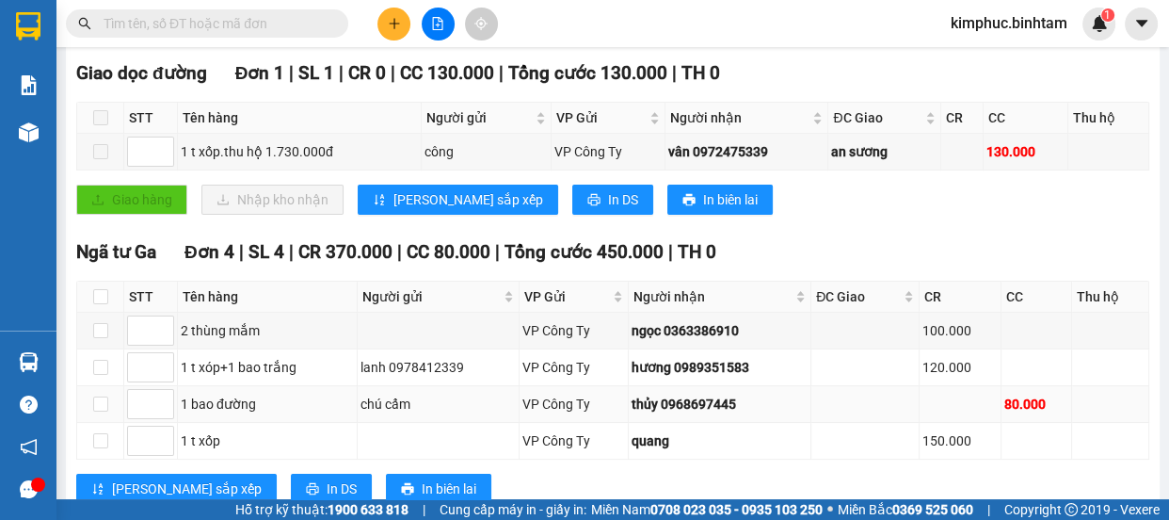
scroll to position [649, 0]
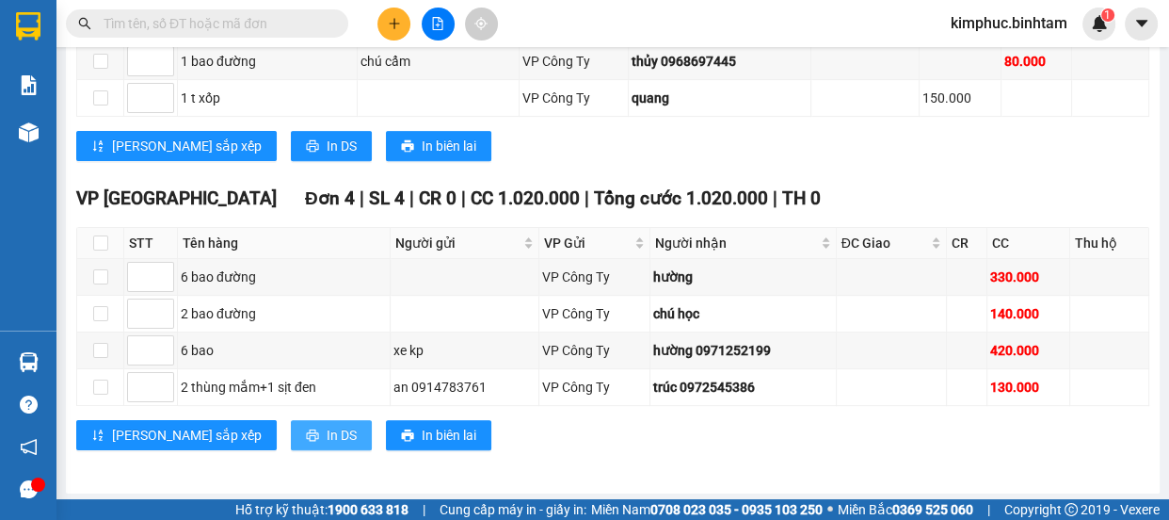
click at [327, 431] on span "In DS" at bounding box center [342, 435] width 30 height 21
click at [846, 151] on div "[PERSON_NAME] sắp xếp In DS In biên lai" at bounding box center [612, 146] width 1073 height 30
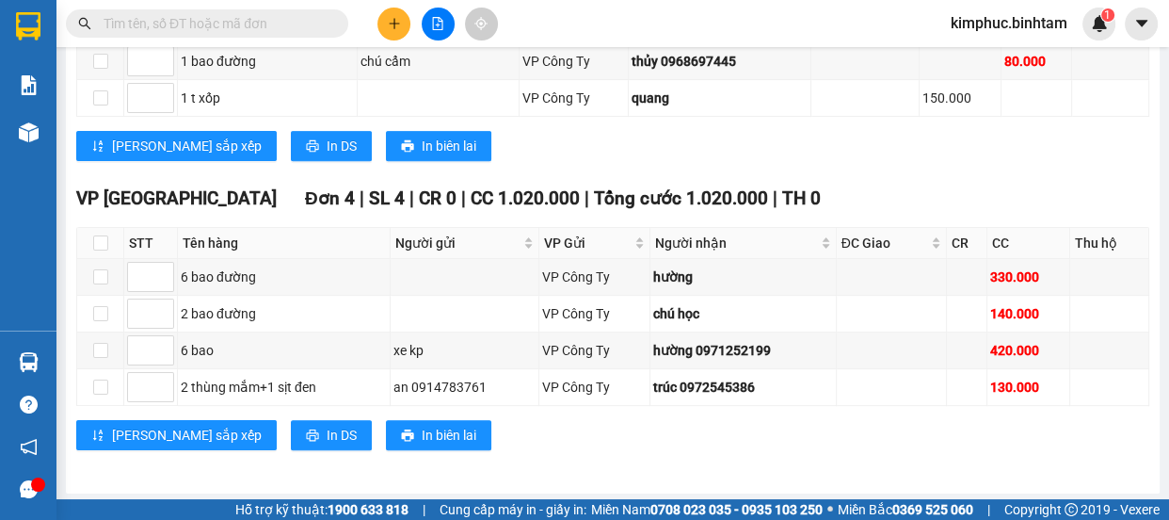
scroll to position [477, 0]
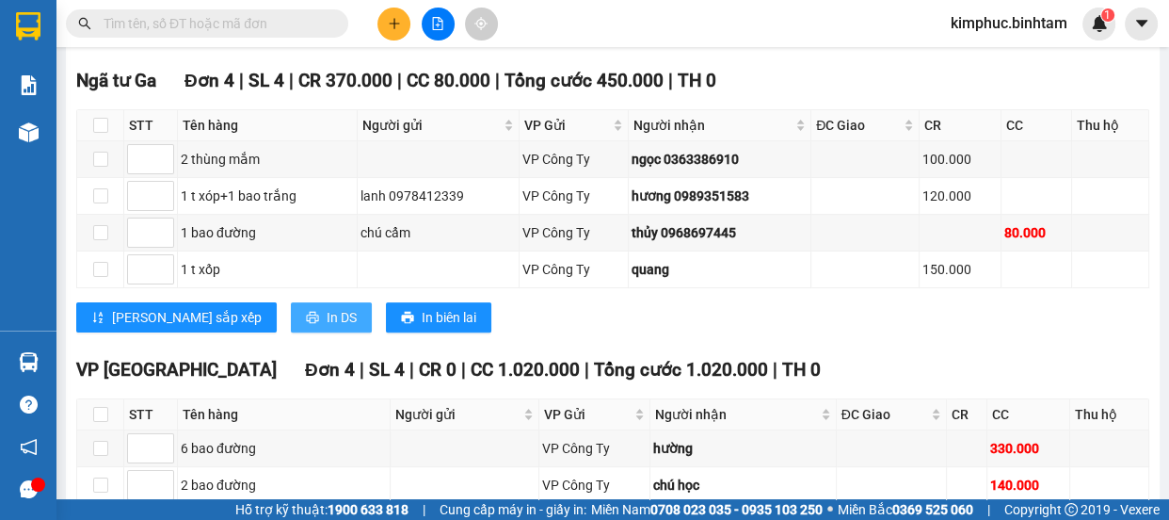
click at [327, 321] on span "In DS" at bounding box center [342, 317] width 30 height 21
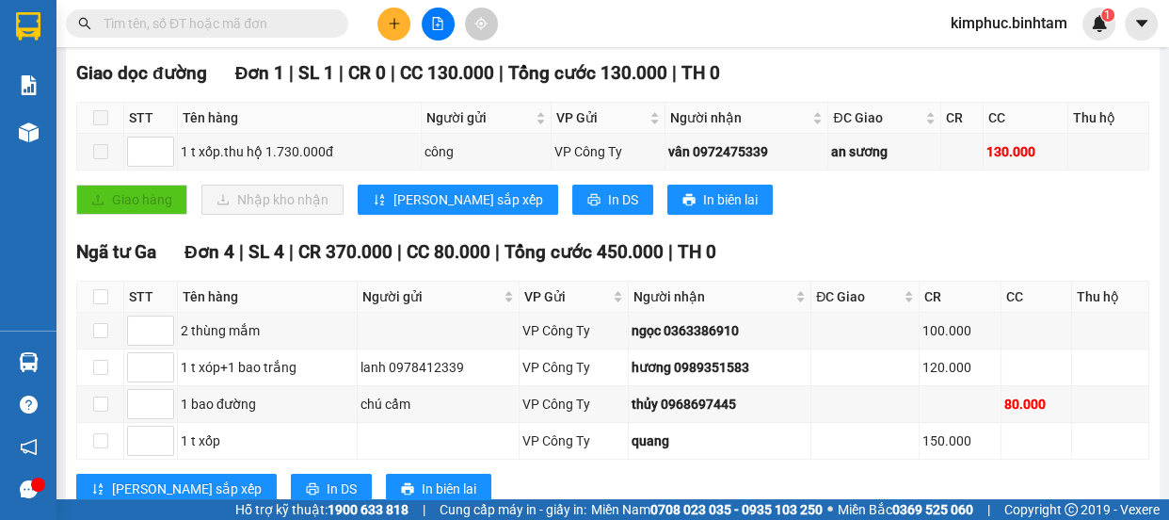
scroll to position [135, 0]
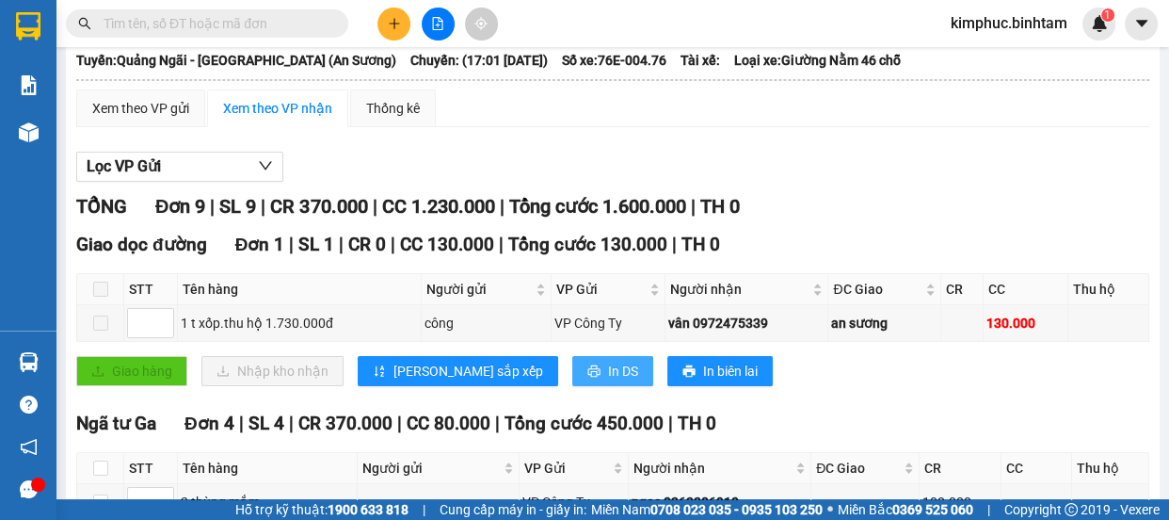
click at [608, 376] on span "In DS" at bounding box center [623, 370] width 30 height 21
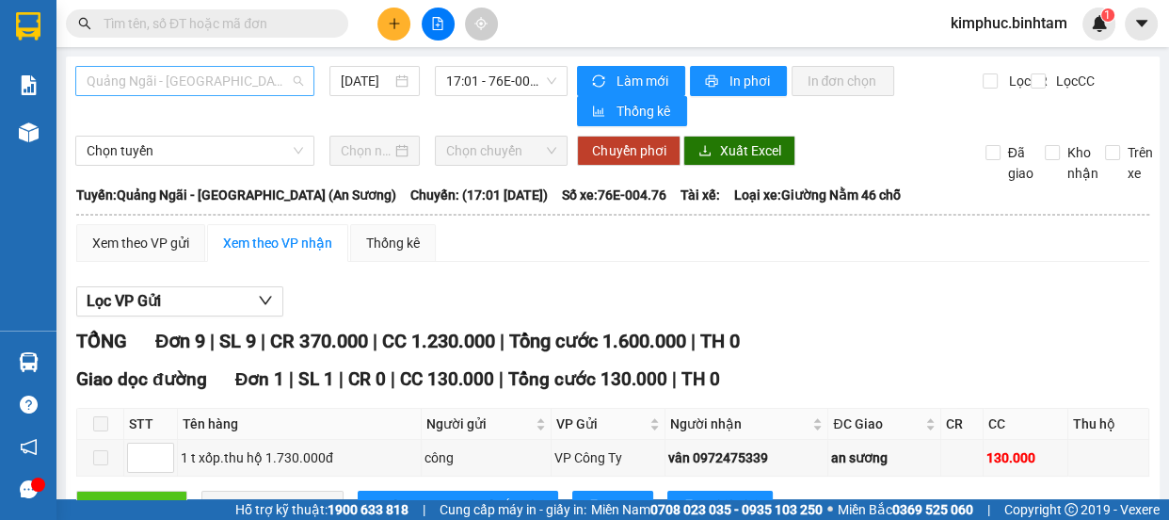
click at [207, 85] on span "Quảng Ngãi - [GEOGRAPHIC_DATA] (An Sương)" at bounding box center [195, 81] width 216 height 28
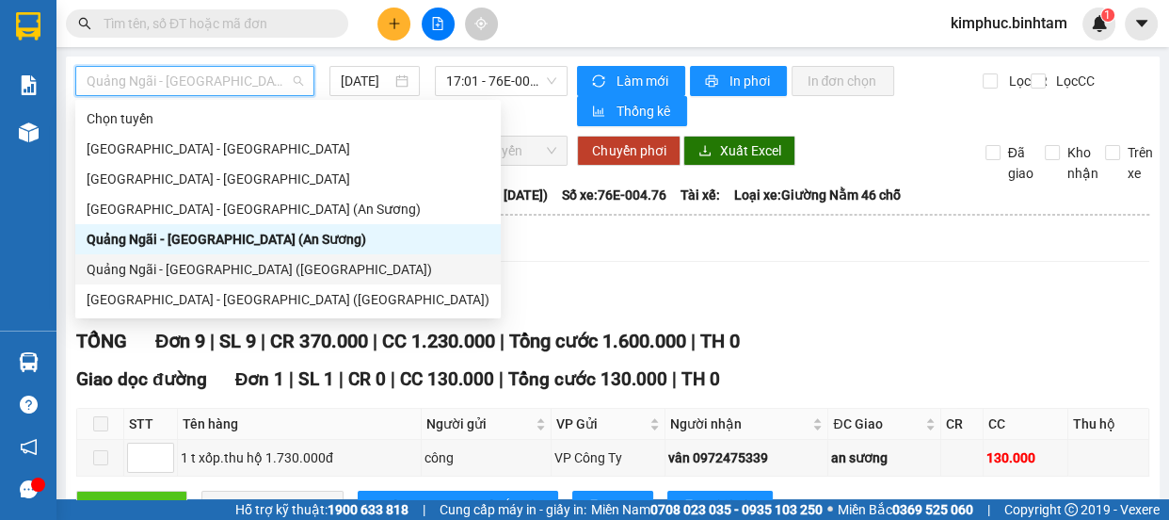
click at [249, 265] on div "Quảng Ngãi - [GEOGRAPHIC_DATA] ([GEOGRAPHIC_DATA])" at bounding box center [288, 269] width 403 height 21
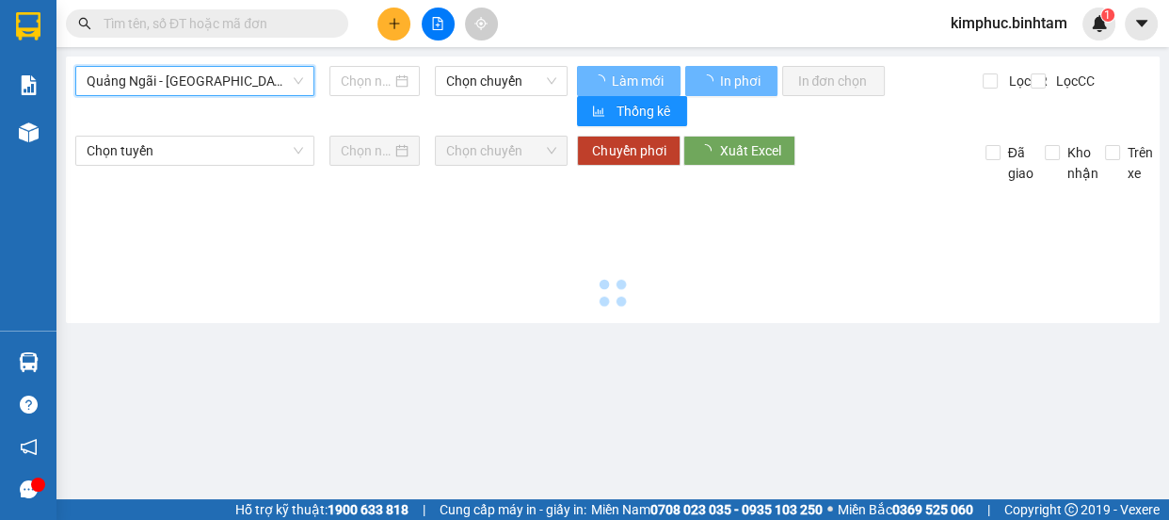
type input "[DATE]"
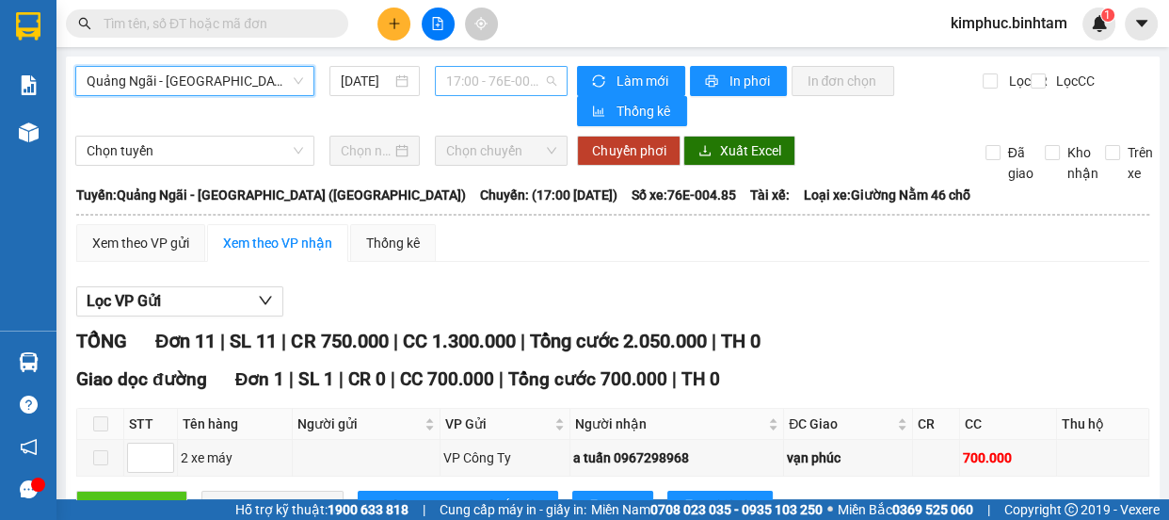
click at [504, 73] on span "17:00 - 76E-004.85" at bounding box center [501, 81] width 110 height 28
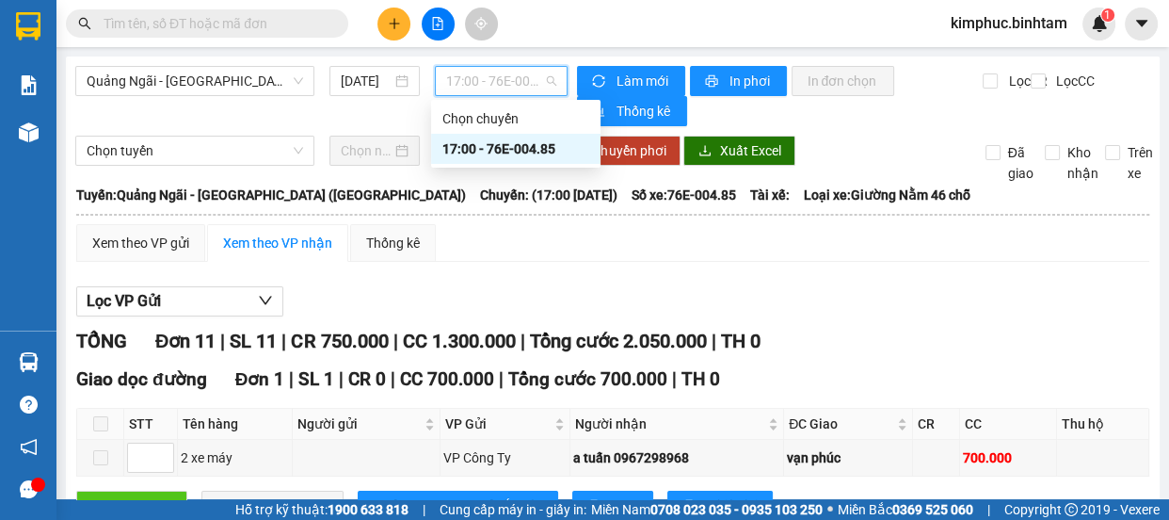
click at [516, 141] on div "17:00 - 76E-004.85" at bounding box center [515, 148] width 147 height 21
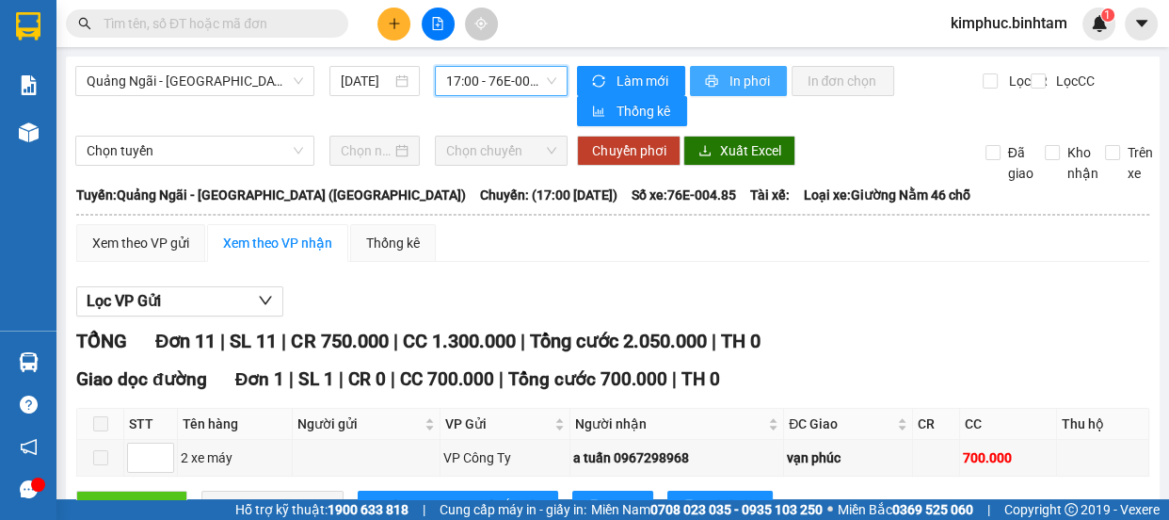
click at [729, 87] on span "In phơi" at bounding box center [750, 81] width 43 height 21
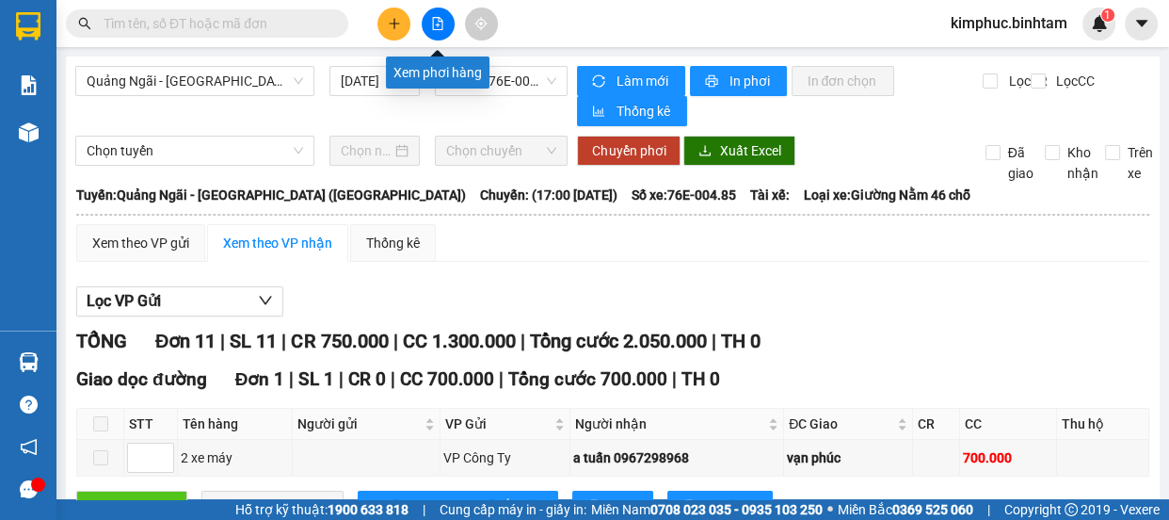
click at [434, 25] on icon "file-add" at bounding box center [437, 23] width 13 height 13
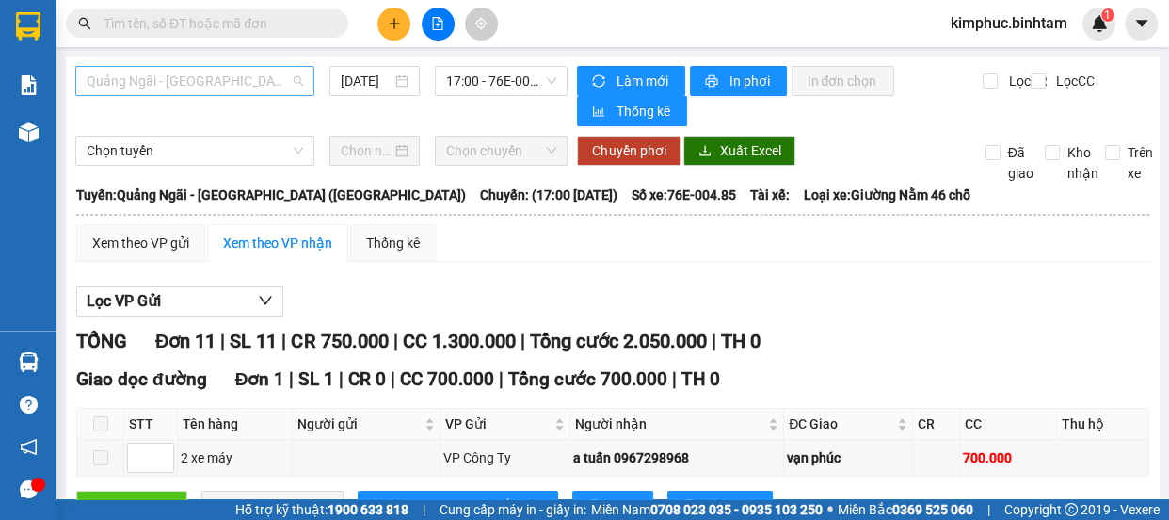
click at [262, 86] on span "Quảng Ngãi - [GEOGRAPHIC_DATA] ([GEOGRAPHIC_DATA])" at bounding box center [195, 81] width 216 height 28
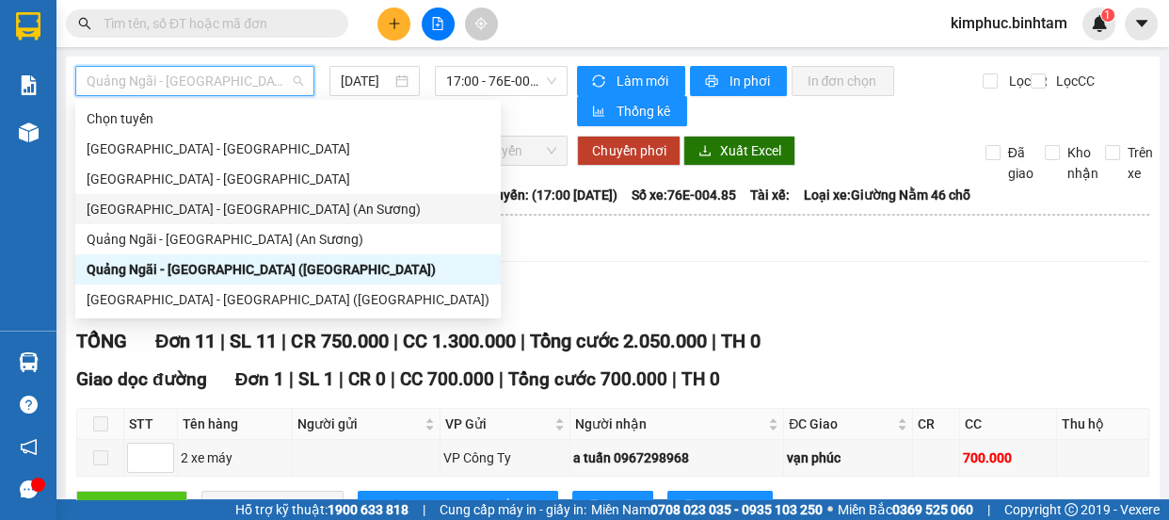
click at [212, 205] on div "[GEOGRAPHIC_DATA] - [GEOGRAPHIC_DATA] (An Sương)" at bounding box center [288, 209] width 403 height 21
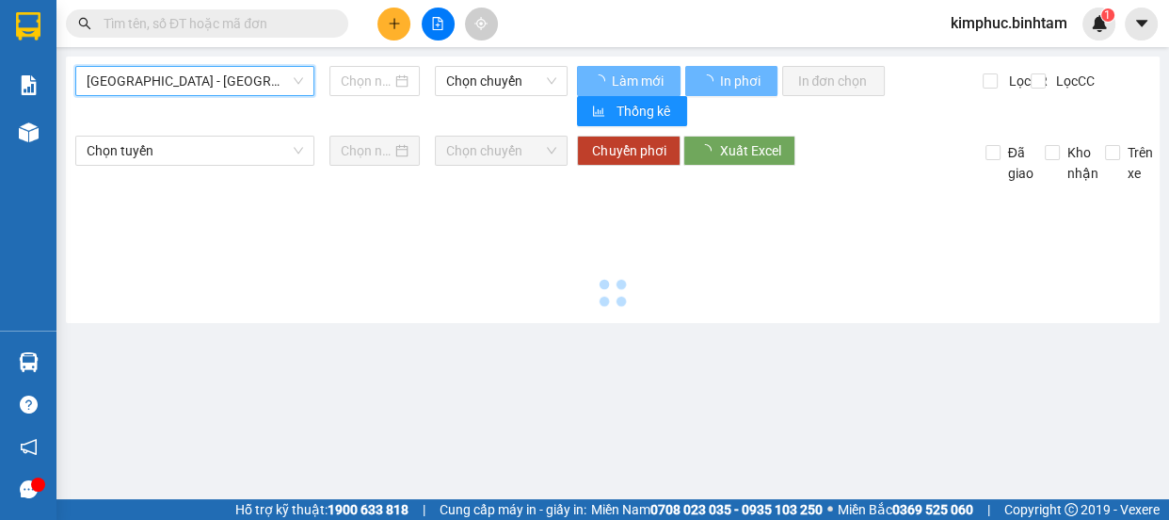
type input "[DATE]"
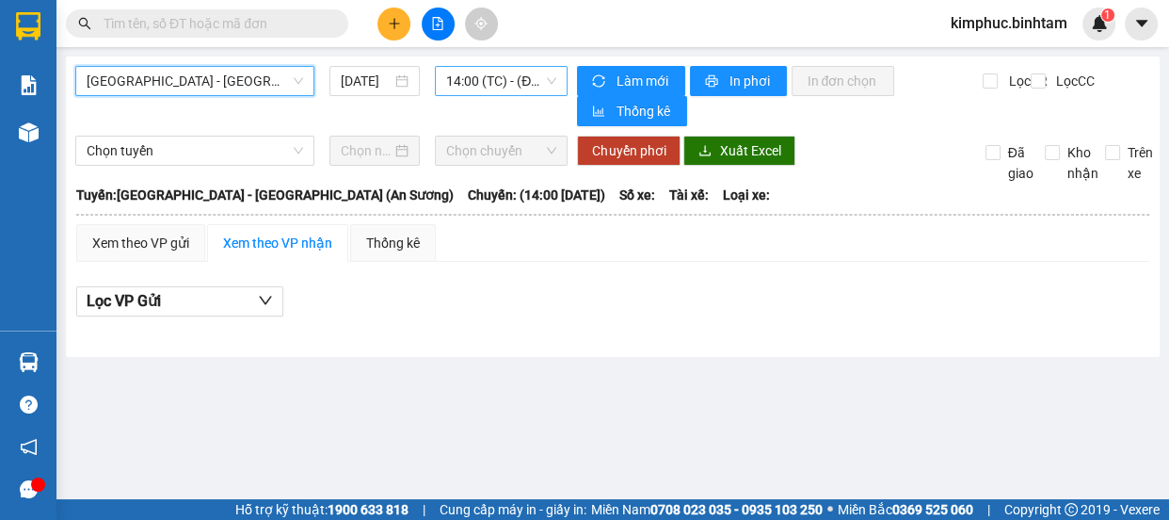
click at [472, 82] on span "14:00 (TC) - (Đã hủy)" at bounding box center [501, 81] width 110 height 28
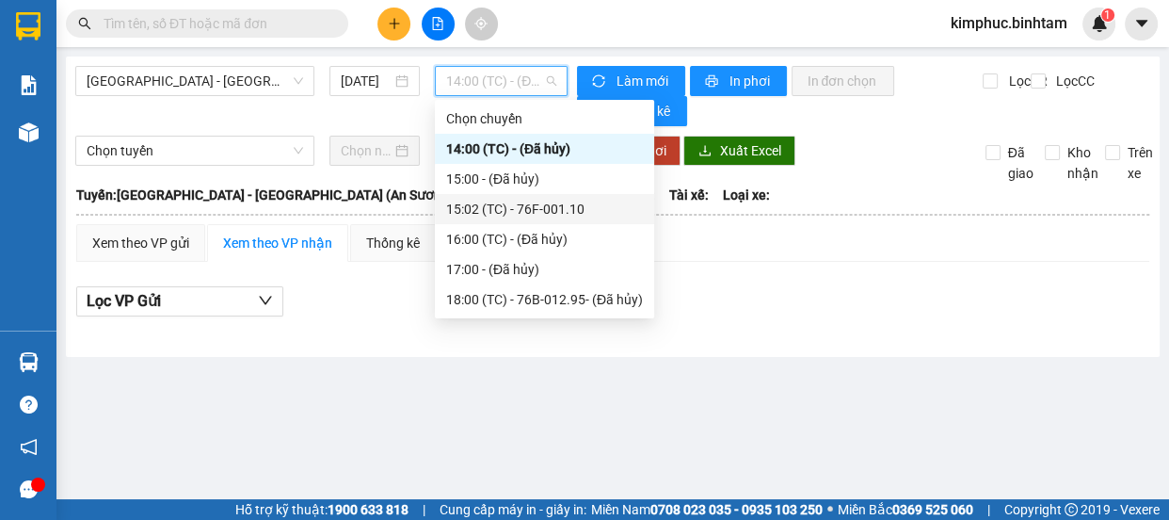
click at [520, 206] on div "15:02 (TC) - 76F-001.10" at bounding box center [544, 209] width 197 height 21
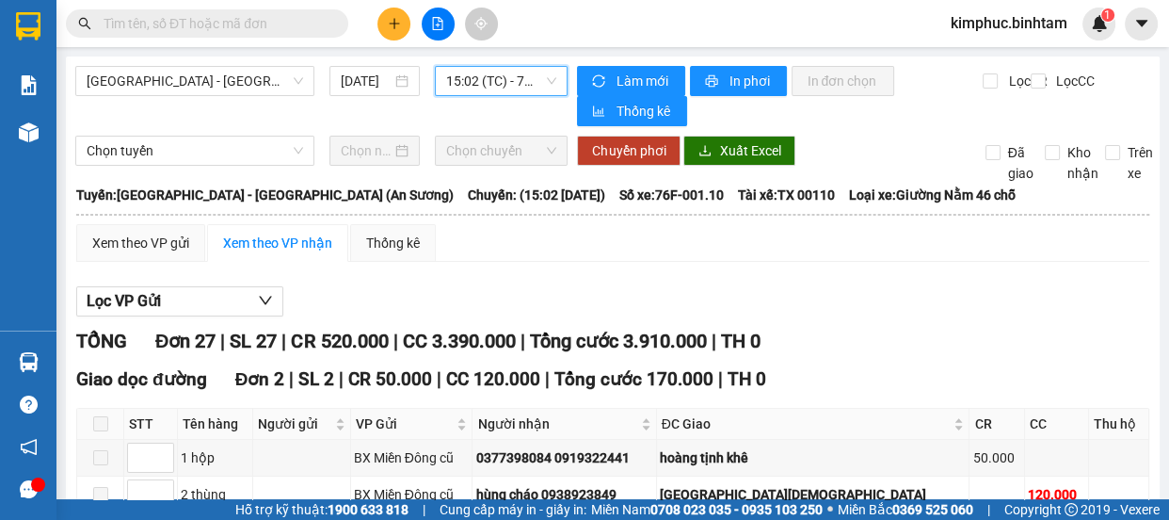
click at [515, 75] on span "15:02 (TC) - 76F-001.10" at bounding box center [501, 81] width 110 height 28
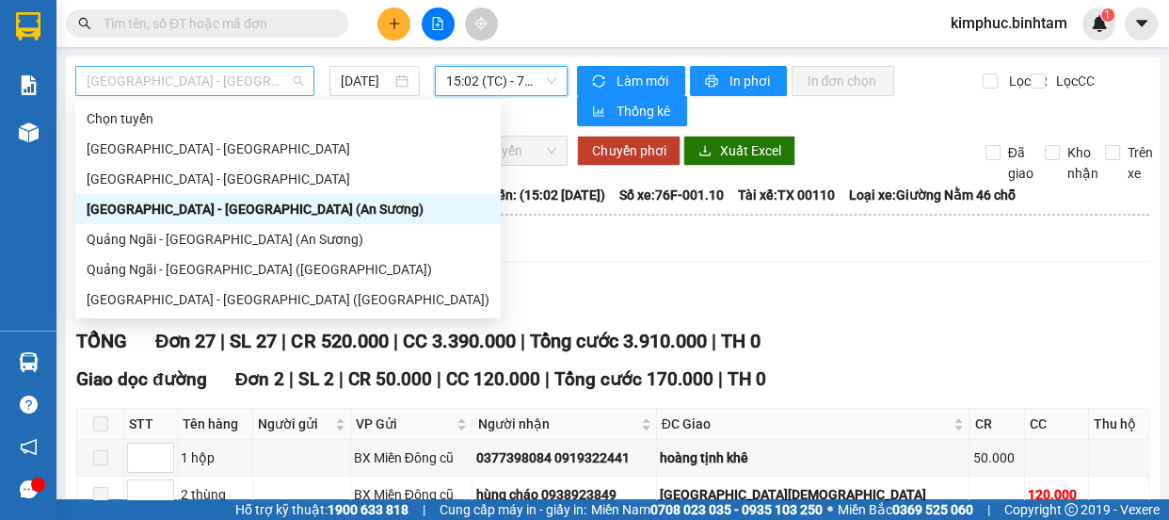
click at [276, 85] on span "[GEOGRAPHIC_DATA] - [GEOGRAPHIC_DATA] (An Sương)" at bounding box center [195, 81] width 216 height 28
click at [288, 300] on div "[GEOGRAPHIC_DATA] - [GEOGRAPHIC_DATA] ([GEOGRAPHIC_DATA])" at bounding box center [288, 299] width 403 height 21
type input "[DATE]"
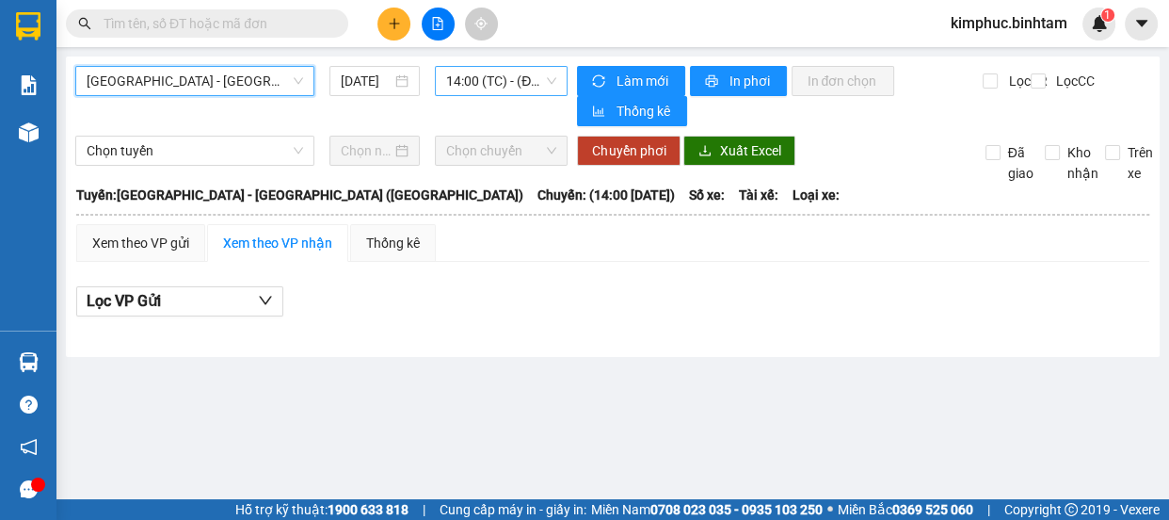
click at [513, 83] on span "14:00 (TC) - (Đã hủy)" at bounding box center [501, 81] width 110 height 28
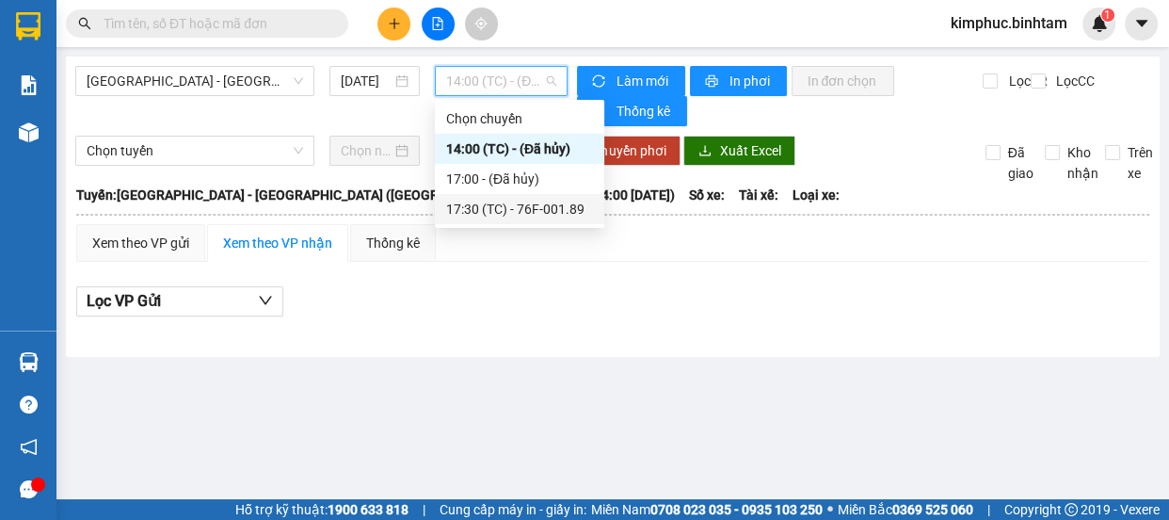
click at [545, 199] on div "17:30 (TC) - 76F-001.89" at bounding box center [519, 209] width 147 height 21
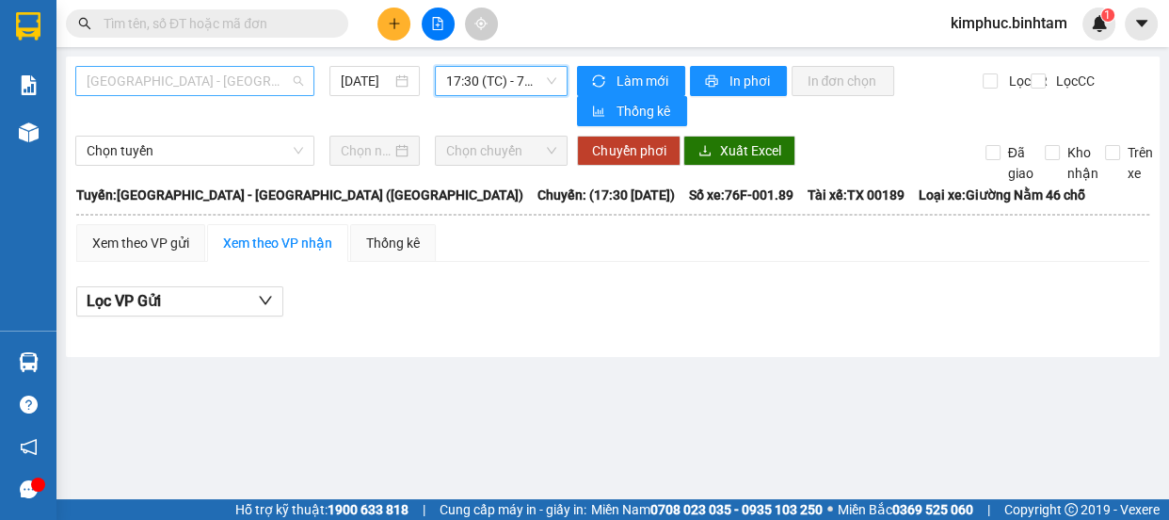
click at [250, 70] on span "[GEOGRAPHIC_DATA] - [GEOGRAPHIC_DATA] ([GEOGRAPHIC_DATA])" at bounding box center [195, 81] width 216 height 28
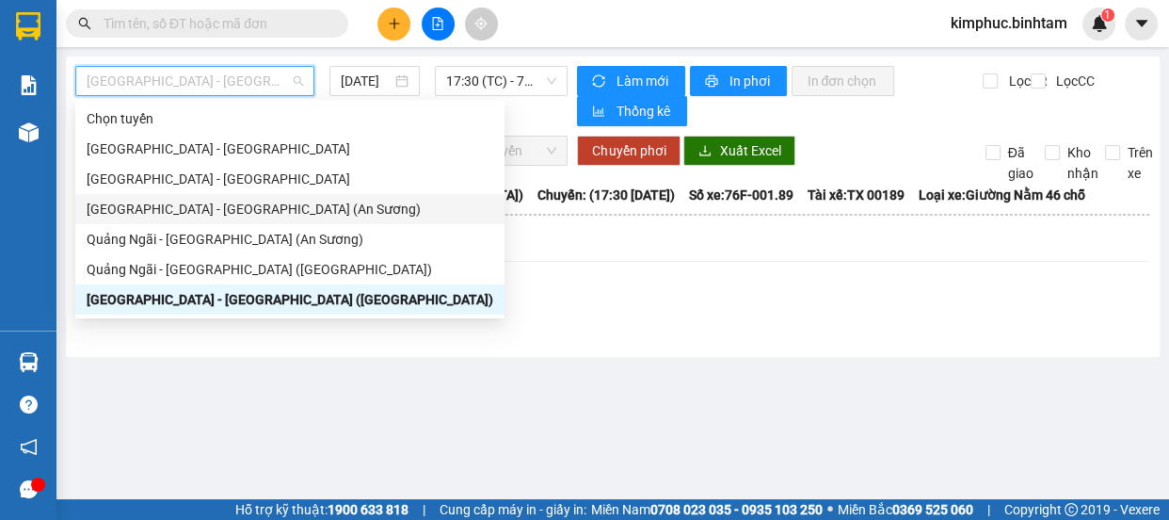
click at [279, 206] on div "[GEOGRAPHIC_DATA] - [GEOGRAPHIC_DATA] (An Sương)" at bounding box center [290, 209] width 407 height 21
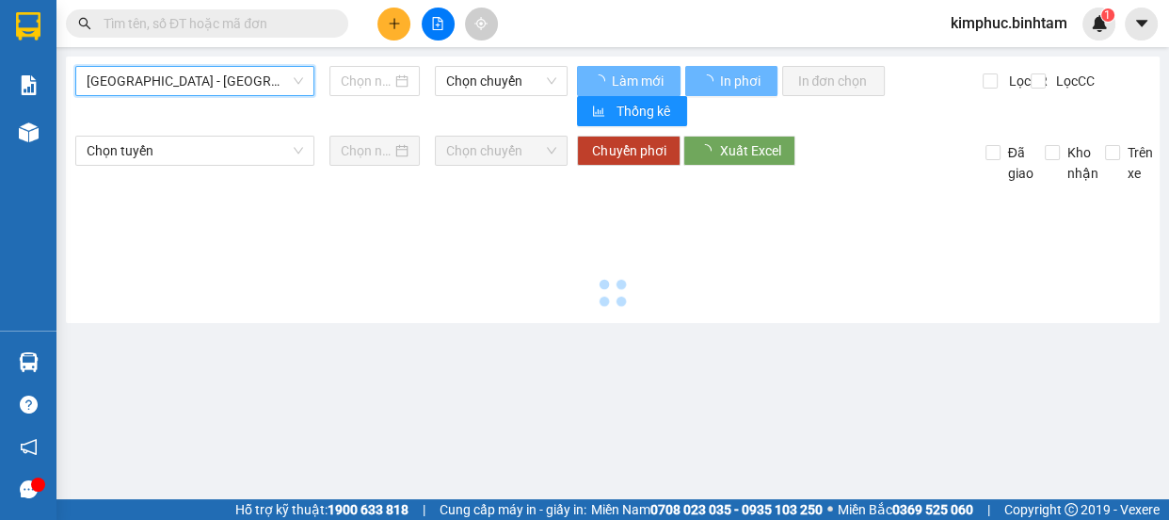
type input "[DATE]"
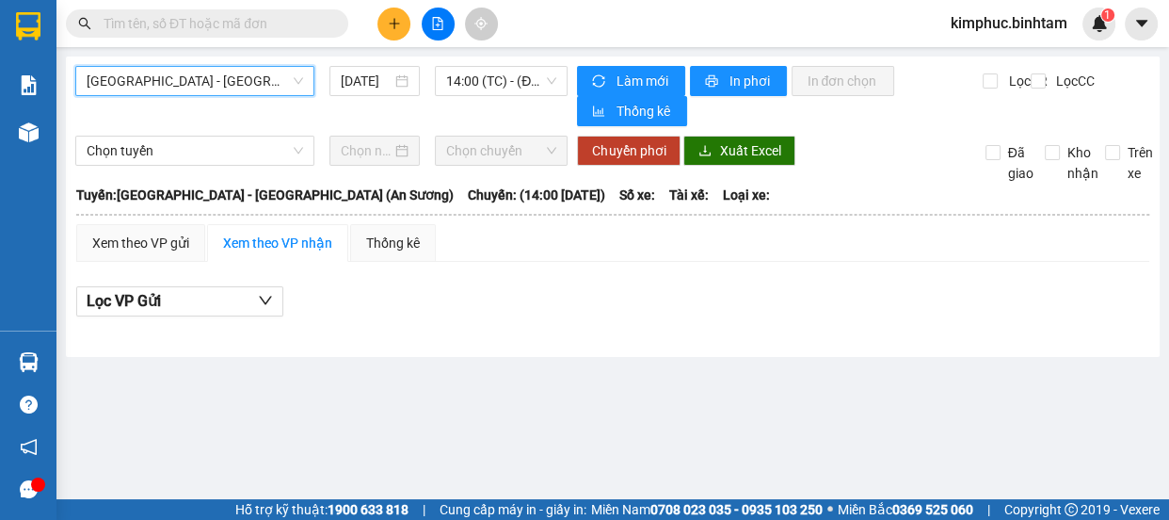
click at [485, 63] on div "[GEOGRAPHIC_DATA] - [GEOGRAPHIC_DATA] (An Sương) [GEOGRAPHIC_DATA] - [GEOGRAPHI…" at bounding box center [613, 206] width 1094 height 300
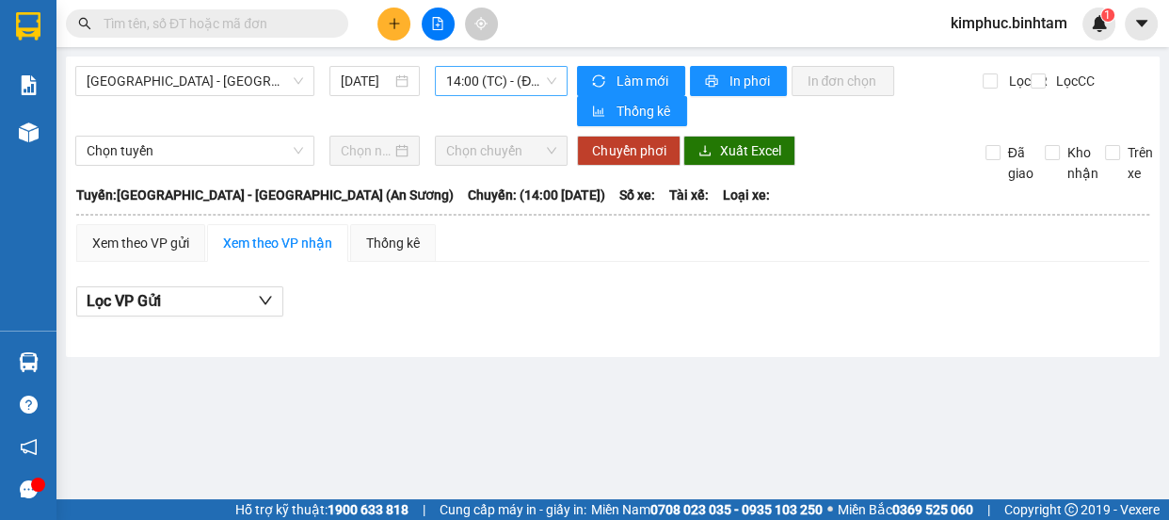
click at [489, 84] on span "14:00 (TC) - (Đã hủy)" at bounding box center [501, 81] width 110 height 28
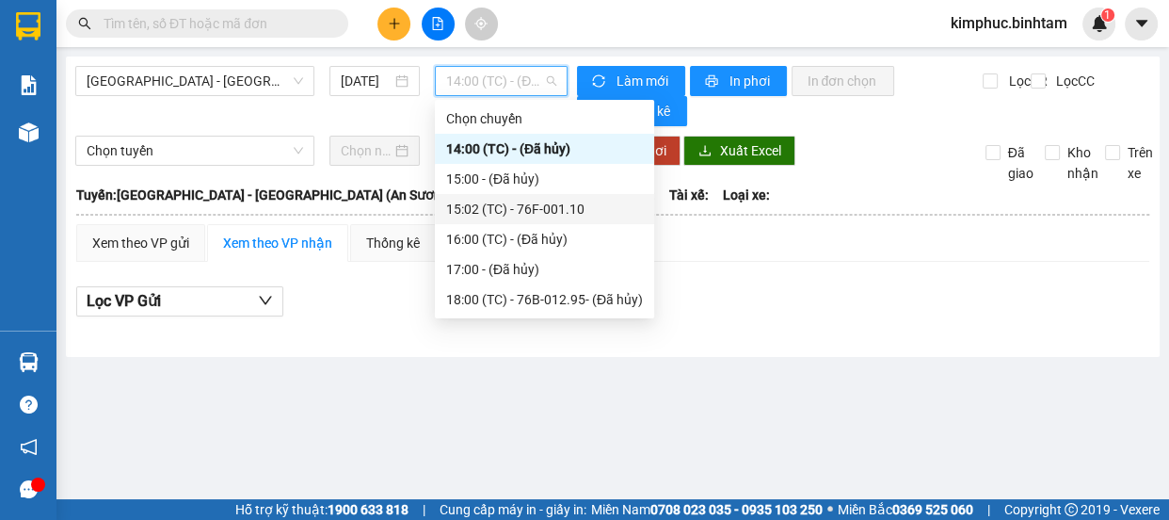
click at [534, 216] on div "15:02 (TC) - 76F-001.10" at bounding box center [544, 209] width 197 height 21
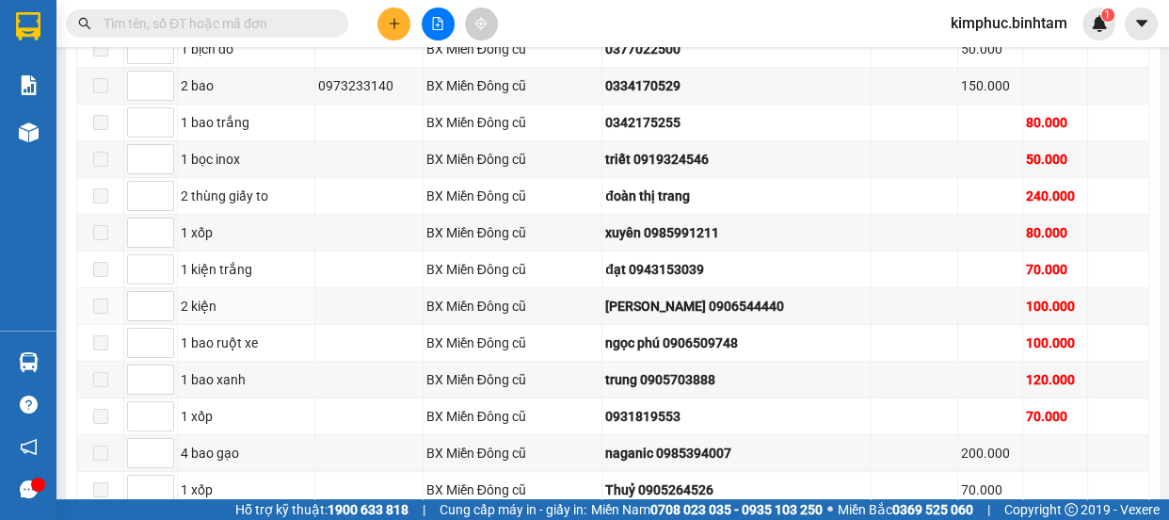
scroll to position [392, 0]
